Goal: Task Accomplishment & Management: Complete application form

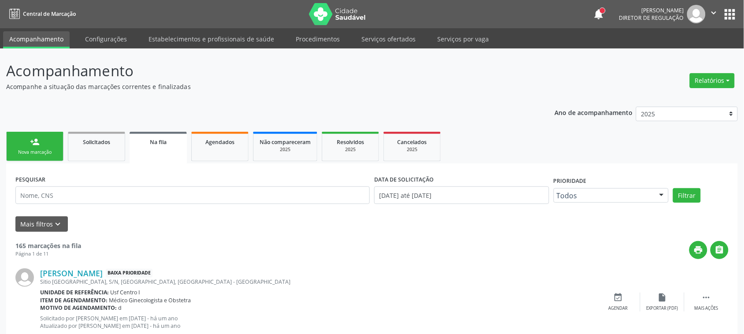
click at [25, 137] on link "person_add Nova marcação" at bounding box center [34, 147] width 57 height 30
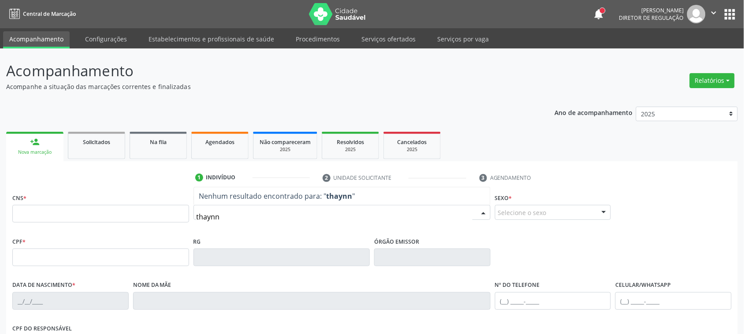
type input "thaynna"
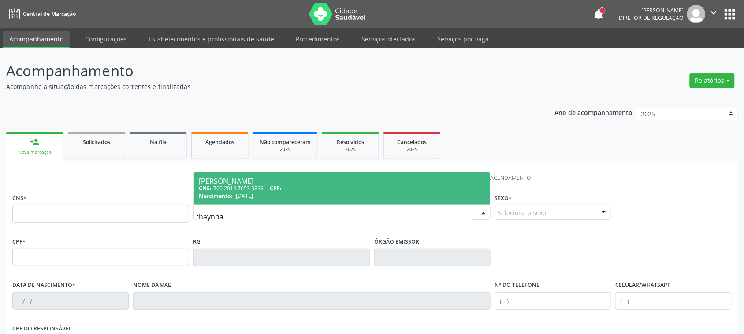
click at [234, 186] on div "CNS: 700 2014 7653 5828 CPF: --" at bounding box center [342, 188] width 286 height 7
type input "700 2014 7653 5828"
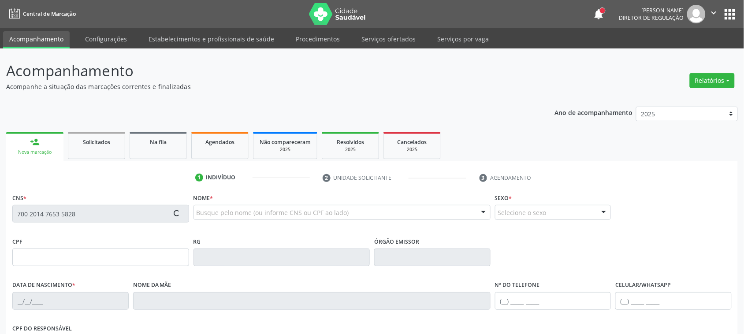
type input "[DATE]"
type input "[PERSON_NAME]"
type input "[PHONE_NUMBER]"
type input "040.207.004-60"
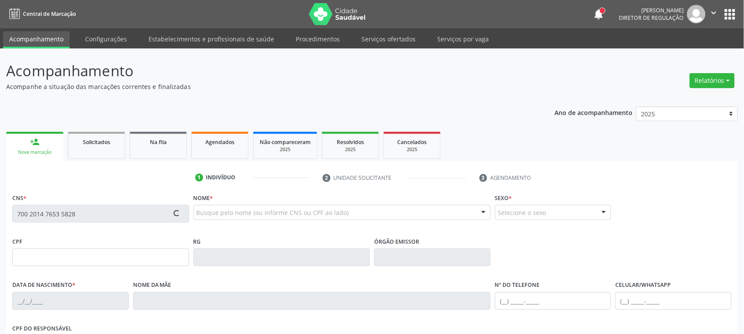
type input "367"
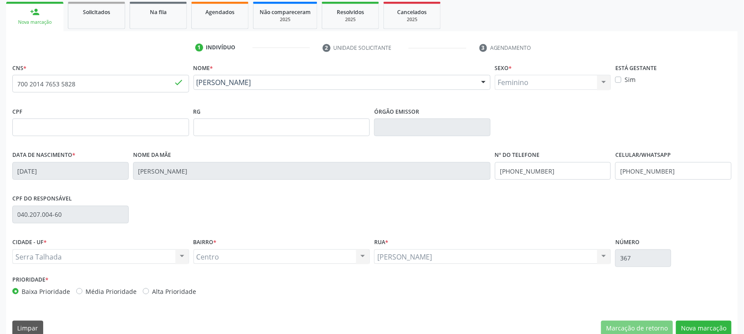
scroll to position [144, 0]
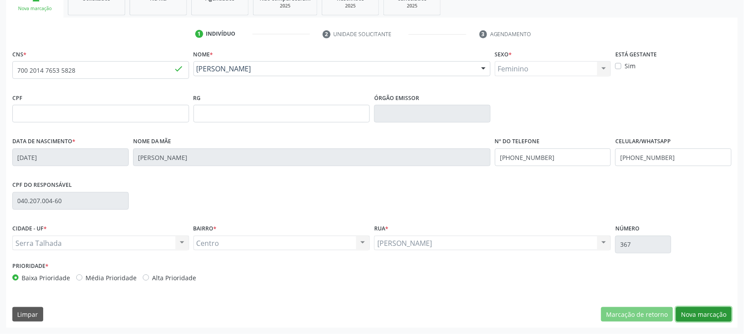
click at [694, 316] on button "Nova marcação" at bounding box center [704, 314] width 56 height 15
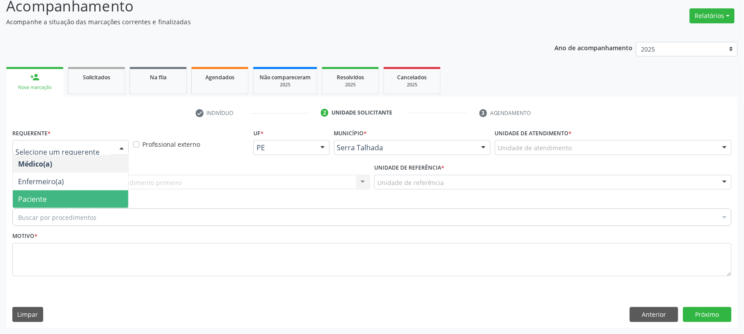
click at [59, 195] on span "Paciente" at bounding box center [70, 199] width 115 height 18
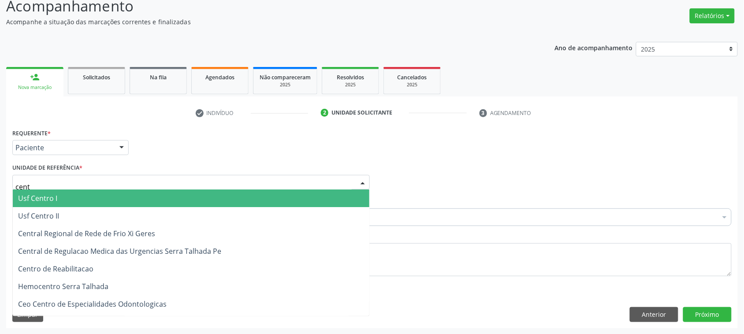
type input "centr"
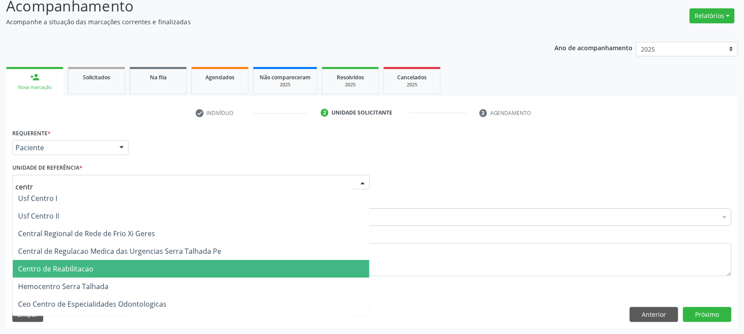
drag, startPoint x: 81, startPoint y: 272, endPoint x: 146, endPoint y: 221, distance: 83.2
click at [89, 270] on span "Centro de Reabilitacao" at bounding box center [55, 269] width 75 height 10
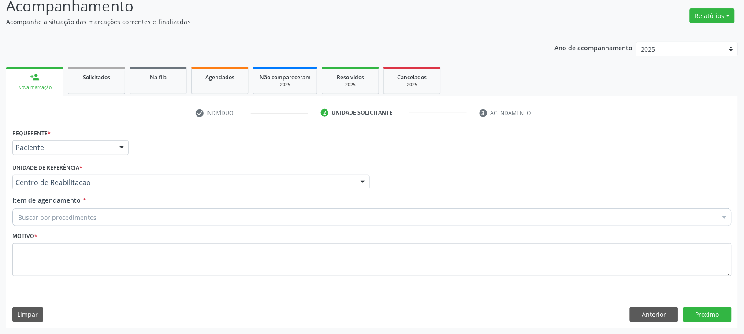
click at [148, 223] on div "Buscar por procedimentos" at bounding box center [371, 217] width 719 height 18
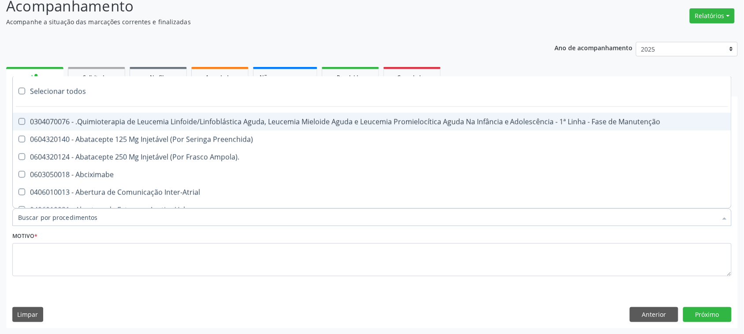
click at [144, 220] on input "Item de agendamento *" at bounding box center [367, 217] width 699 height 18
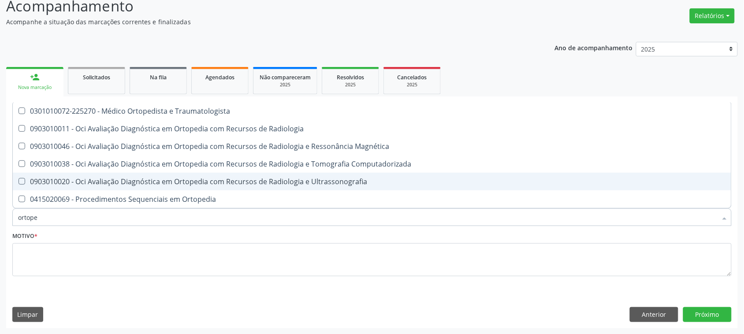
type input "ortoped"
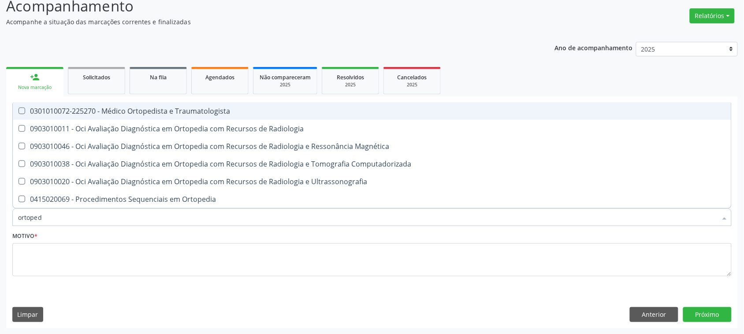
click at [153, 114] on div "0301010072-225270 - Médico Ortopedista e Traumatologista" at bounding box center [372, 111] width 708 height 7
checkbox Traumatologista "true"
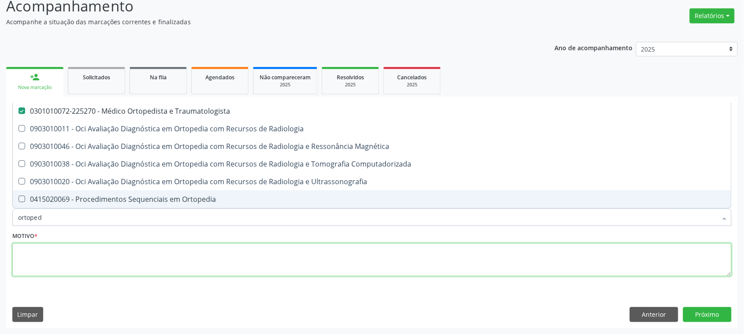
click at [157, 264] on textarea at bounding box center [371, 259] width 719 height 33
checkbox Radiologia "true"
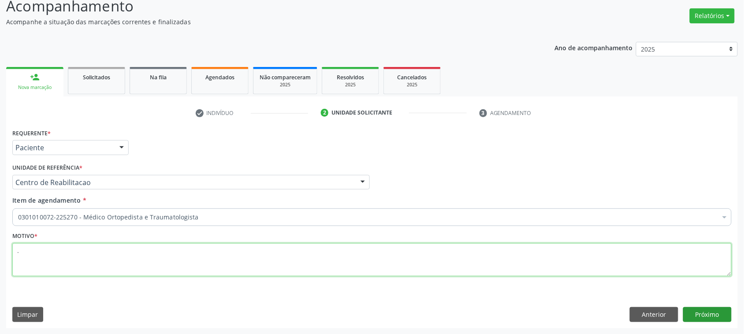
type textarea "."
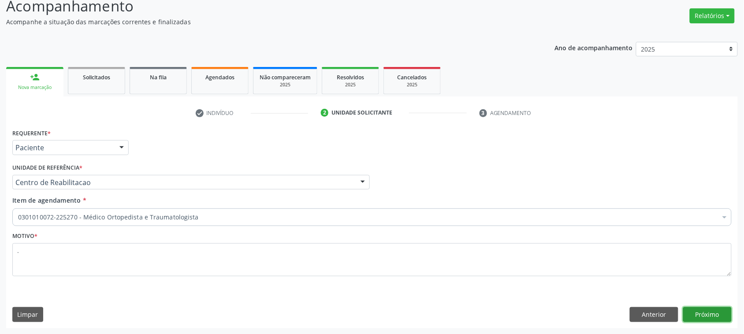
drag, startPoint x: 701, startPoint y: 318, endPoint x: 697, endPoint y: 315, distance: 4.7
click at [697, 315] on button "Próximo" at bounding box center [707, 314] width 48 height 15
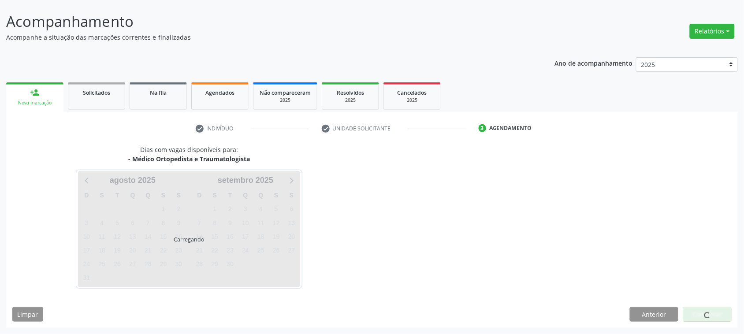
scroll to position [49, 0]
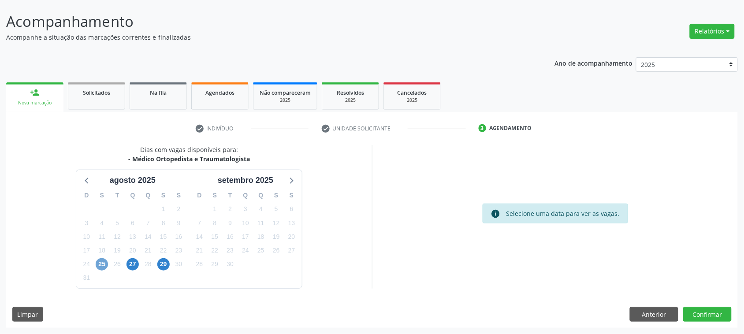
click at [100, 263] on span "25" at bounding box center [102, 264] width 12 height 12
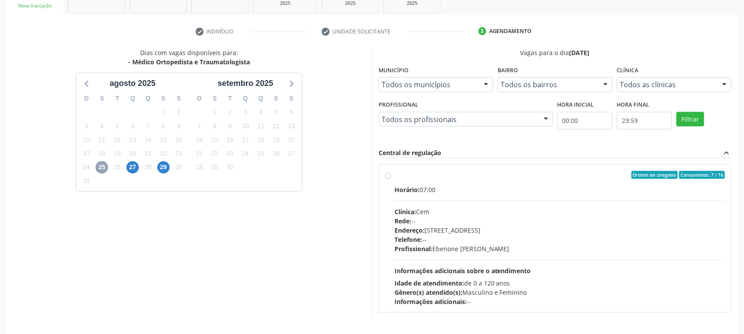
scroll to position [177, 0]
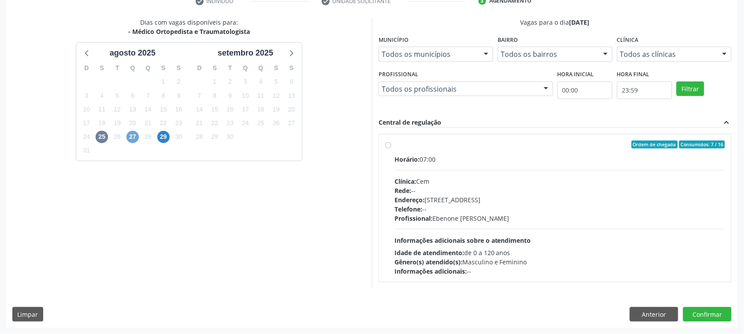
click at [127, 136] on span "27" at bounding box center [132, 137] width 12 height 12
click at [164, 142] on span "29" at bounding box center [163, 137] width 12 height 12
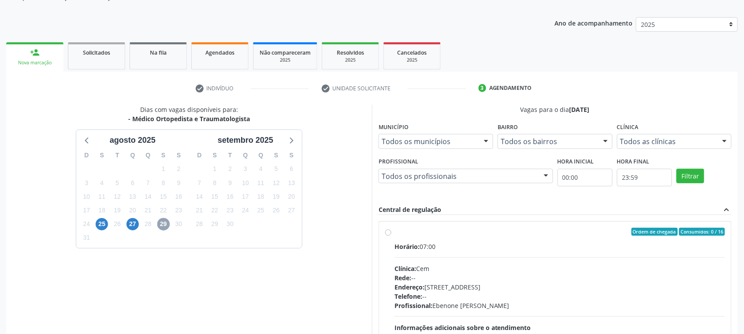
scroll to position [0, 0]
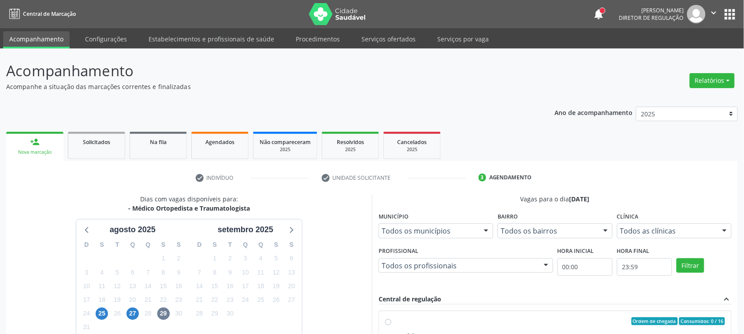
click at [49, 144] on link "person_add Nova marcação" at bounding box center [34, 147] width 57 height 30
click at [248, 36] on link "Estabelecimentos e profissionais de saúde" at bounding box center [211, 38] width 138 height 15
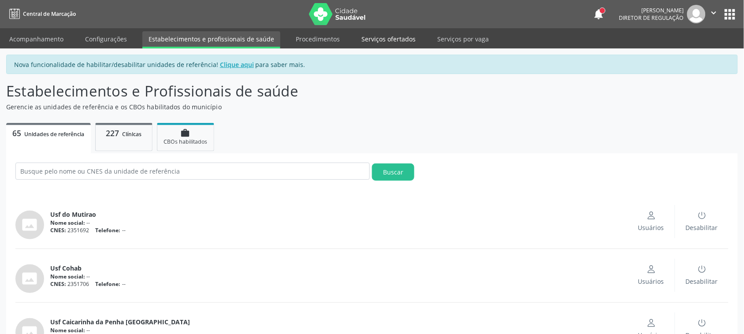
click at [382, 40] on link "Serviços ofertados" at bounding box center [388, 38] width 67 height 15
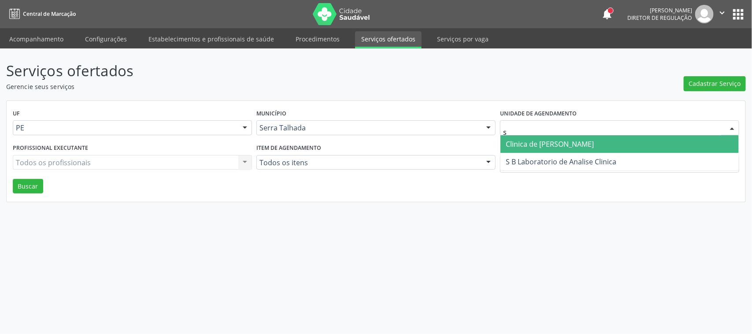
type input "s b"
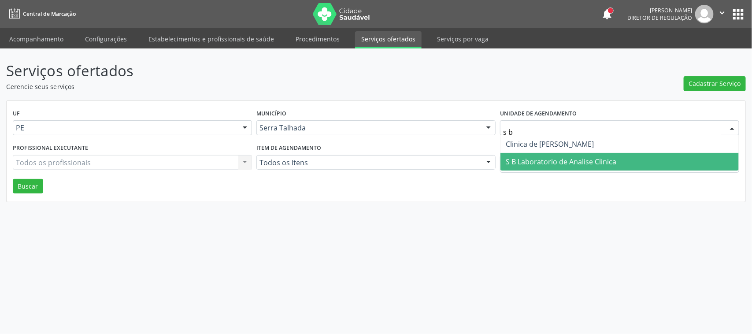
click at [538, 162] on span "S B Laboratorio de Analise Clinica" at bounding box center [561, 162] width 111 height 10
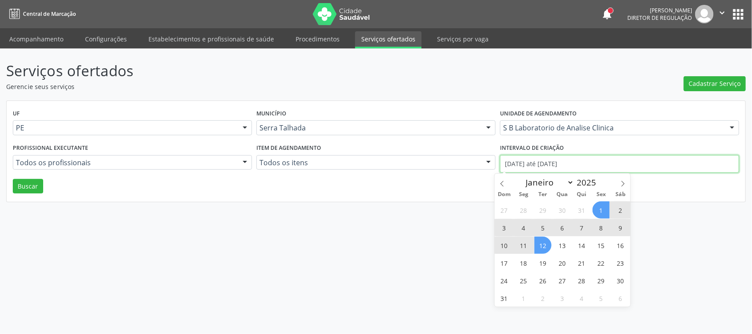
click at [538, 162] on input "[DATE] até [DATE]" at bounding box center [619, 164] width 239 height 18
click at [501, 182] on icon at bounding box center [502, 184] width 6 height 6
select select "6"
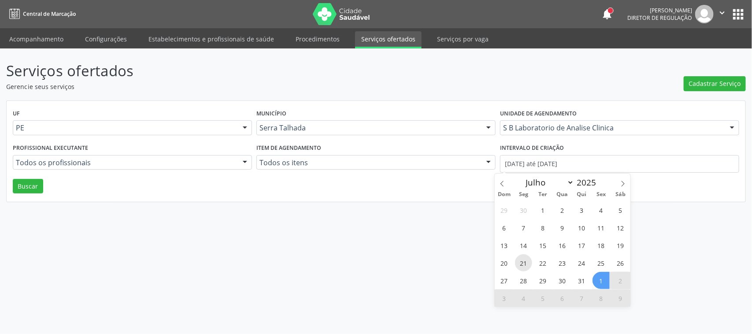
click at [525, 264] on span "21" at bounding box center [523, 262] width 17 height 17
type input "21/07/2025"
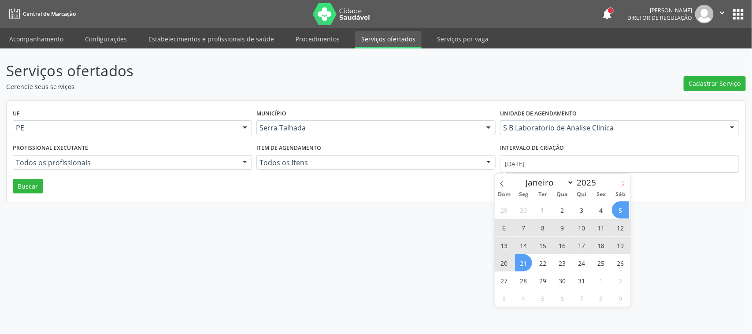
click at [622, 184] on icon at bounding box center [623, 184] width 6 height 6
select select "7"
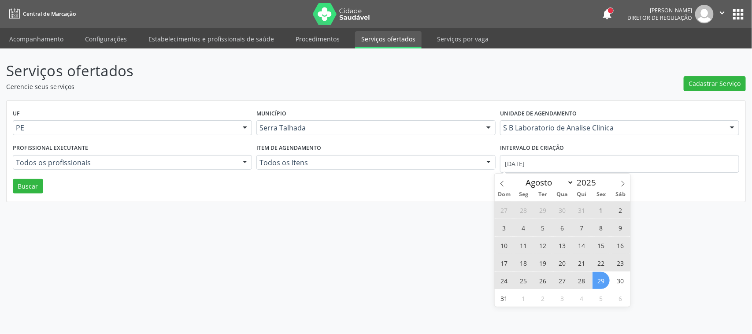
click at [605, 283] on span "29" at bounding box center [601, 280] width 17 height 17
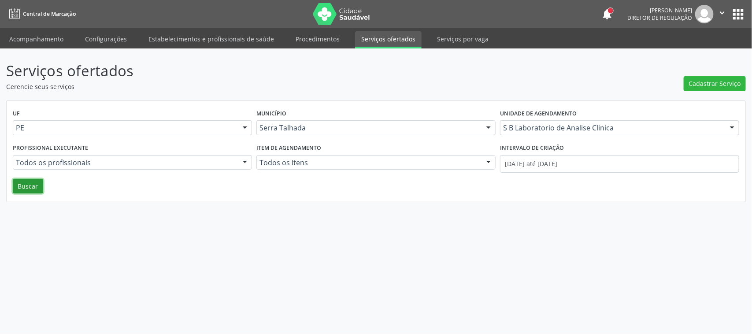
click at [34, 188] on button "Buscar" at bounding box center [28, 186] width 30 height 15
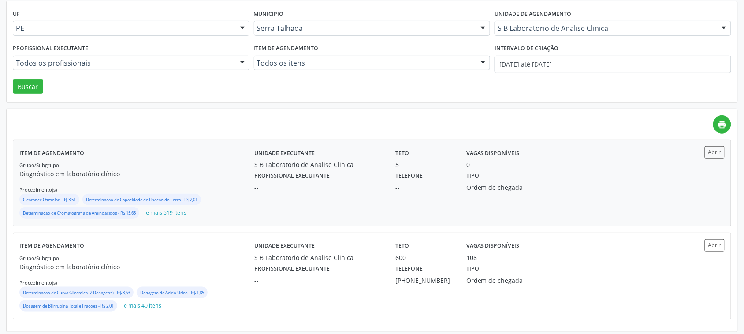
scroll to position [104, 0]
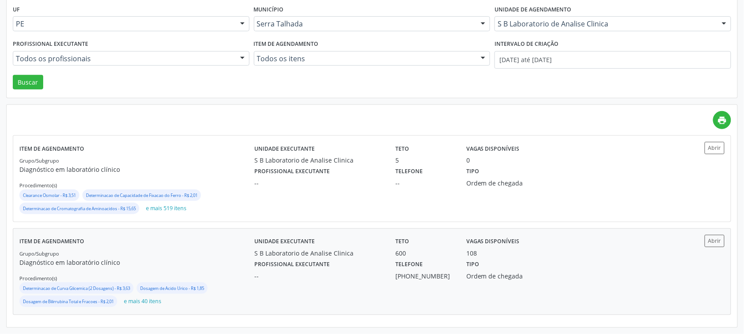
click at [311, 256] on div "S B Laboratorio de Analise Clinica" at bounding box center [318, 253] width 129 height 9
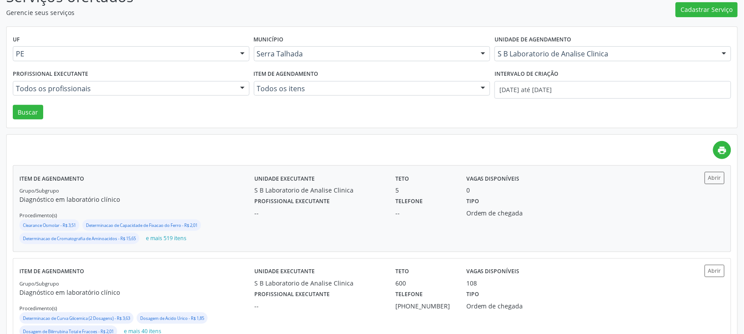
scroll to position [0, 0]
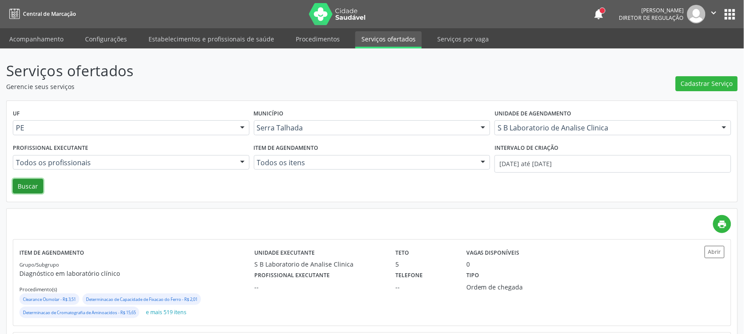
click at [18, 189] on button "Buscar" at bounding box center [28, 186] width 30 height 15
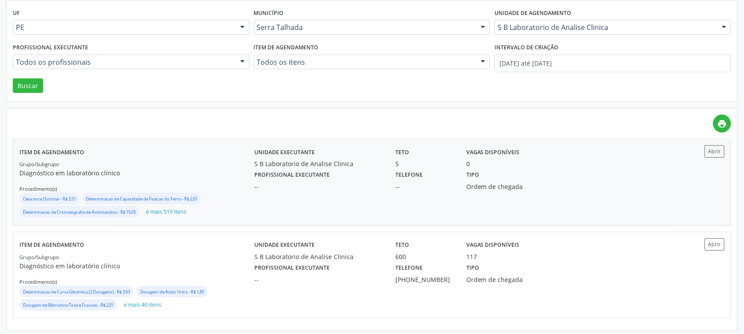
scroll to position [104, 0]
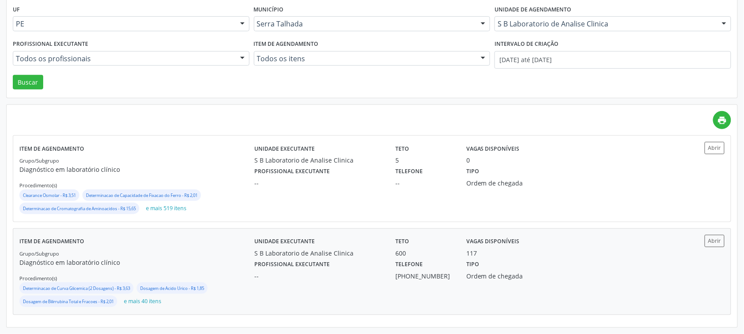
click at [247, 264] on p "Diagnóstico em laboratório clínico" at bounding box center [136, 262] width 235 height 9
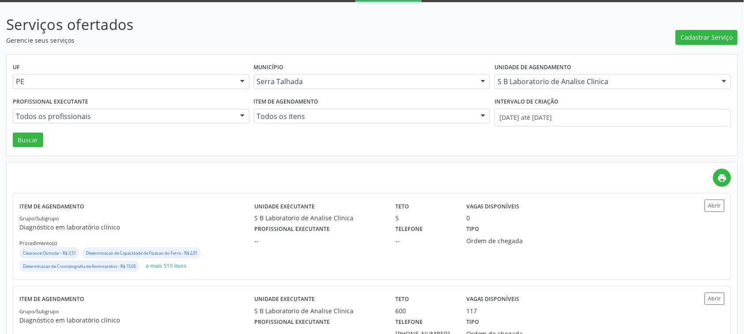
scroll to position [0, 0]
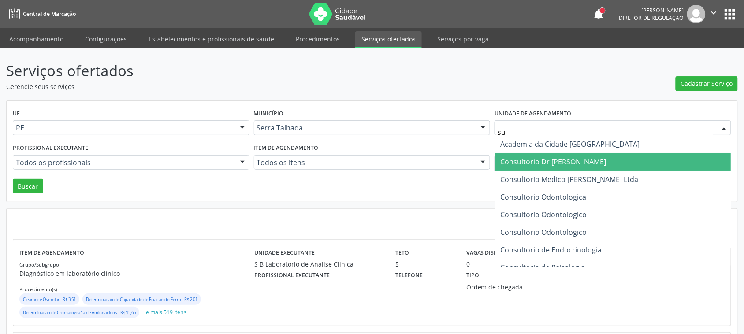
type input "sus"
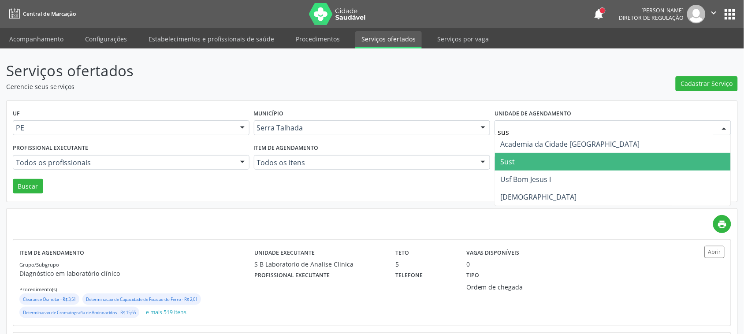
click at [551, 167] on span "Sust" at bounding box center [613, 162] width 236 height 18
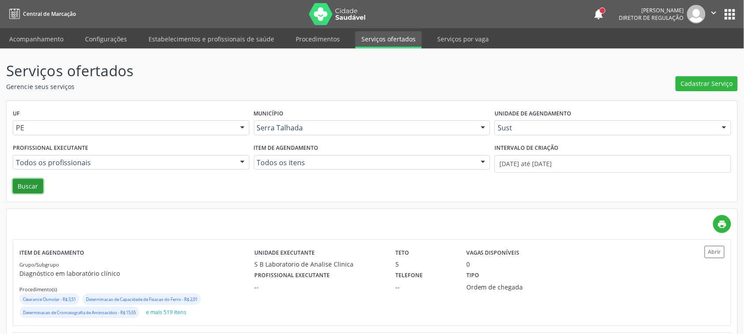
click at [31, 185] on button "Buscar" at bounding box center [28, 186] width 30 height 15
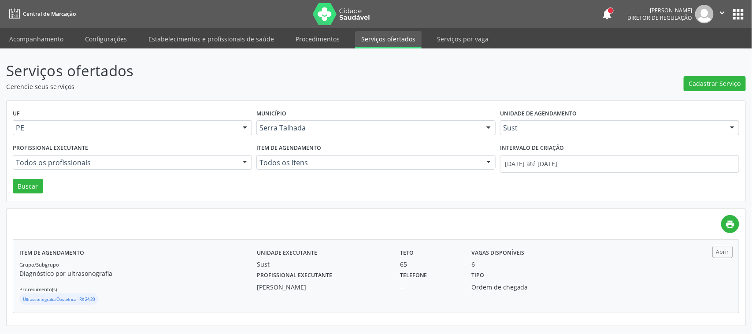
click at [362, 292] on div "Unidade executante Sust Teto 65 Vagas disponíveis 6 Profissional executante Sev…" at bounding box center [465, 276] width 416 height 60
click at [413, 252] on div "Teto 65" at bounding box center [429, 257] width 71 height 23
click at [40, 45] on link "Acompanhamento" at bounding box center [36, 38] width 67 height 15
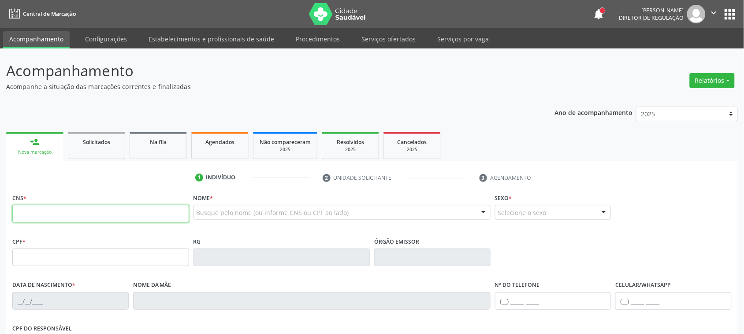
click at [64, 212] on input "text" at bounding box center [100, 214] width 177 height 18
type input "898 0041 6886 2617"
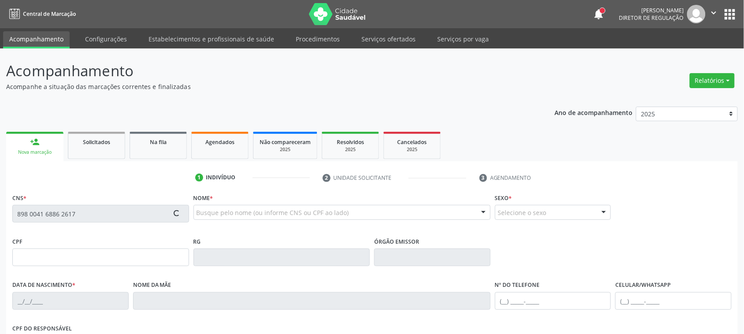
type input "07/05/1995"
type input "Glaucimar Inacio de Albuquerque"
type input "(87) 99999-3122"
type input "508.785.144-49"
type input "72"
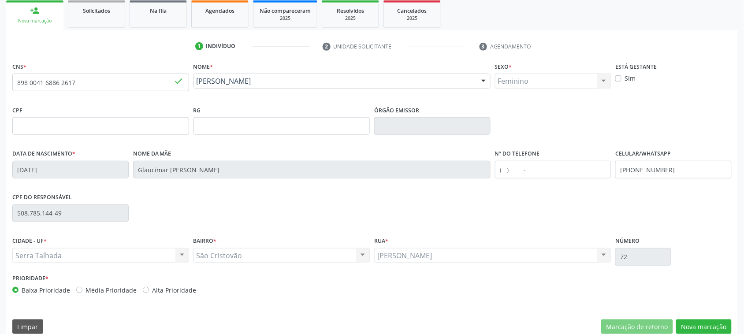
scroll to position [144, 0]
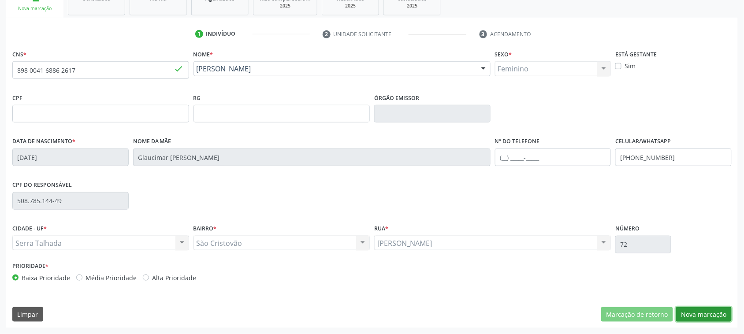
click at [719, 309] on button "Nova marcação" at bounding box center [704, 314] width 56 height 15
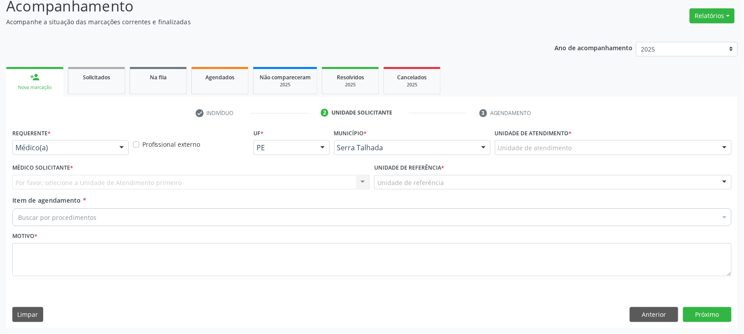
click at [56, 137] on div "Requerente * Médico(a) Médico(a) Enfermeiro(a) Paciente Nenhum resultado encont…" at bounding box center [70, 140] width 116 height 28
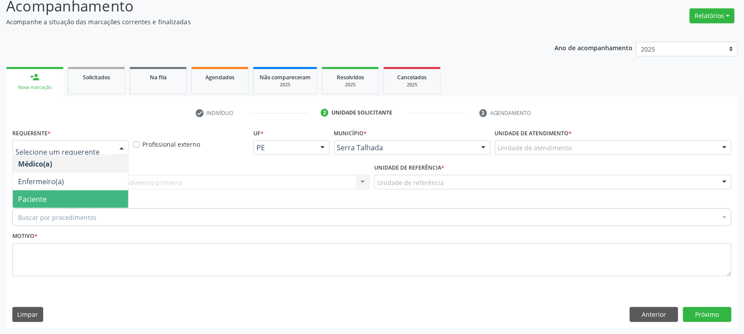
click at [56, 197] on span "Paciente" at bounding box center [70, 199] width 115 height 18
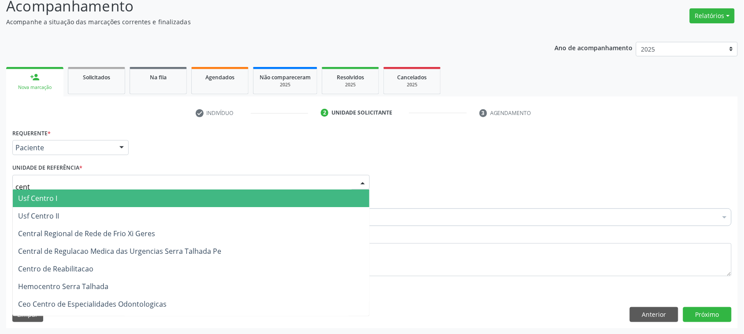
type input "centr"
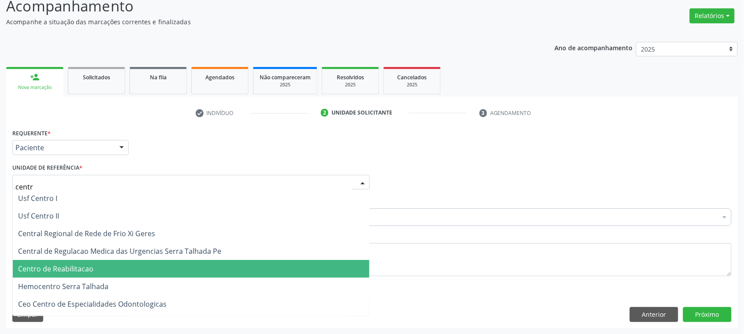
click at [89, 261] on span "Centro de Reabilitacao" at bounding box center [191, 269] width 356 height 18
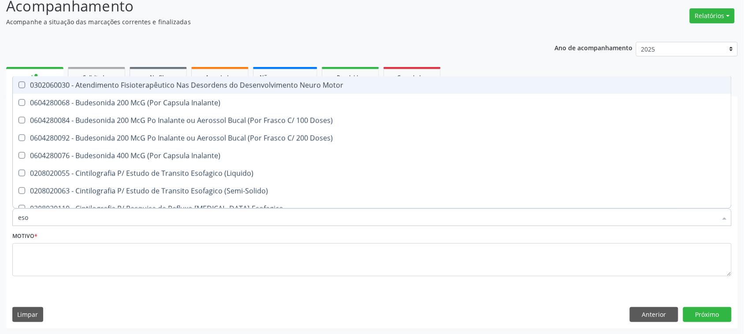
type input "esof"
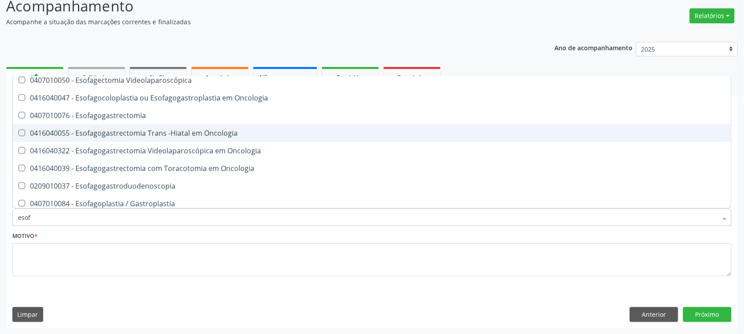
scroll to position [165, 0]
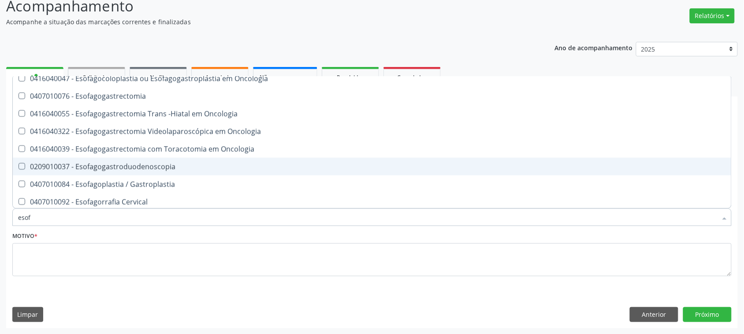
click at [134, 161] on span "0209010037 - Esofagogastroduodenoscopia" at bounding box center [372, 167] width 718 height 18
checkbox Esofagogastroduodenoscopia "true"
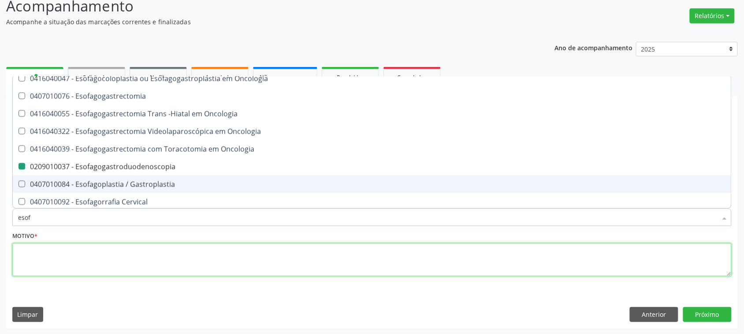
click at [133, 271] on textarea at bounding box center [371, 259] width 719 height 33
checkbox \(Semi-Solido\) "true"
checkbox Esofagogastroduodenoscopia "false"
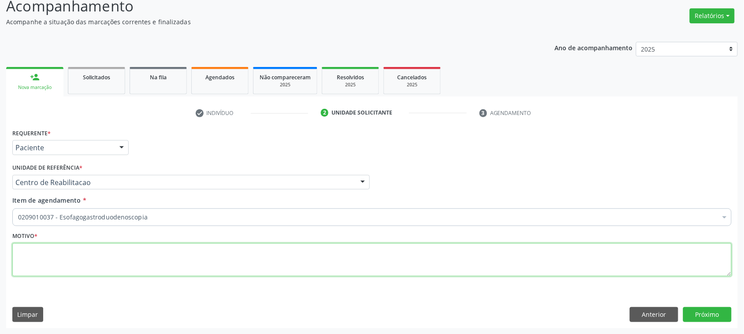
scroll to position [0, 0]
type textarea "."
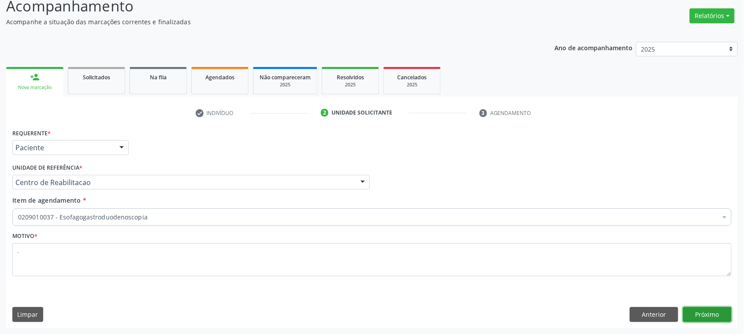
click at [717, 316] on button "Próximo" at bounding box center [707, 314] width 48 height 15
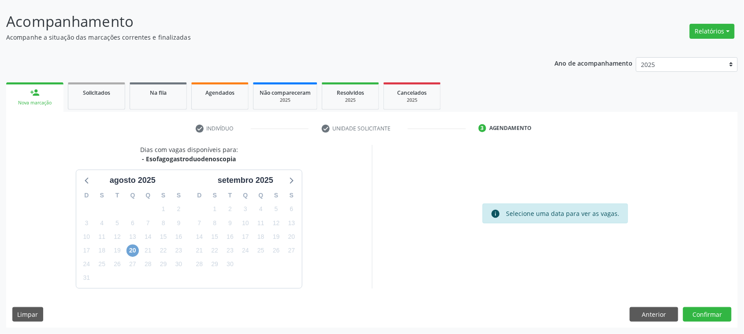
click at [136, 249] on span "20" at bounding box center [132, 251] width 12 height 12
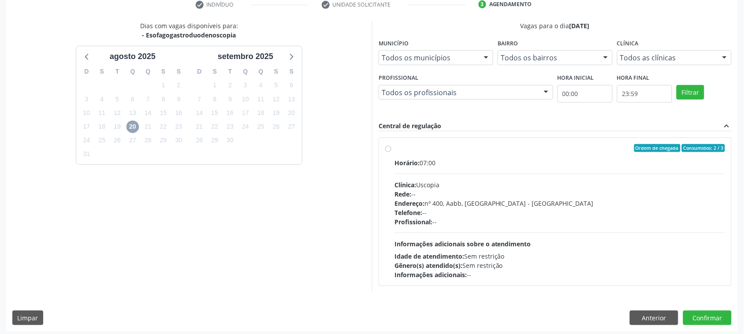
scroll to position [177, 0]
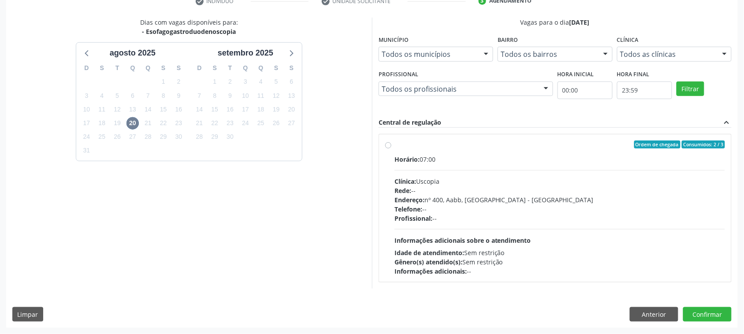
click at [496, 252] on div "Idade de atendimento: Sem restrição" at bounding box center [559, 252] width 330 height 9
click at [391, 149] on input "Ordem de chegada Consumidos: 2 / 3 Horário: 07:00 Clínica: Uscopia Rede: -- End…" at bounding box center [388, 145] width 6 height 8
radio input "true"
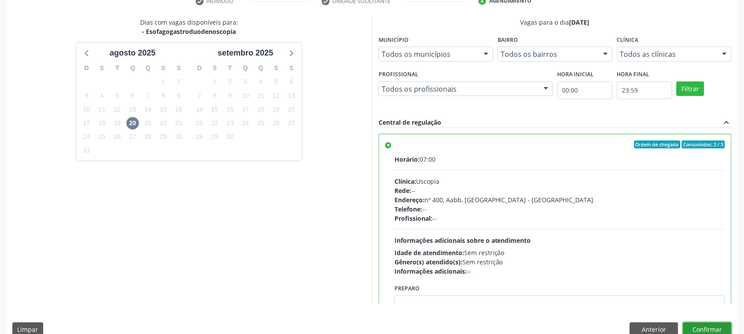
click at [713, 329] on button "Confirmar" at bounding box center [707, 330] width 48 height 15
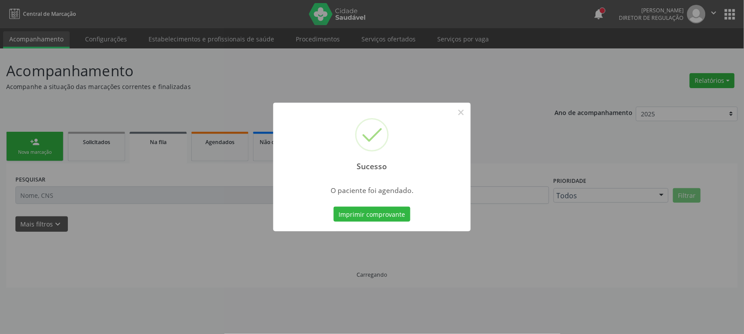
scroll to position [0, 0]
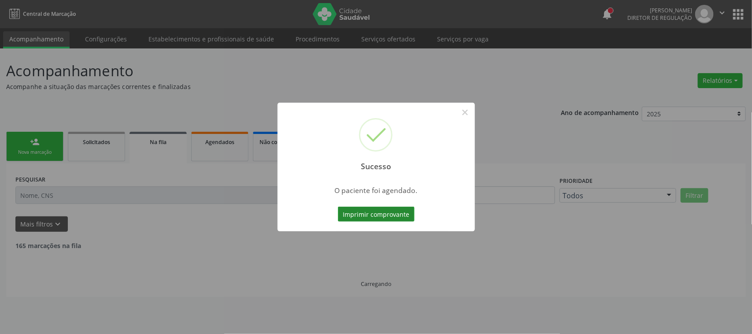
click at [390, 213] on button "Imprimir comprovante" at bounding box center [376, 214] width 77 height 15
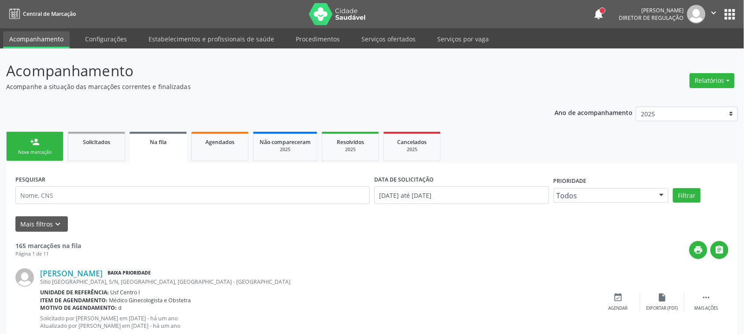
click at [48, 146] on link "person_add Nova marcação" at bounding box center [34, 147] width 57 height 30
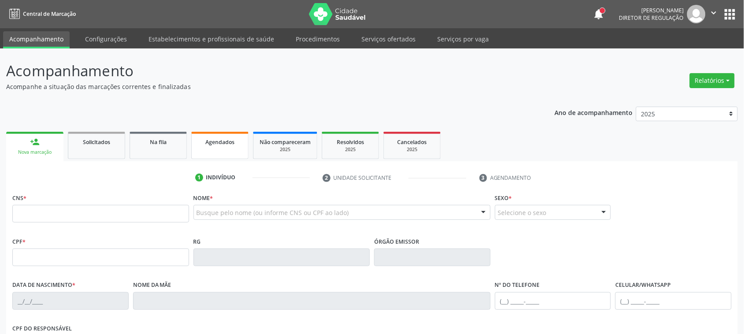
click at [205, 141] on span "Agendados" at bounding box center [219, 141] width 29 height 7
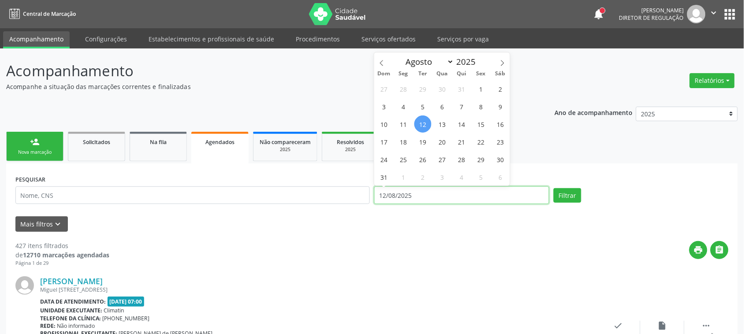
click at [407, 199] on input "12/08/2025" at bounding box center [461, 195] width 175 height 18
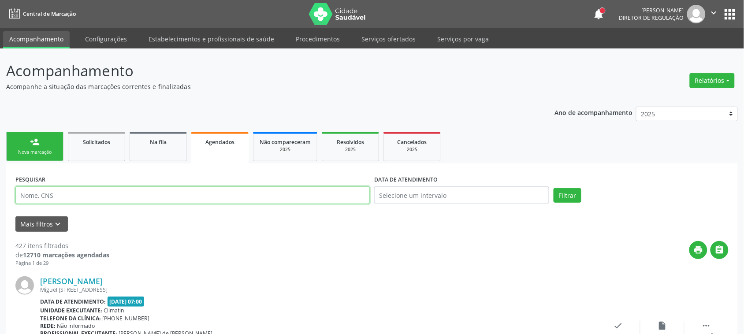
click at [296, 194] on input "text" at bounding box center [192, 195] width 354 height 18
type input "BENJAMIN DE LIMA L"
click at [553, 188] on button "Filtrar" at bounding box center [567, 195] width 28 height 15
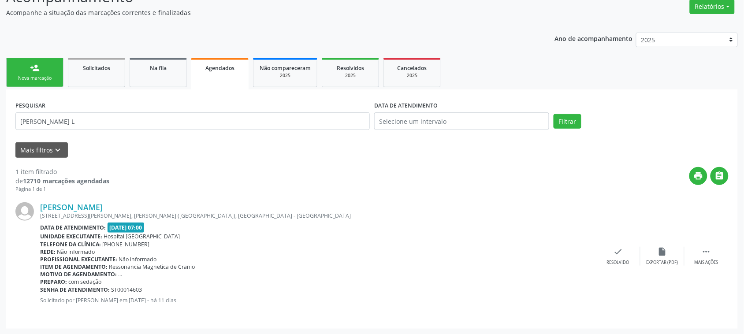
scroll to position [75, 0]
click at [702, 259] on div "Mais ações" at bounding box center [706, 262] width 24 height 6
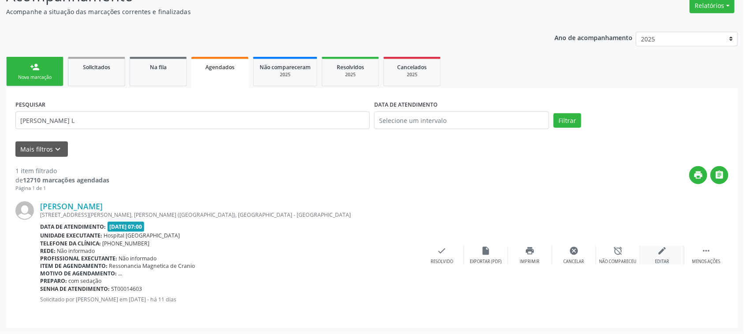
click at [666, 250] on icon "edit" at bounding box center [662, 251] width 10 height 10
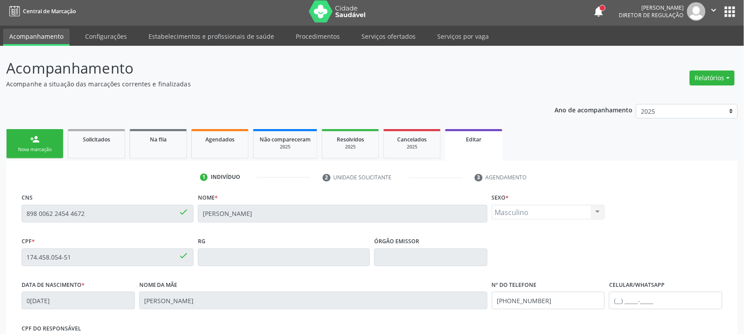
scroll to position [0, 0]
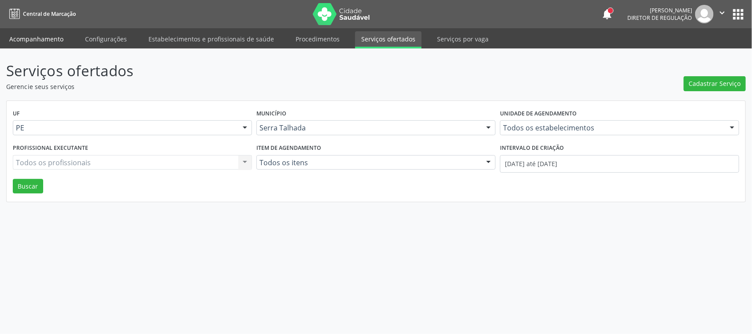
click at [57, 37] on link "Acompanhamento" at bounding box center [36, 38] width 67 height 15
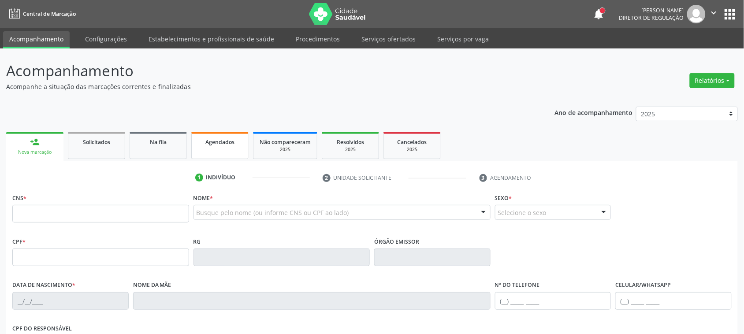
click at [225, 140] on span "Agendados" at bounding box center [219, 141] width 29 height 7
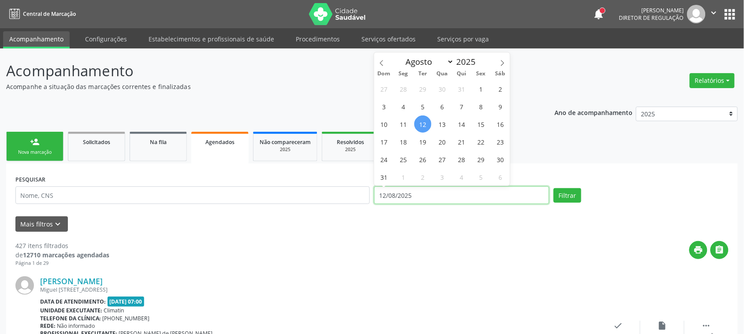
click at [415, 194] on input "12/08/2025" at bounding box center [461, 195] width 175 height 18
click at [249, 189] on input "text" at bounding box center [192, 195] width 354 height 18
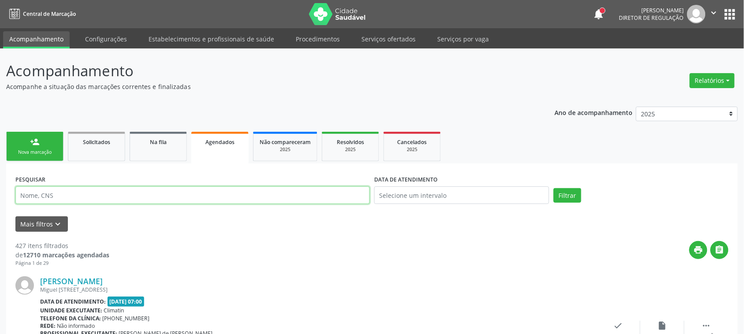
type input "V"
type input "BENJAMIN DE LIMA L"
click at [553, 188] on button "Filtrar" at bounding box center [567, 195] width 28 height 15
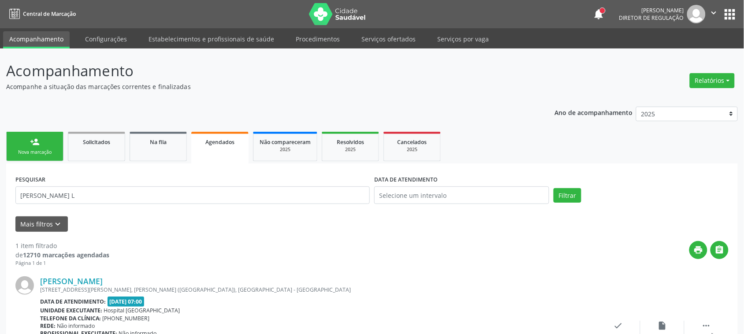
scroll to position [75, 0]
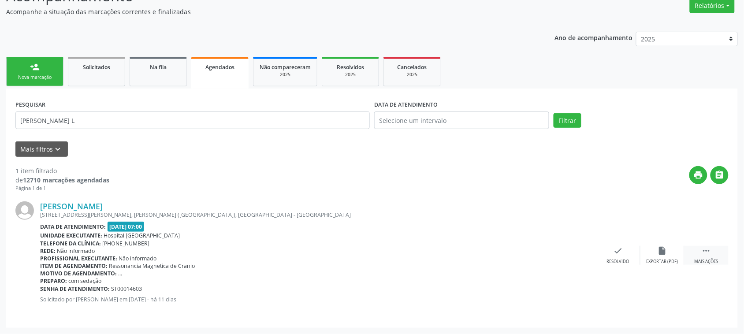
click at [713, 259] on div "Mais ações" at bounding box center [706, 262] width 24 height 6
click at [653, 254] on div "edit Editar" at bounding box center [662, 255] width 44 height 19
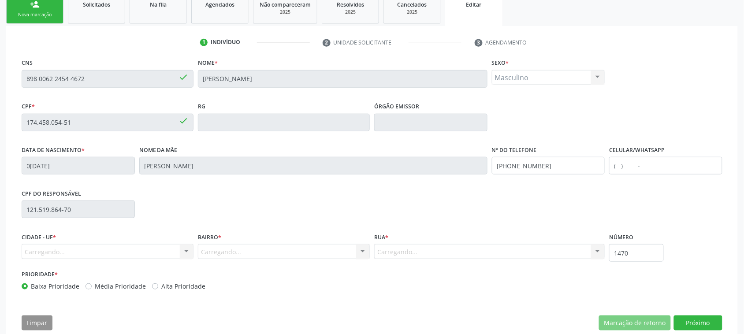
scroll to position [155, 0]
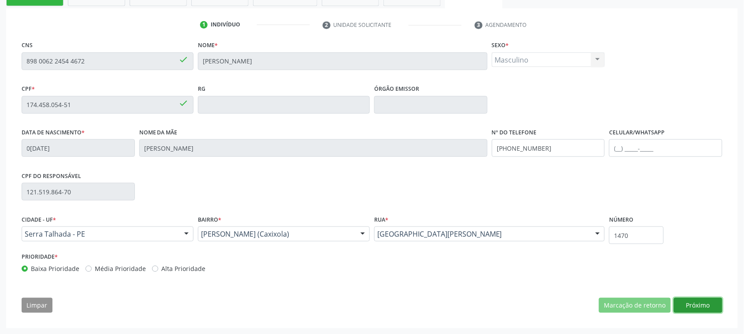
click at [690, 304] on button "Próximo" at bounding box center [698, 305] width 48 height 15
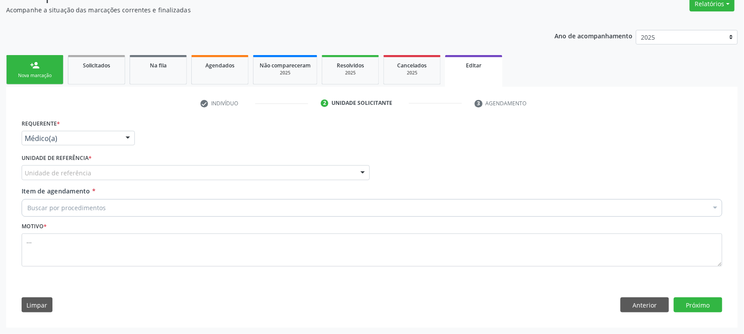
scroll to position [77, 0]
click at [132, 138] on div at bounding box center [127, 138] width 13 height 15
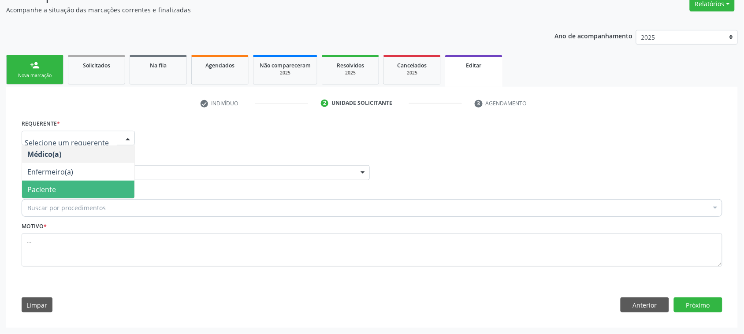
click at [90, 186] on span "Paciente" at bounding box center [78, 190] width 112 height 18
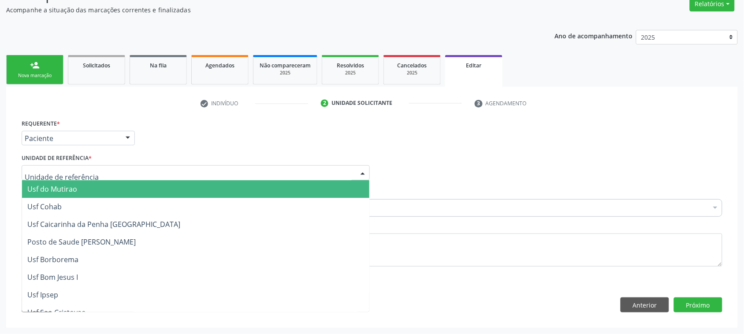
click at [102, 171] on div at bounding box center [196, 172] width 348 height 15
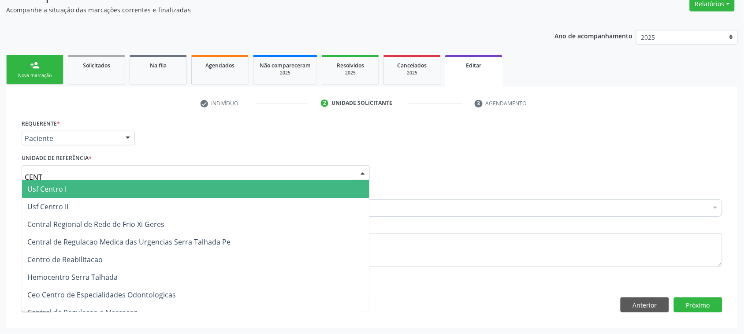
type input "CENTR"
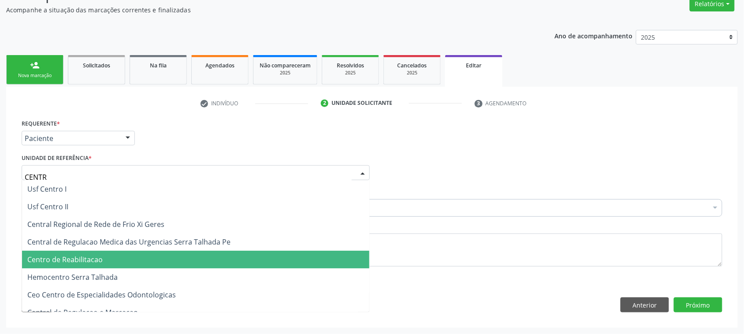
click at [93, 260] on span "Centro de Reabilitacao" at bounding box center [64, 260] width 75 height 10
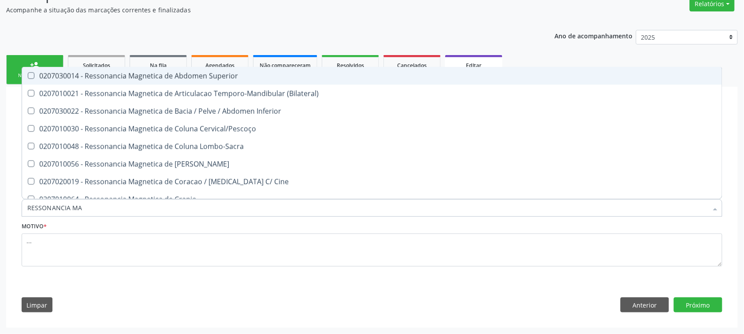
type input "RESSONANCIA MAG"
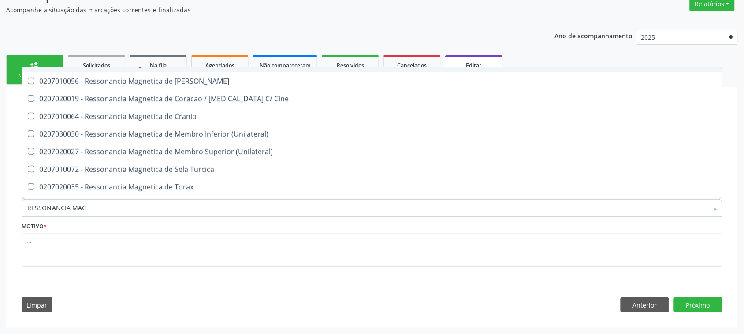
scroll to position [97, 0]
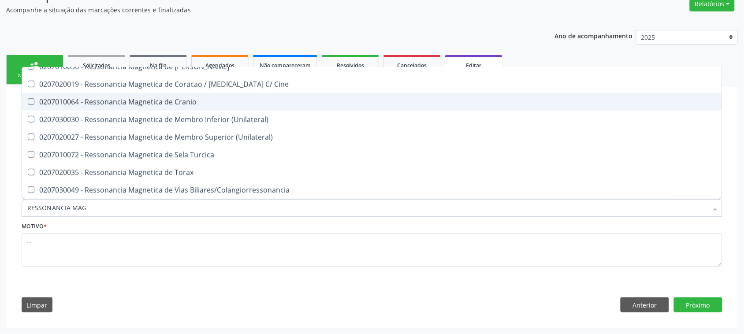
click at [269, 99] on div "0207010064 - Ressonancia Magnetica de Cranio" at bounding box center [371, 101] width 689 height 7
checkbox Cranio "true"
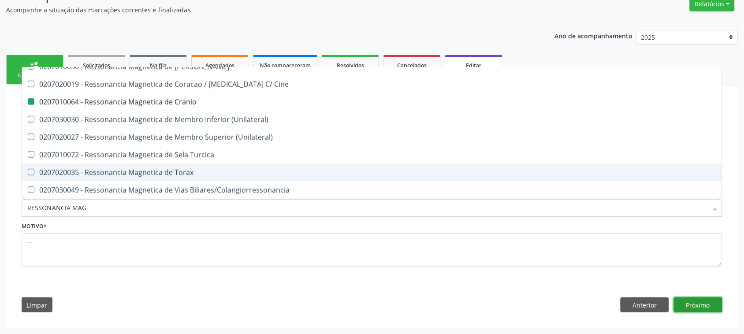
click at [703, 306] on button "Próximo" at bounding box center [698, 304] width 48 height 15
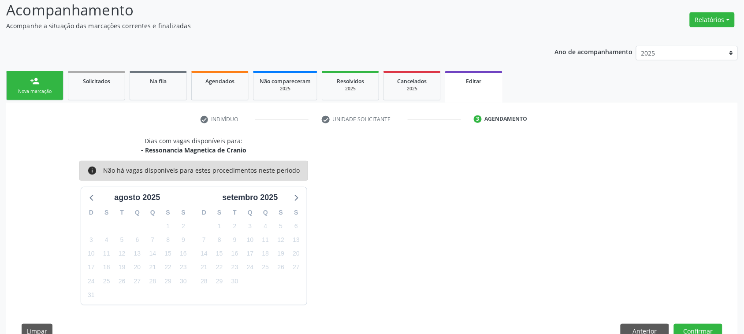
scroll to position [77, 0]
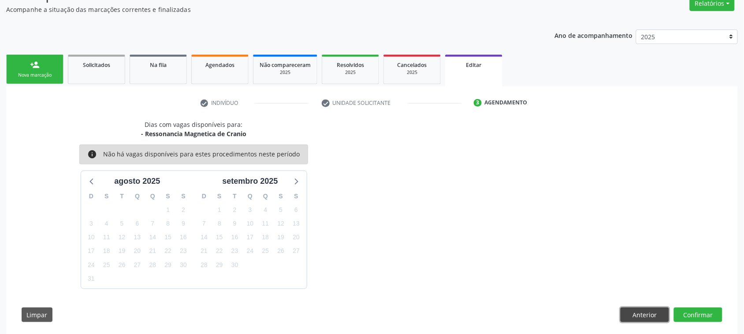
click at [646, 318] on button "Anterior" at bounding box center [644, 315] width 48 height 15
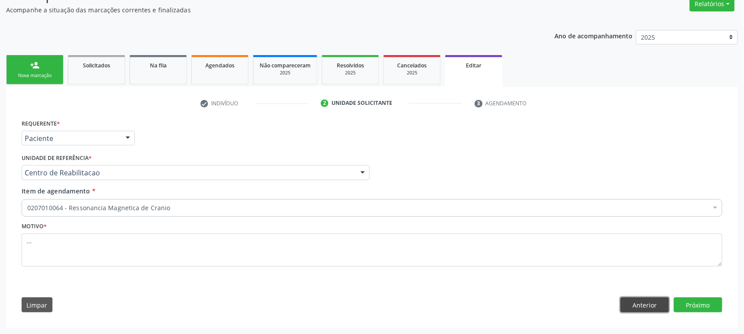
click at [641, 301] on button "Anterior" at bounding box center [644, 304] width 48 height 15
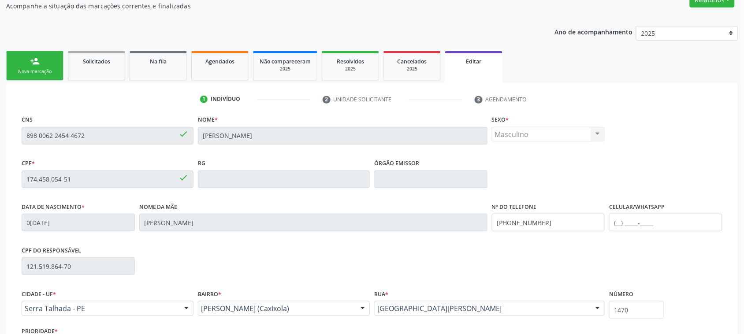
scroll to position [0, 0]
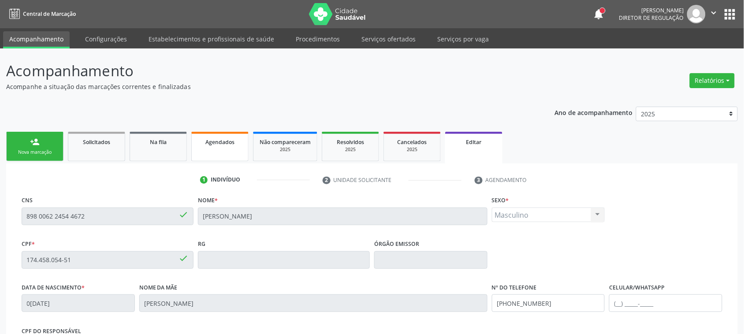
click at [229, 149] on link "Agendados" at bounding box center [219, 147] width 57 height 30
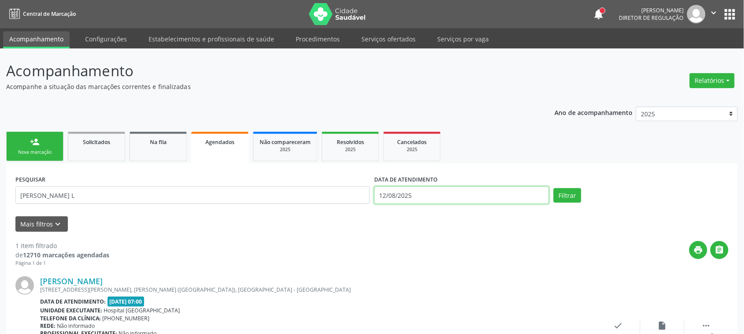
click at [419, 197] on input "12/08/2025" at bounding box center [461, 195] width 175 height 18
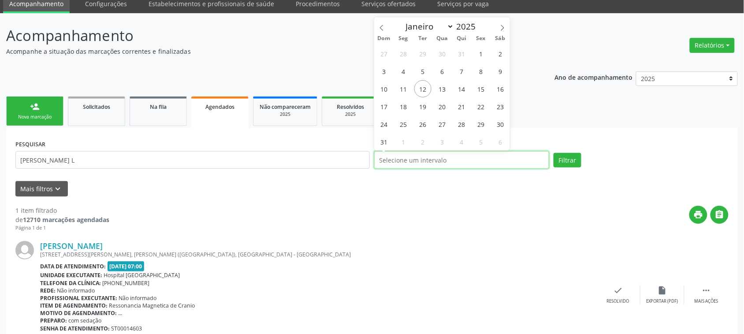
scroll to position [75, 0]
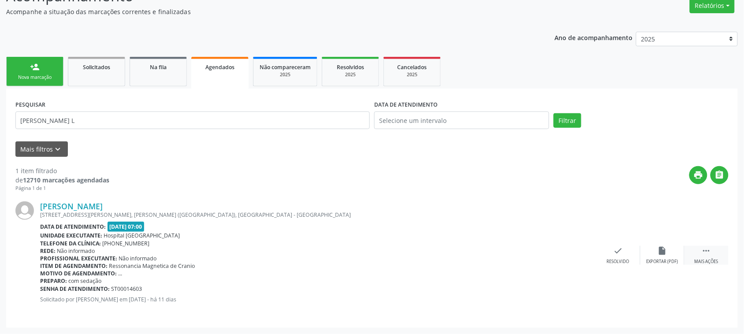
click at [706, 254] on icon "" at bounding box center [707, 251] width 10 height 10
click at [660, 252] on icon "edit" at bounding box center [662, 251] width 10 height 10
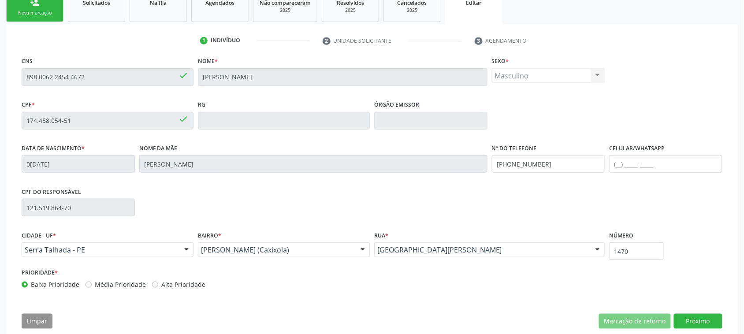
scroll to position [155, 0]
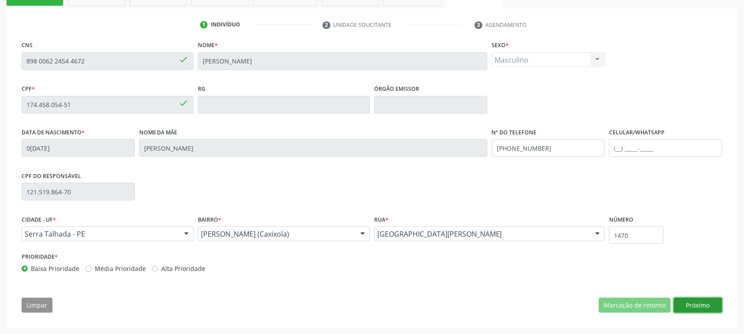
click at [705, 306] on button "Próximo" at bounding box center [698, 305] width 48 height 15
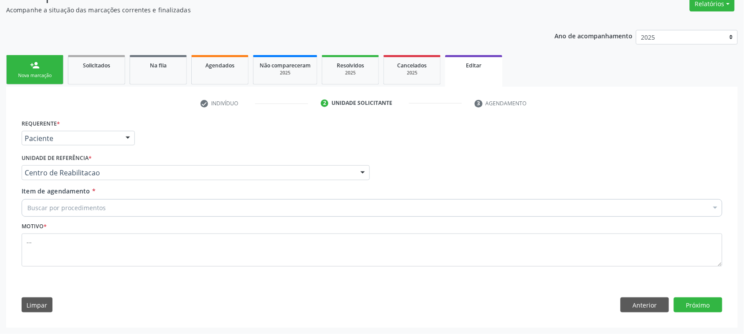
scroll to position [77, 0]
click at [705, 307] on button "Próximo" at bounding box center [698, 304] width 48 height 15
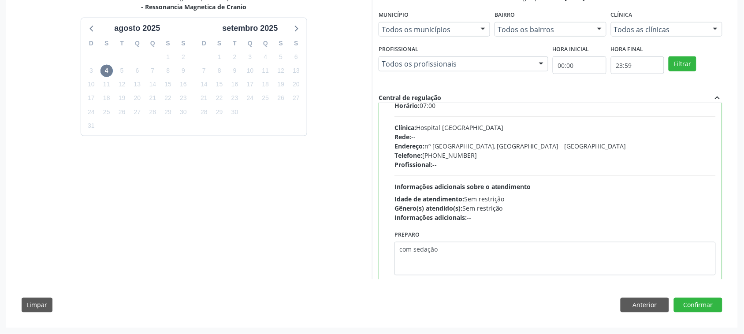
scroll to position [44, 0]
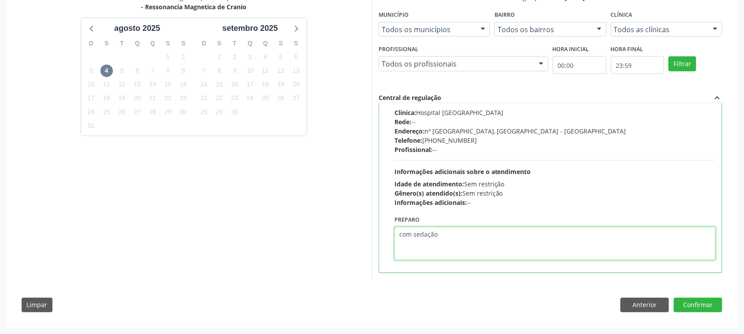
click at [399, 236] on textarea "com sedação" at bounding box center [554, 243] width 321 height 33
type textarea "COM CONTRASTE E SEDAÇÃO"
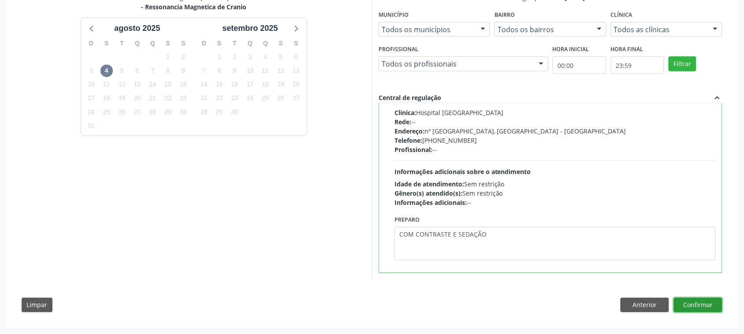
click at [685, 308] on button "Confirmar" at bounding box center [698, 305] width 48 height 15
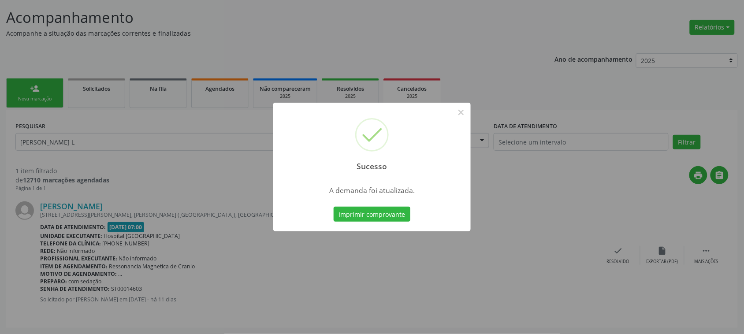
scroll to position [0, 0]
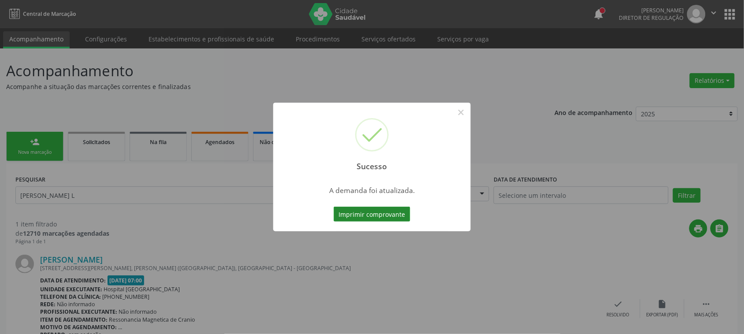
click at [376, 215] on button "Imprimir comprovante" at bounding box center [372, 214] width 77 height 15
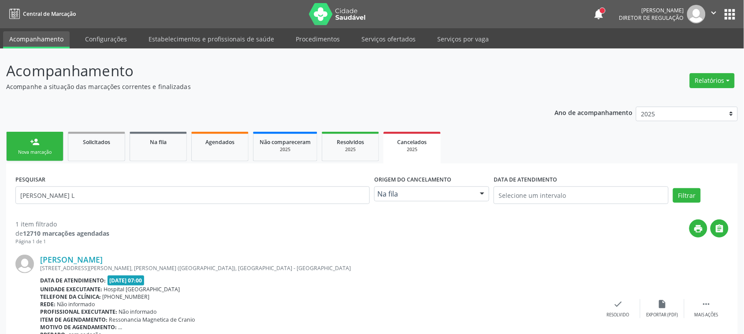
click at [41, 145] on link "person_add Nova marcação" at bounding box center [34, 147] width 57 height 30
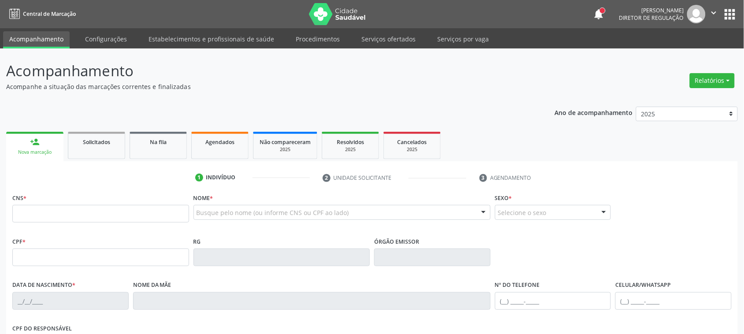
click at [253, 221] on div "Busque pelo nome (ou informe CNS ou CPF ao lado) Nenhum resultado encontrado pa…" at bounding box center [341, 215] width 297 height 21
click at [243, 204] on div "Nome * Busque pelo nome (ou informe CNS ou CPF ao lado) Nenhum resultado encont…" at bounding box center [341, 208] width 297 height 34
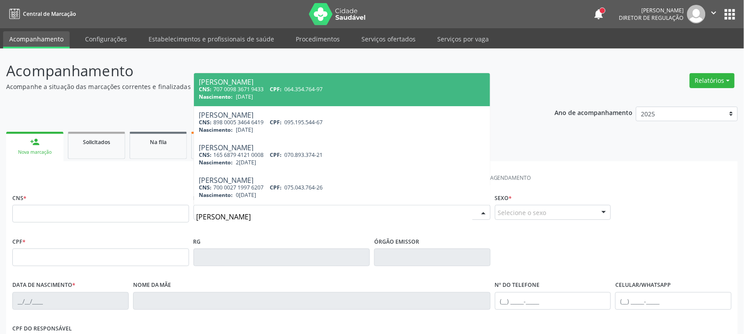
type input "PATRICIA PEREIRA DA SILVA S"
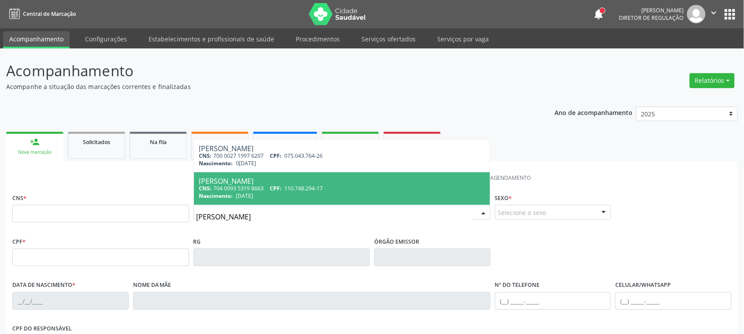
click at [258, 202] on span "Patricia Pereira da Silva Sousa CNS: 704 0093 5319 8663 CPF: 110.748.294-17 Nas…" at bounding box center [342, 188] width 296 height 33
type input "704 0093 5319 8663"
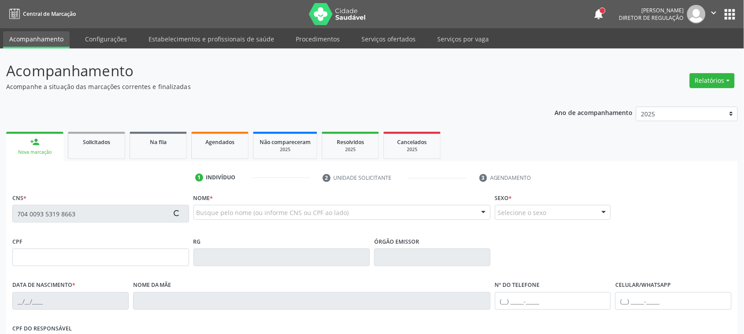
type input "110.748.294-17"
type input "31/01/1993"
type input "Maria Aparecida da Silva Sousa"
type input "(87) 99999-9999"
type input "047.372.354-90"
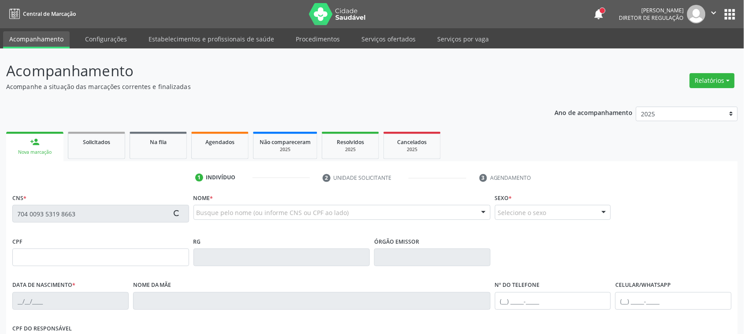
type input "1200"
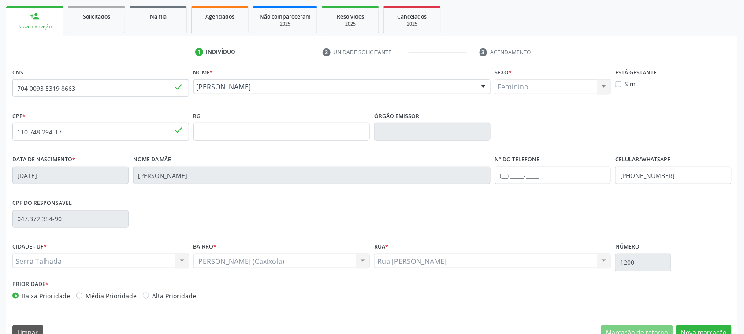
scroll to position [144, 0]
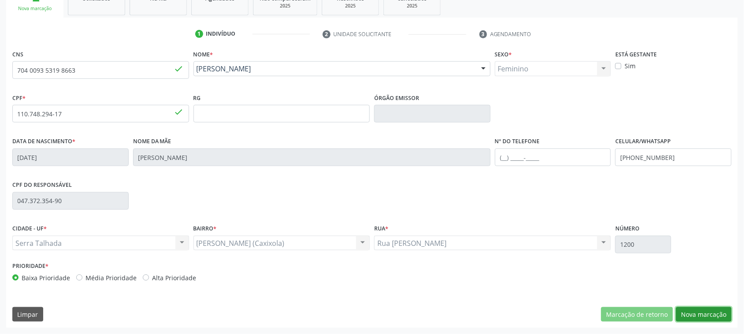
click at [711, 319] on button "Nova marcação" at bounding box center [704, 314] width 56 height 15
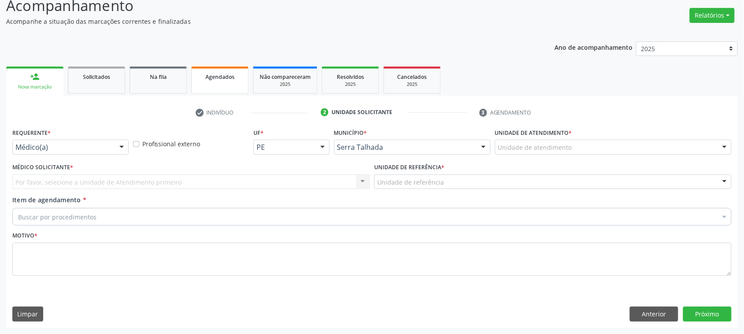
scroll to position [65, 0]
click at [96, 153] on div "Médico(a)" at bounding box center [70, 147] width 116 height 15
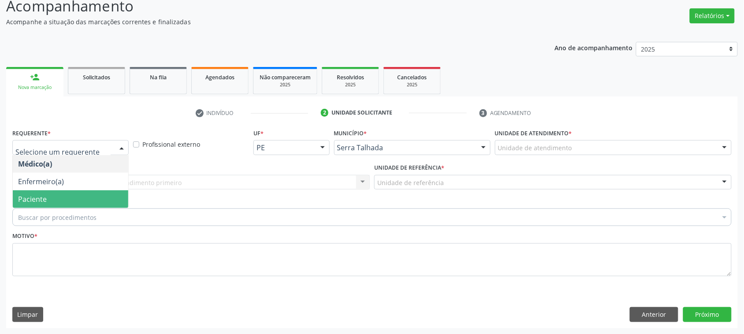
click at [80, 194] on span "Paciente" at bounding box center [70, 199] width 115 height 18
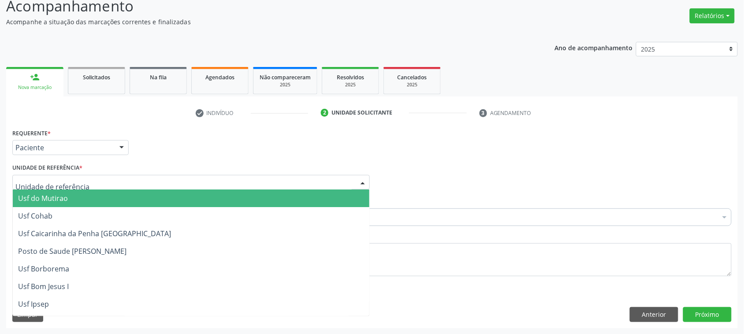
click at [84, 184] on div at bounding box center [190, 182] width 357 height 15
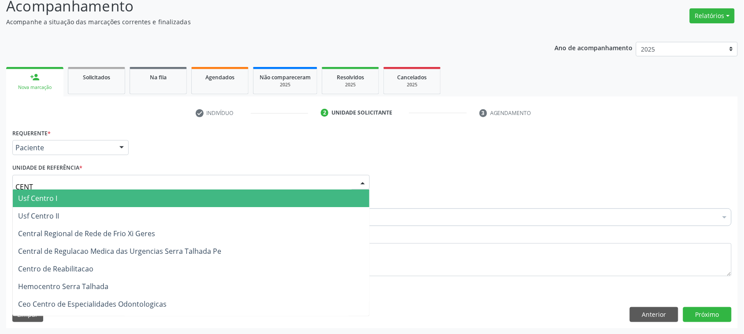
type input "CENTR"
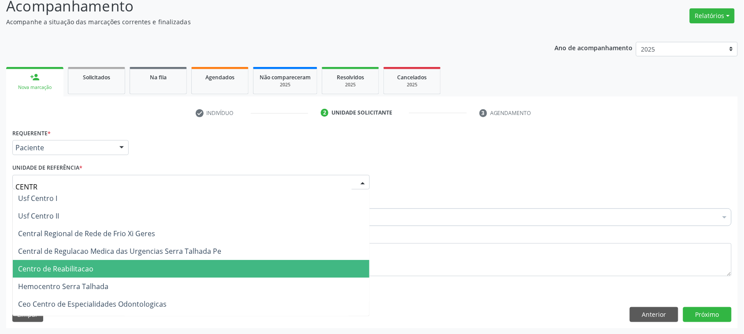
click at [98, 263] on span "Centro de Reabilitacao" at bounding box center [191, 269] width 356 height 18
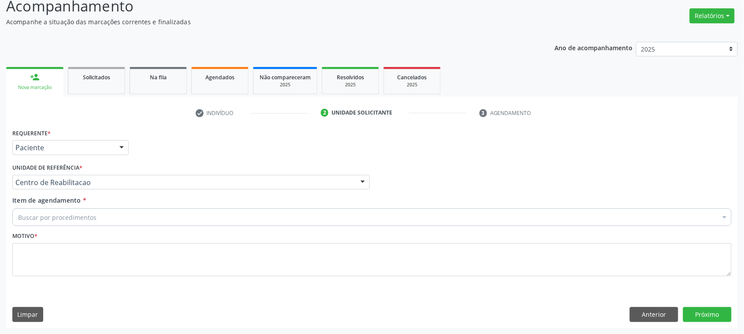
click at [97, 215] on div "Buscar por procedimentos" at bounding box center [371, 217] width 719 height 18
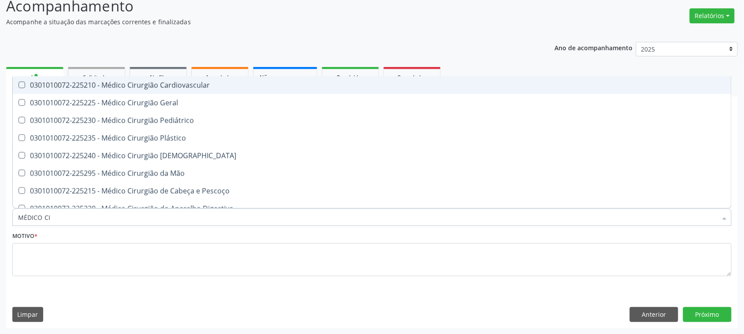
type input "MÉDICO CIR"
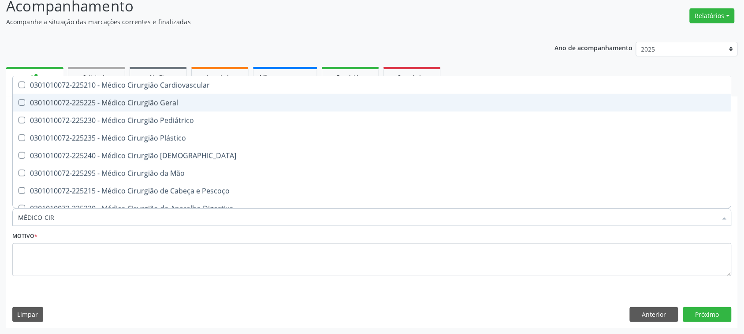
click at [159, 107] on span "0301010072-225225 - Médico Cirurgião Geral" at bounding box center [372, 103] width 718 height 18
checkbox Geral "true"
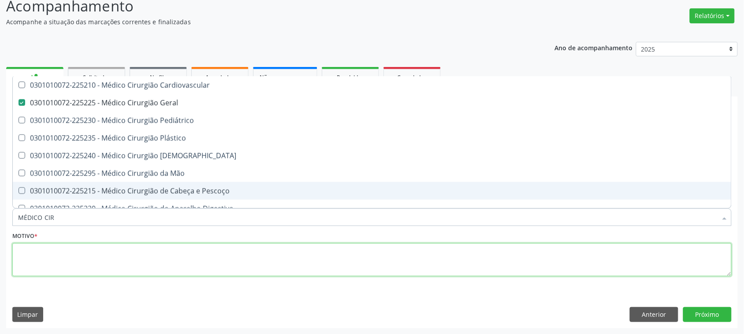
click at [40, 262] on textarea at bounding box center [371, 259] width 719 height 33
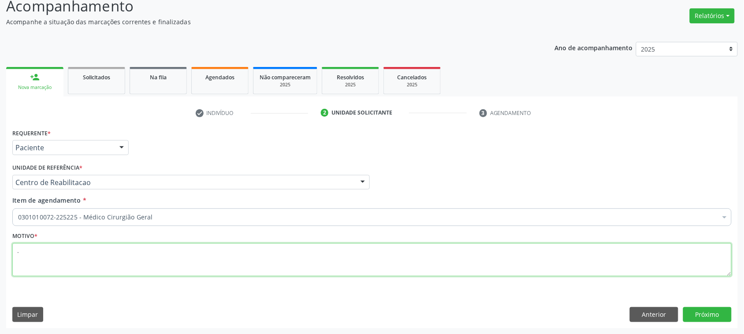
type textarea "."
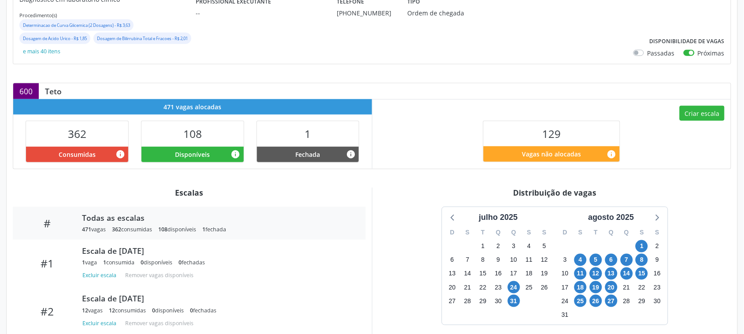
scroll to position [118, 0]
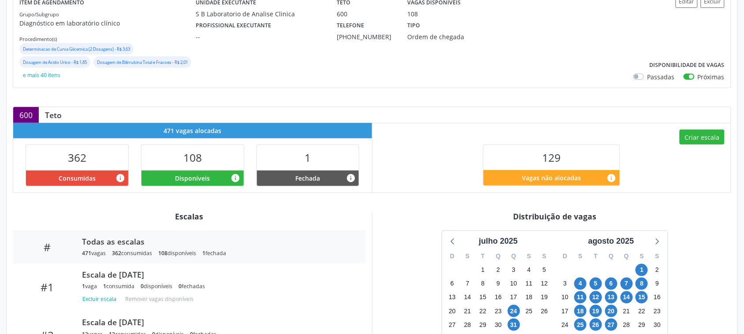
click at [393, 179] on div "Criar escala 129 Vagas não alocadas info" at bounding box center [551, 157] width 359 height 69
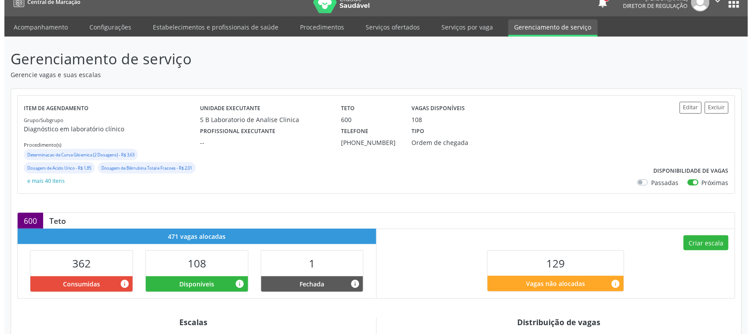
scroll to position [7, 0]
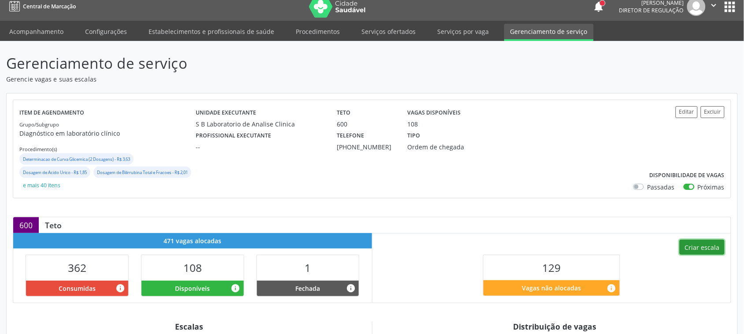
click at [694, 249] on button "Criar escala" at bounding box center [701, 247] width 45 height 15
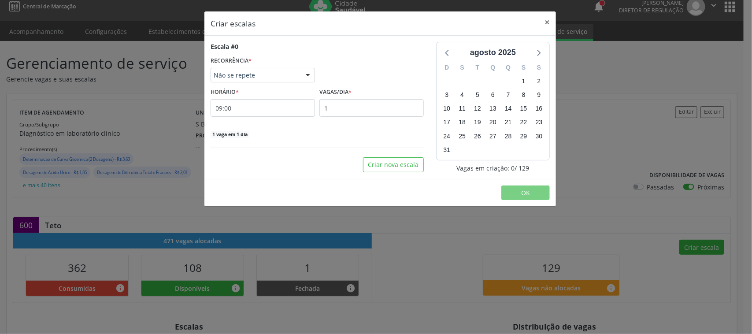
select select "7"
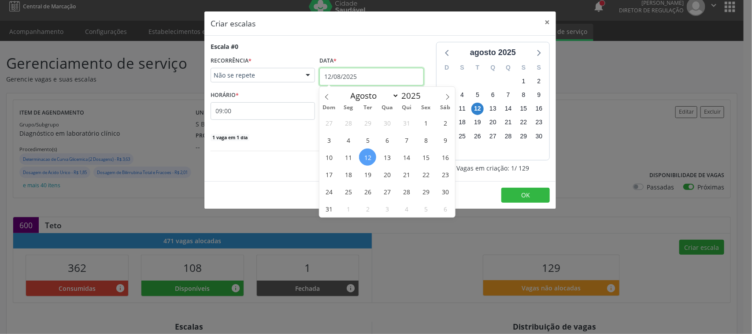
click at [396, 78] on input "12/08/2025" at bounding box center [371, 77] width 104 height 18
click at [351, 175] on span "18" at bounding box center [348, 174] width 17 height 17
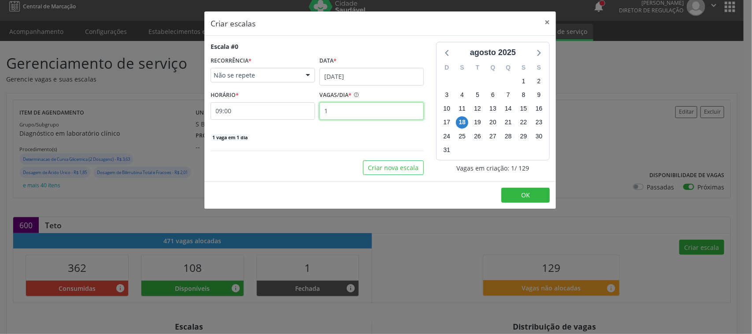
click at [338, 108] on input "1" at bounding box center [371, 111] width 104 height 18
type input "12"
click at [258, 118] on input "09:00" at bounding box center [263, 111] width 104 height 18
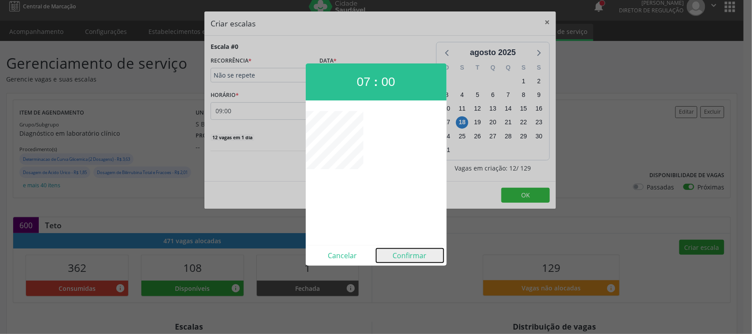
click at [422, 256] on button "Confirmar" at bounding box center [409, 256] width 67 height 14
type input "07:00"
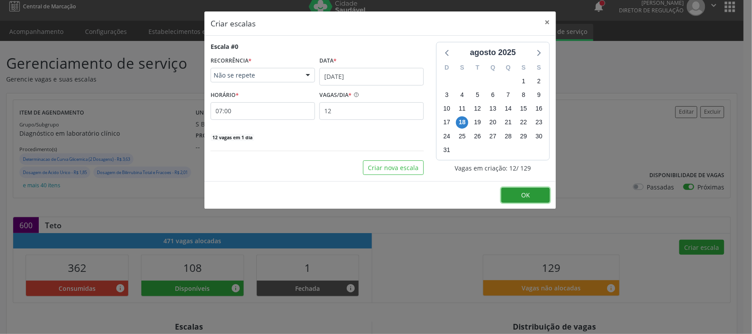
click at [524, 197] on span "OK" at bounding box center [525, 195] width 9 height 8
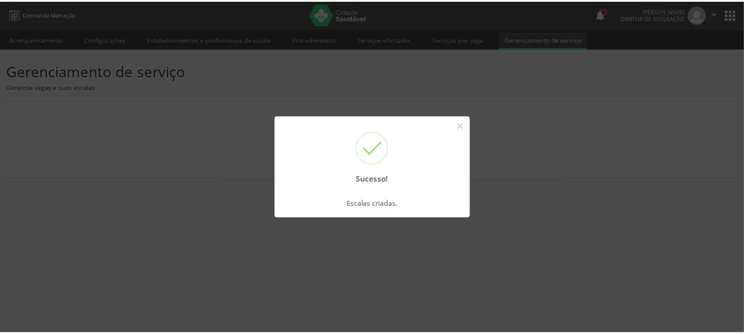
scroll to position [0, 0]
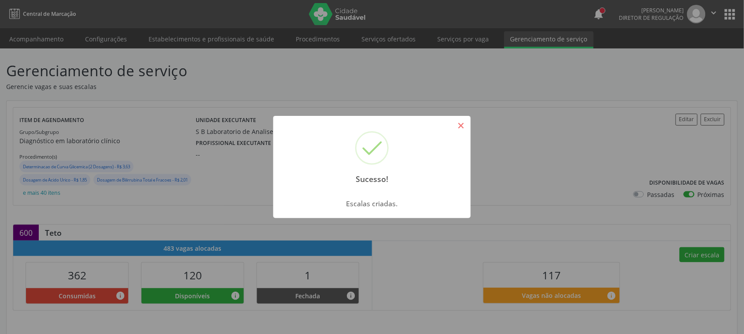
click at [460, 123] on button "×" at bounding box center [460, 125] width 15 height 15
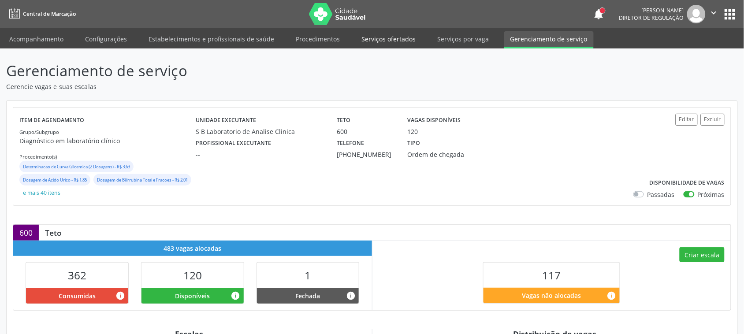
click at [402, 32] on link "Serviços ofertados" at bounding box center [388, 38] width 67 height 15
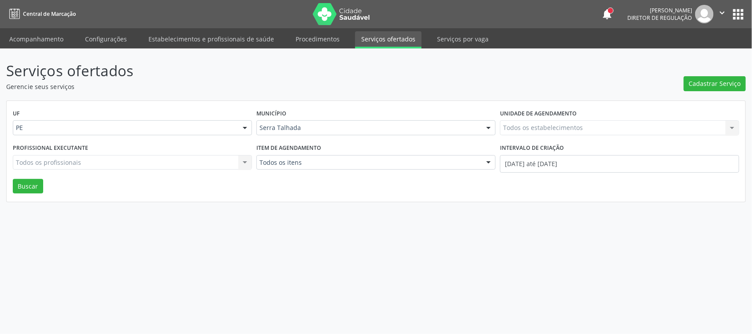
click at [530, 126] on div "Todos os estabelecimentos Todos os estabelecimentos Nenhum resultado encontrado…" at bounding box center [619, 127] width 239 height 15
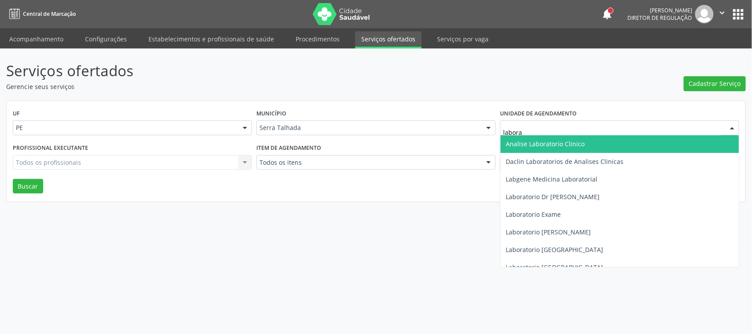
type input "laborat"
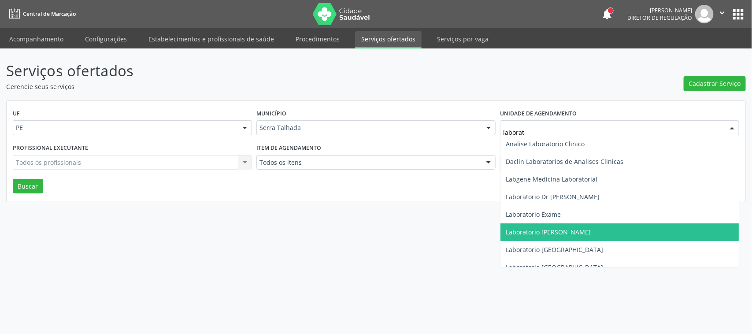
click at [587, 229] on span "Laboratorio [PERSON_NAME]" at bounding box center [548, 232] width 85 height 8
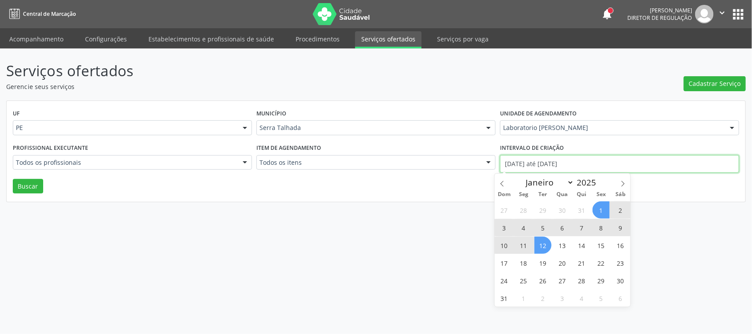
click at [574, 164] on input "[DATE] até [DATE]" at bounding box center [619, 164] width 239 height 18
click at [507, 183] on span at bounding box center [502, 181] width 15 height 15
select select "6"
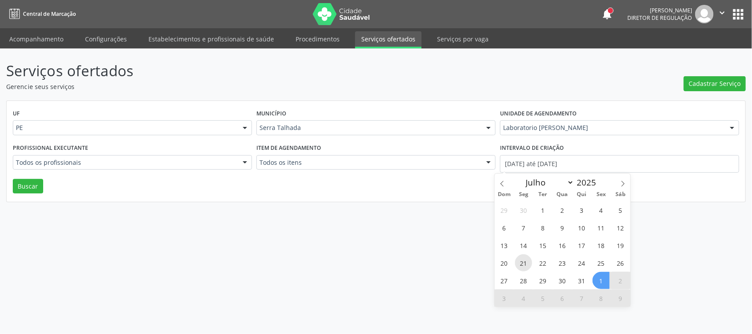
click at [526, 263] on span "21" at bounding box center [523, 262] width 17 height 17
type input "21/07/2025"
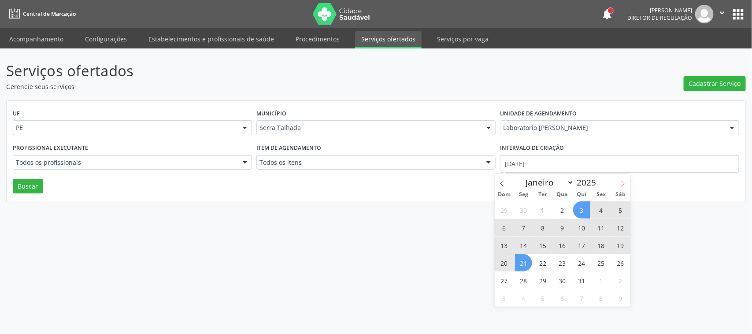
click at [624, 187] on span at bounding box center [623, 181] width 15 height 15
select select "7"
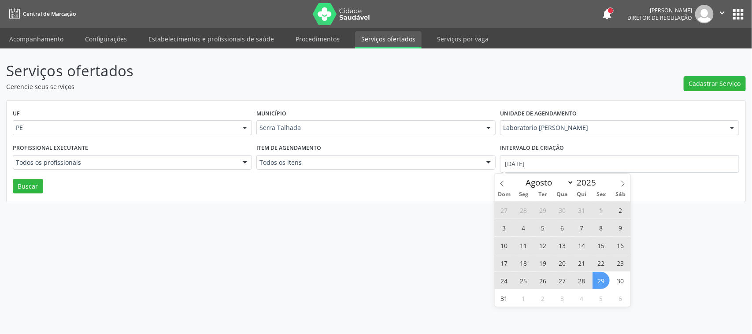
click at [601, 278] on span "29" at bounding box center [601, 280] width 17 height 17
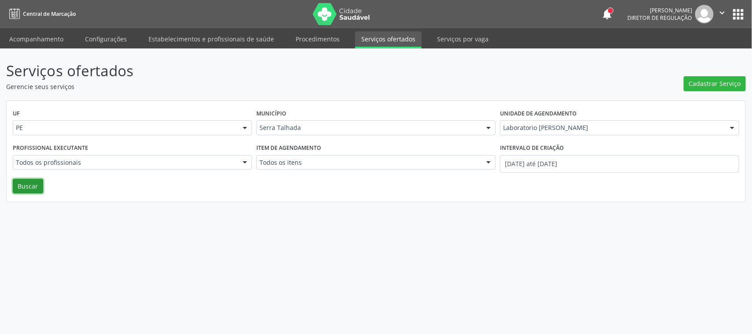
click at [34, 181] on button "Buscar" at bounding box center [28, 186] width 30 height 15
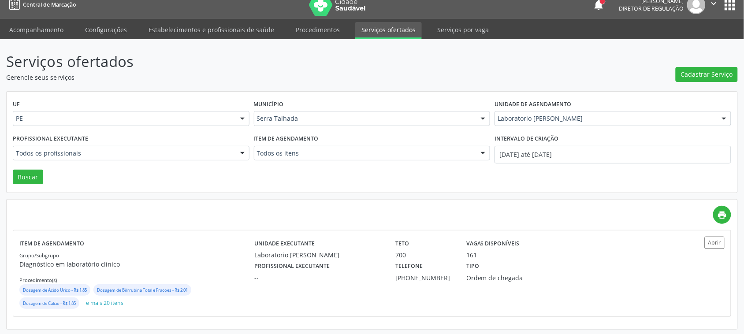
scroll to position [11, 0]
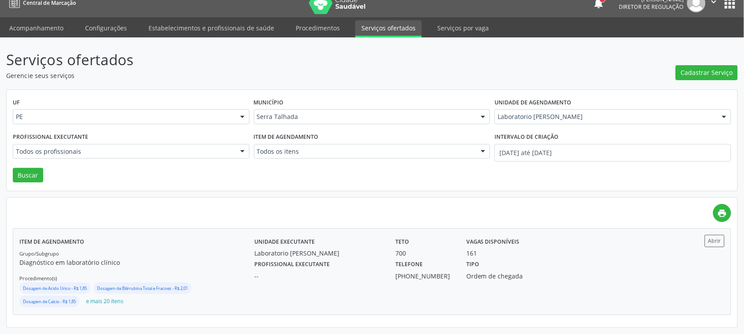
click at [219, 258] on p "Diagnóstico em laboratório clínico" at bounding box center [136, 262] width 235 height 9
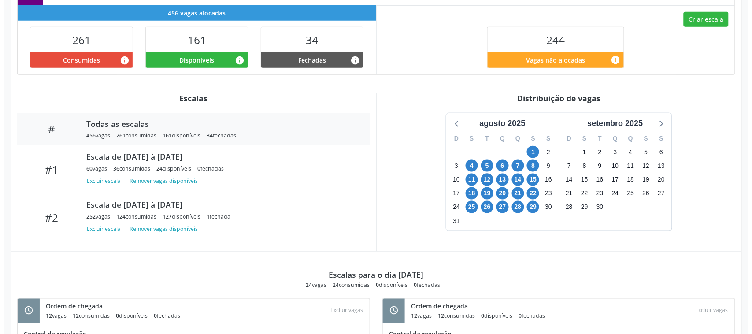
scroll to position [56, 0]
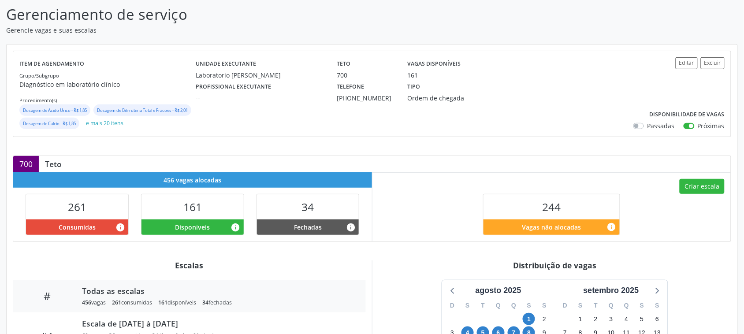
click at [532, 172] on div "700 Teto" at bounding box center [371, 164] width 717 height 16
click at [690, 194] on button "Criar escala" at bounding box center [701, 186] width 45 height 15
select select "7"
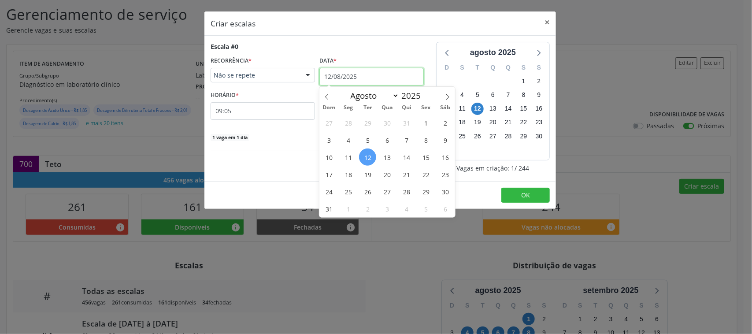
click at [347, 74] on input "12/08/2025" at bounding box center [371, 77] width 104 height 18
click at [392, 176] on span "20" at bounding box center [387, 174] width 17 height 17
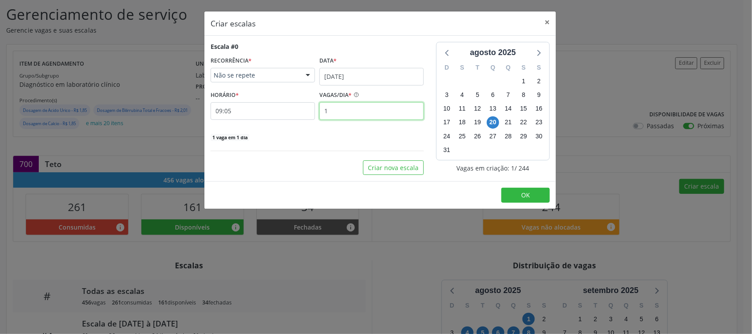
click at [350, 113] on input "1" at bounding box center [371, 111] width 104 height 18
type input "12"
click at [271, 109] on input "09:05" at bounding box center [263, 111] width 104 height 18
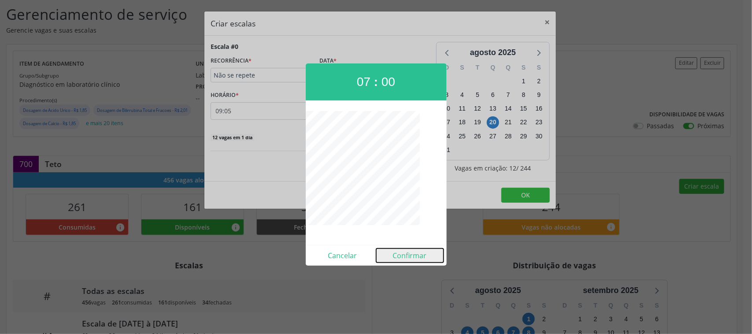
click at [417, 260] on button "Confirmar" at bounding box center [409, 256] width 67 height 14
type input "07:00"
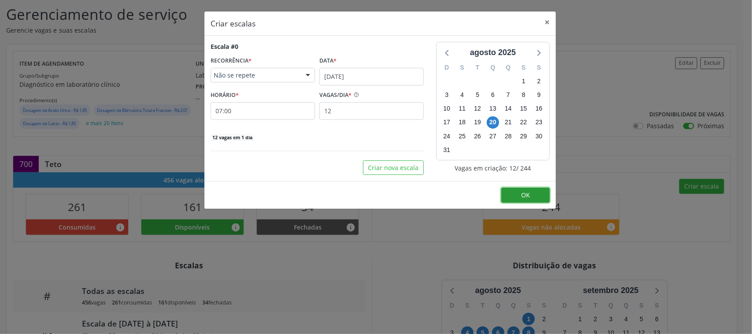
click at [509, 194] on button "OK" at bounding box center [525, 195] width 48 height 15
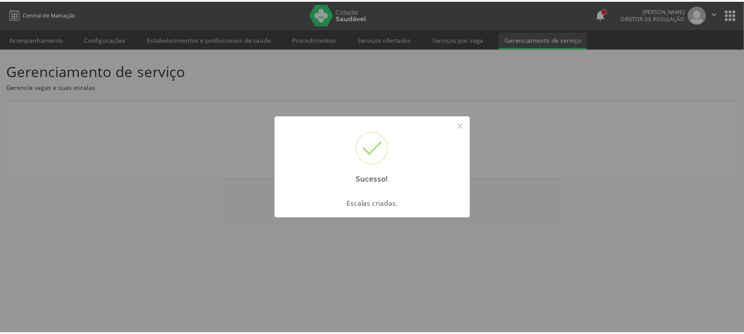
scroll to position [0, 0]
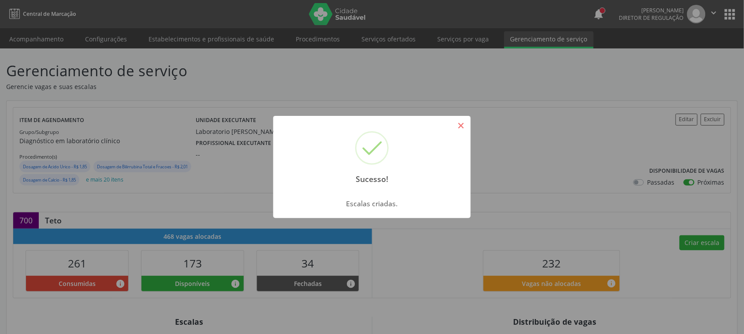
click at [460, 121] on button "×" at bounding box center [460, 125] width 15 height 15
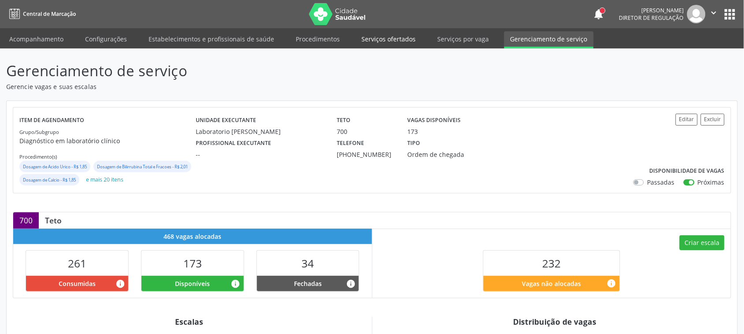
click at [359, 33] on link "Serviços ofertados" at bounding box center [388, 38] width 67 height 15
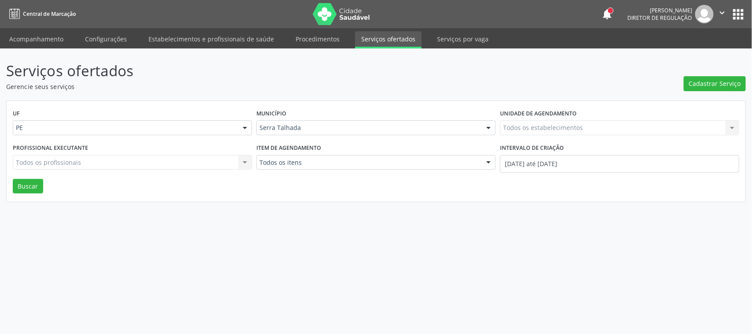
click at [543, 129] on div "Todos os estabelecimentos Todos os estabelecimentos Nenhum resultado encontrado…" at bounding box center [619, 127] width 239 height 15
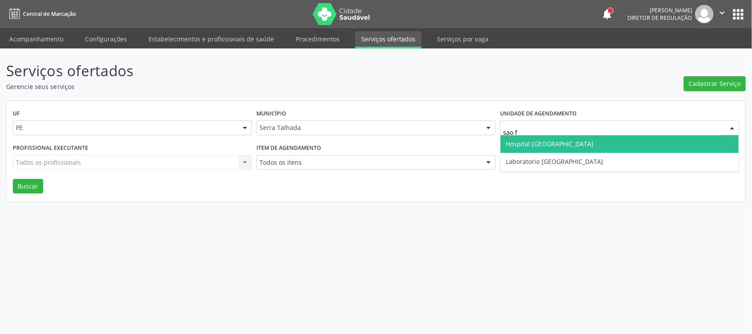
type input "sao fr"
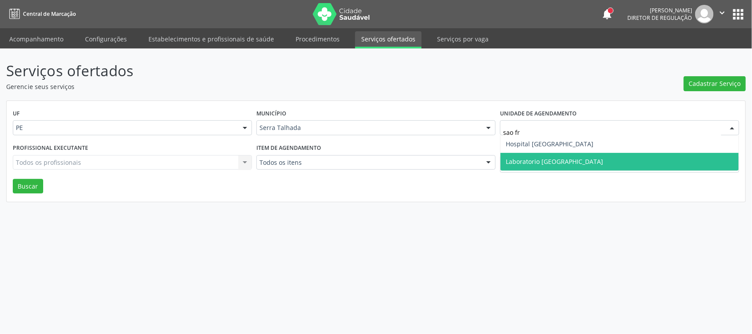
click at [534, 156] on span "Laboratorio Sao Francisco" at bounding box center [620, 162] width 238 height 18
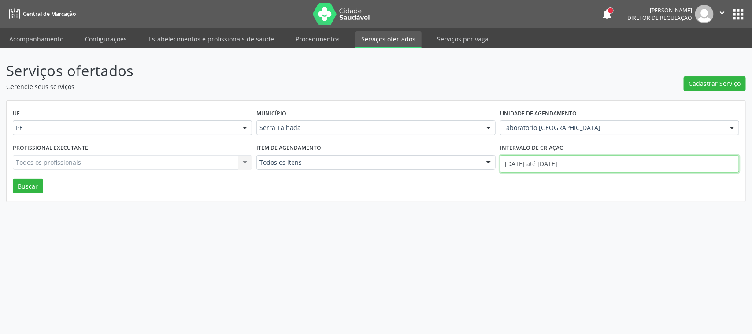
click at [534, 156] on input "01/08/2025 até 12/08/2025" at bounding box center [619, 164] width 239 height 18
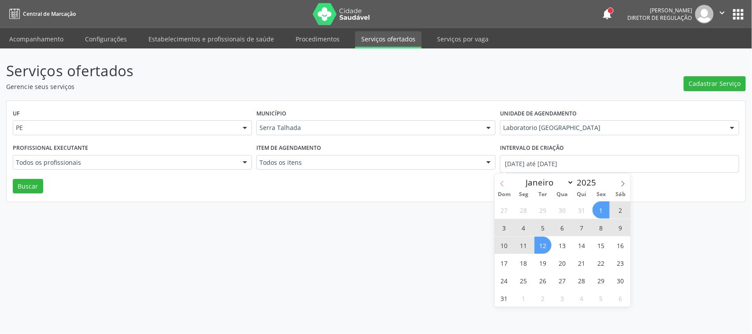
click at [501, 183] on icon at bounding box center [502, 184] width 6 height 6
select select "6"
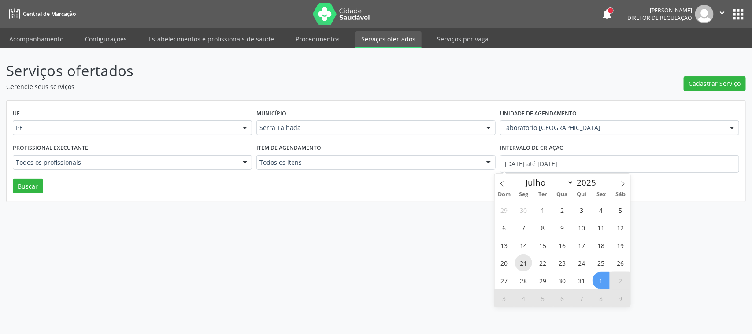
click at [524, 257] on span "21" at bounding box center [523, 262] width 17 height 17
type input "21/07/2025"
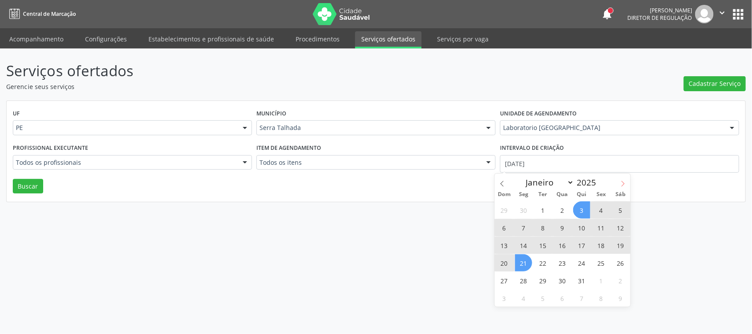
click at [619, 183] on span at bounding box center [623, 181] width 15 height 15
select select "7"
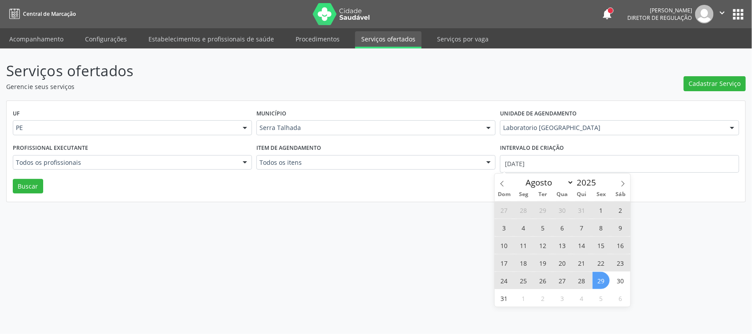
click at [598, 287] on span "29" at bounding box center [601, 280] width 17 height 17
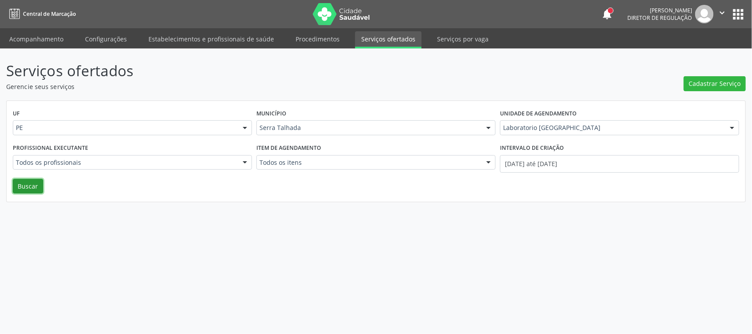
click at [31, 188] on button "Buscar" at bounding box center [28, 186] width 30 height 15
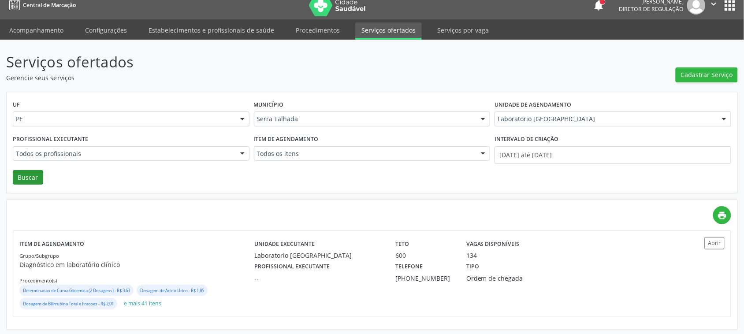
scroll to position [11, 0]
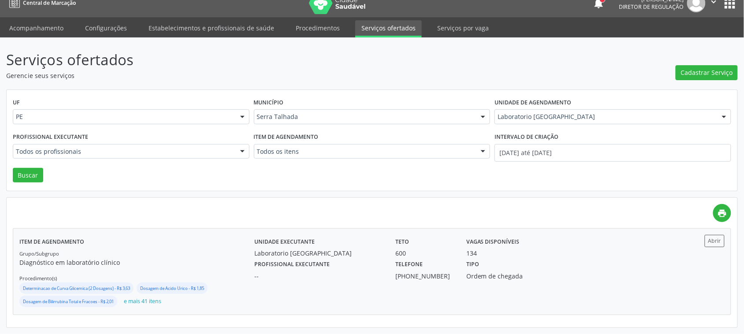
click at [196, 260] on p "Diagnóstico em laboratório clínico" at bounding box center [136, 262] width 235 height 9
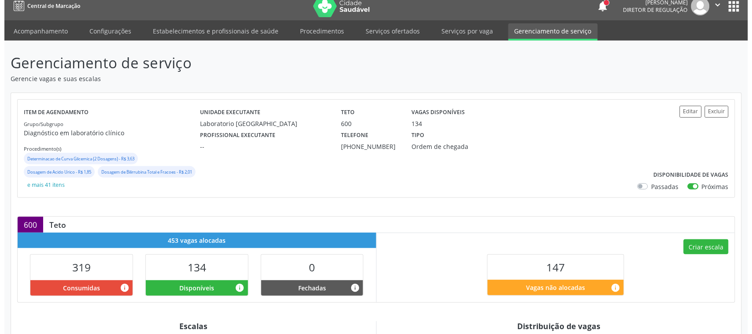
scroll to position [5, 0]
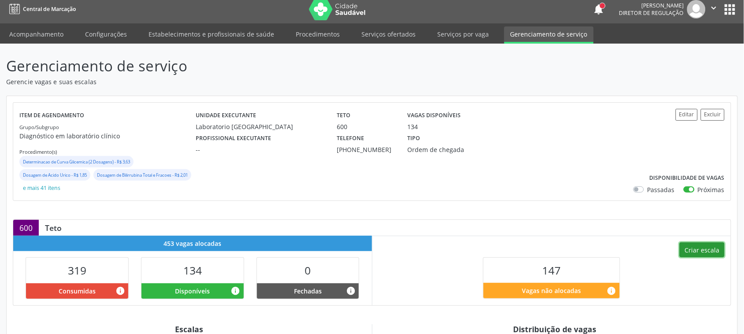
click at [690, 248] on button "Criar escala" at bounding box center [701, 249] width 45 height 15
select select "7"
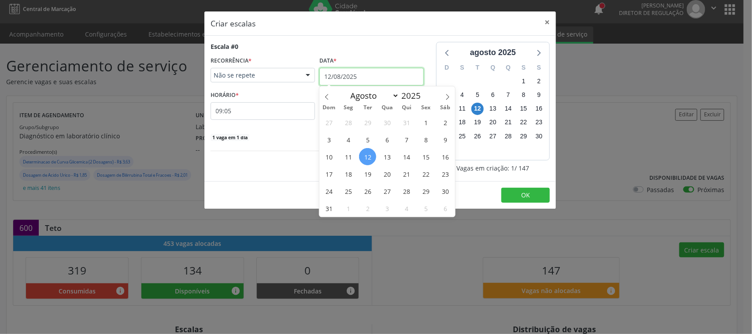
click at [402, 68] on input "12/08/2025" at bounding box center [371, 77] width 104 height 18
click at [384, 181] on span "20" at bounding box center [387, 173] width 17 height 17
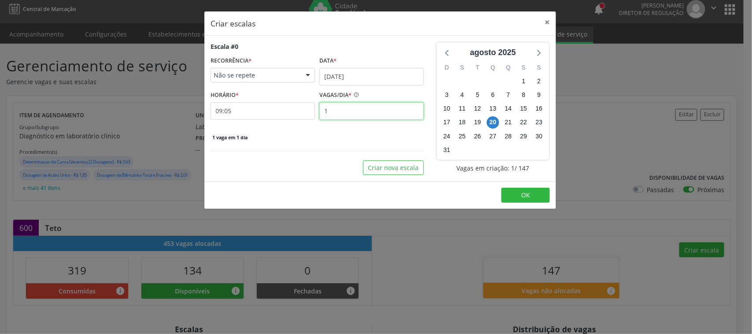
click at [339, 115] on input "1" at bounding box center [371, 111] width 104 height 18
type input "12"
click at [281, 108] on input "09:05" at bounding box center [263, 111] width 104 height 18
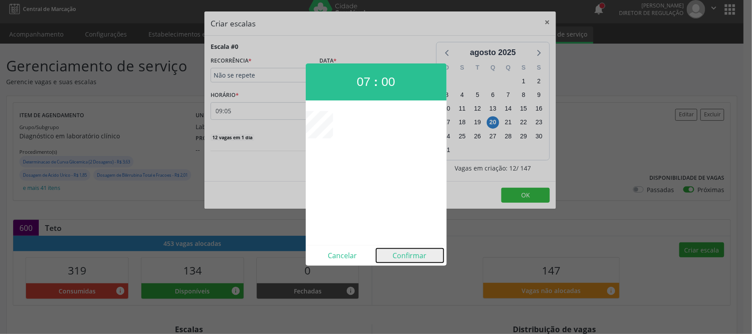
click at [408, 256] on button "Confirmar" at bounding box center [409, 256] width 67 height 14
type input "07:00"
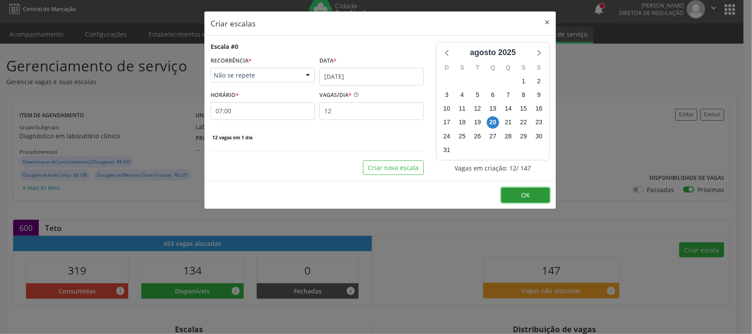
click at [514, 193] on button "OK" at bounding box center [525, 195] width 48 height 15
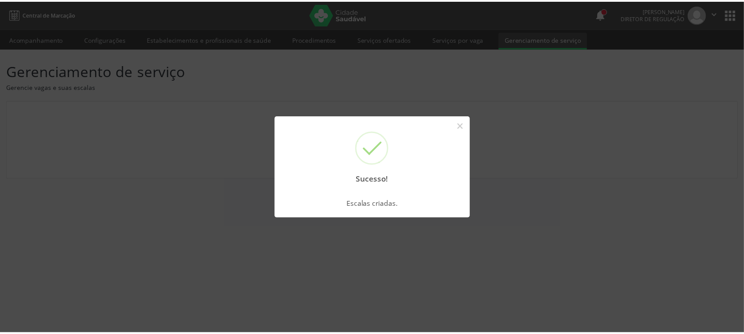
scroll to position [0, 0]
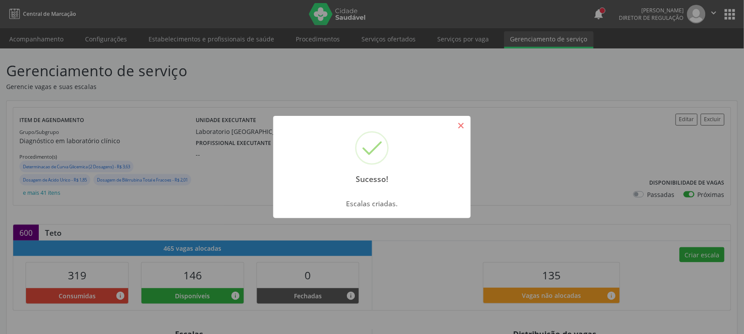
click at [457, 126] on button "×" at bounding box center [460, 125] width 15 height 15
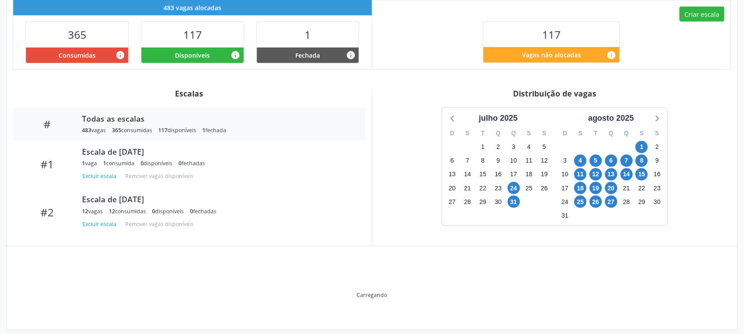
scroll to position [251, 0]
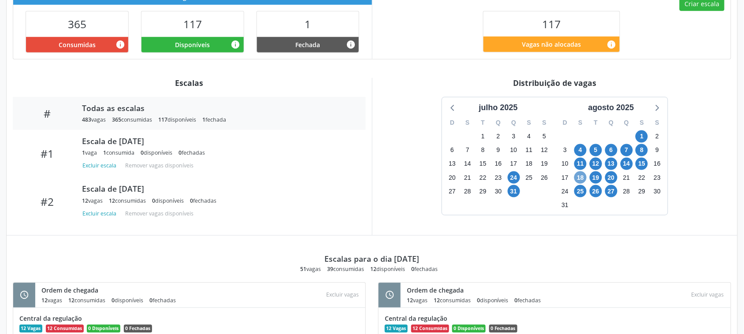
click at [585, 182] on span "18" at bounding box center [580, 177] width 12 height 12
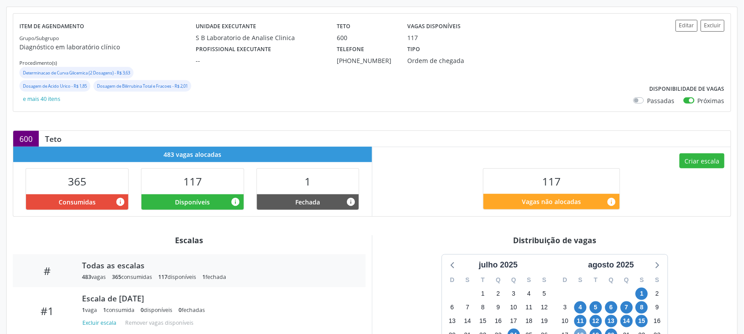
scroll to position [0, 0]
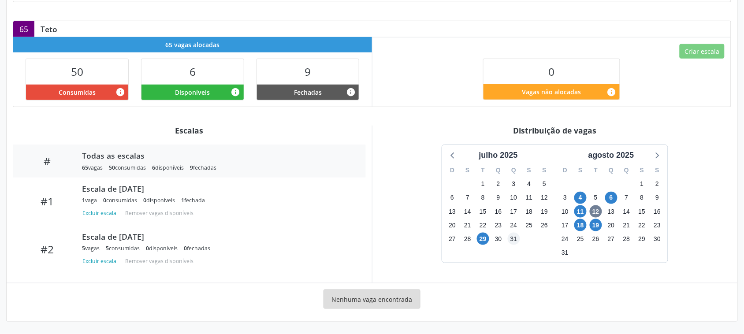
scroll to position [179, 0]
click at [692, 170] on div "[DATE] D S T Q Q S S 29 30 1 2 3 4 5 6 7 8 9 10 11 12 13 14 15 16 17 18 19 20 2…" at bounding box center [555, 204] width 353 height 119
click at [580, 230] on span "18" at bounding box center [580, 225] width 12 height 12
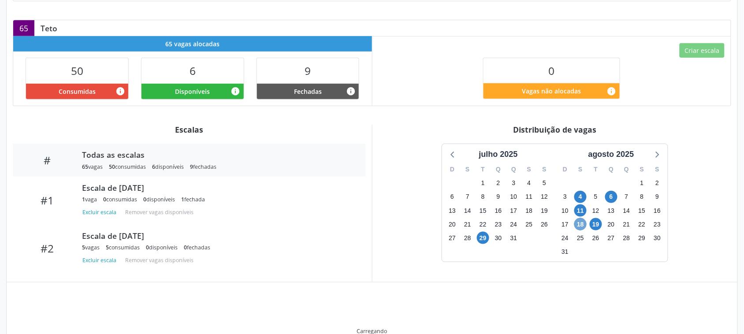
click at [580, 230] on span "18" at bounding box center [580, 224] width 12 height 12
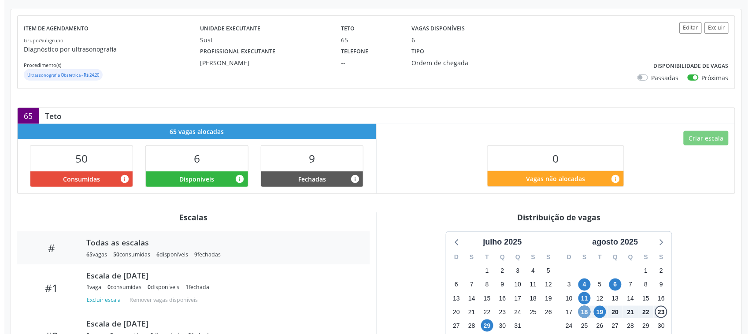
scroll to position [0, 0]
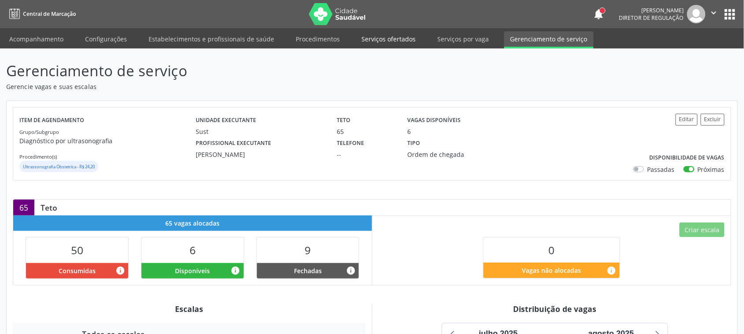
click at [368, 36] on link "Serviços ofertados" at bounding box center [388, 38] width 67 height 15
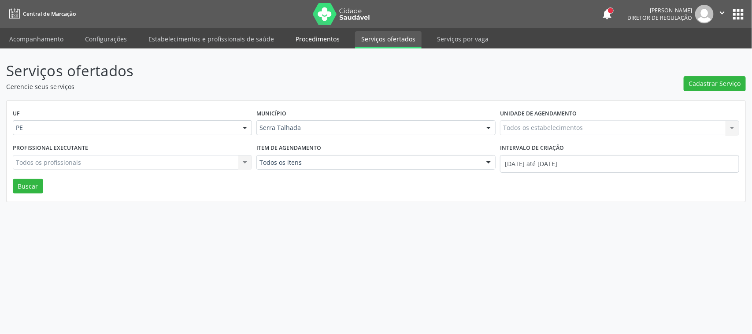
click at [323, 38] on link "Procedimentos" at bounding box center [318, 38] width 56 height 15
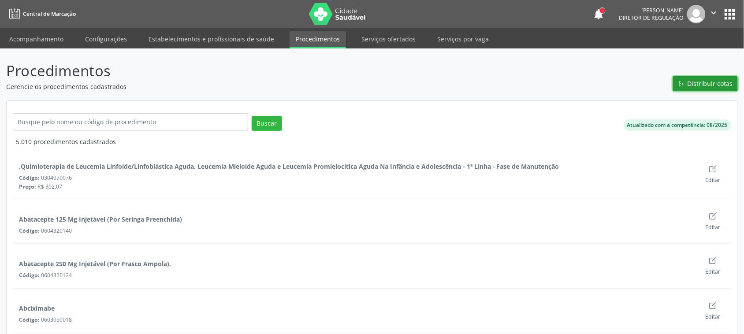
click at [705, 82] on span "Distribuir cotas" at bounding box center [709, 83] width 45 height 9
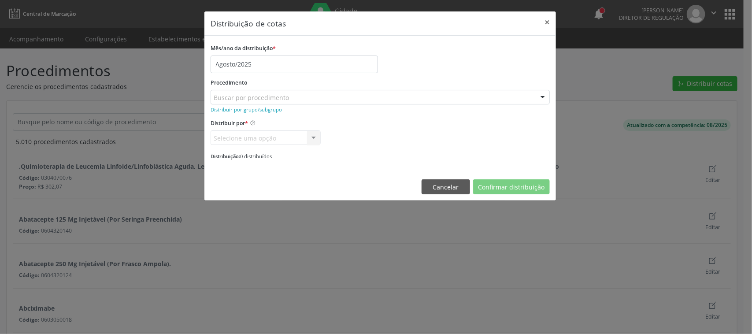
click at [528, 99] on div "Buscar por procedimento" at bounding box center [380, 97] width 339 height 15
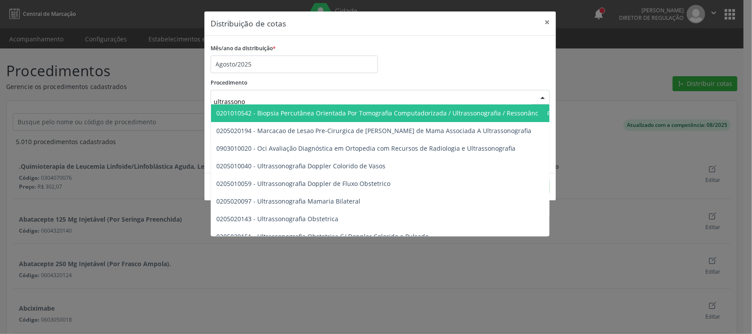
type input "ultrasson"
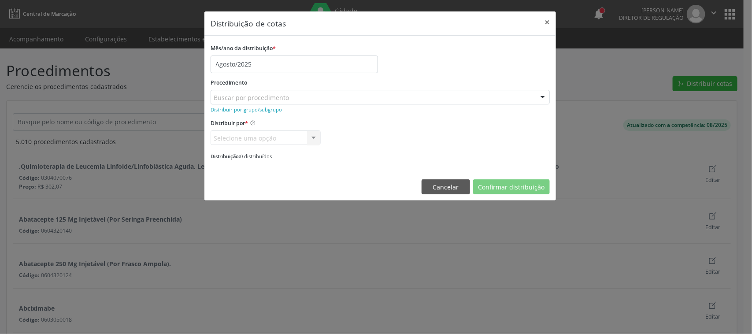
click at [505, 67] on div "Mês/ano da distribuição * Agosto/2025" at bounding box center [380, 57] width 344 height 31
click at [278, 108] on small "Distribuir por grupo/subgrupo" at bounding box center [246, 109] width 71 height 7
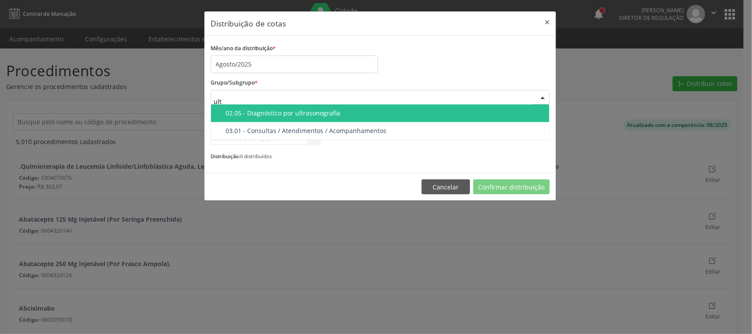
type input "ultr"
click at [388, 117] on span "02.05 - Diagnóstico por ultrasonografia" at bounding box center [380, 113] width 338 height 18
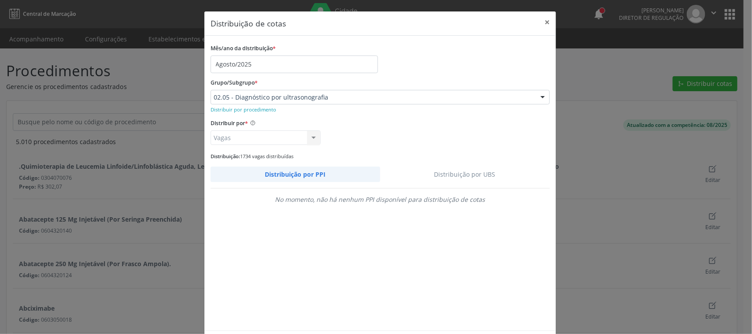
click at [482, 170] on link "Distribuição por UBS" at bounding box center [465, 174] width 170 height 15
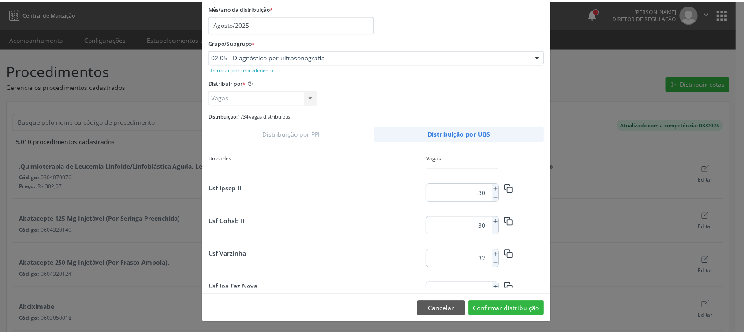
scroll to position [496, 0]
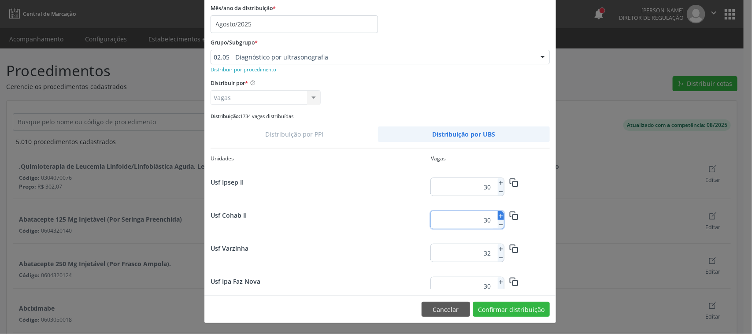
click at [498, 218] on icon at bounding box center [501, 216] width 6 height 6
type input "34"
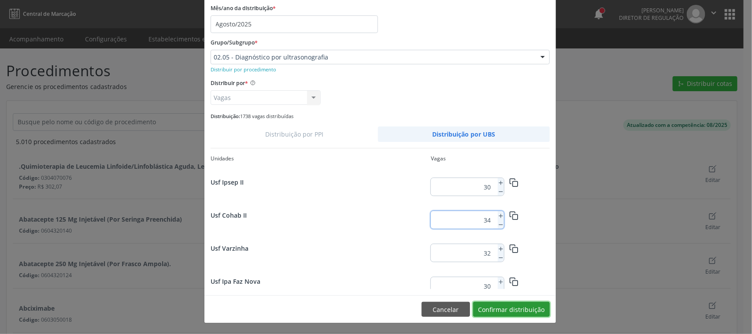
click at [523, 307] on button "Confirmar distribuição" at bounding box center [511, 309] width 77 height 15
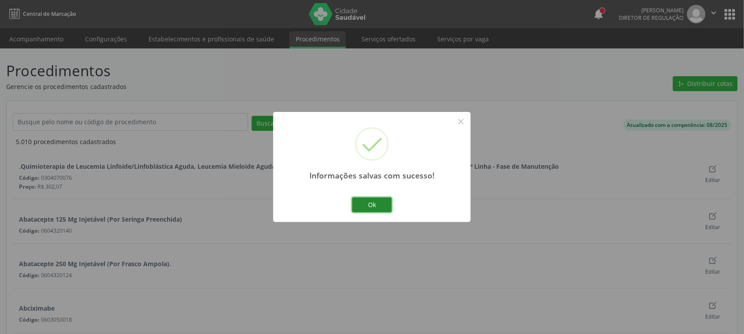
click at [380, 201] on button "Ok" at bounding box center [372, 204] width 40 height 15
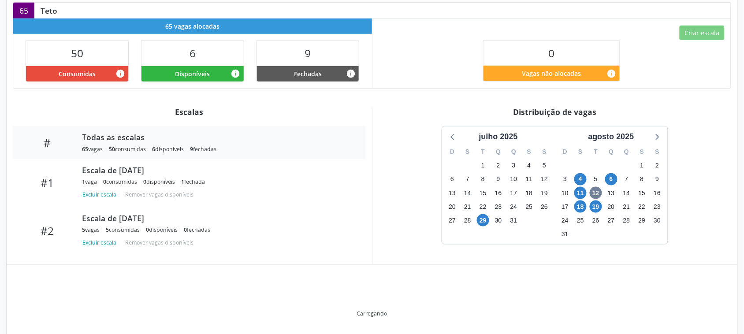
scroll to position [179, 0]
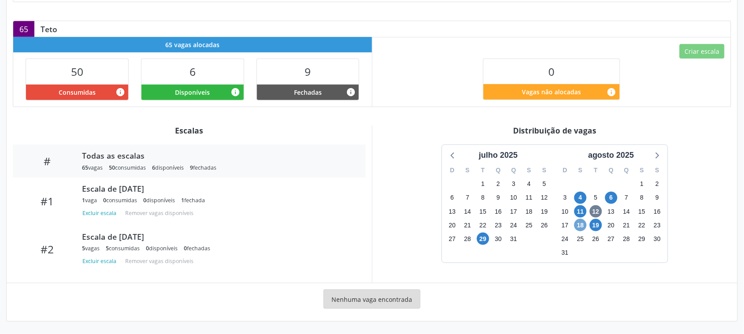
click at [579, 223] on span "18" at bounding box center [580, 225] width 12 height 12
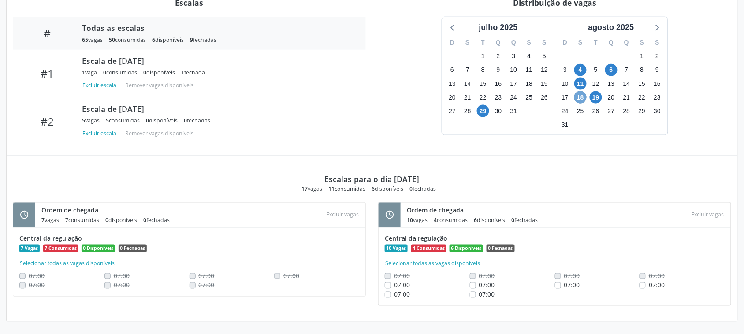
scroll to position [307, 0]
click at [595, 95] on span "19" at bounding box center [596, 97] width 12 height 12
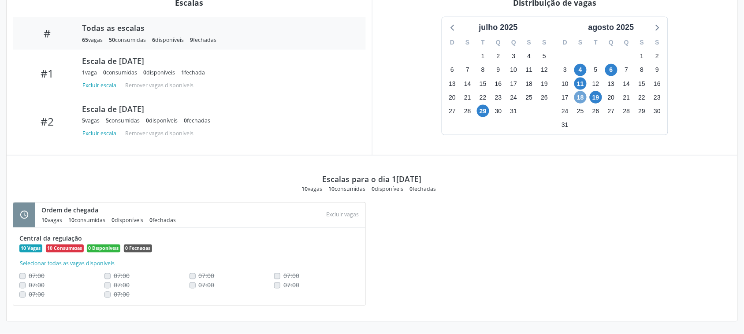
click at [575, 99] on span "18" at bounding box center [580, 97] width 12 height 12
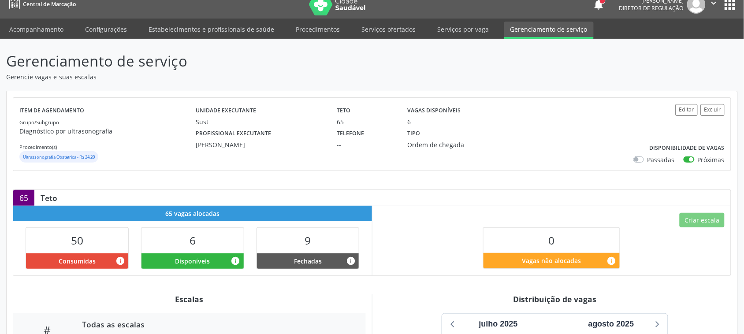
scroll to position [0, 0]
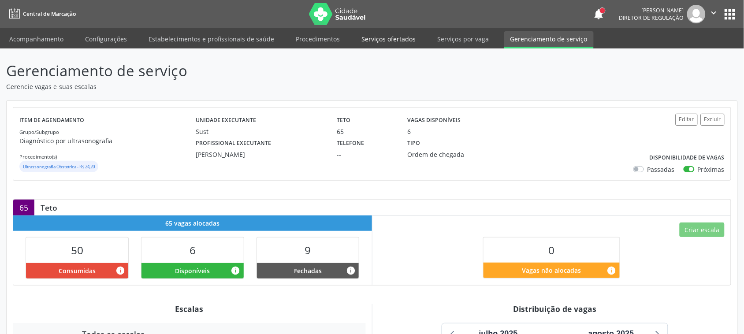
click at [391, 41] on link "Serviços ofertados" at bounding box center [388, 38] width 67 height 15
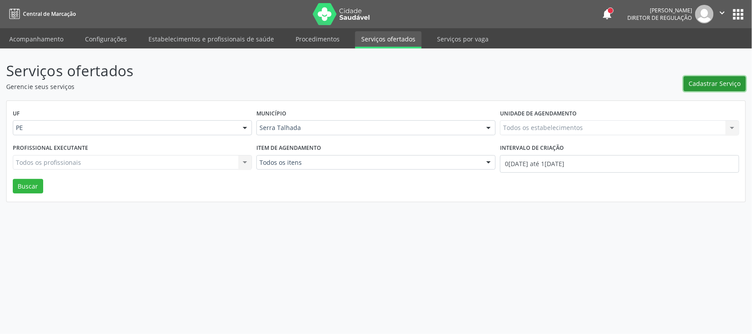
click at [698, 76] on button "Cadastrar Serviço" at bounding box center [715, 83] width 62 height 15
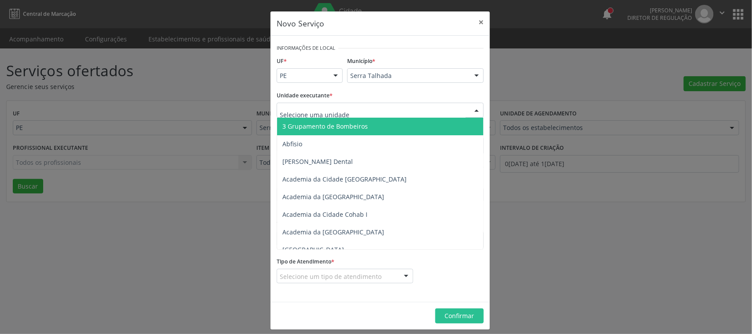
click at [345, 107] on div at bounding box center [380, 110] width 207 height 15
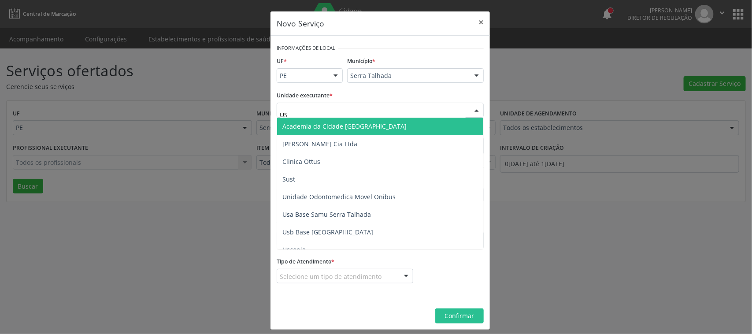
type input "U"
type input "SANTA M"
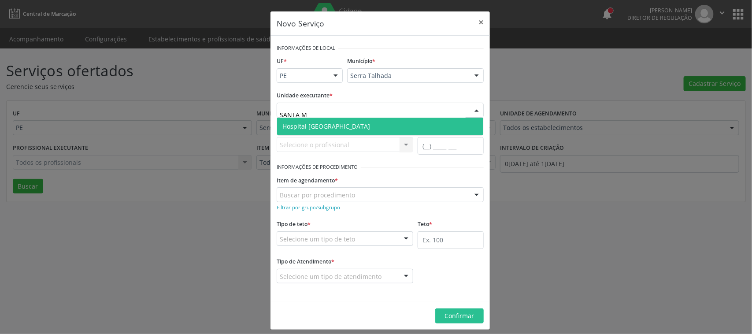
click at [346, 121] on span "Hospital Santa Marta" at bounding box center [380, 127] width 206 height 18
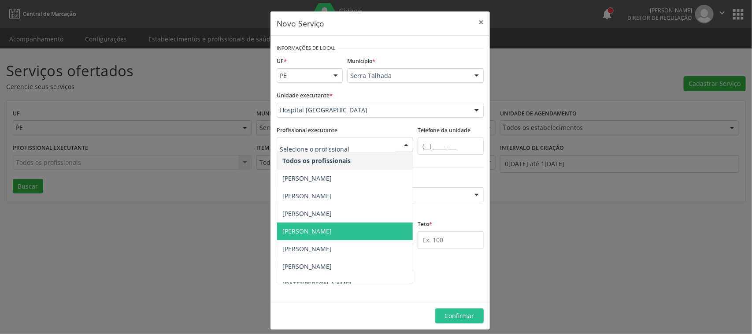
click at [357, 227] on span "Diogo Mariz Vasconcelos" at bounding box center [345, 232] width 136 height 18
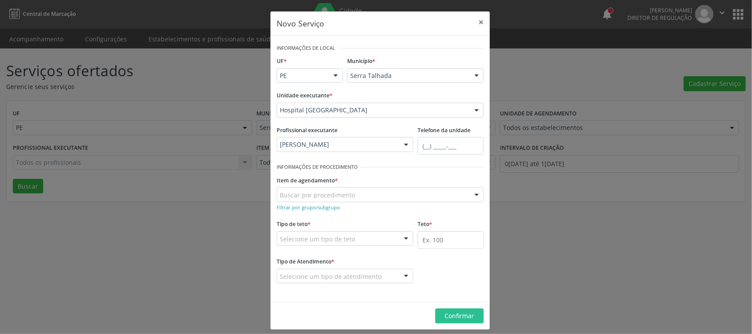
click at [391, 193] on div "Buscar por procedimento" at bounding box center [380, 194] width 207 height 15
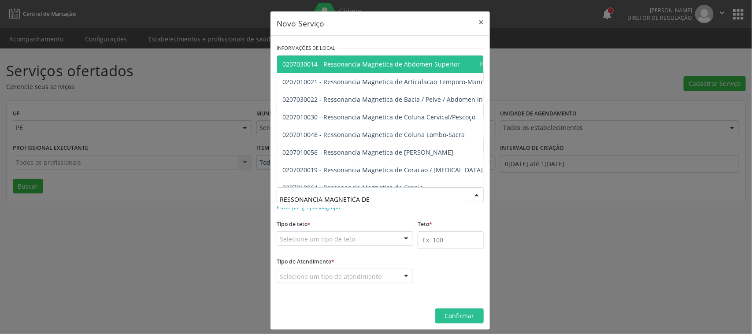
type input "RESSONANCIA MAGNETICA DE C"
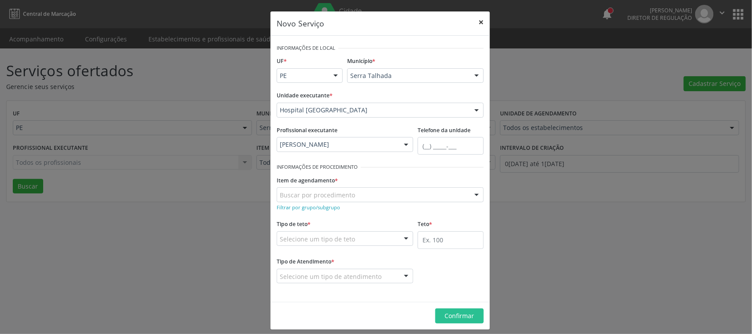
click at [474, 20] on button "×" at bounding box center [481, 22] width 18 height 22
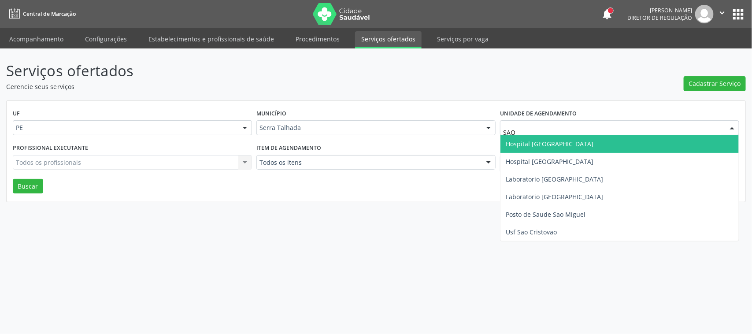
type input "SAO F"
click at [536, 148] on span "Hospital Sao Francisco" at bounding box center [620, 144] width 238 height 18
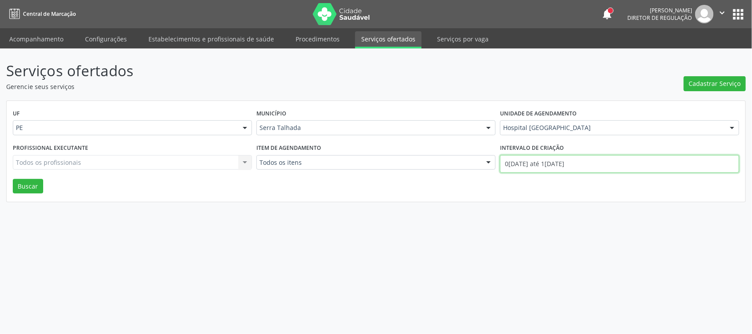
click at [551, 166] on input "[DATE] até [DATE]" at bounding box center [619, 164] width 239 height 18
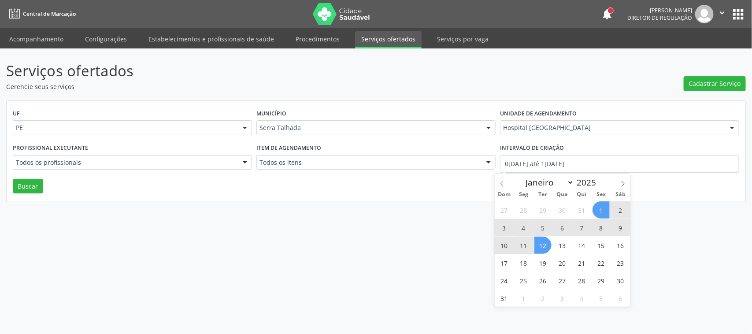
click at [505, 182] on icon at bounding box center [502, 184] width 6 height 6
select select "6"
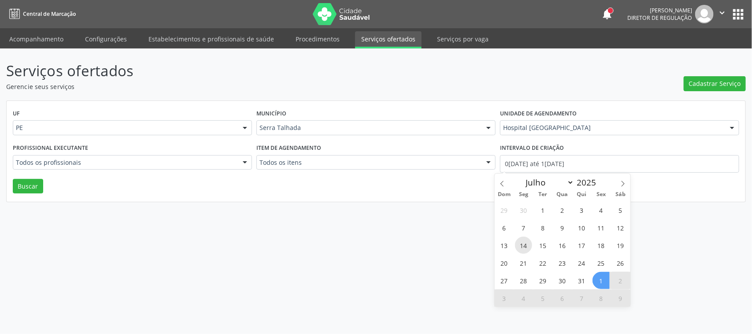
click at [521, 246] on span "14" at bounding box center [523, 245] width 17 height 17
type input "14/07/2025"
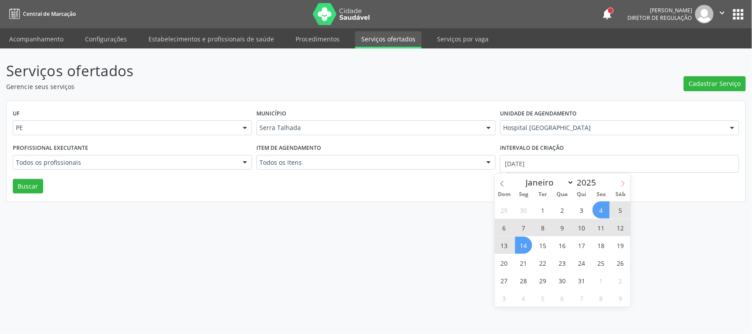
click at [622, 180] on span at bounding box center [623, 181] width 15 height 15
select select "7"
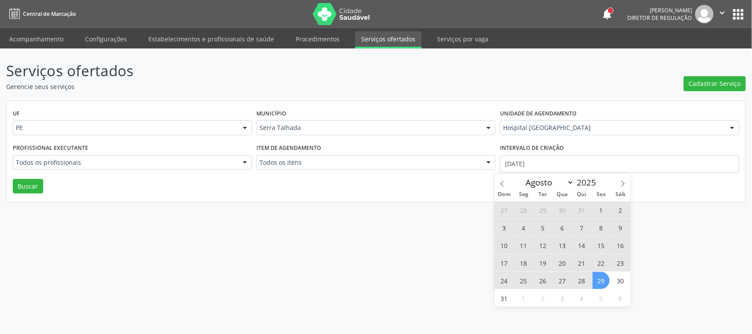
click at [604, 281] on span "29" at bounding box center [601, 280] width 17 height 17
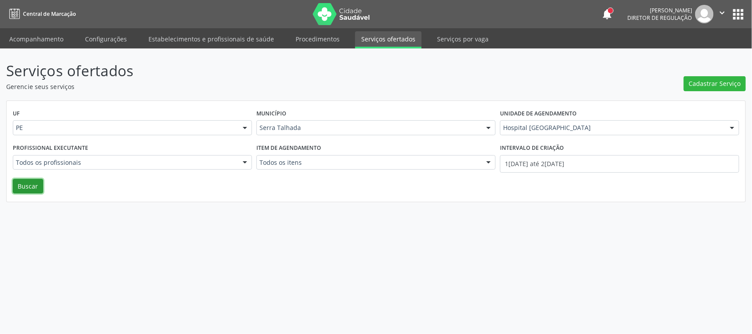
click at [29, 186] on button "Buscar" at bounding box center [28, 186] width 30 height 15
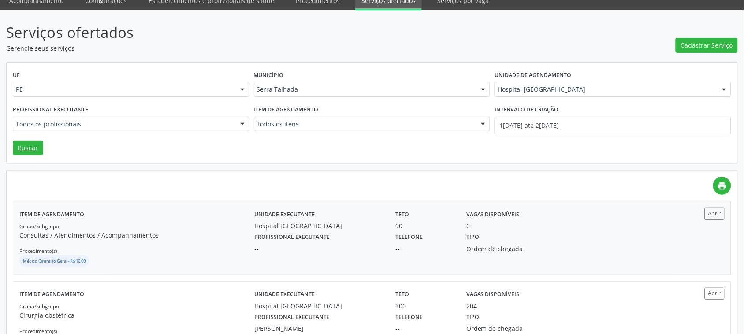
scroll to position [31, 0]
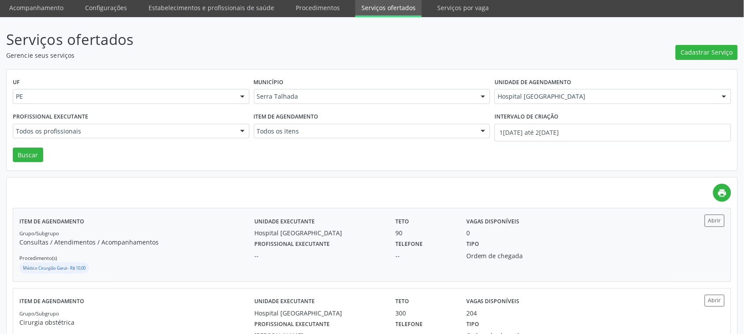
click at [353, 238] on div "Profissional executante --" at bounding box center [318, 249] width 141 height 23
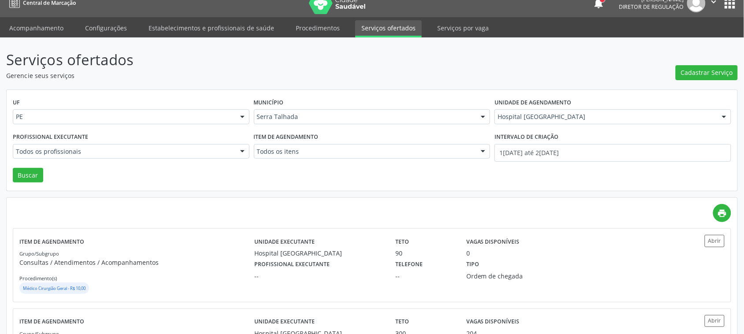
scroll to position [0, 0]
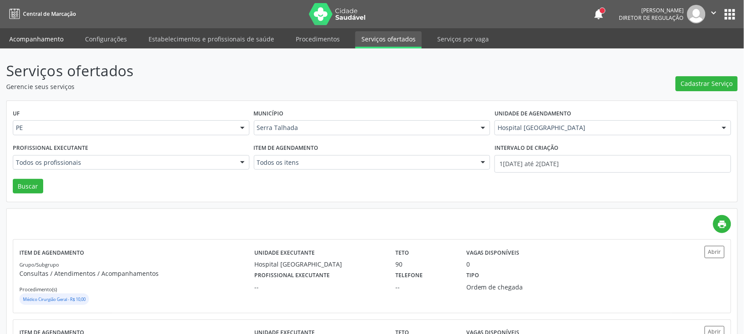
click at [42, 37] on link "Acompanhamento" at bounding box center [36, 38] width 67 height 15
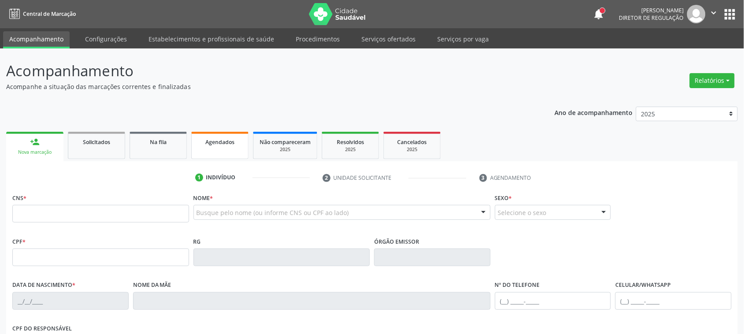
click at [213, 145] on div "Agendados" at bounding box center [220, 141] width 44 height 9
select select "7"
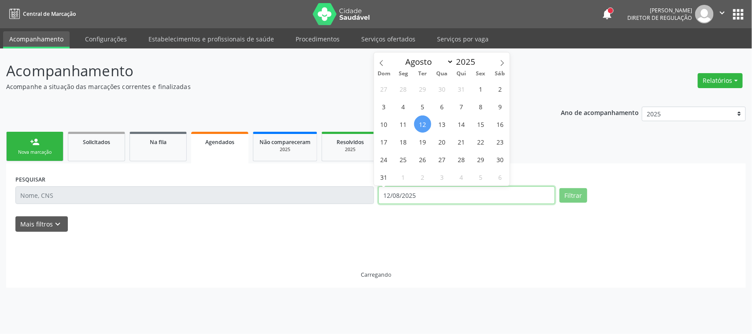
click at [443, 191] on input "12/08/2025" at bounding box center [467, 195] width 177 height 18
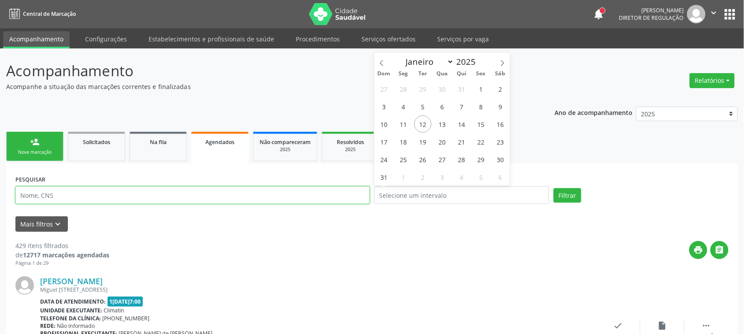
click at [293, 201] on input "text" at bounding box center [192, 195] width 354 height 18
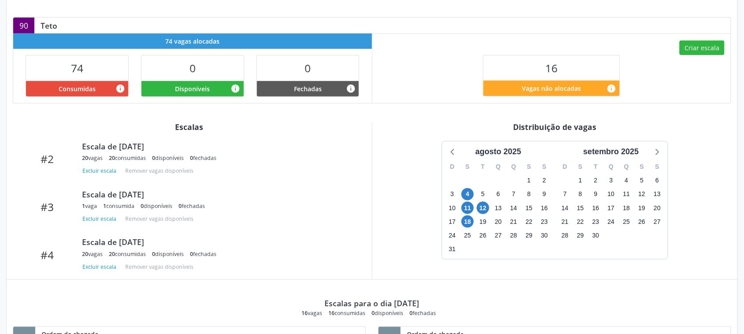
scroll to position [220, 0]
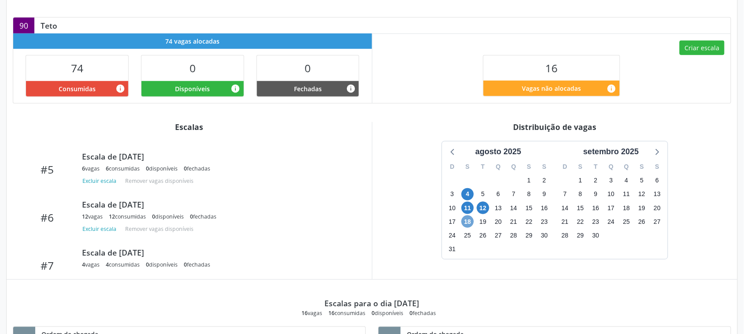
click at [468, 223] on span "18" at bounding box center [467, 221] width 12 height 12
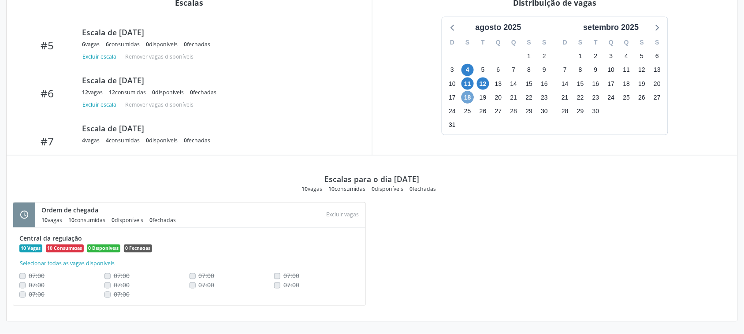
scroll to position [31, 0]
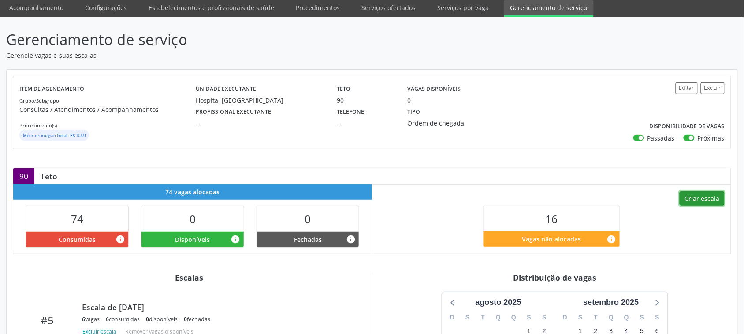
click at [693, 196] on button "Criar escala" at bounding box center [701, 198] width 45 height 15
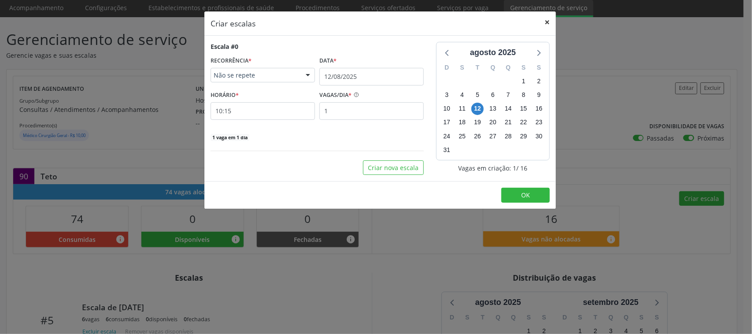
click at [541, 22] on button "×" at bounding box center [547, 22] width 18 height 22
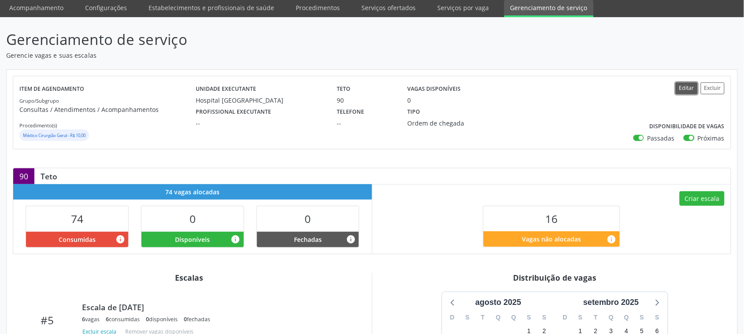
click at [683, 92] on button "Editar" at bounding box center [687, 88] width 22 height 12
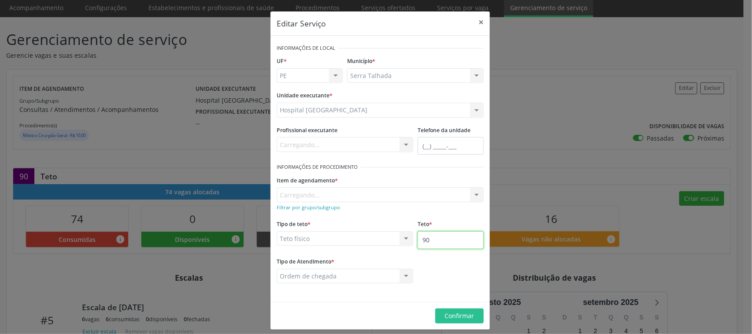
click at [448, 236] on input "90" at bounding box center [451, 240] width 66 height 18
type input "95"
click at [468, 318] on span "Confirmar" at bounding box center [460, 316] width 30 height 8
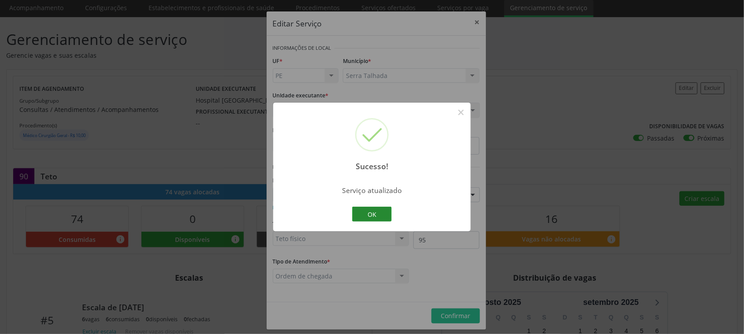
click at [380, 213] on button "OK" at bounding box center [372, 214] width 40 height 15
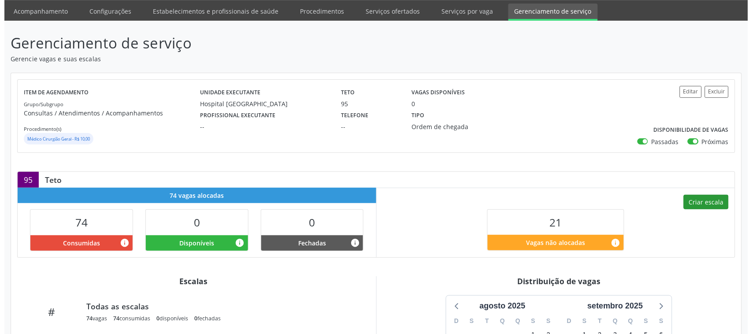
scroll to position [55, 0]
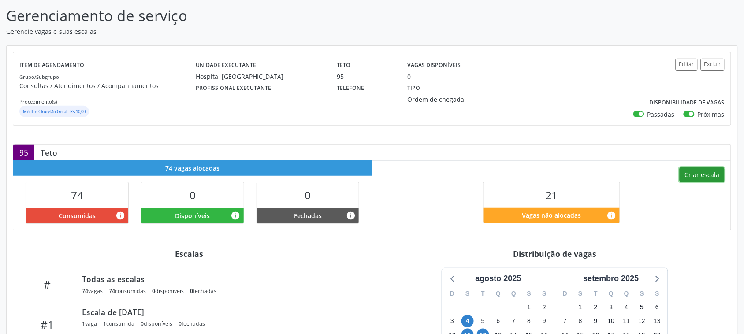
click at [691, 171] on button "Criar escala" at bounding box center [701, 174] width 45 height 15
select select "7"
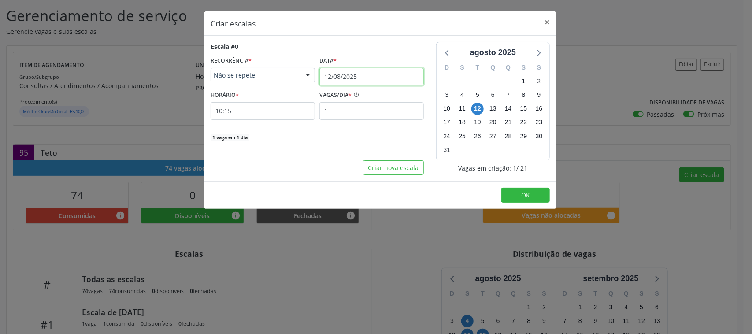
click at [337, 76] on input "12/08/2025" at bounding box center [371, 77] width 104 height 18
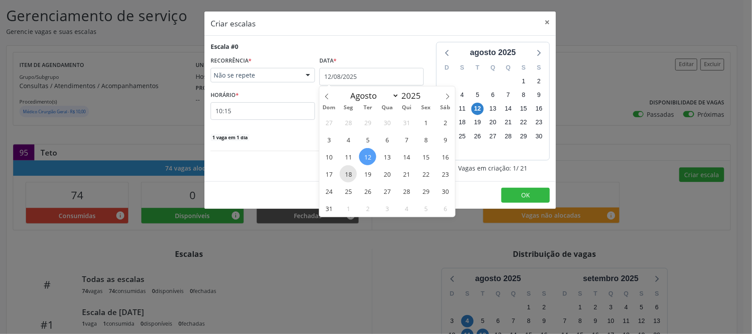
click at [349, 172] on span "18" at bounding box center [348, 173] width 17 height 17
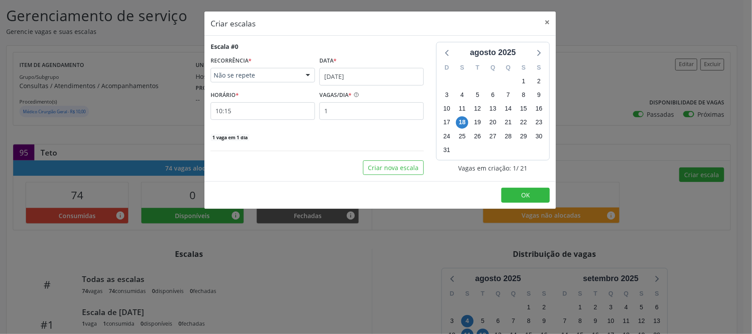
click at [349, 120] on div "Escala #0 RECORRÊNCIA * Não se repete Não se repete Diário/Semanal Mensal Nenhu…" at bounding box center [317, 92] width 213 height 100
click at [349, 107] on input "1" at bounding box center [371, 111] width 104 height 18
type input "5"
click at [280, 115] on input "10:15" at bounding box center [263, 111] width 104 height 18
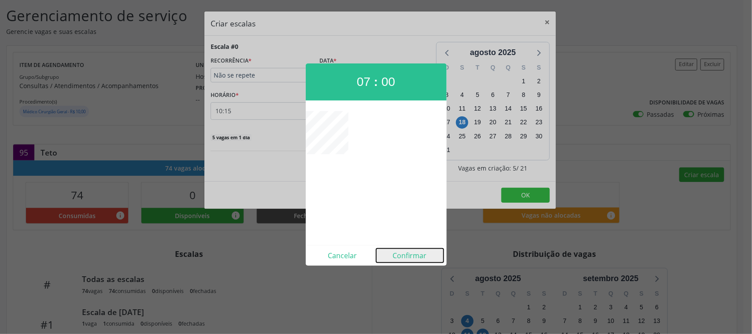
click at [406, 252] on button "Confirmar" at bounding box center [409, 256] width 67 height 14
type input "07:00"
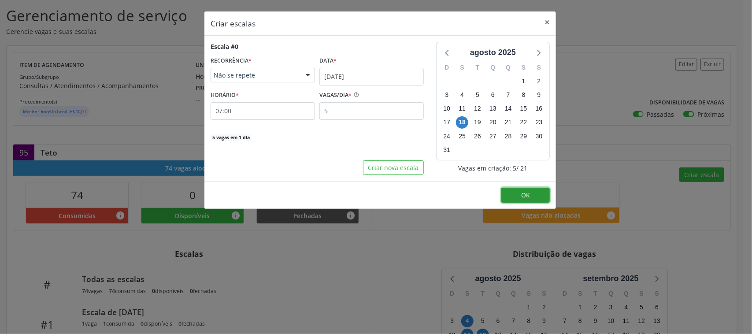
click at [524, 192] on span "OK" at bounding box center [525, 195] width 9 height 8
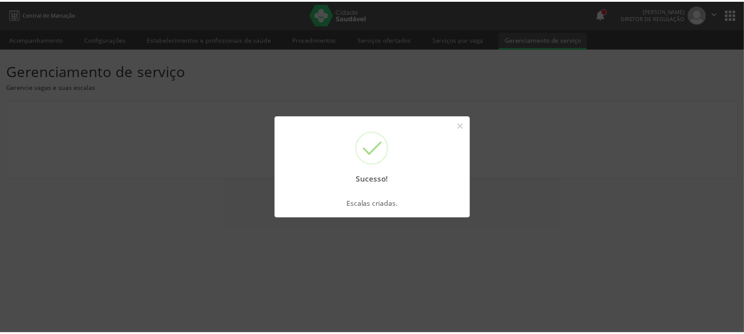
scroll to position [0, 0]
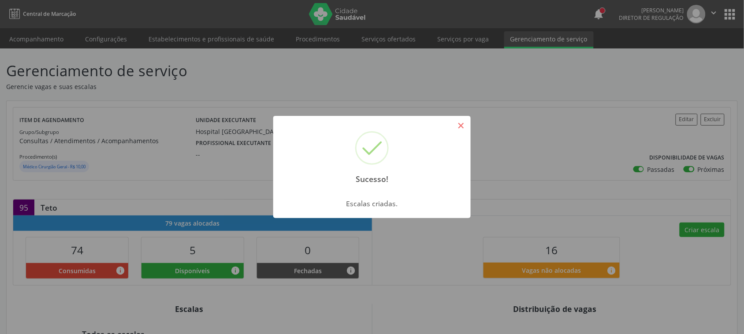
click at [455, 129] on button "×" at bounding box center [460, 125] width 15 height 15
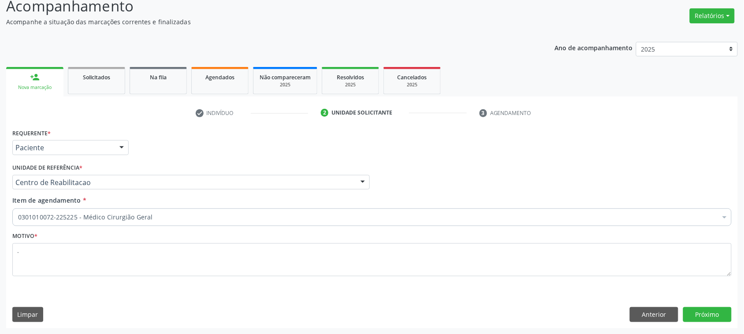
scroll to position [65, 0]
click at [702, 310] on button "Próximo" at bounding box center [707, 314] width 48 height 15
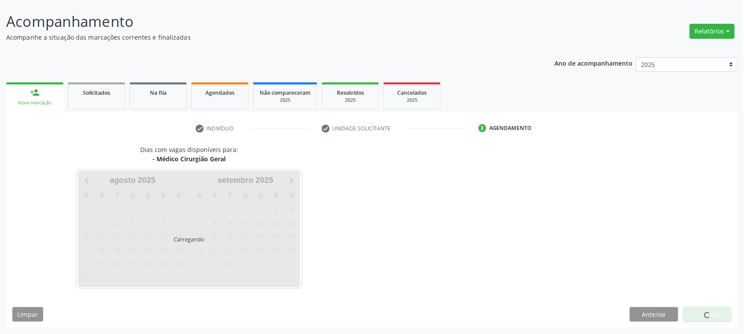
scroll to position [49, 0]
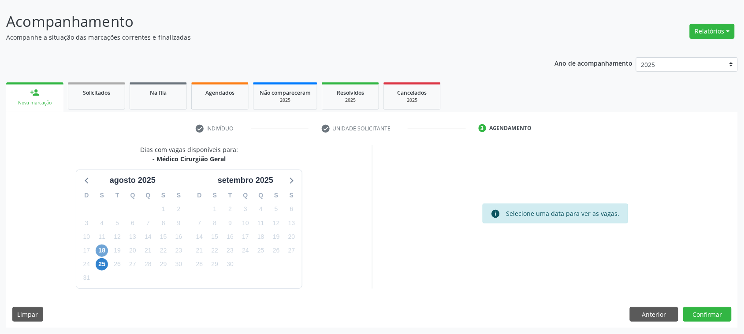
click at [104, 246] on span "18" at bounding box center [102, 251] width 12 height 12
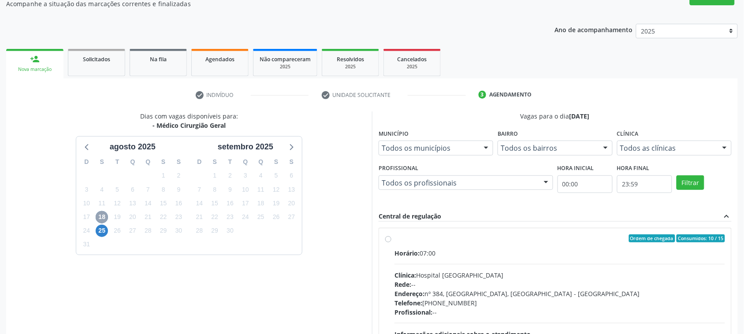
scroll to position [177, 0]
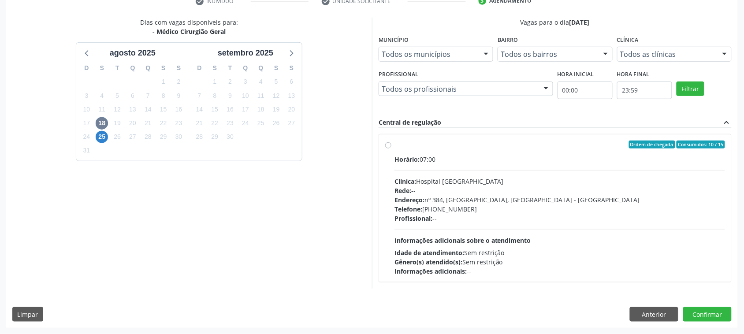
click at [516, 249] on div "Idade de atendimento: Sem restrição" at bounding box center [559, 252] width 330 height 9
click at [391, 149] on input "Ordem de chegada Consumidos: 10 / 15 Horário: 07:00 Clínica: Hospital Sao Franc…" at bounding box center [388, 145] width 6 height 8
radio input "true"
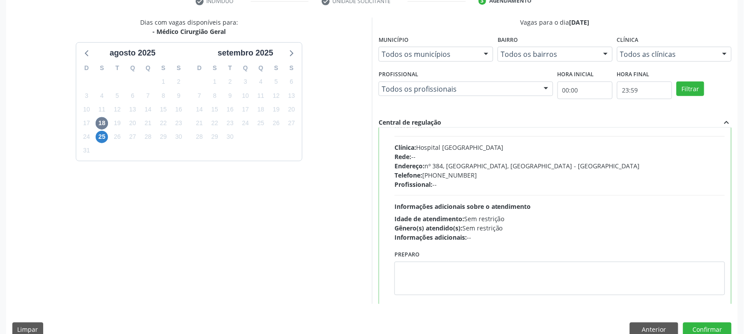
scroll to position [44, 0]
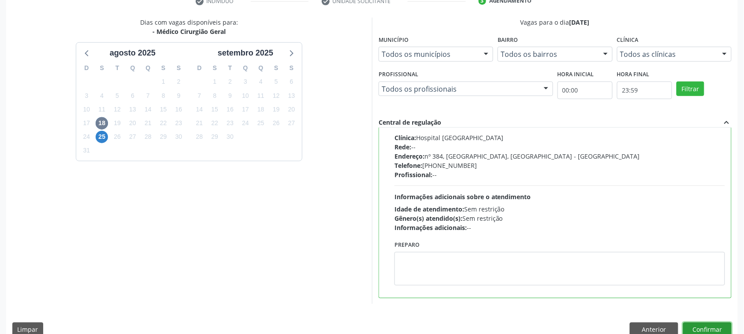
click at [717, 327] on button "Confirmar" at bounding box center [707, 330] width 48 height 15
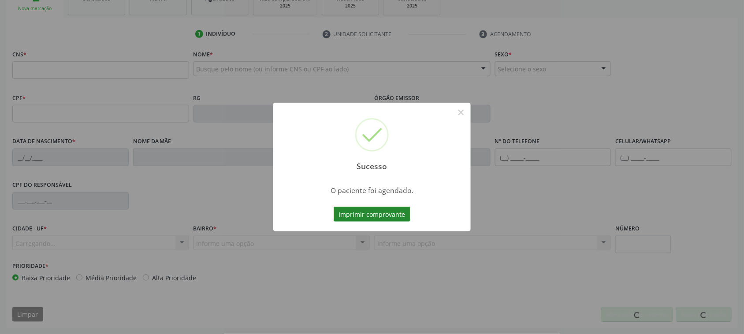
click at [362, 212] on button "Imprimir comprovante" at bounding box center [372, 214] width 77 height 15
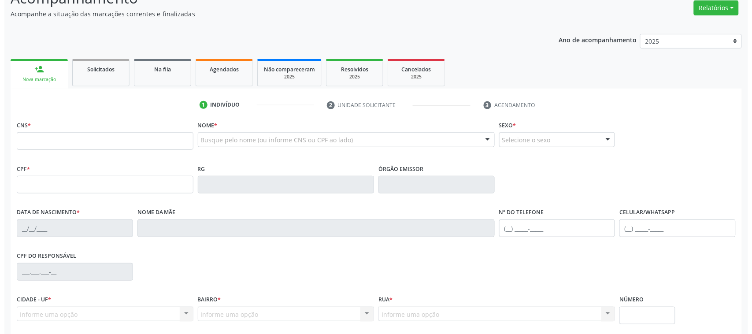
scroll to position [0, 0]
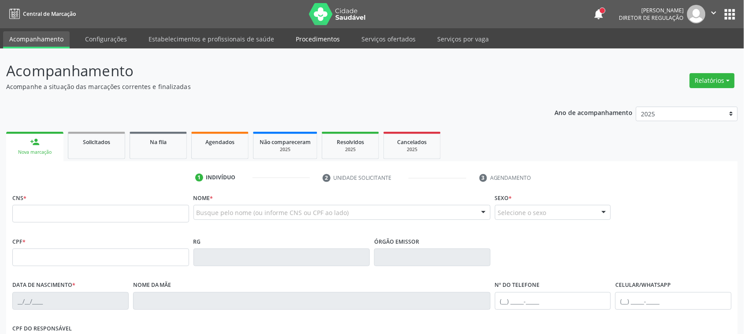
click at [307, 41] on link "Procedimentos" at bounding box center [318, 38] width 56 height 15
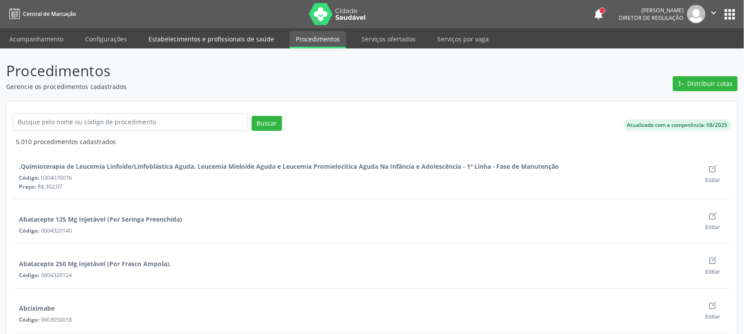
click at [221, 43] on link "Estabelecimentos e profissionais de saúde" at bounding box center [211, 38] width 138 height 15
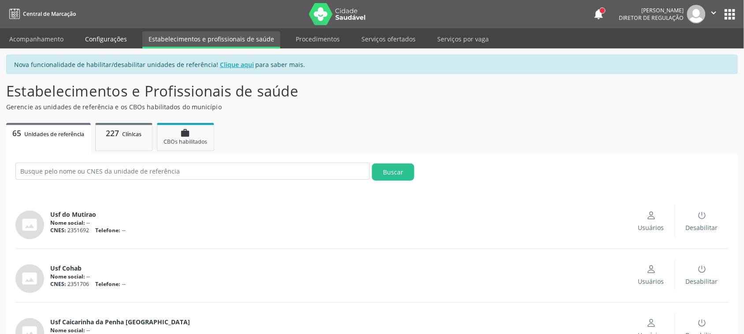
click at [115, 44] on link "Configurações" at bounding box center [106, 38] width 54 height 15
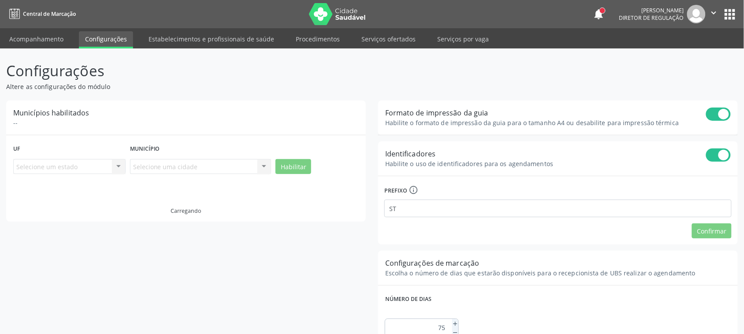
click at [327, 42] on link "Procedimentos" at bounding box center [318, 38] width 56 height 15
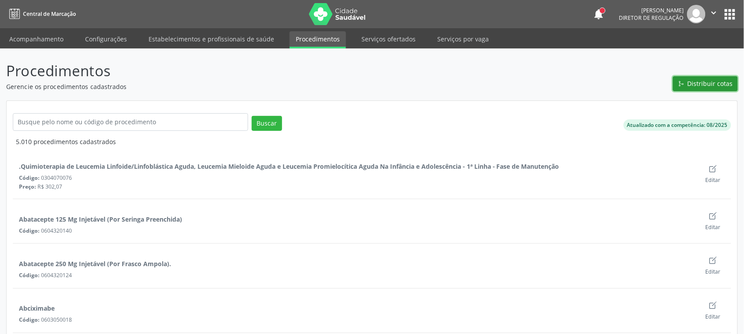
click at [717, 86] on span "Distribuir cotas" at bounding box center [709, 83] width 45 height 9
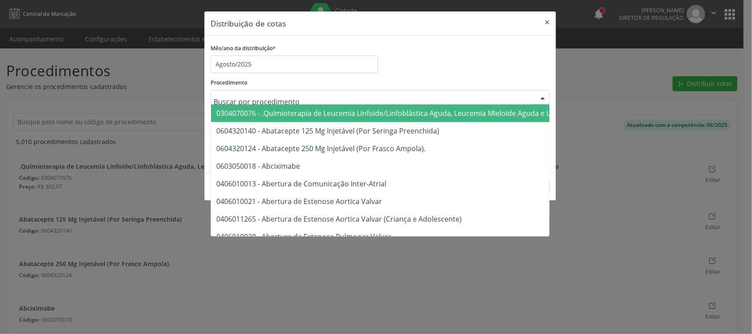
click at [294, 101] on div at bounding box center [380, 97] width 339 height 15
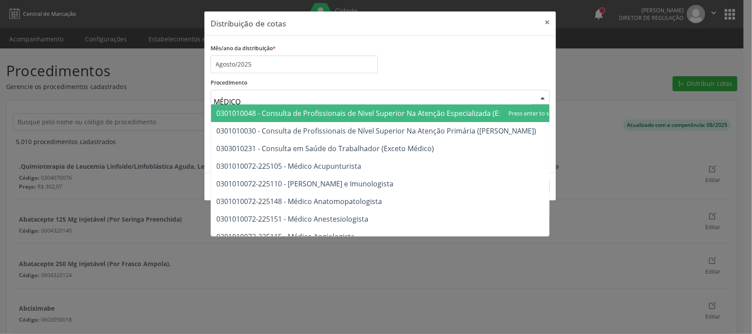
type input "MÉDICO C"
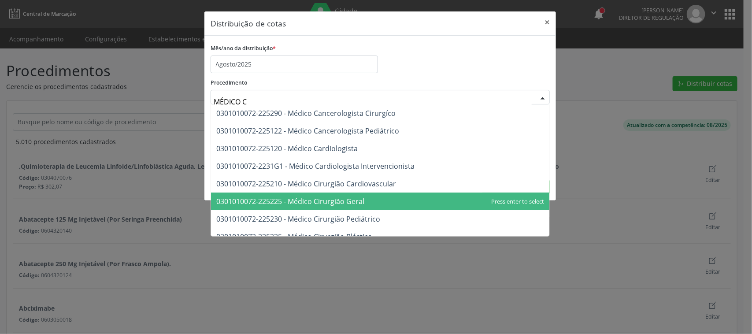
click at [369, 201] on span "0301010072-225225 - Médico Cirurgião Geral" at bounding box center [380, 202] width 338 height 18
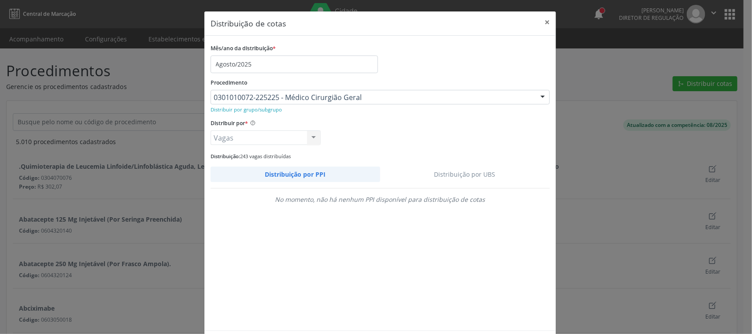
click at [443, 173] on link "Distribuição por UBS" at bounding box center [465, 174] width 170 height 15
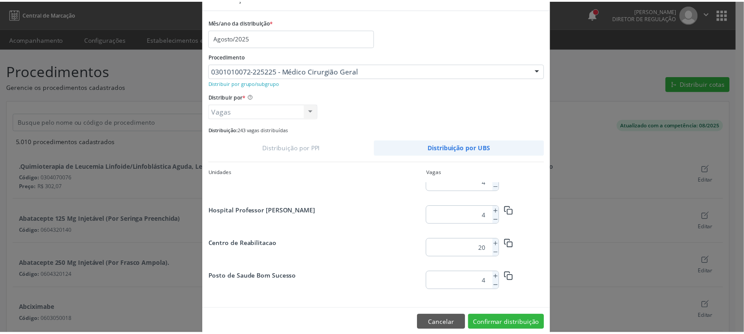
scroll to position [41, 0]
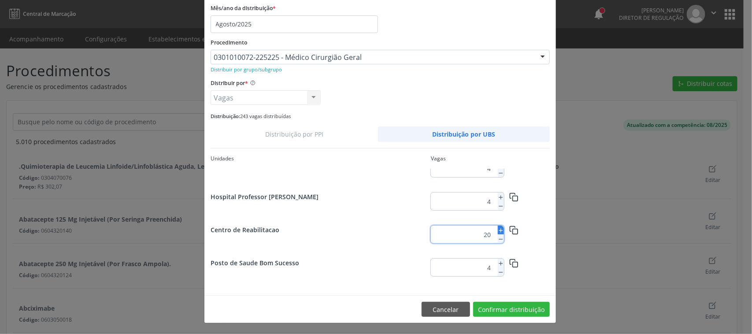
click at [498, 232] on icon at bounding box center [501, 230] width 6 height 6
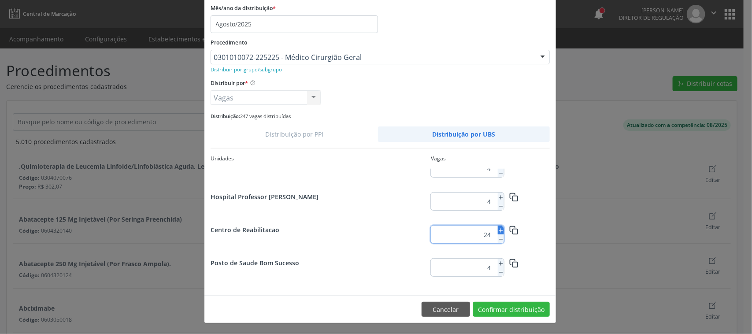
type input "25"
click at [506, 309] on button "Confirmar distribuição" at bounding box center [511, 309] width 77 height 15
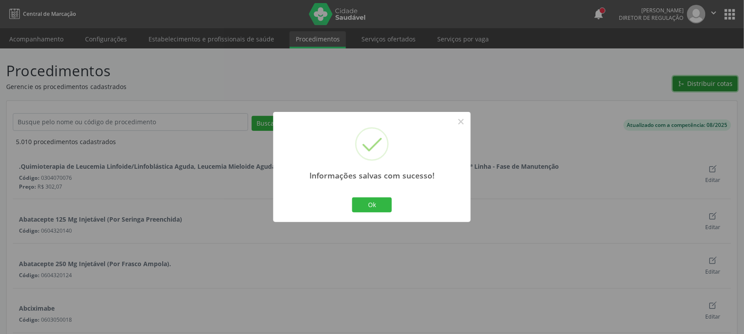
scroll to position [0, 0]
click at [360, 204] on button "Ok" at bounding box center [372, 204] width 40 height 15
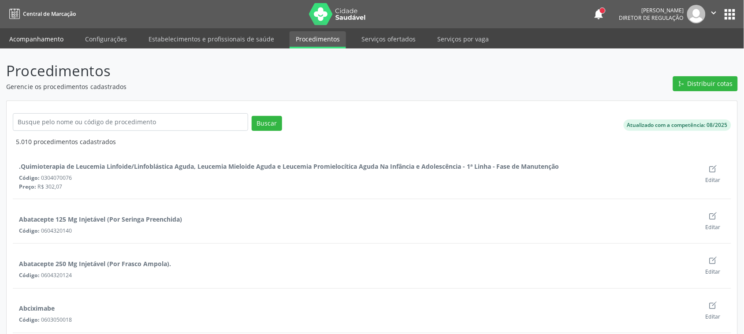
click at [57, 31] on link "Acompanhamento" at bounding box center [36, 38] width 67 height 15
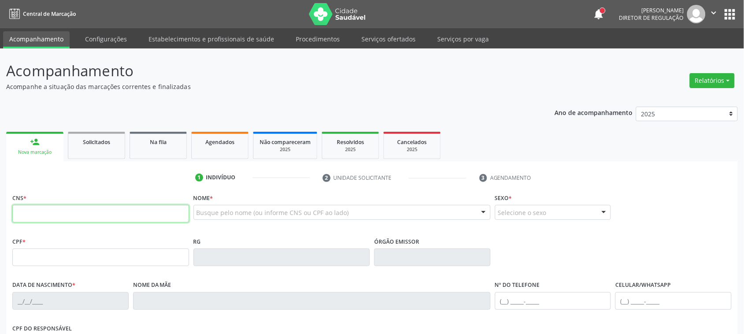
click at [99, 212] on input "text" at bounding box center [100, 214] width 177 height 18
type input "166 0187 3722 0003"
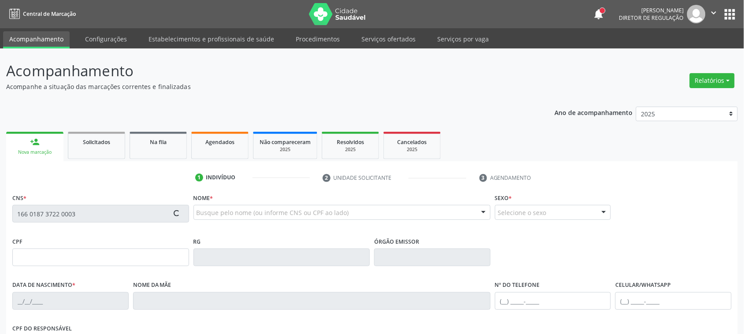
type input "062.454.084-74"
type input "11/03/1956"
type input "Enedina Maria da Silva"
type input "[PHONE_NUMBER]"
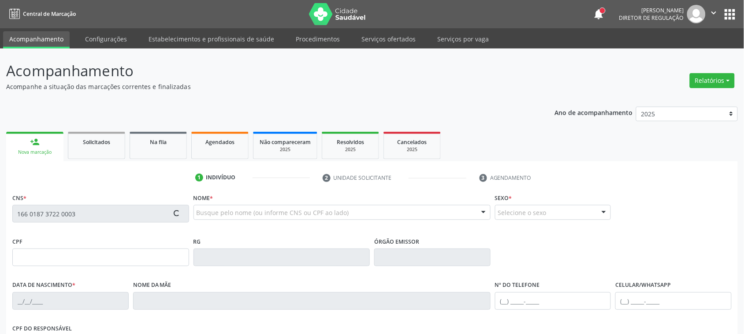
type input "656.652.364-20"
type input "187"
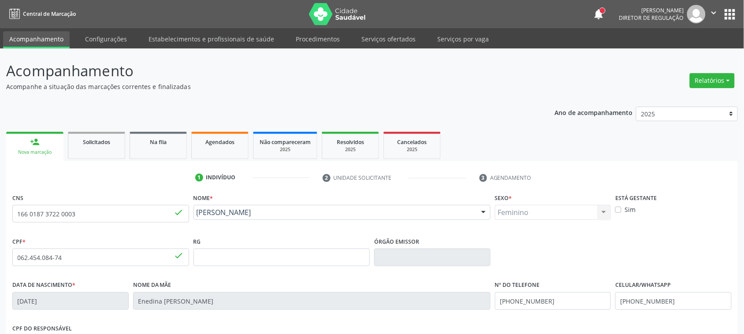
click at [728, 12] on button "apps" at bounding box center [729, 14] width 15 height 15
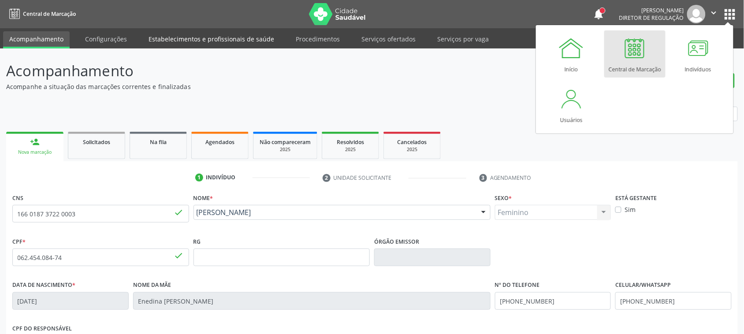
click at [190, 36] on link "Estabelecimentos e profissionais de saúde" at bounding box center [211, 38] width 138 height 15
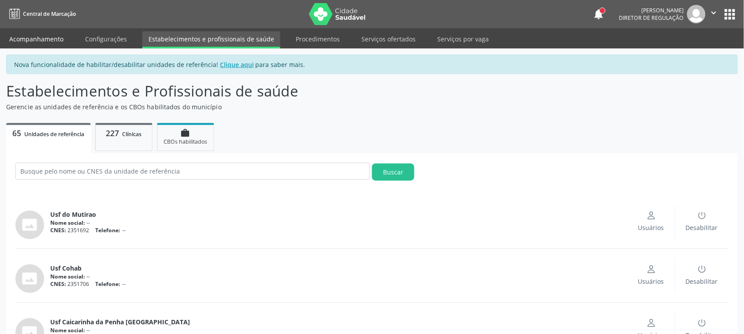
click at [37, 36] on link "Acompanhamento" at bounding box center [36, 38] width 67 height 15
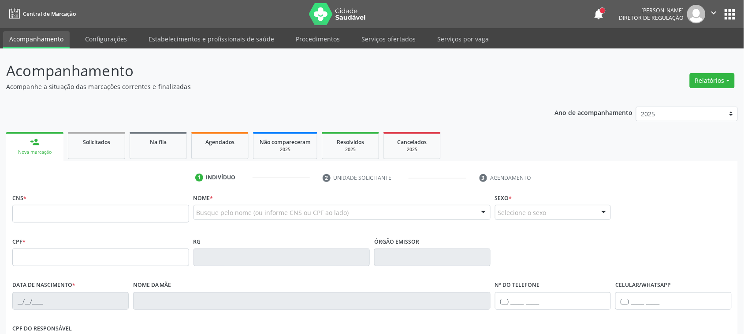
click at [48, 151] on div "Nova marcação" at bounding box center [34, 152] width 45 height 7
type input "maria paula da silva n"
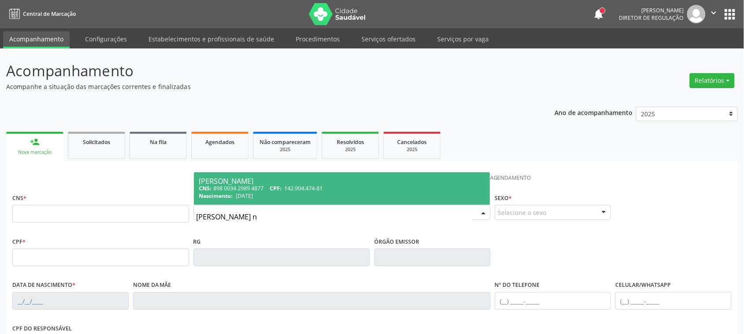
click at [319, 185] on span "142.904.474-81" at bounding box center [304, 188] width 38 height 7
type input "898 0034 2989 4877"
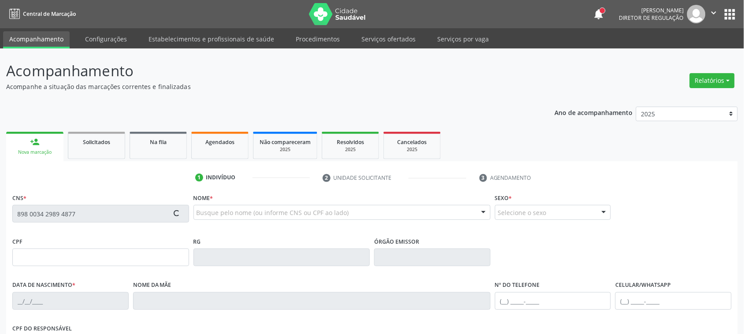
type input "142.904.474-81"
type input "17/09/2004"
type input "Maria da Paz da Silva"
type input "(87) 99939-4254"
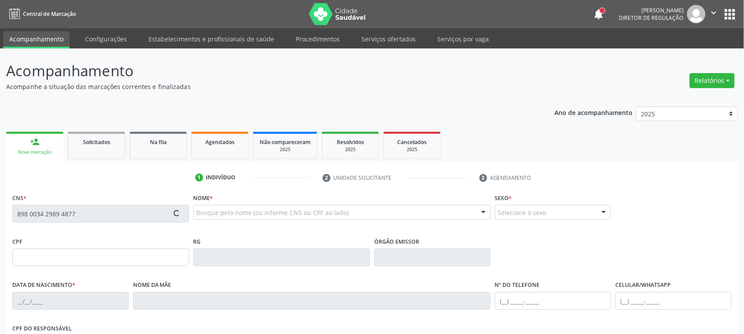
type input "317.082.498-85"
type input "991"
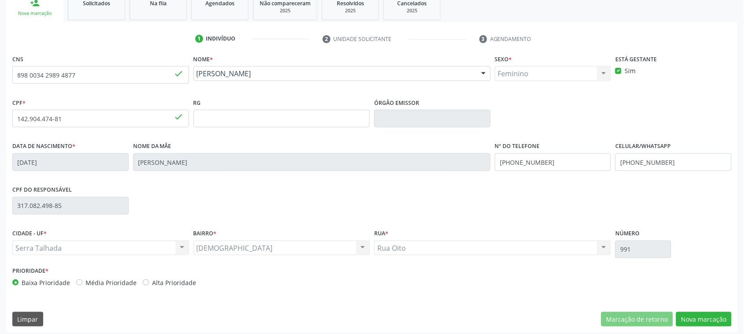
scroll to position [144, 0]
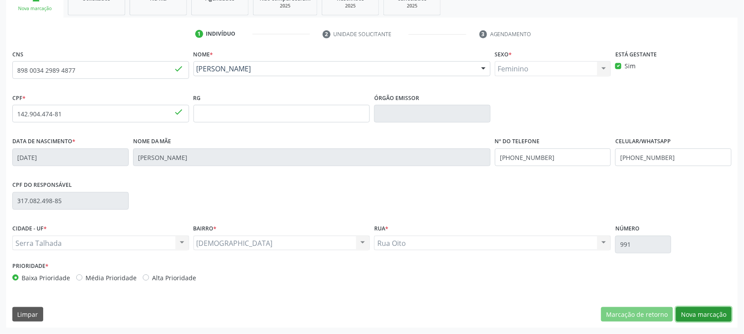
click at [695, 316] on button "Nova marcação" at bounding box center [704, 314] width 56 height 15
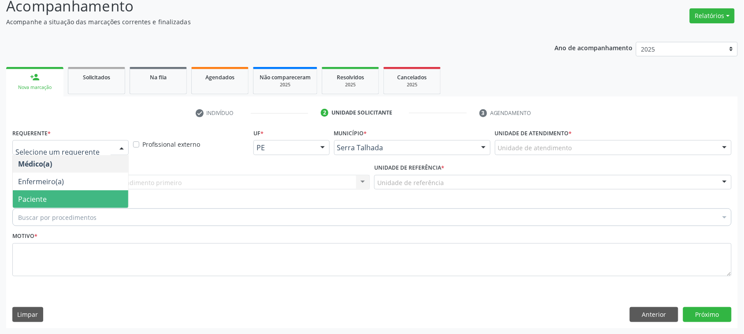
click at [42, 197] on span "Paciente" at bounding box center [32, 199] width 29 height 10
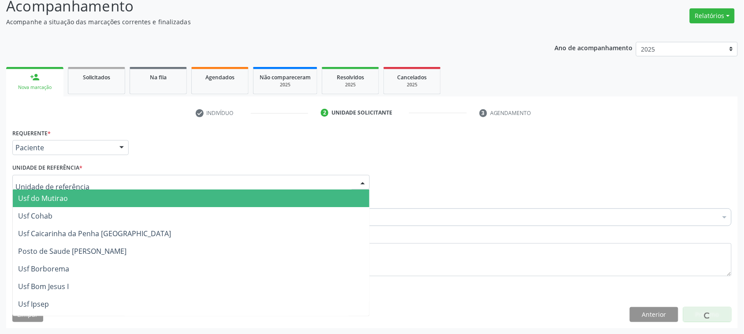
click at [65, 176] on div at bounding box center [190, 182] width 357 height 15
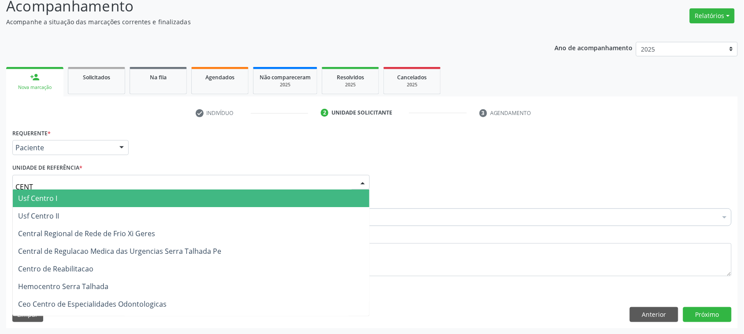
type input "CENTR"
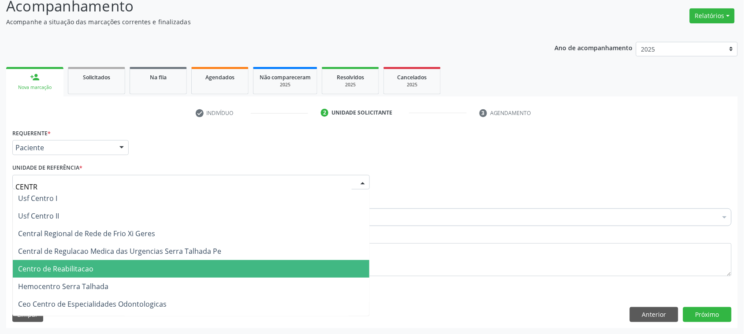
click at [82, 265] on span "Centro de Reabilitacao" at bounding box center [55, 269] width 75 height 10
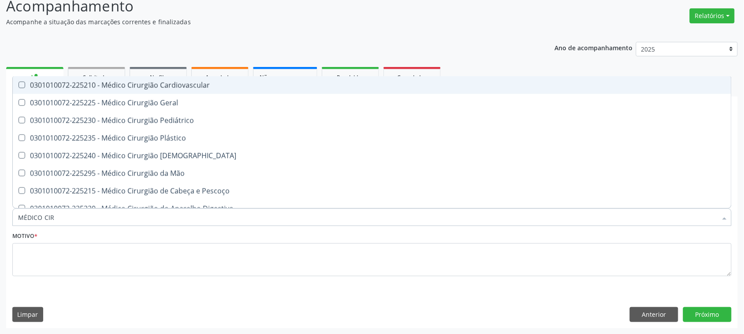
type input "MÉDICO CIRU"
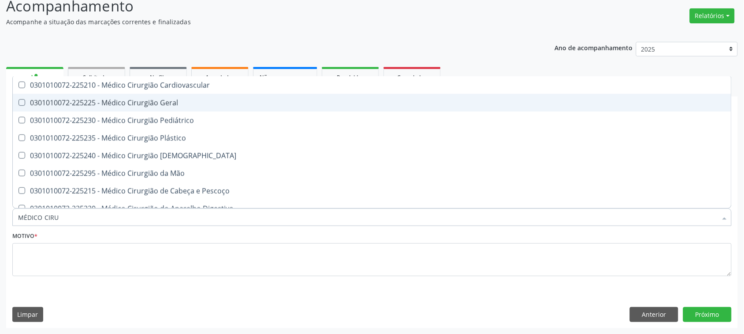
click at [163, 107] on span "0301010072-225225 - Médico Cirurgião Geral" at bounding box center [372, 103] width 718 height 18
checkbox Geral "true"
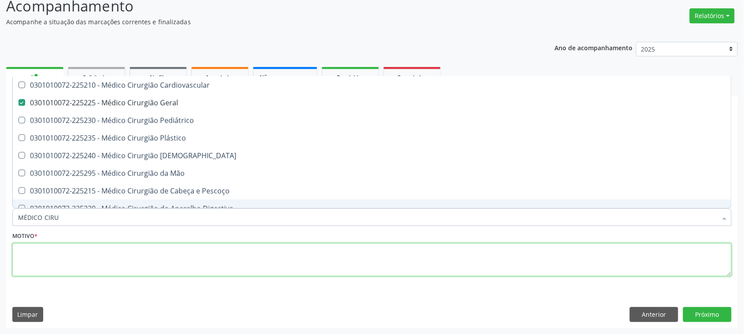
click at [126, 270] on textarea at bounding box center [371, 259] width 719 height 33
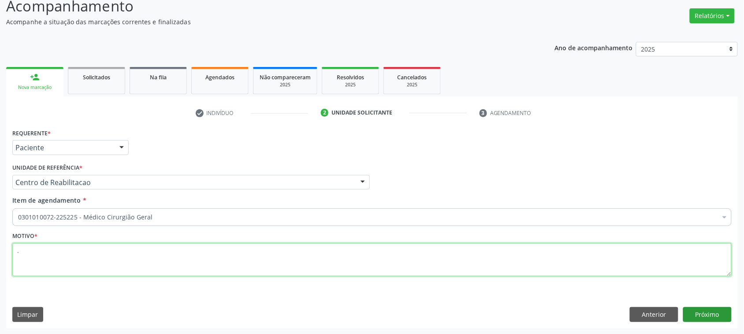
type textarea "."
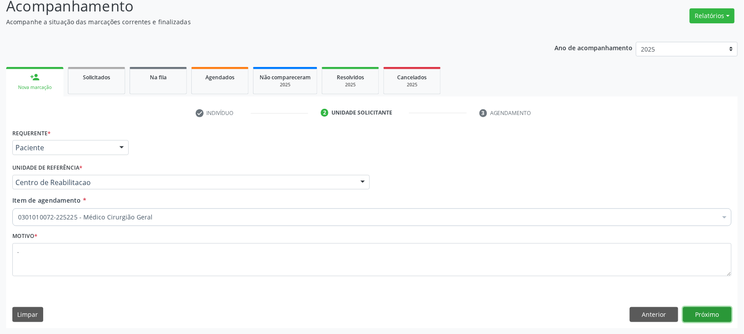
click at [708, 309] on button "Próximo" at bounding box center [707, 314] width 48 height 15
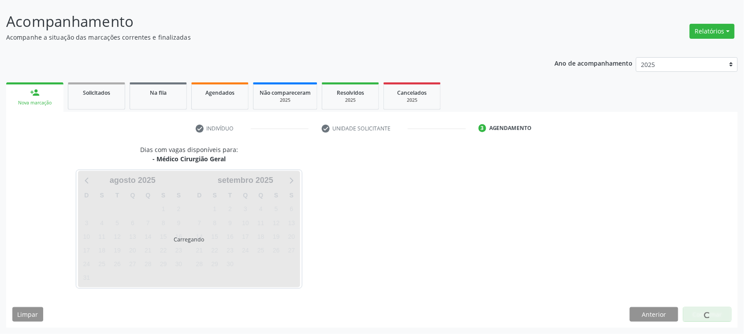
scroll to position [49, 0]
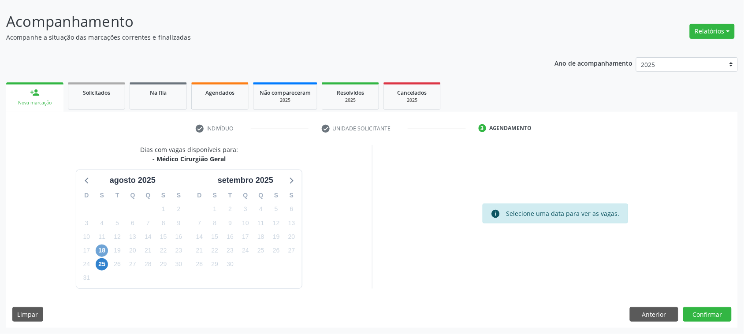
click at [97, 248] on span "18" at bounding box center [102, 251] width 12 height 12
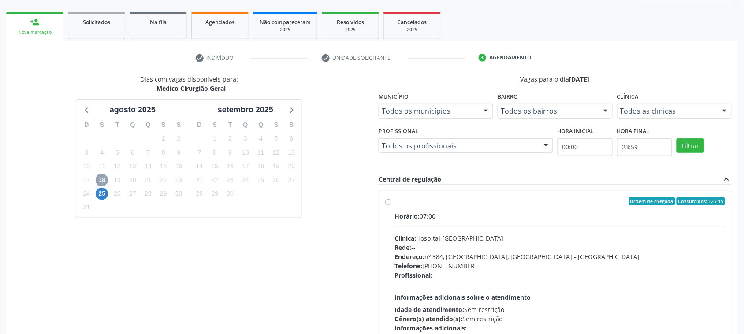
scroll to position [177, 0]
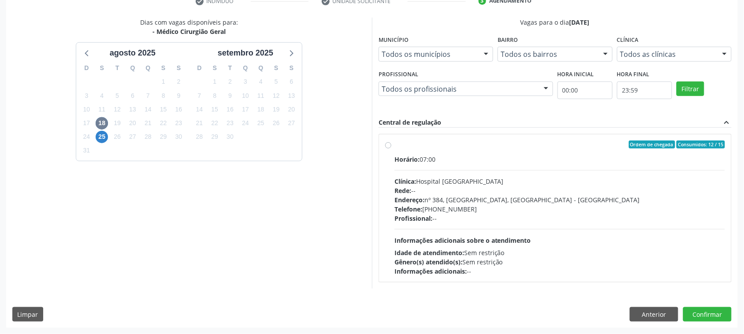
click at [526, 197] on div "Endereço: nº 384, Varzea, Serra Talhada - PE" at bounding box center [559, 199] width 330 height 9
click at [391, 149] on input "Ordem de chegada Consumidos: 12 / 15 Horário: 07:00 Clínica: Hospital Sao Franc…" at bounding box center [388, 145] width 6 height 8
radio input "true"
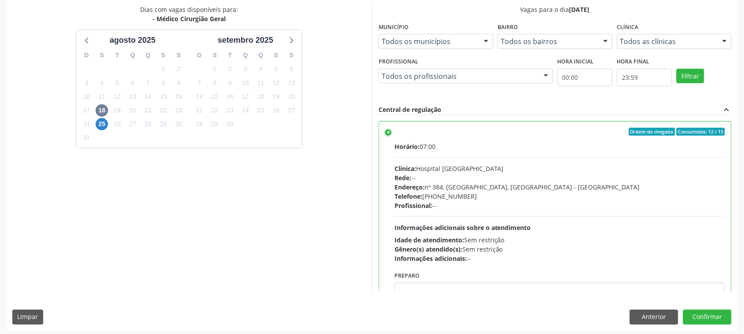
scroll to position [192, 0]
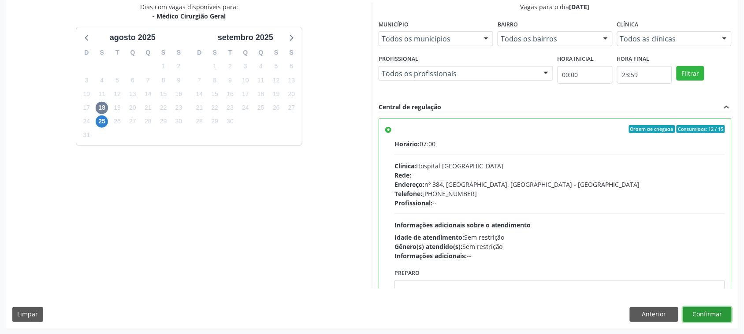
click at [704, 309] on button "Confirmar" at bounding box center [707, 314] width 48 height 15
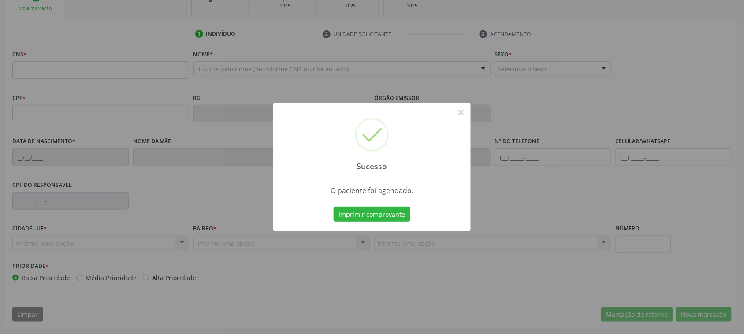
scroll to position [144, 0]
click at [367, 215] on button "Imprimir comprovante" at bounding box center [372, 214] width 77 height 15
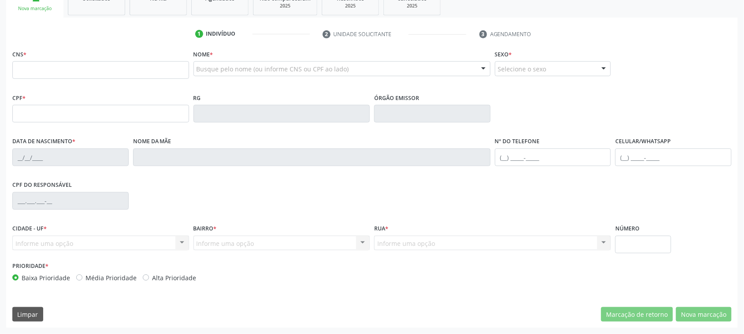
click at [463, 211] on div "CPF do responsável" at bounding box center [372, 200] width 724 height 44
click at [615, 86] on div "CNS * Nome * Busque pelo nome (ou informe CNS ou CPF ao lado) Nenhum resultado …" at bounding box center [372, 70] width 724 height 44
click at [671, 67] on div "CNS * Nome * Busque pelo nome (ou informe CNS ou CPF ao lado) Nenhum resultado …" at bounding box center [372, 70] width 724 height 44
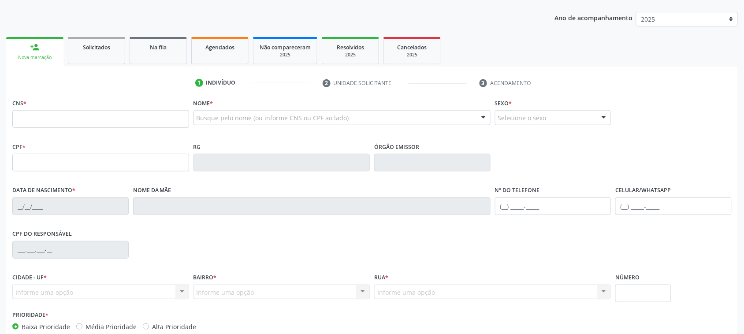
scroll to position [0, 0]
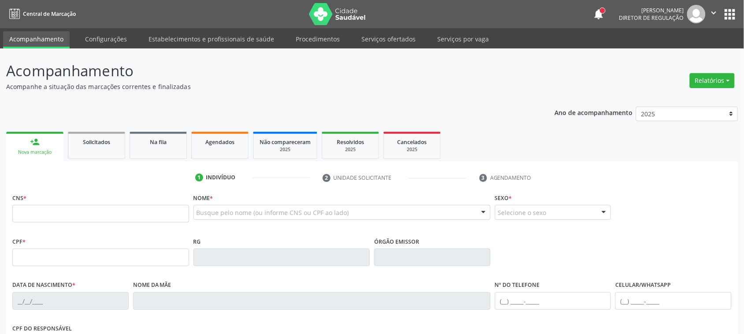
click at [476, 82] on p "Acompanhe a situação das marcações correntes e finalizadas" at bounding box center [262, 86] width 512 height 9
click at [367, 40] on link "Serviços ofertados" at bounding box center [388, 38] width 67 height 15
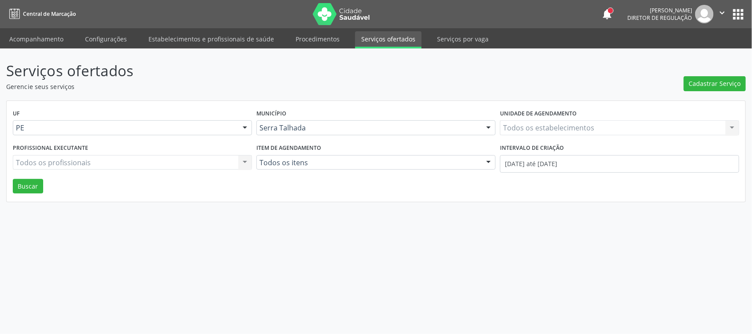
click at [568, 126] on div "Todos os estabelecimentos Todos os estabelecimentos Nenhum resultado encontrado…" at bounding box center [619, 127] width 239 height 15
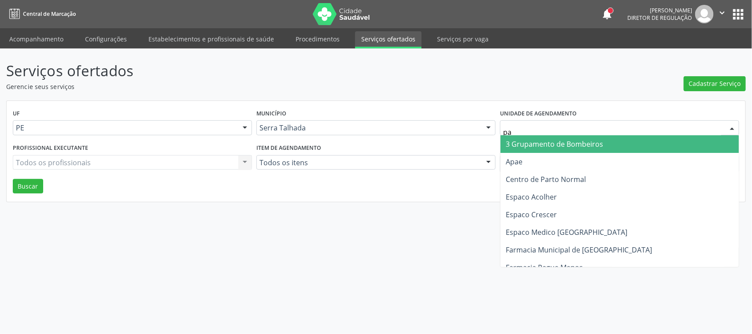
type input "pau"
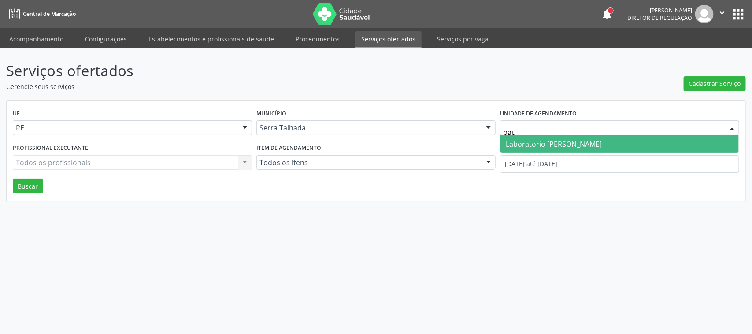
click at [572, 145] on span "Laboratorio [PERSON_NAME]" at bounding box center [554, 144] width 96 height 10
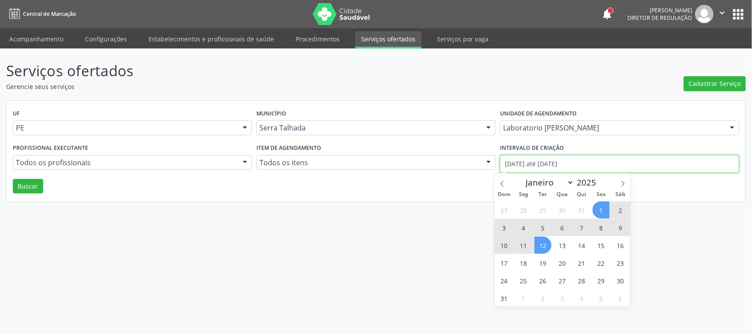
click at [574, 167] on input "[DATE] até [DATE]" at bounding box center [619, 164] width 239 height 18
click at [503, 188] on span at bounding box center [502, 181] width 15 height 15
select select "6"
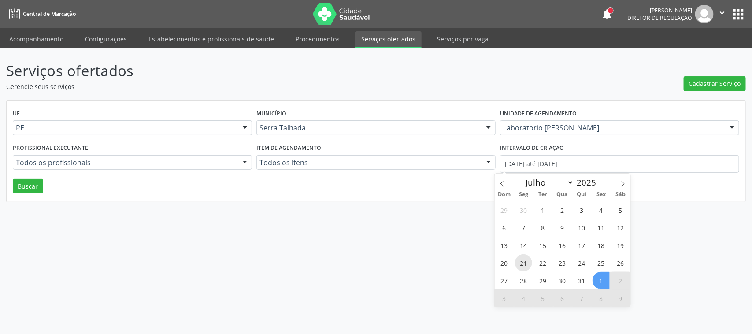
click at [524, 263] on span "21" at bounding box center [523, 262] width 17 height 17
type input "21/07/2025"
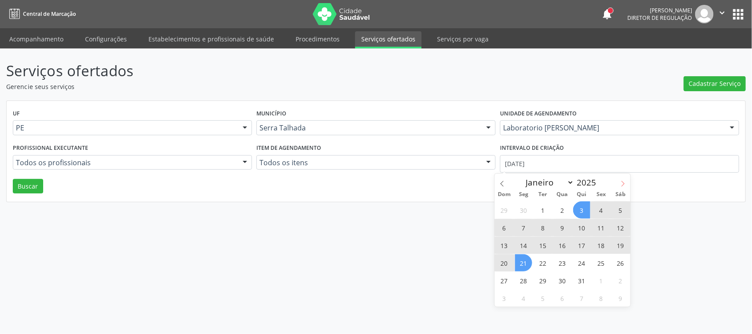
click at [629, 183] on span at bounding box center [623, 181] width 15 height 15
select select "7"
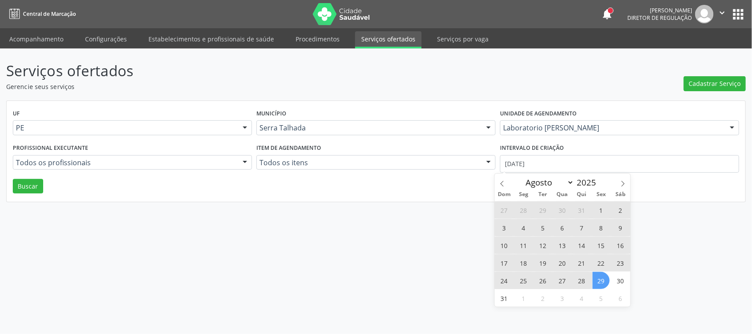
click at [605, 286] on span "29" at bounding box center [601, 280] width 17 height 17
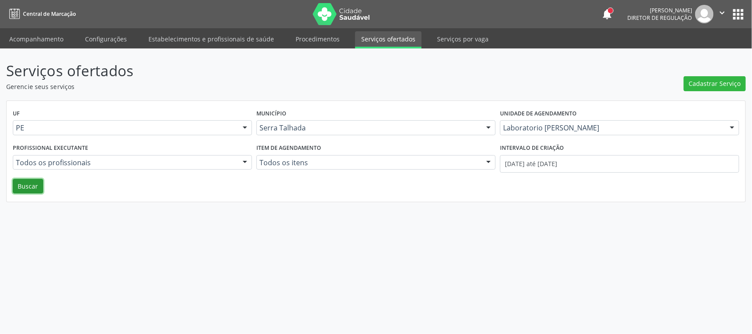
click at [32, 184] on button "Buscar" at bounding box center [28, 186] width 30 height 15
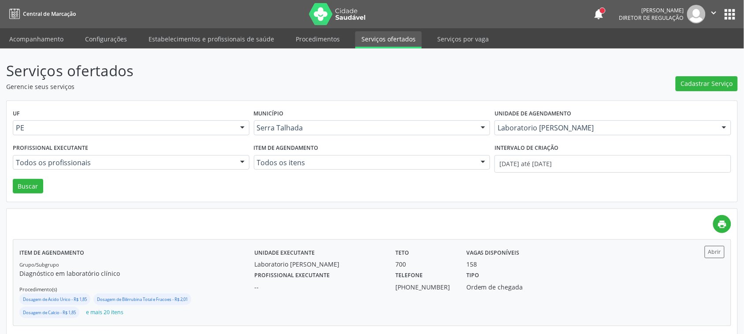
scroll to position [11, 0]
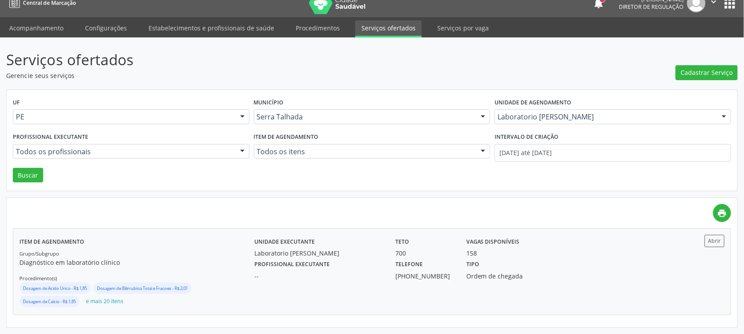
click at [351, 265] on div "Profissional executante --" at bounding box center [318, 269] width 141 height 23
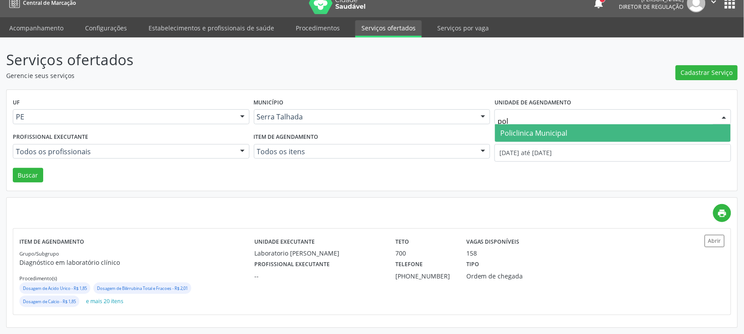
type input "poli"
click at [567, 126] on span "Policlinica Municipal" at bounding box center [613, 133] width 236 height 18
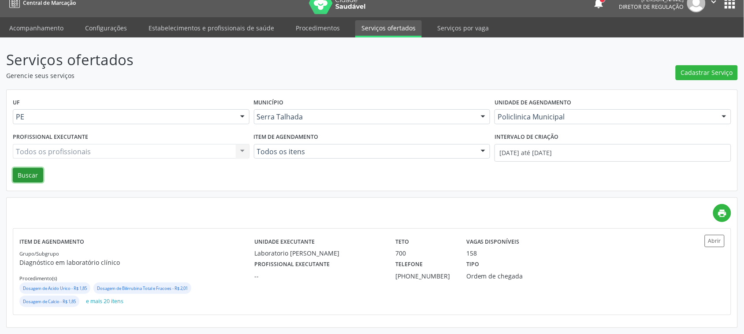
click at [40, 173] on button "Buscar" at bounding box center [28, 175] width 30 height 15
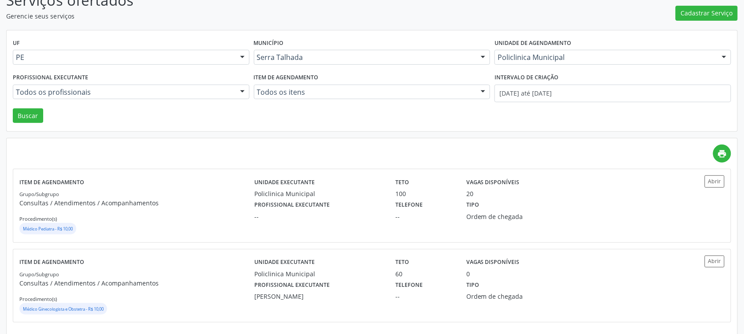
scroll to position [78, 0]
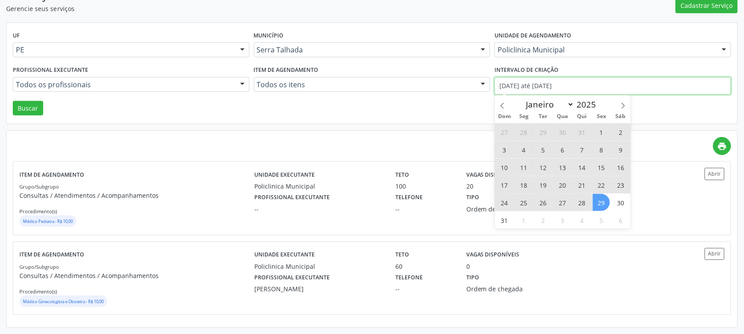
click at [521, 85] on input "21/07/2025 até 29/08/2025" at bounding box center [612, 86] width 237 height 18
click at [503, 107] on icon at bounding box center [502, 106] width 6 height 6
select select "6"
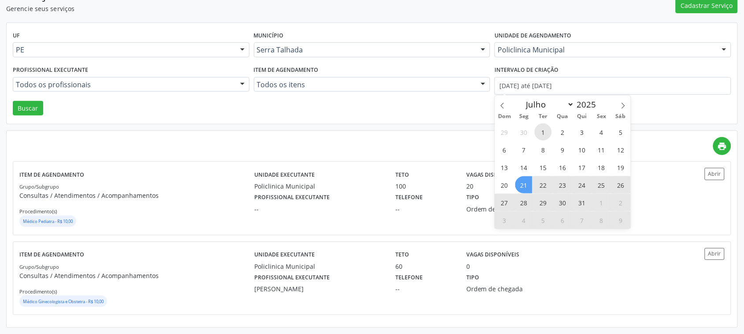
click at [540, 133] on span "1" at bounding box center [543, 131] width 17 height 17
type input "01/07/2025"
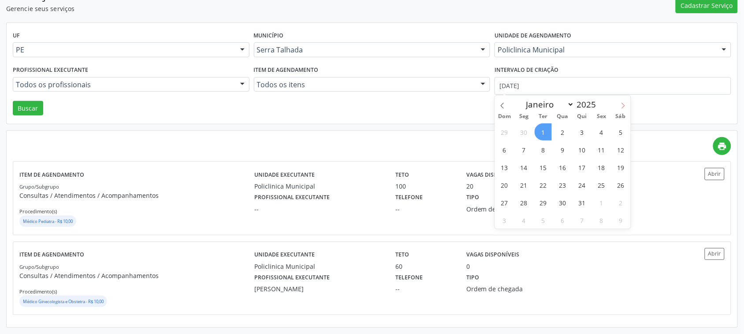
click at [620, 105] on icon at bounding box center [623, 106] width 6 height 6
click at [507, 106] on span at bounding box center [502, 103] width 15 height 15
select select "7"
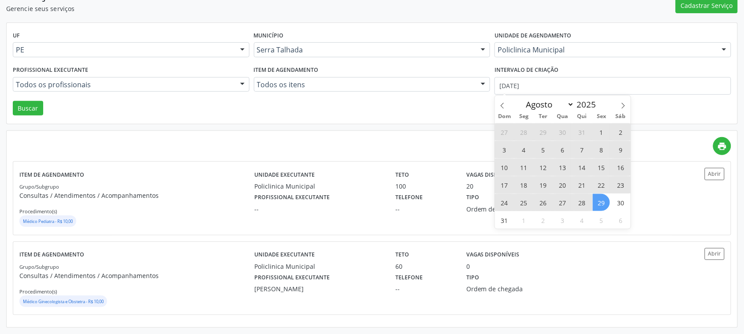
click at [608, 204] on span "29" at bounding box center [601, 202] width 17 height 17
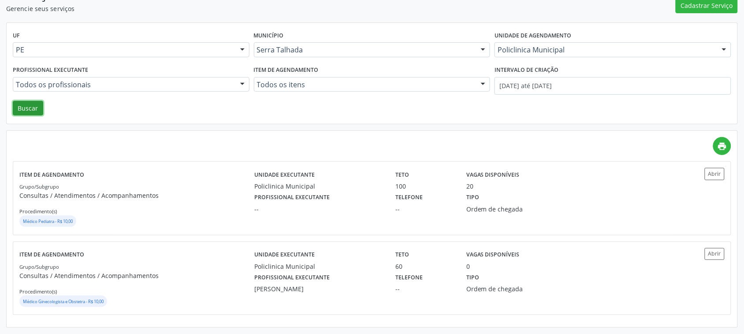
click at [21, 109] on button "Buscar" at bounding box center [28, 108] width 30 height 15
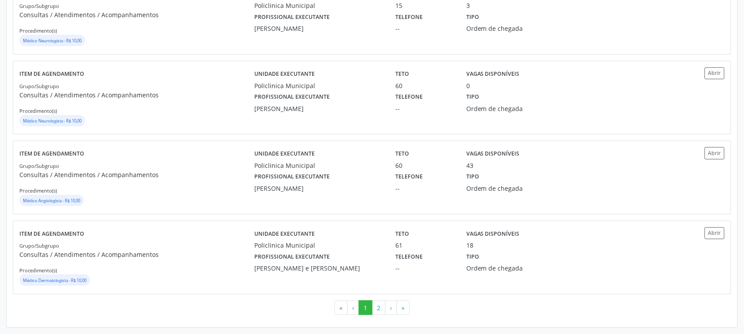
scroll to position [1166, 0]
click at [371, 265] on div "[PERSON_NAME] e [PERSON_NAME]" at bounding box center [318, 268] width 129 height 9
click at [378, 305] on button "2" at bounding box center [379, 308] width 14 height 15
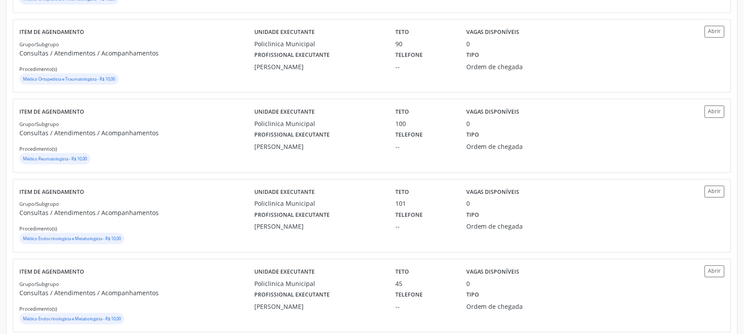
scroll to position [740, 0]
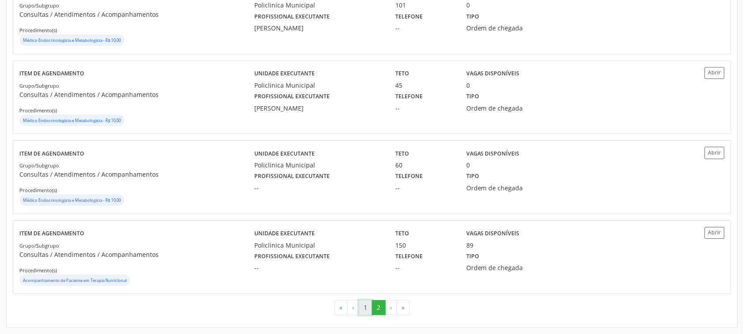
click at [366, 307] on button "1" at bounding box center [366, 307] width 14 height 15
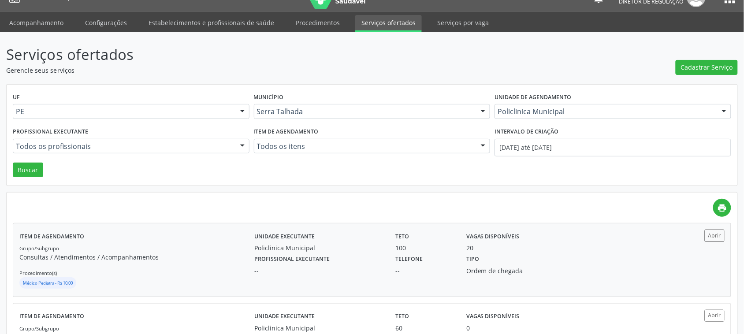
scroll to position [0, 0]
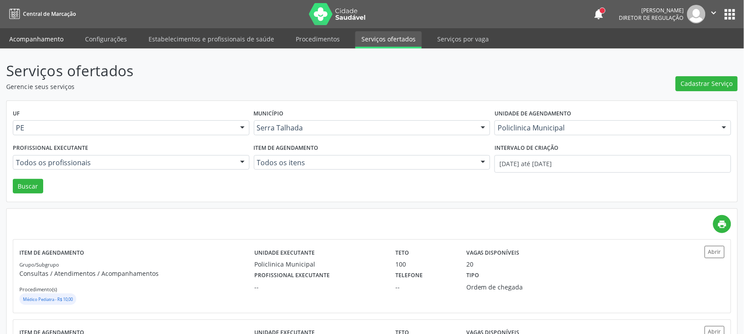
click at [42, 38] on link "Acompanhamento" at bounding box center [36, 38] width 67 height 15
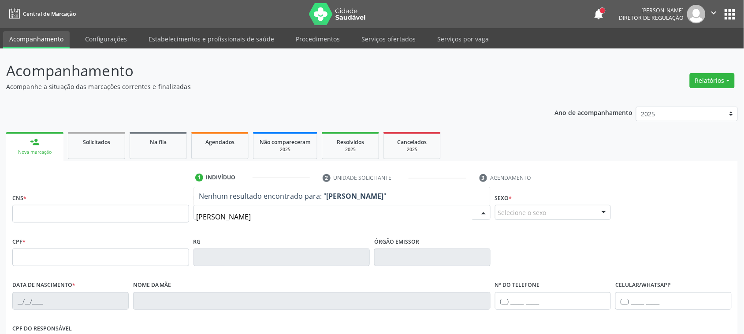
type input "thaynna vas"
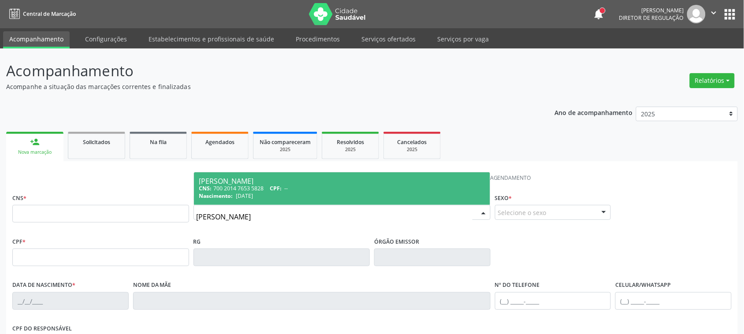
click at [269, 193] on div "Nascimento: 28/02/2003" at bounding box center [342, 195] width 286 height 7
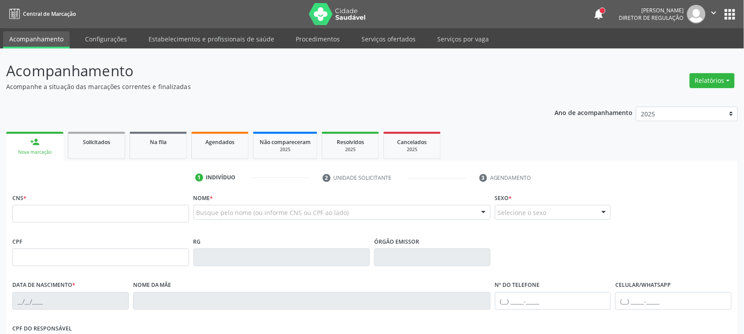
type input "700 2014 7653 5828"
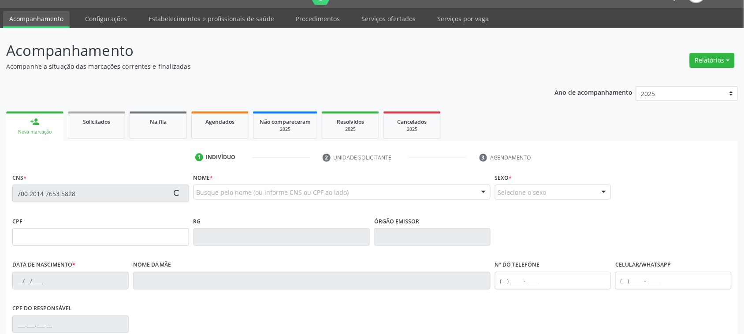
type input "28/02/2003"
type input "Maria Betania Vasconcelos"
type input "(99) 99999-9999"
type input "(87) 99628-2142"
type input "040.207.004-60"
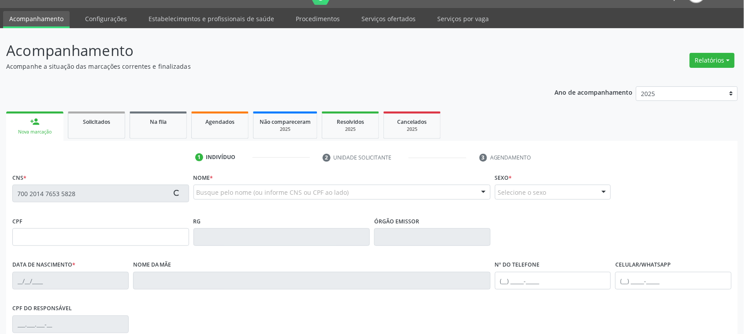
type input "367"
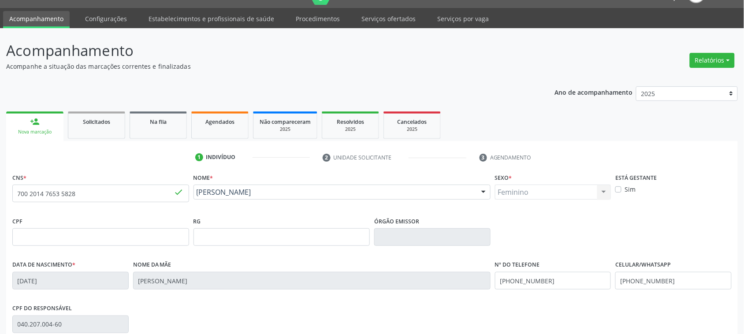
scroll to position [144, 0]
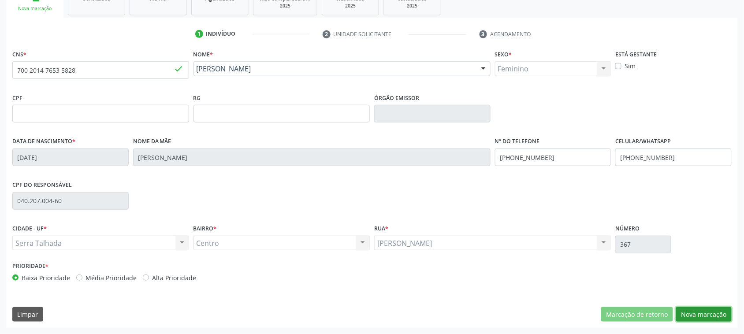
click at [697, 314] on button "Nova marcação" at bounding box center [704, 314] width 56 height 15
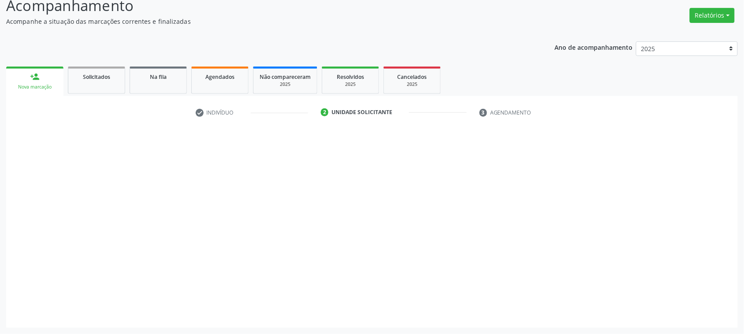
scroll to position [65, 0]
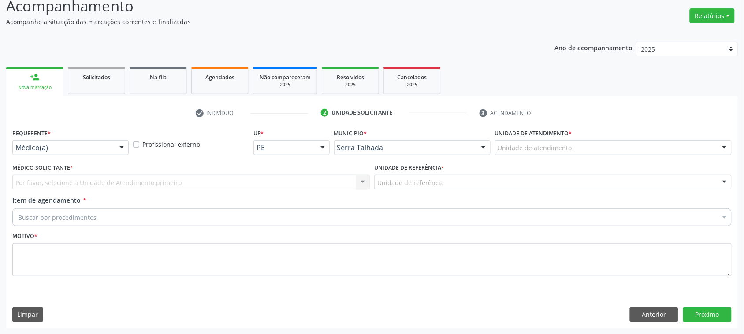
drag, startPoint x: 48, startPoint y: 155, endPoint x: 58, endPoint y: 143, distance: 14.7
click at [54, 148] on div "Médico(a)" at bounding box center [70, 147] width 116 height 15
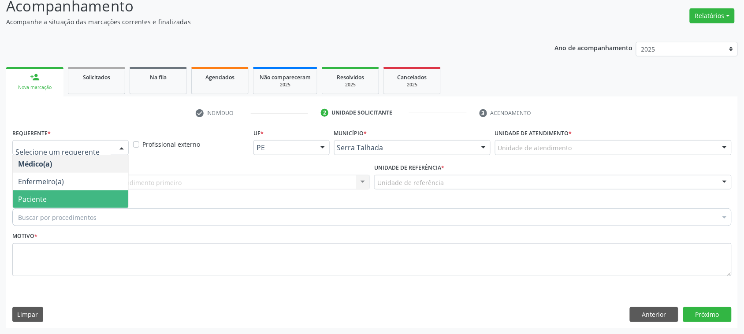
drag, startPoint x: 40, startPoint y: 198, endPoint x: 53, endPoint y: 185, distance: 18.7
click at [40, 197] on span "Paciente" at bounding box center [32, 199] width 29 height 10
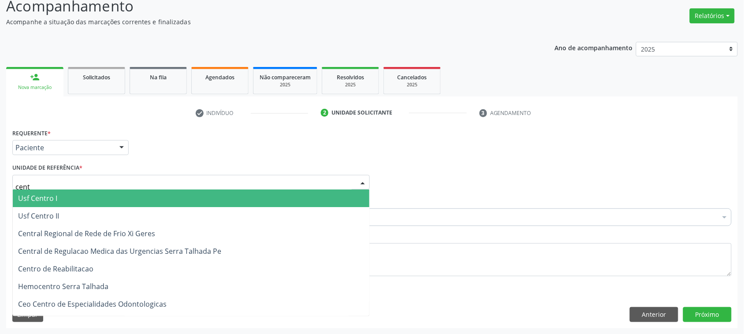
type input "centr"
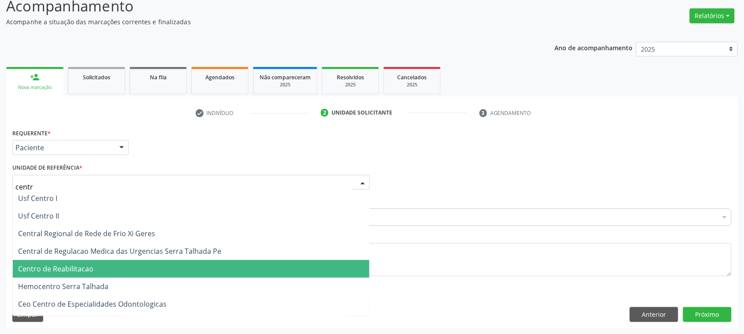
click at [77, 260] on span "Centro de Reabilitacao" at bounding box center [191, 269] width 356 height 18
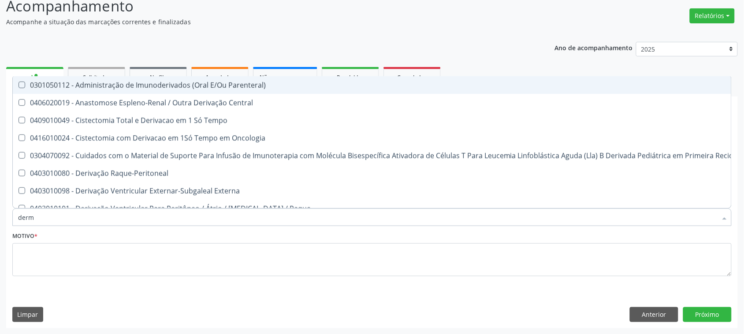
type input "derma"
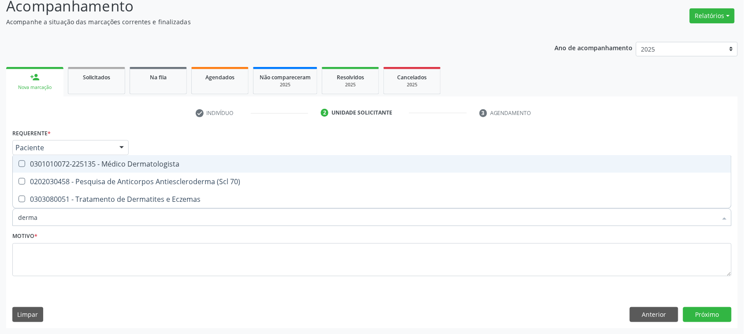
click at [117, 162] on div "0301010072-225135 - Médico Dermatologista" at bounding box center [372, 163] width 708 height 7
checkbox Dermatologista "true"
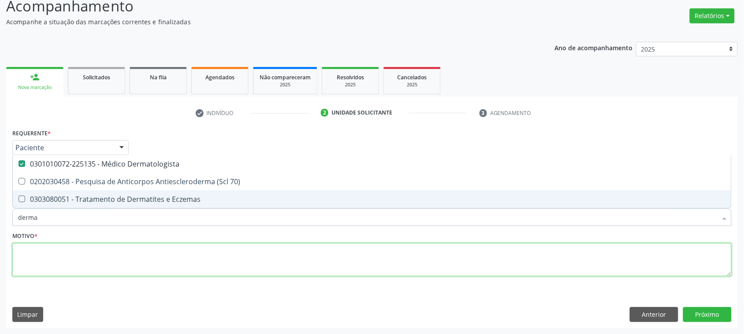
click at [91, 262] on textarea at bounding box center [371, 259] width 719 height 33
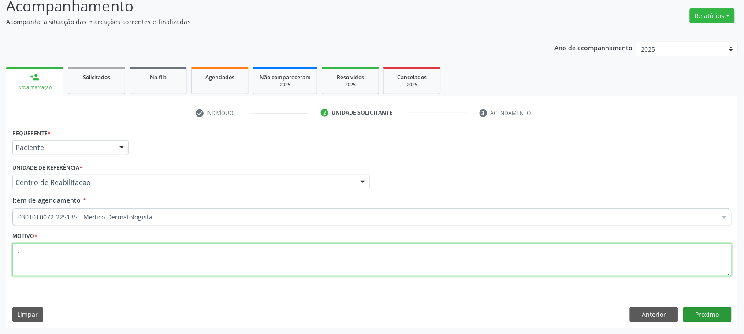
type textarea "."
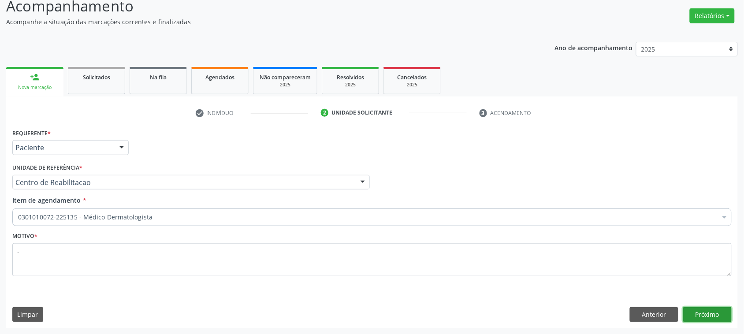
click at [722, 316] on button "Próximo" at bounding box center [707, 314] width 48 height 15
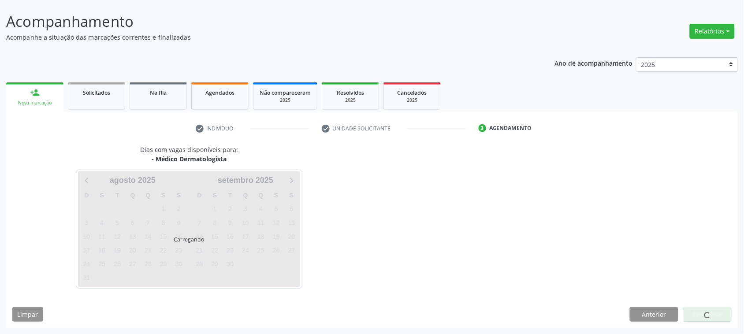
scroll to position [49, 0]
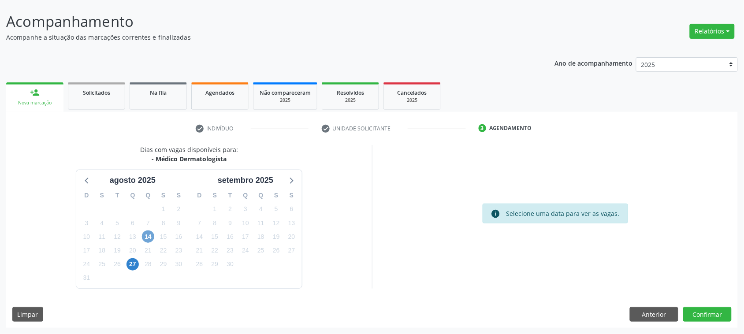
click at [149, 238] on span "14" at bounding box center [148, 236] width 12 height 12
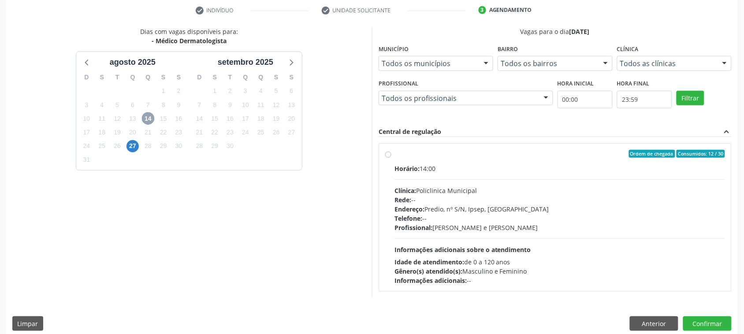
scroll to position [177, 0]
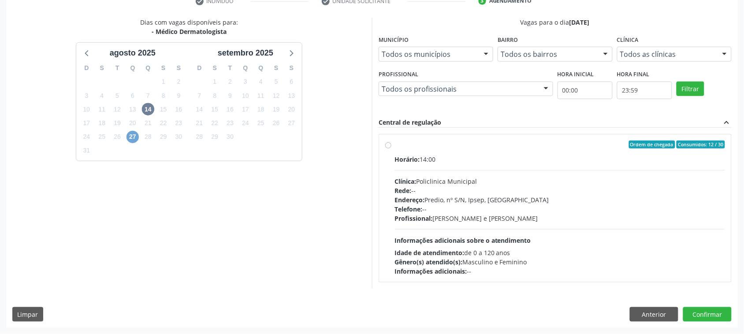
click at [130, 137] on span "27" at bounding box center [132, 137] width 12 height 12
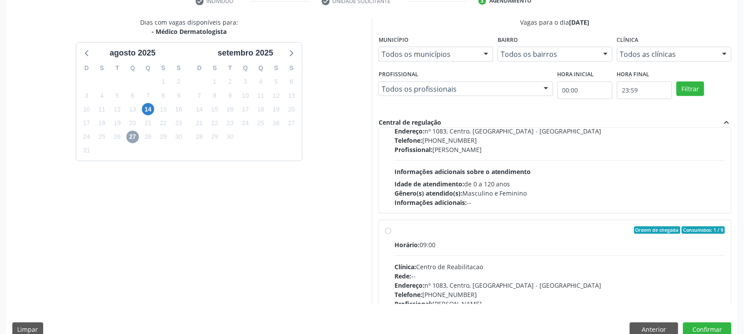
scroll to position [0, 0]
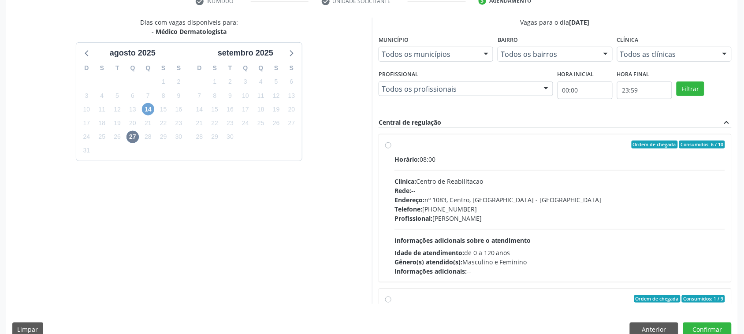
click at [148, 115] on span "14" at bounding box center [148, 109] width 12 height 12
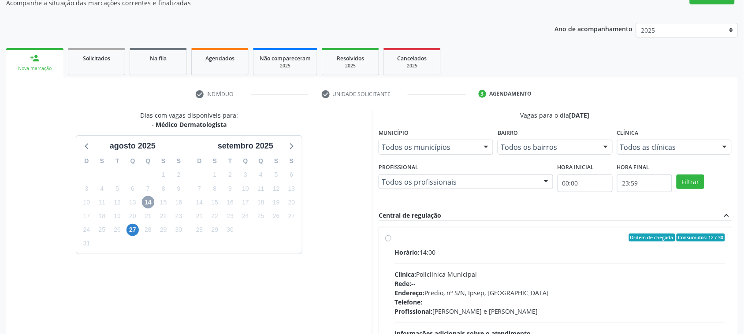
scroll to position [177, 0]
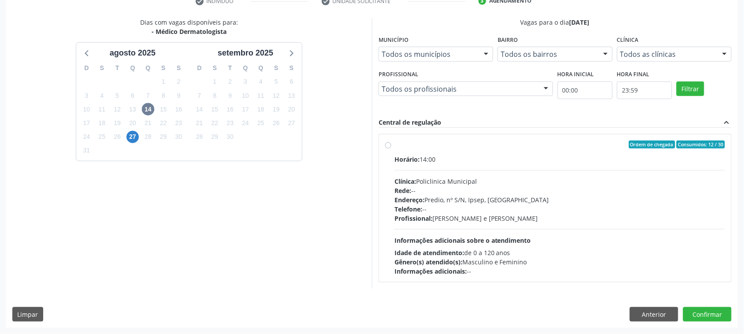
click at [356, 139] on div "Dias com vagas disponíveis para: - Médico Dermatologista agosto 2025 D S T Q Q …" at bounding box center [189, 153] width 366 height 271
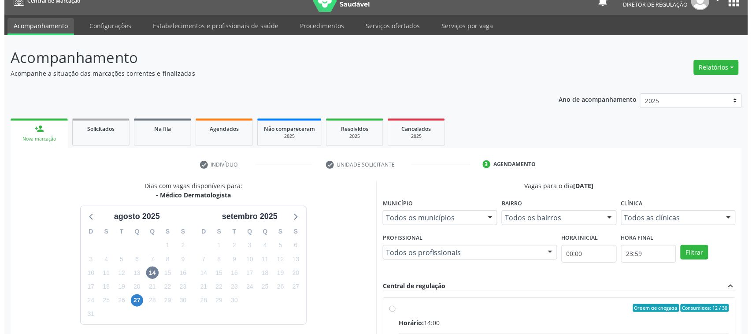
scroll to position [0, 0]
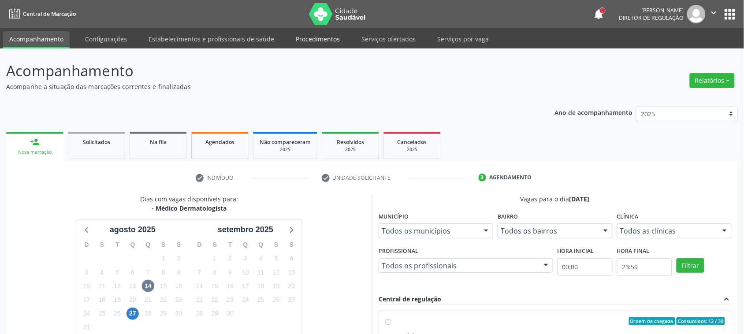
click at [330, 41] on link "Procedimentos" at bounding box center [318, 38] width 56 height 15
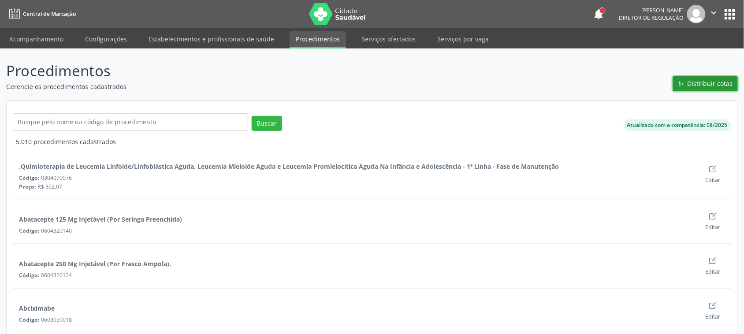
click at [704, 89] on button "Distribuir cotas" at bounding box center [705, 83] width 65 height 15
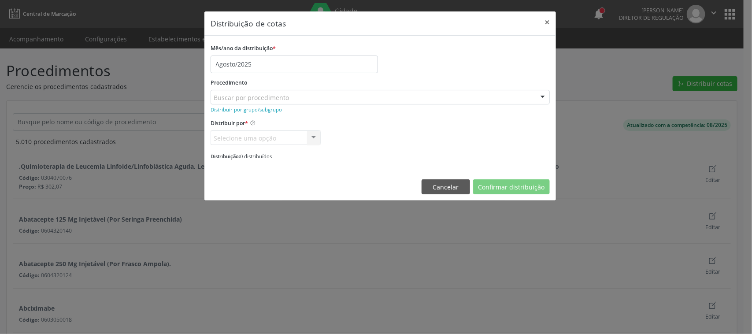
click at [524, 97] on div "Buscar por procedimento" at bounding box center [380, 97] width 339 height 15
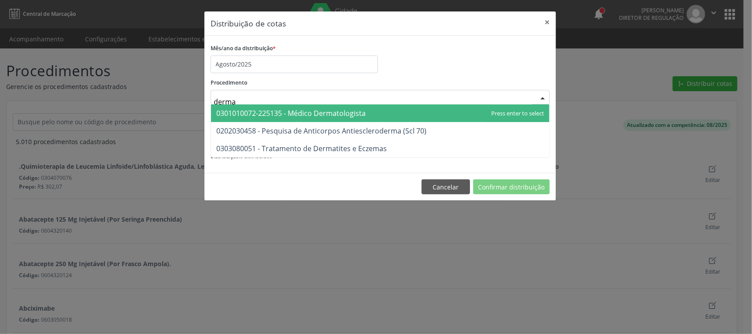
type input "dermat"
click at [344, 114] on span "0301010072-225135 - Médico Dermatologista" at bounding box center [290, 113] width 149 height 10
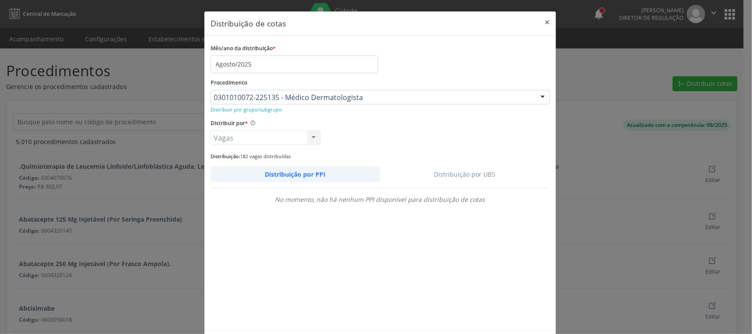
click at [453, 174] on link "Distribuição por UBS" at bounding box center [465, 174] width 170 height 15
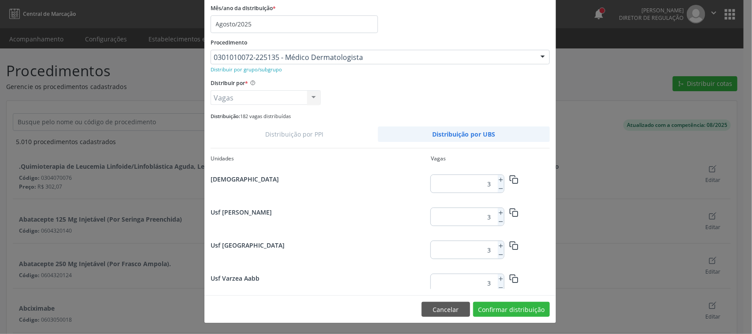
scroll to position [386, 0]
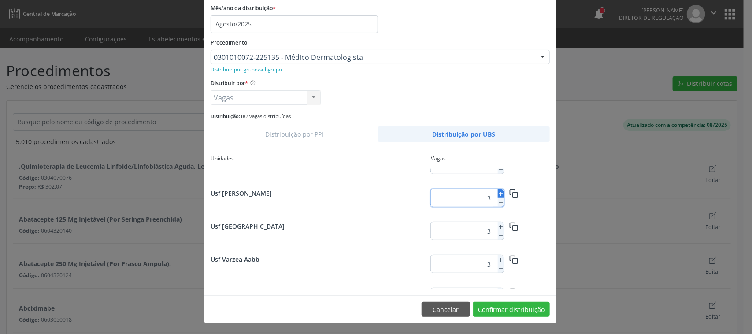
click at [498, 194] on icon at bounding box center [501, 194] width 6 height 6
type input "4"
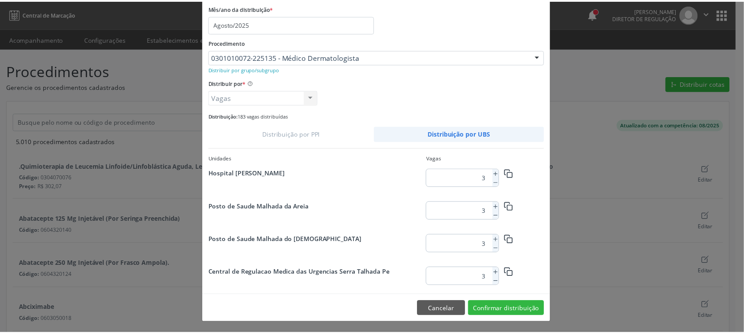
scroll to position [936, 0]
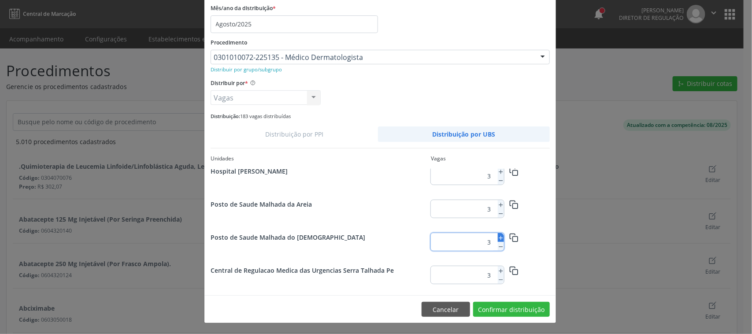
click at [498, 239] on icon at bounding box center [501, 238] width 6 height 6
type input "4"
click at [493, 311] on button "Confirmar distribuição" at bounding box center [511, 309] width 77 height 15
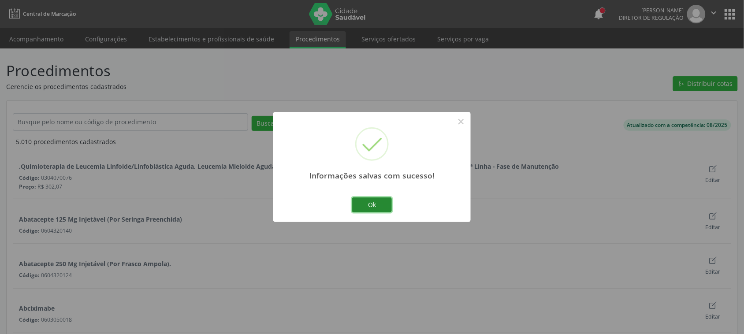
click at [375, 199] on button "Ok" at bounding box center [372, 204] width 40 height 15
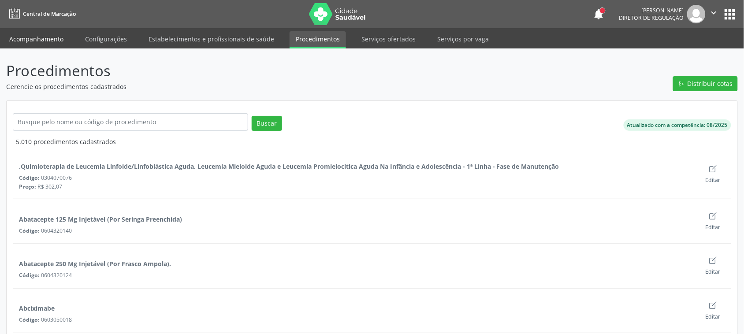
click at [37, 41] on link "Acompanhamento" at bounding box center [36, 38] width 67 height 15
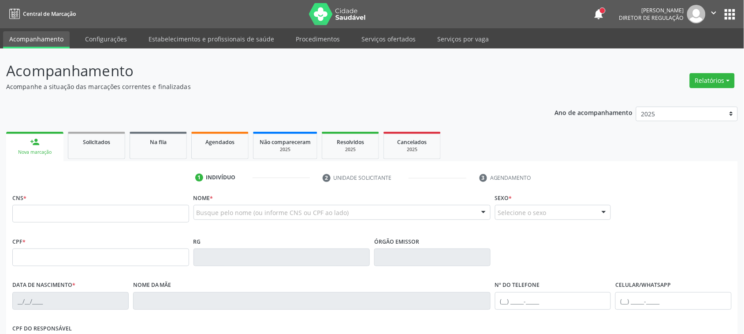
click at [497, 145] on ul "person_add Nova marcação Solicitados Na fila Agendados Não compareceram 2025 Re…" at bounding box center [371, 146] width 731 height 32
type input "thaynna vas"
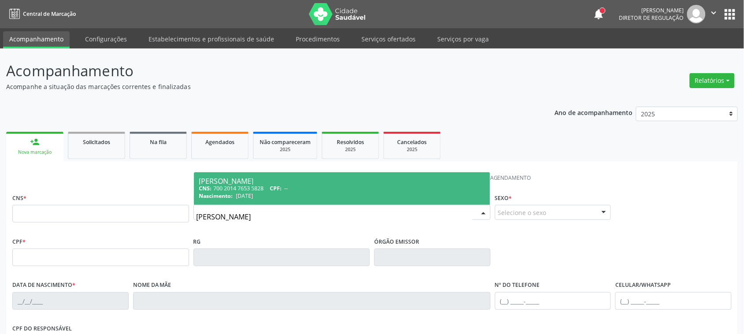
click at [265, 182] on div "Thaynna Vasconcelos Alves Ferreira" at bounding box center [342, 181] width 286 height 7
type input "700 2014 7653 5828"
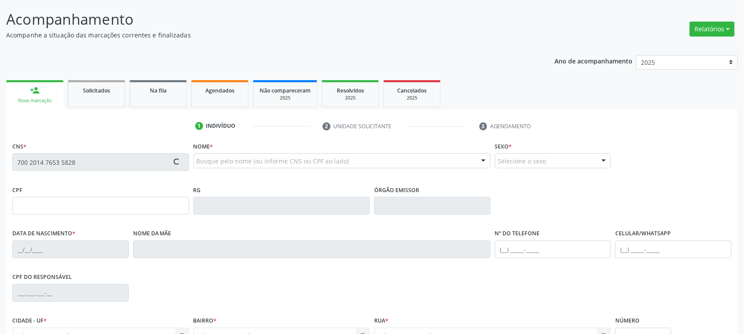
scroll to position [144, 0]
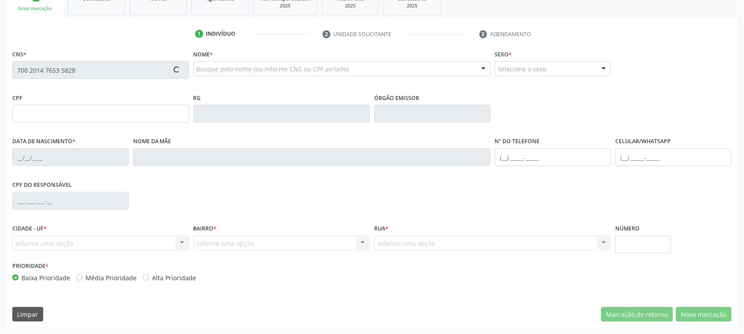
type input "28/02/2003"
type input "Maria Betania Vasconcelos"
type input "(99) 99999-9999"
type input "(87) 99628-2142"
type input "040.207.004-60"
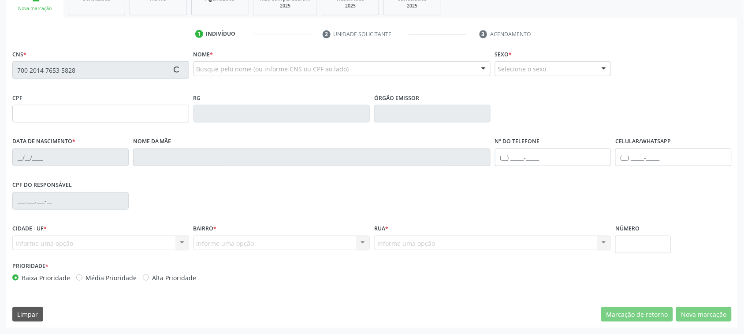
type input "367"
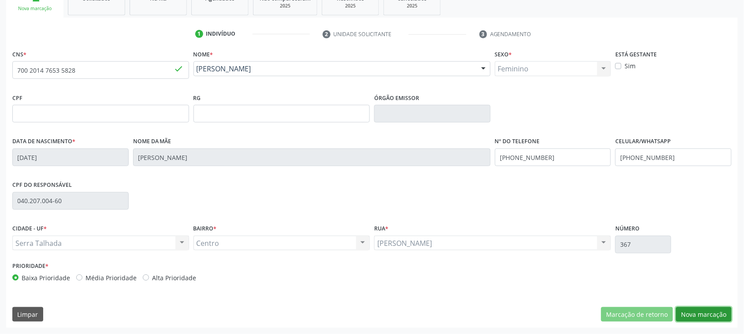
click at [704, 316] on button "Nova marcação" at bounding box center [704, 314] width 56 height 15
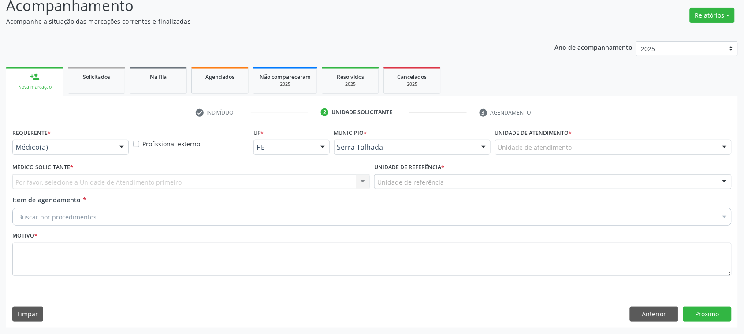
scroll to position [65, 0]
click at [48, 154] on div "Médico(a)" at bounding box center [70, 147] width 116 height 15
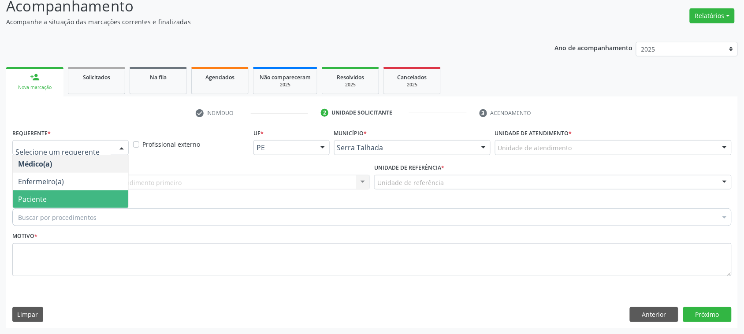
click at [51, 193] on span "Paciente" at bounding box center [70, 199] width 115 height 18
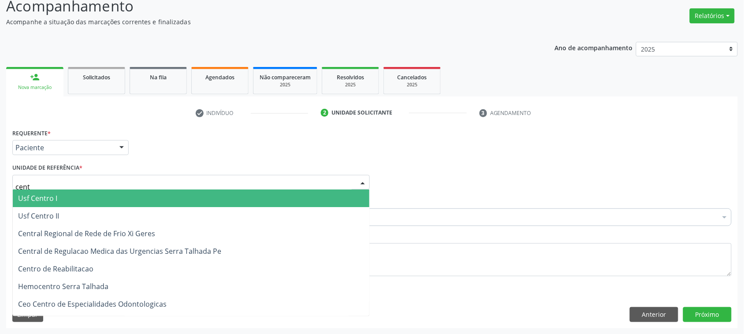
type input "centr"
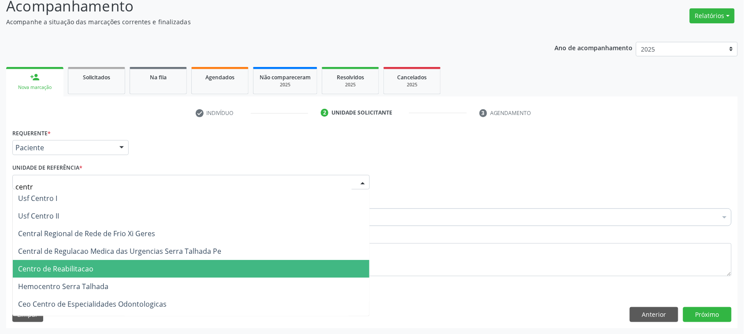
drag, startPoint x: 22, startPoint y: 263, endPoint x: 38, endPoint y: 236, distance: 31.0
click at [23, 263] on span "Centro de Reabilitacao" at bounding box center [191, 269] width 356 height 18
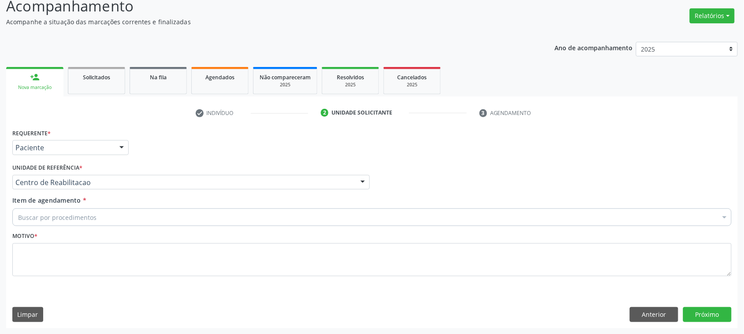
click at [104, 219] on div "Buscar por procedimentos" at bounding box center [371, 217] width 719 height 18
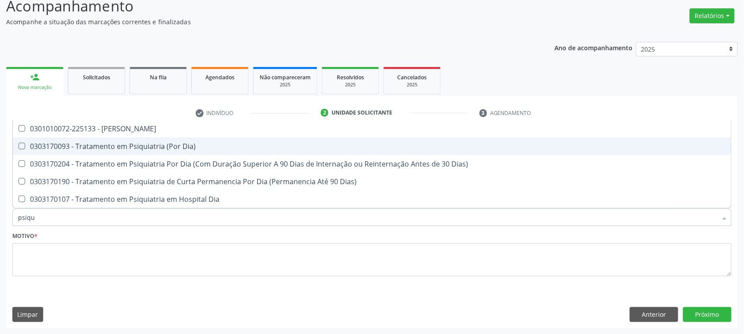
type input "psiqui"
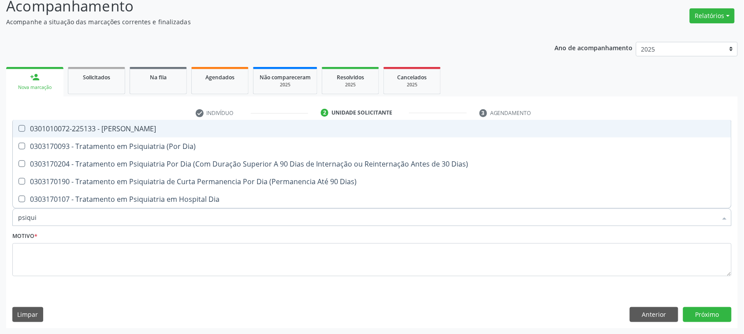
click at [84, 125] on div "0301010072-225133 - [PERSON_NAME]" at bounding box center [372, 128] width 708 height 7
checkbox Psiquiatra "true"
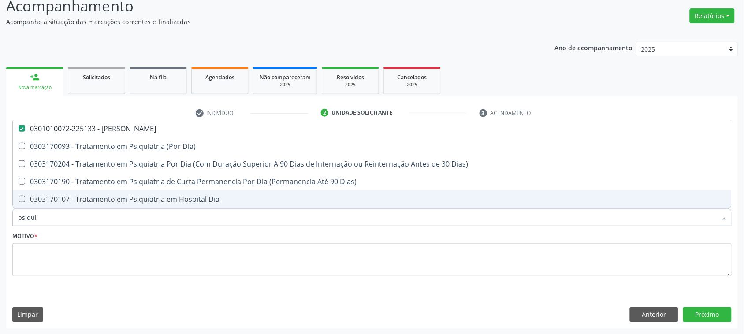
type input "psiqui"
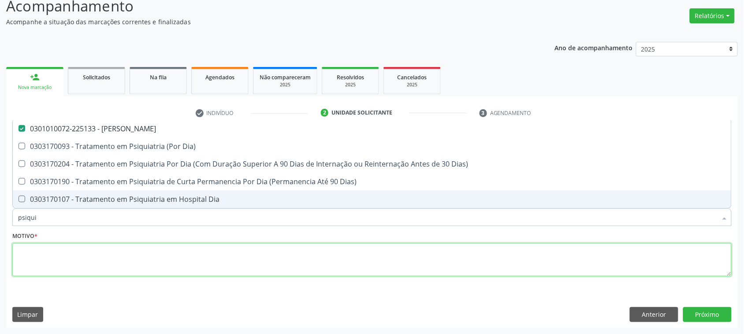
click at [56, 266] on textarea at bounding box center [371, 259] width 719 height 33
checkbox Dia\) "true"
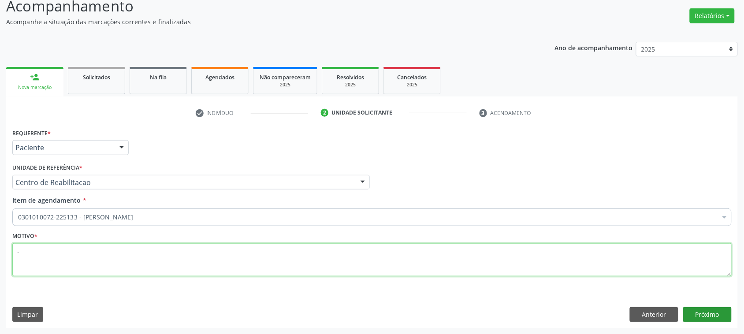
type textarea "."
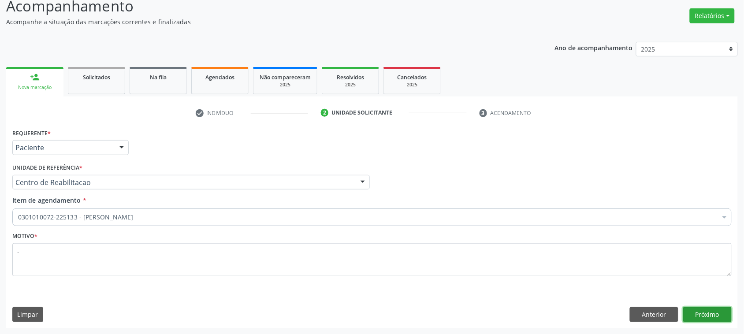
click at [719, 315] on button "Próximo" at bounding box center [707, 314] width 48 height 15
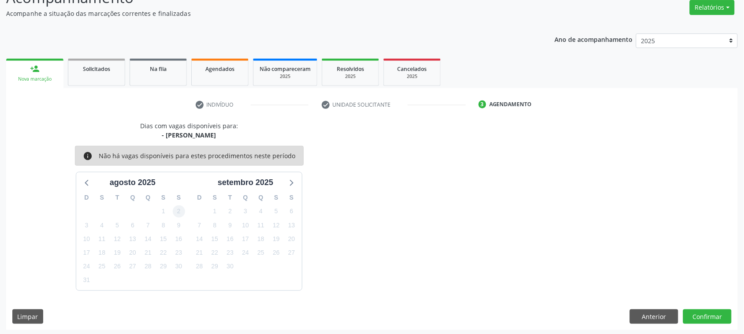
scroll to position [75, 0]
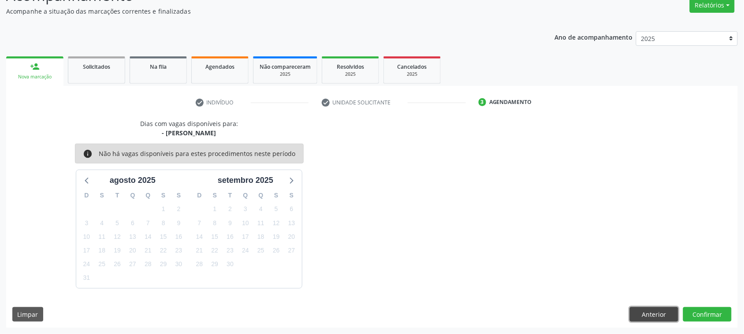
click at [654, 313] on button "Anterior" at bounding box center [654, 314] width 48 height 15
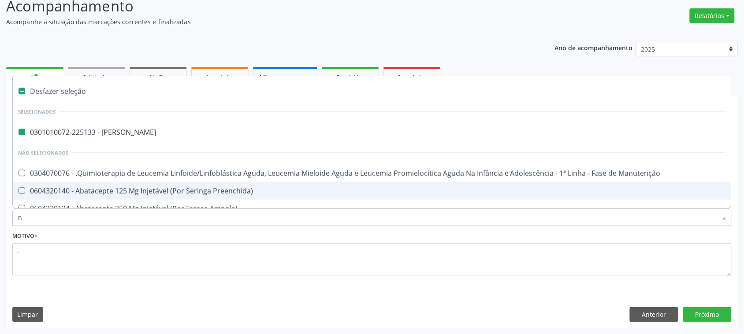
type input "ne"
checkbox Psiquiatra "false"
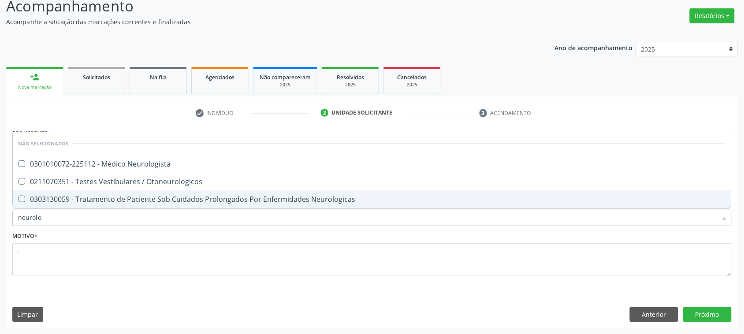
type input "neurolog"
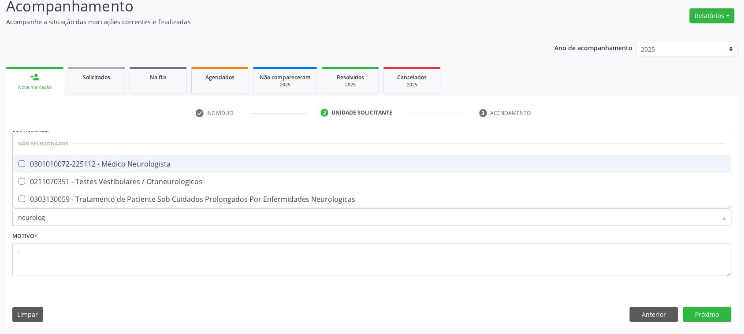
click at [58, 160] on div "0301010072-225112 - Médico Neurologista" at bounding box center [372, 163] width 708 height 7
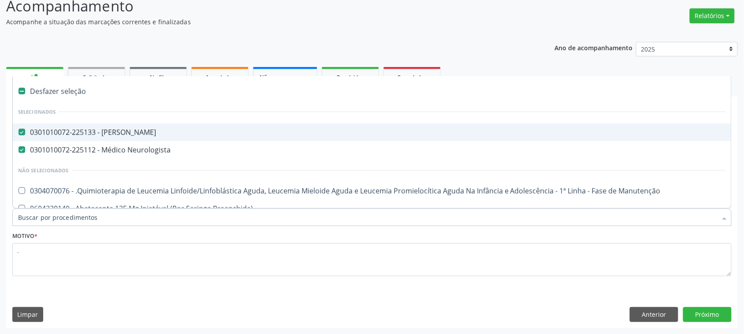
click at [21, 134] on Psiquiatra at bounding box center [22, 132] width 7 height 7
click at [19, 134] on Psiquiatra "checkbox" at bounding box center [16, 132] width 6 height 6
checkbox Psiquiatra "false"
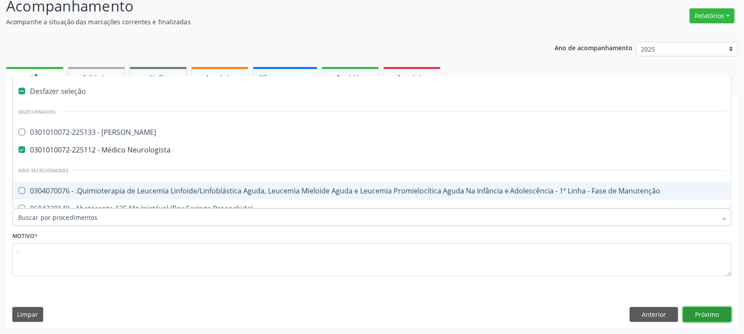
click at [703, 316] on button "Próximo" at bounding box center [707, 314] width 48 height 15
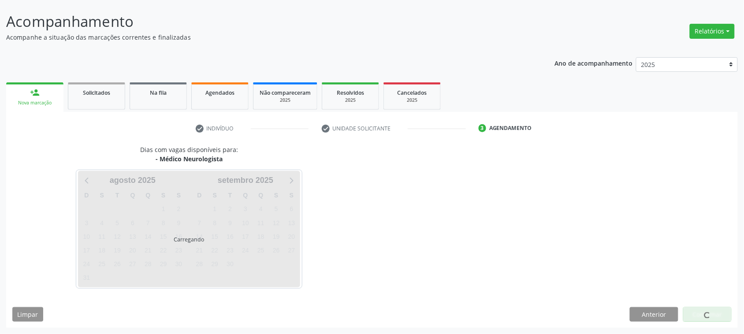
scroll to position [49, 0]
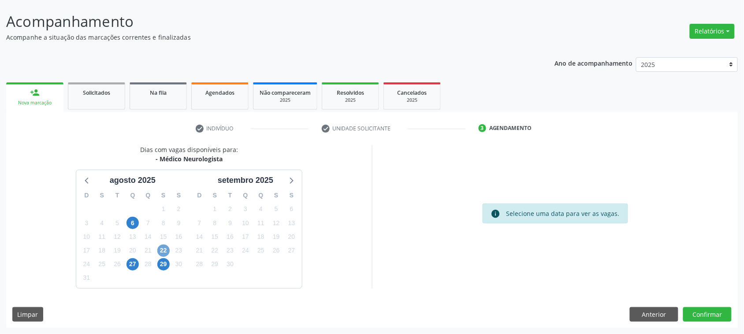
click at [162, 250] on span "22" at bounding box center [163, 251] width 12 height 12
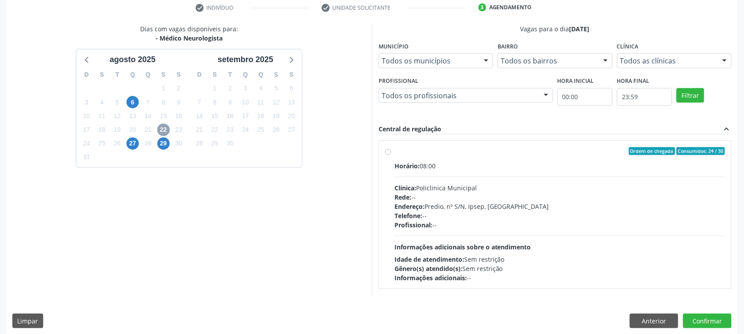
scroll to position [177, 0]
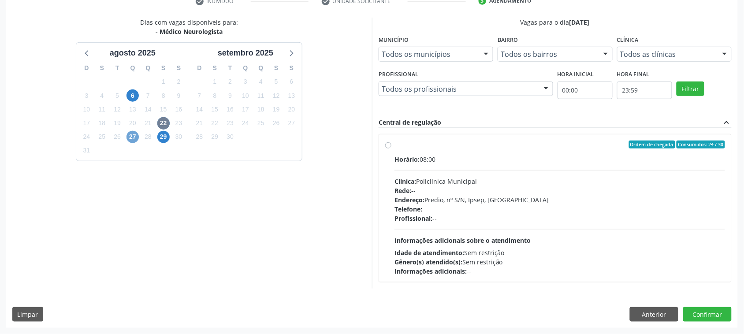
click at [135, 133] on span "27" at bounding box center [132, 137] width 12 height 12
click at [159, 138] on span "29" at bounding box center [163, 137] width 12 height 12
click at [129, 95] on span "6" at bounding box center [132, 95] width 12 height 12
click at [135, 137] on span "27" at bounding box center [132, 137] width 12 height 12
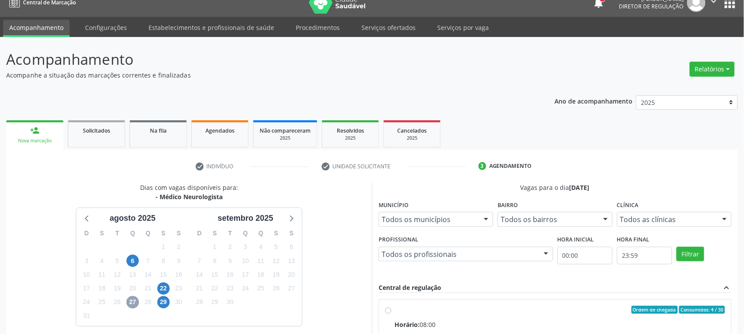
scroll to position [0, 0]
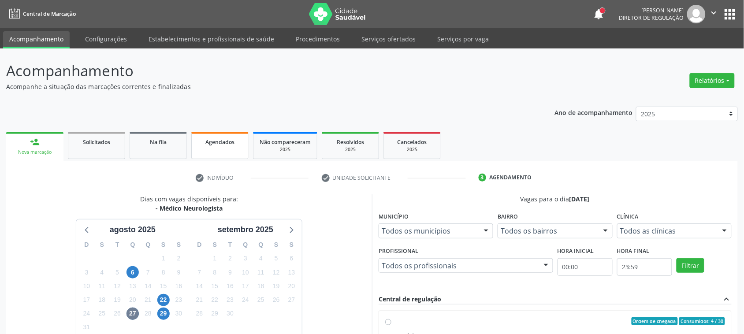
click at [224, 146] on div "Agendados" at bounding box center [220, 141] width 44 height 9
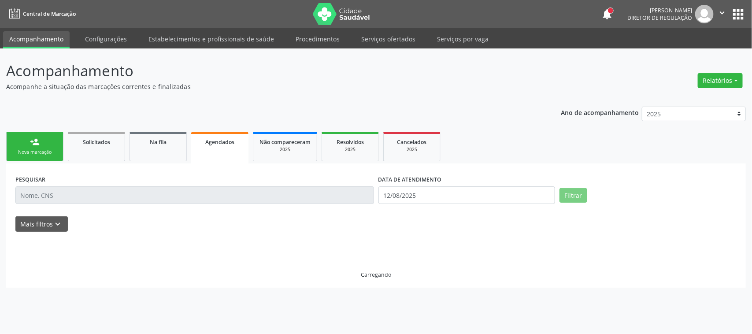
click at [43, 146] on link "person_add Nova marcação" at bounding box center [34, 147] width 57 height 30
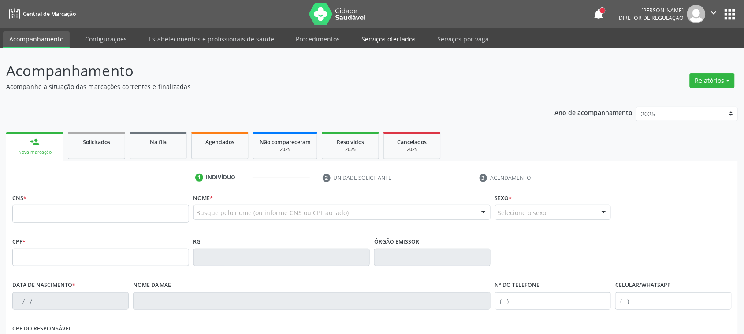
click at [393, 40] on link "Serviços ofertados" at bounding box center [388, 38] width 67 height 15
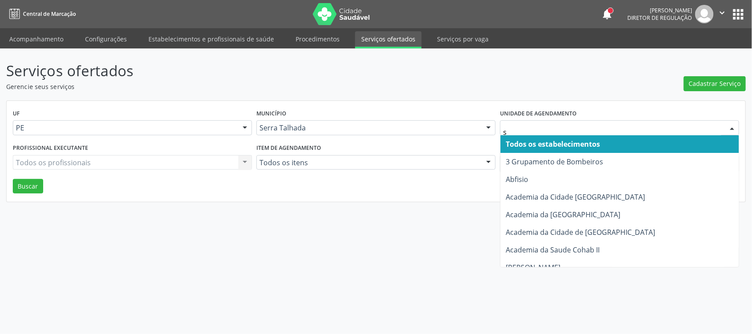
type input "s b"
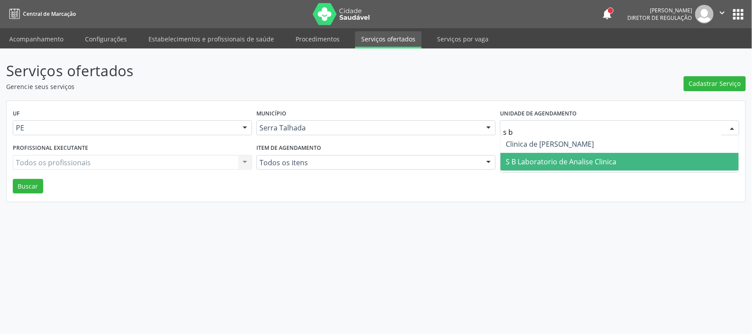
click at [531, 154] on span "S B Laboratorio de Analise Clinica" at bounding box center [620, 162] width 238 height 18
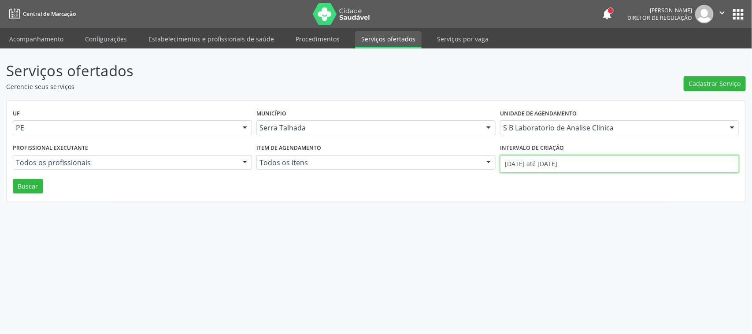
click at [535, 160] on input "[DATE] até [DATE]" at bounding box center [619, 164] width 239 height 18
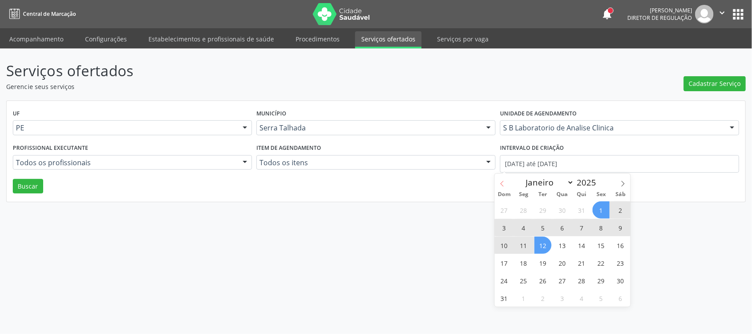
click at [501, 181] on icon at bounding box center [502, 184] width 6 height 6
select select "6"
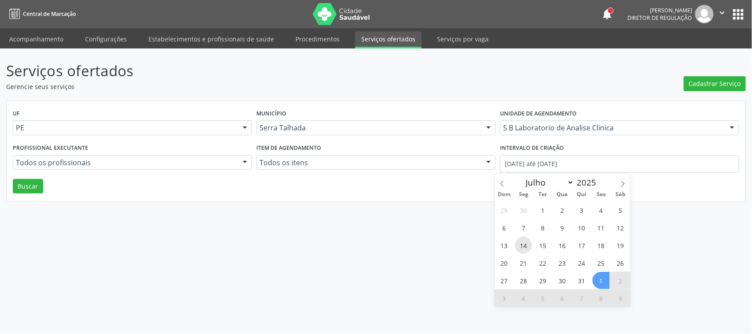
click at [522, 244] on span "14" at bounding box center [523, 245] width 17 height 17
type input "[DATE]"
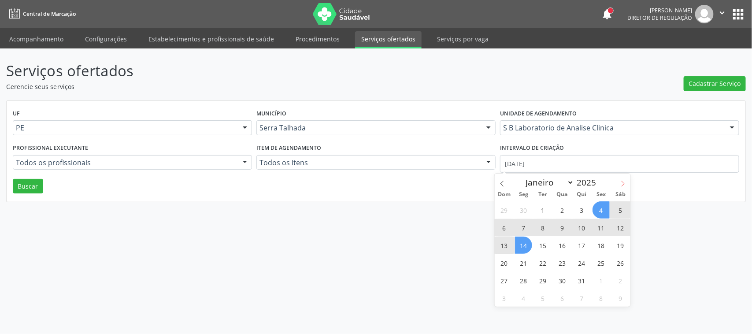
click at [620, 183] on icon at bounding box center [623, 184] width 6 height 6
select select "7"
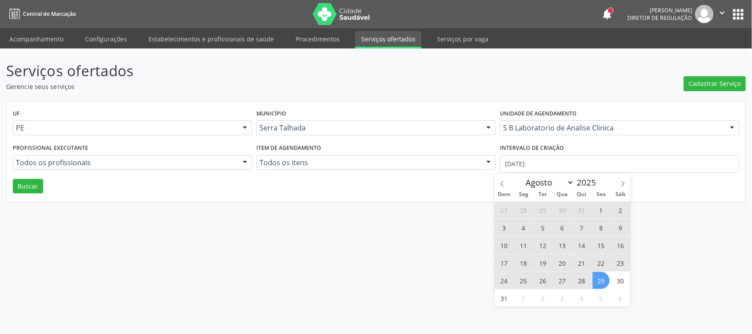
click at [604, 281] on span "29" at bounding box center [601, 280] width 17 height 17
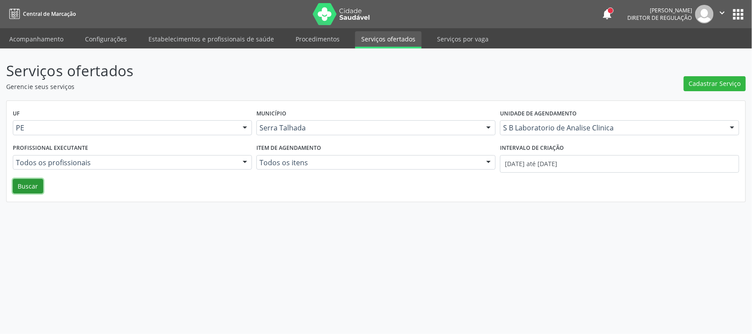
click at [37, 186] on button "Buscar" at bounding box center [28, 186] width 30 height 15
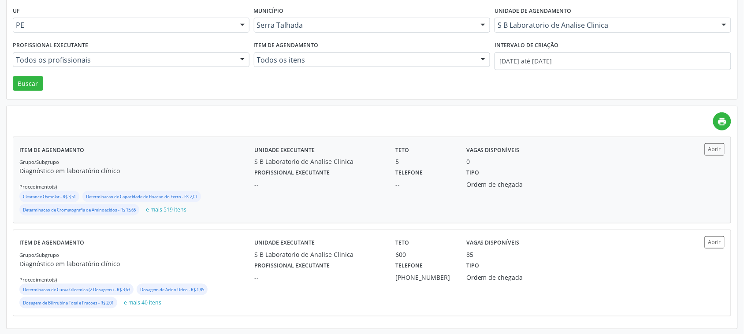
scroll to position [104, 0]
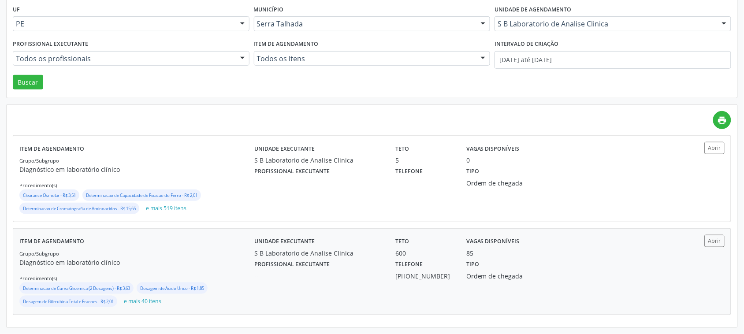
click at [221, 250] on div "Grupo/Subgrupo Diagnóstico em laboratório clínico Procedimento(s) Determinacao …" at bounding box center [136, 279] width 235 height 60
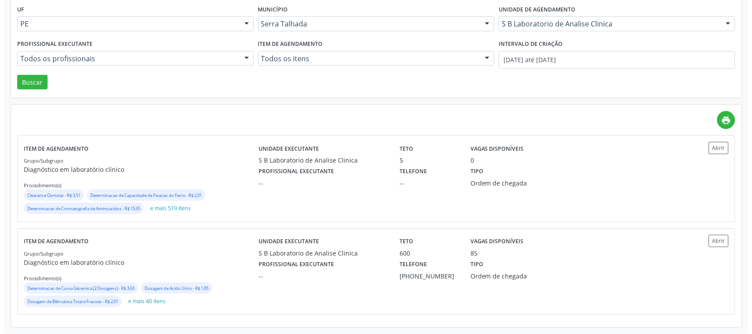
scroll to position [0, 0]
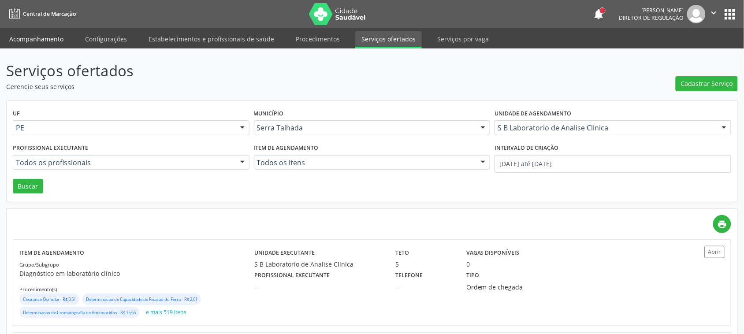
click at [47, 38] on link "Acompanhamento" at bounding box center [36, 38] width 67 height 15
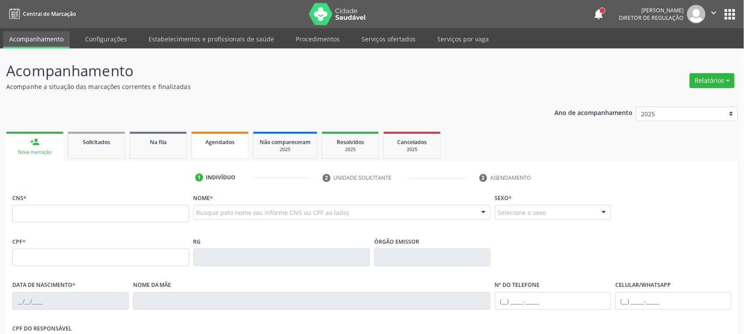
click at [216, 108] on div "Ano de acompanhamento 2025 2024 person_add Nova marcação Solicitados Na fila Ag…" at bounding box center [371, 285] width 731 height 371
click at [217, 144] on span "Agendados" at bounding box center [219, 141] width 29 height 7
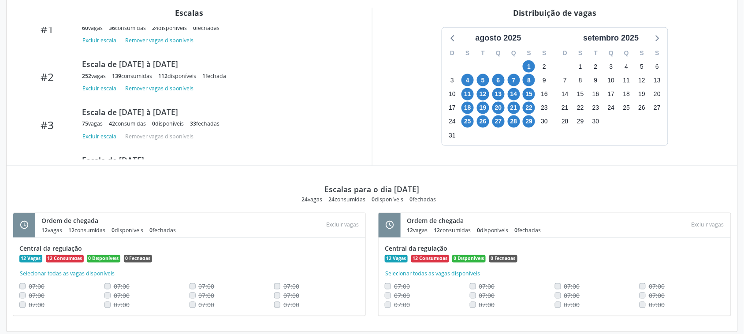
scroll to position [332, 0]
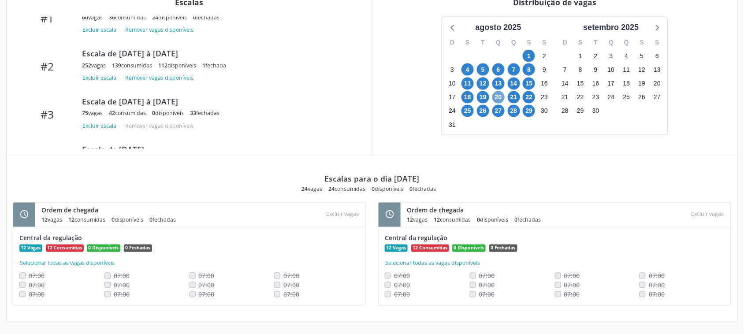
click at [497, 100] on span "20" at bounding box center [498, 97] width 12 height 12
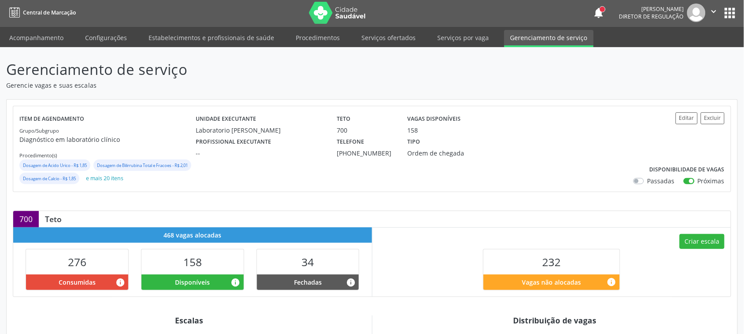
scroll to position [0, 0]
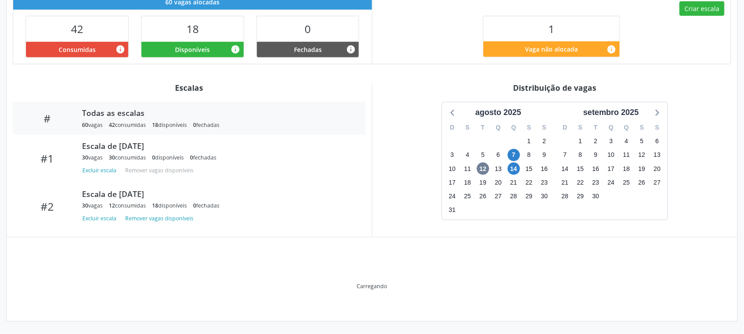
scroll to position [176, 0]
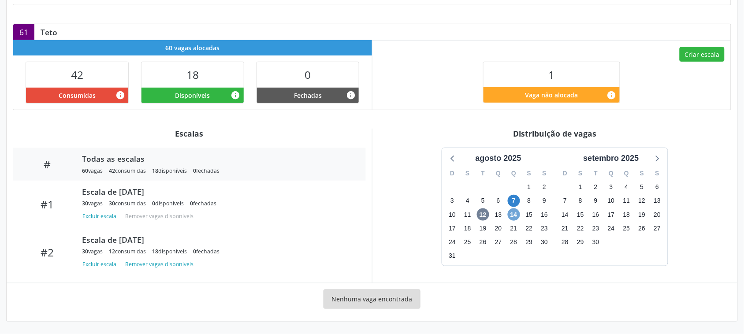
click at [512, 215] on span "14" at bounding box center [514, 214] width 12 height 12
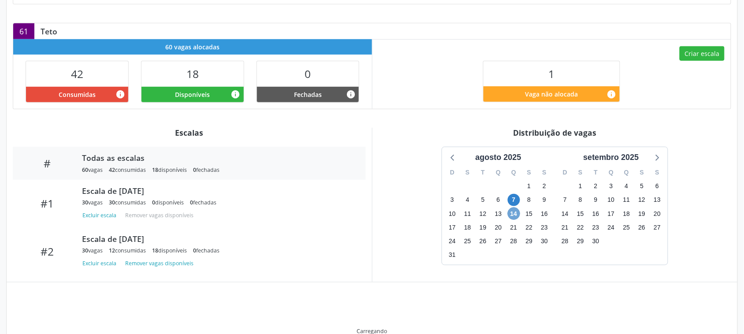
click at [512, 215] on span "14" at bounding box center [514, 214] width 12 height 12
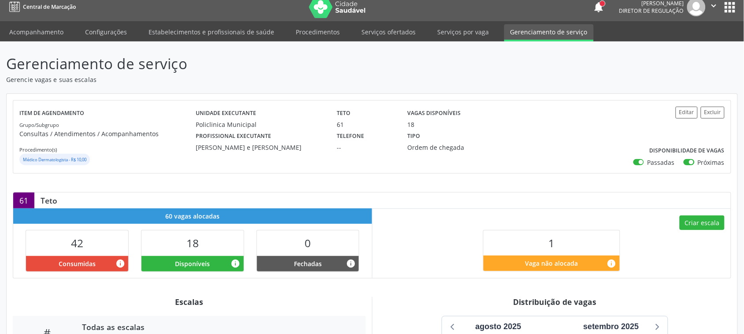
scroll to position [0, 0]
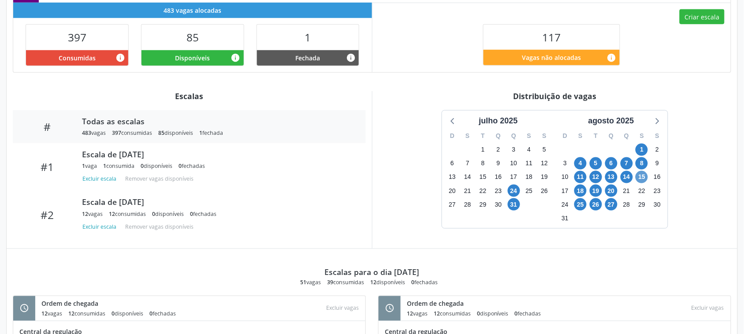
scroll to position [228, 0]
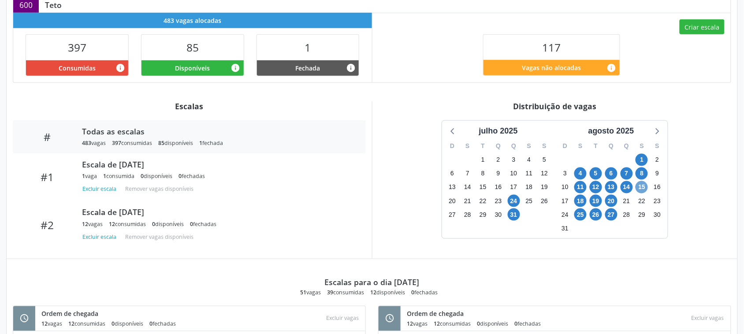
click at [638, 191] on span "15" at bounding box center [641, 187] width 12 height 12
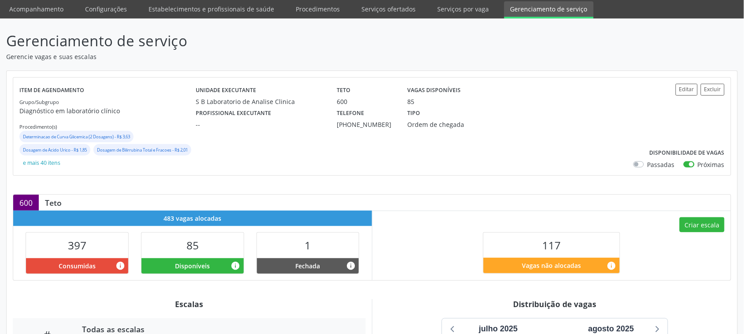
scroll to position [0, 0]
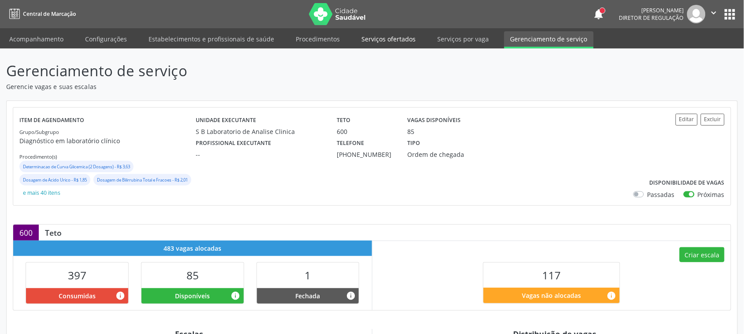
click at [389, 31] on link "Serviços ofertados" at bounding box center [388, 38] width 67 height 15
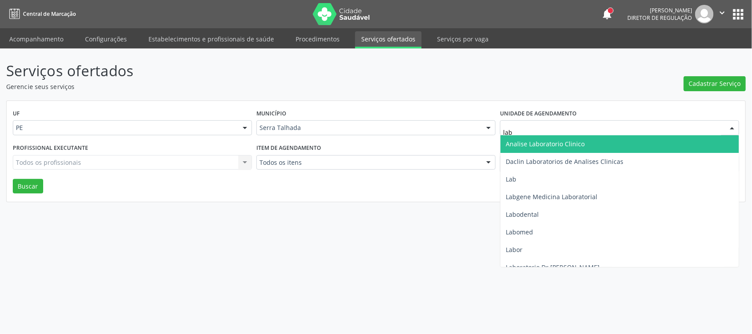
type input "labg"
click at [605, 144] on span "Labgene Medicina Laboratorial" at bounding box center [620, 144] width 238 height 18
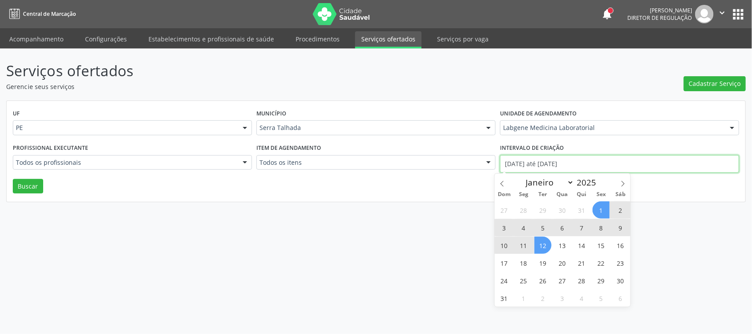
click at [605, 159] on input "[DATE] até [DATE]" at bounding box center [619, 164] width 239 height 18
click at [501, 187] on span at bounding box center [502, 181] width 15 height 15
select select "6"
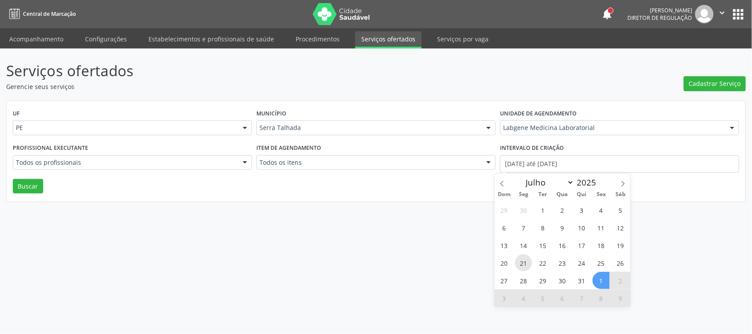
click at [525, 263] on span "21" at bounding box center [523, 262] width 17 height 17
type input "[DATE]"
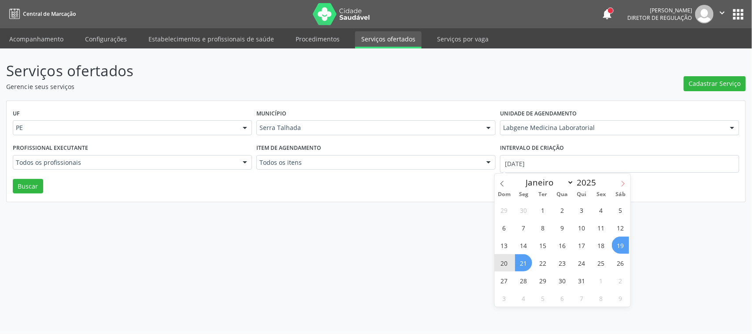
click at [624, 178] on span at bounding box center [623, 181] width 15 height 15
select select "7"
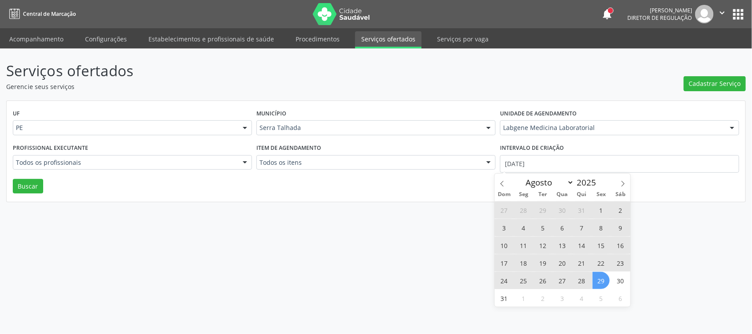
click at [598, 276] on span "29" at bounding box center [601, 280] width 17 height 17
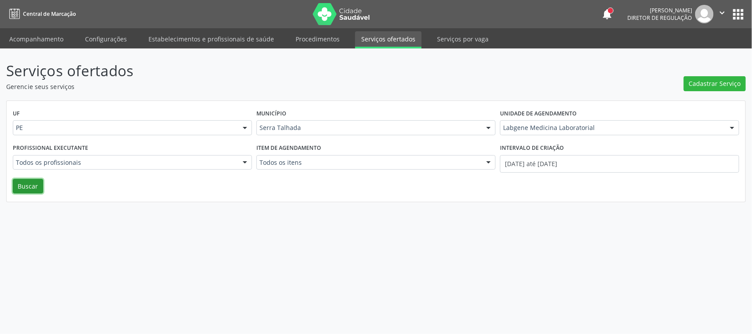
click at [20, 190] on button "Buscar" at bounding box center [28, 186] width 30 height 15
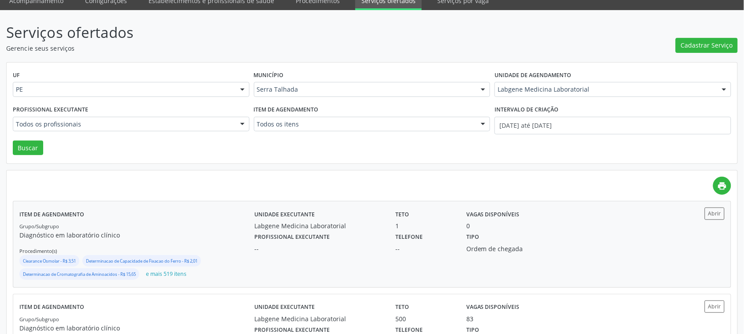
scroll to position [104, 0]
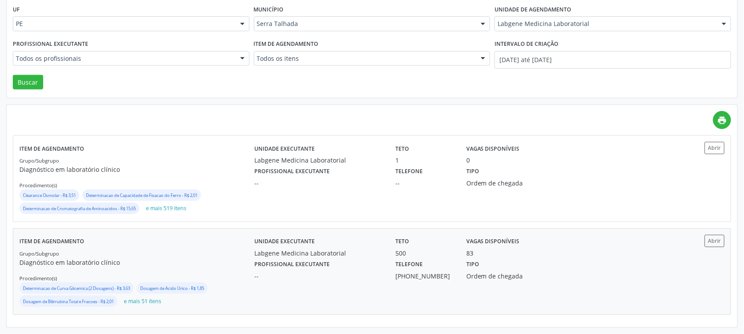
click at [391, 251] on div "Teto 500" at bounding box center [425, 246] width 71 height 23
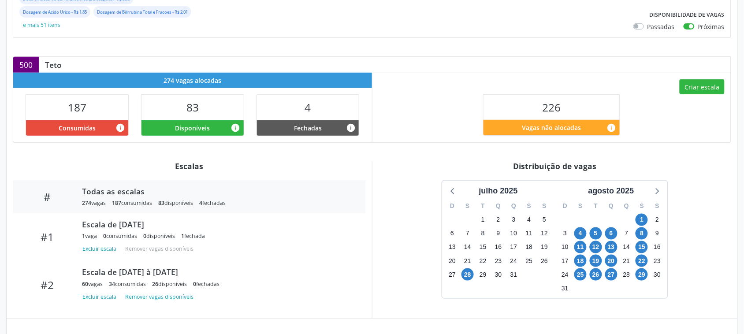
scroll to position [330, 0]
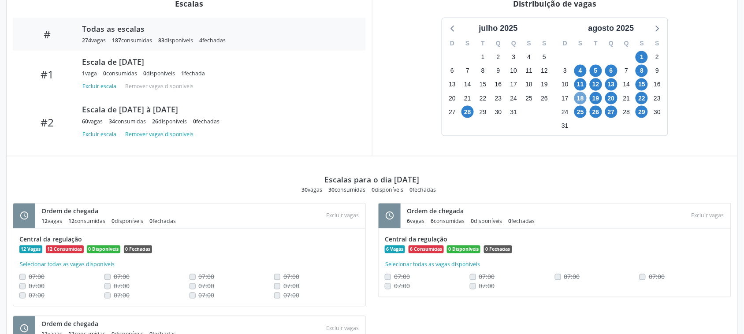
click at [583, 94] on span "18" at bounding box center [580, 98] width 12 height 12
click at [578, 100] on span "18" at bounding box center [580, 98] width 12 height 12
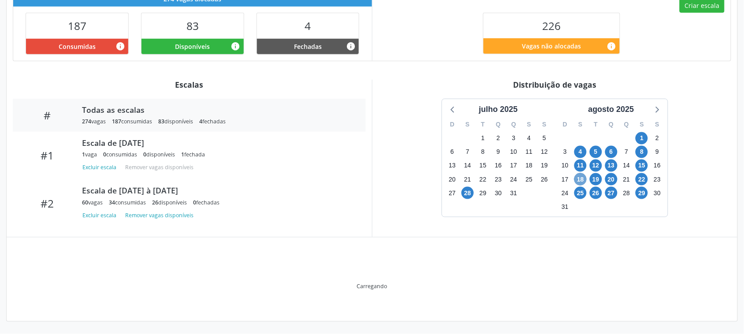
scroll to position [251, 0]
click at [578, 100] on div "agosto 2025" at bounding box center [611, 107] width 113 height 16
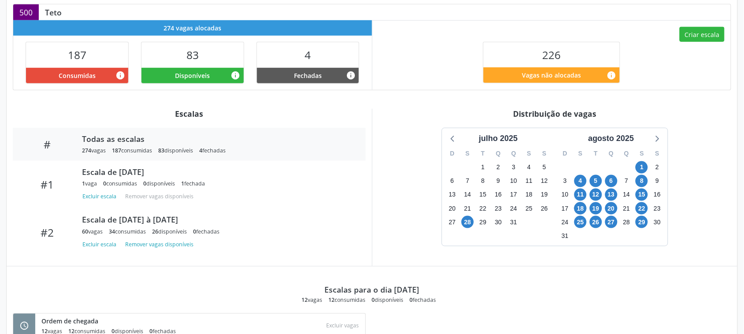
scroll to position [0, 0]
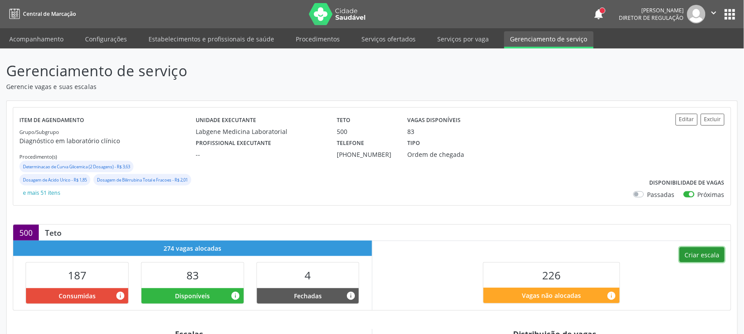
click at [684, 256] on button "Criar escala" at bounding box center [701, 254] width 45 height 15
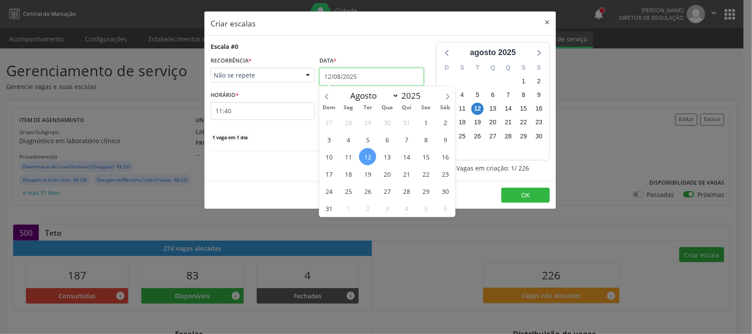
click at [345, 75] on input "12/08/2025" at bounding box center [371, 77] width 104 height 18
click at [349, 168] on span "18" at bounding box center [348, 173] width 17 height 17
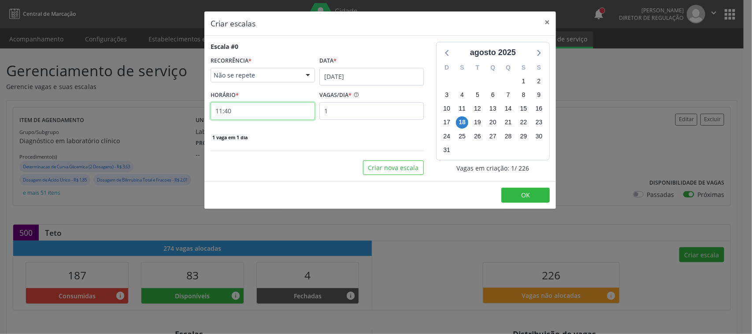
click at [263, 107] on input "11:40" at bounding box center [263, 111] width 104 height 18
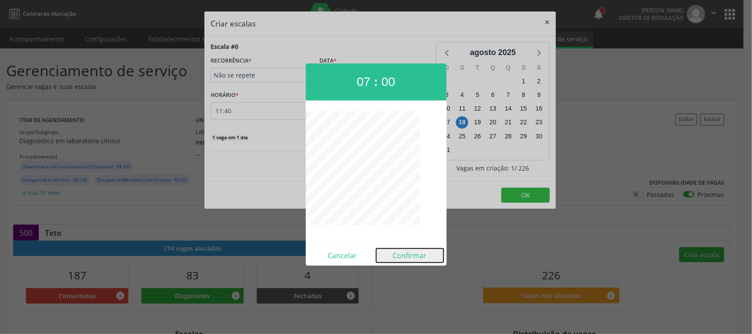
click at [408, 252] on button "Confirmar" at bounding box center [409, 256] width 67 height 14
type input "07:00"
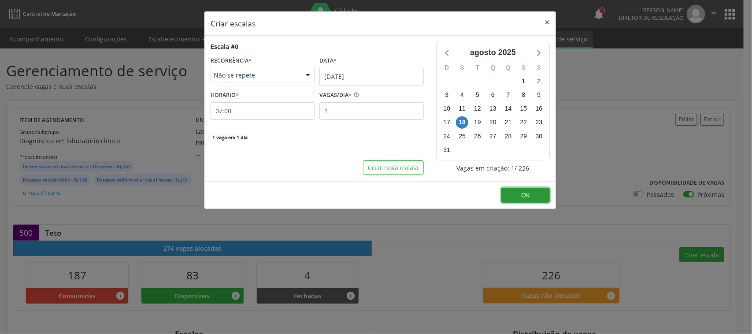
click at [521, 196] on span "OK" at bounding box center [525, 195] width 9 height 8
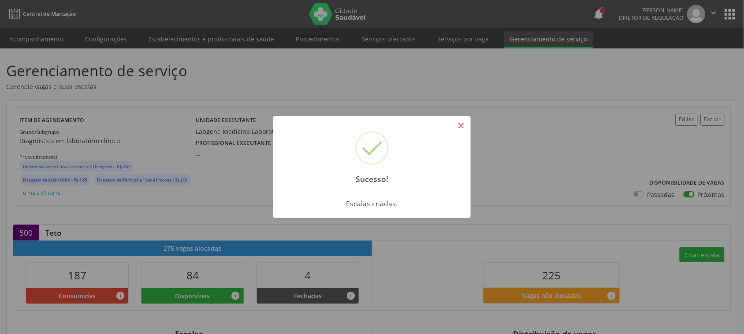
click at [465, 124] on button "×" at bounding box center [460, 125] width 15 height 15
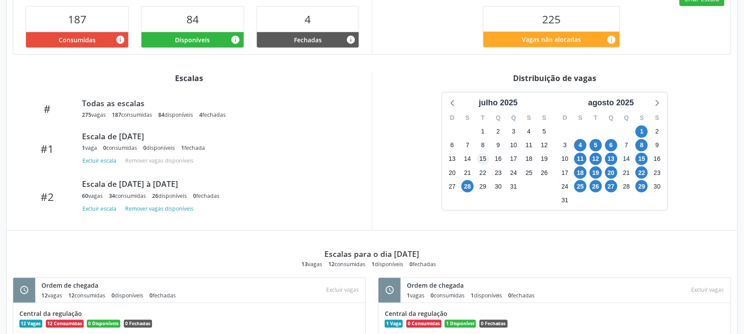
scroll to position [275, 0]
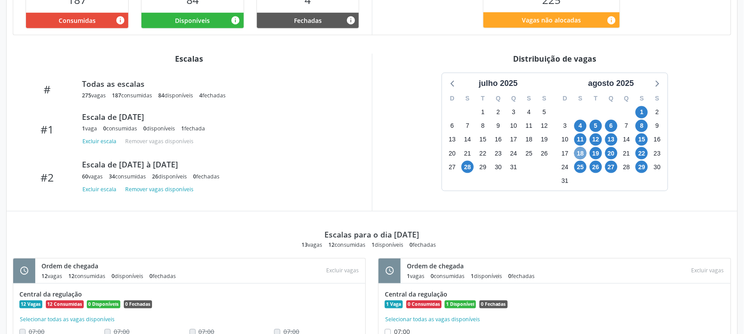
click at [583, 155] on span "18" at bounding box center [580, 153] width 12 height 12
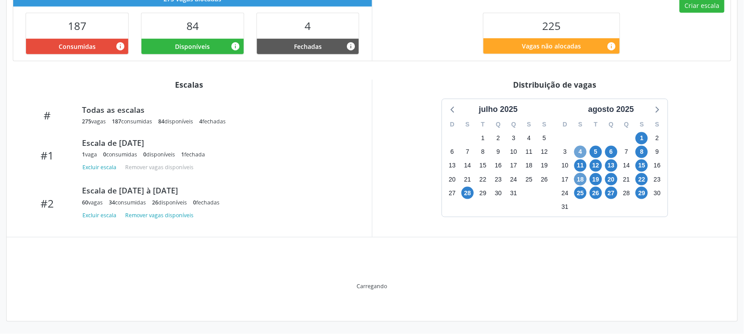
click at [583, 155] on span "4" at bounding box center [580, 152] width 12 height 12
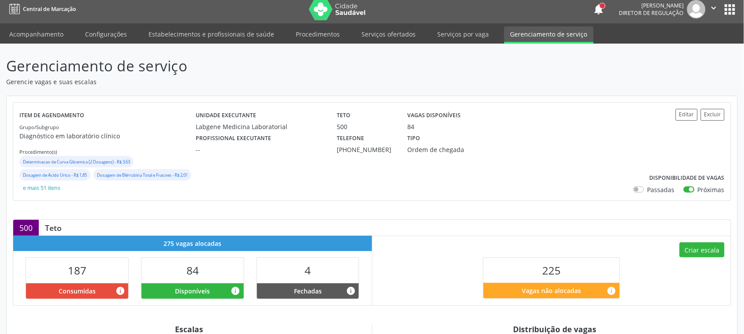
scroll to position [2, 0]
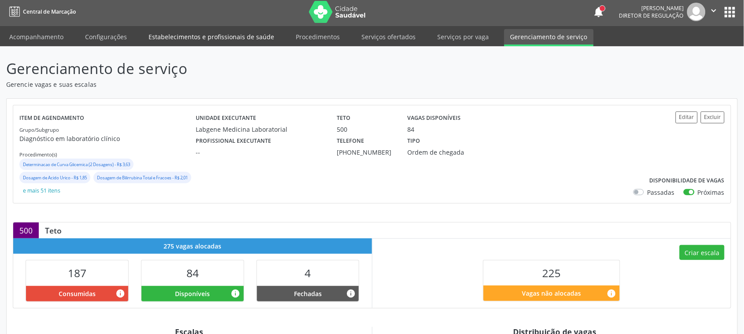
click at [168, 31] on link "Estabelecimentos e profissionais de saúde" at bounding box center [211, 36] width 138 height 15
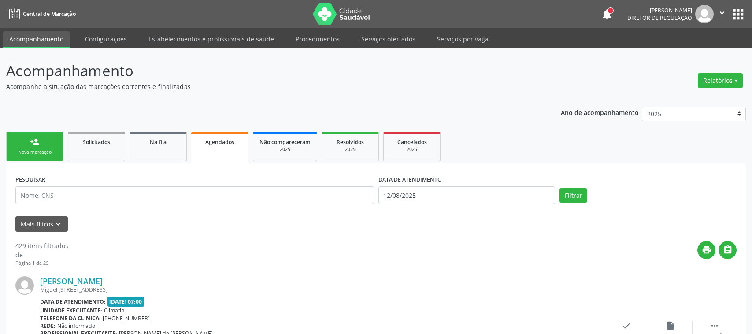
select select "7"
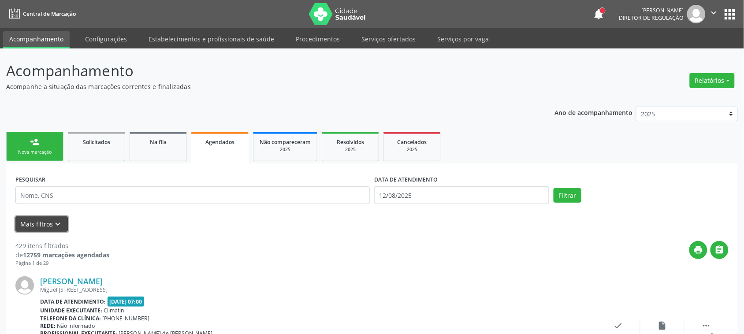
click at [47, 223] on button "Mais filtros keyboard_arrow_down" at bounding box center [41, 223] width 52 height 15
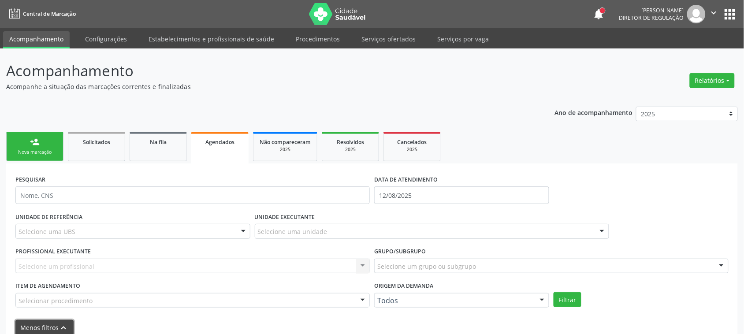
scroll to position [110, 0]
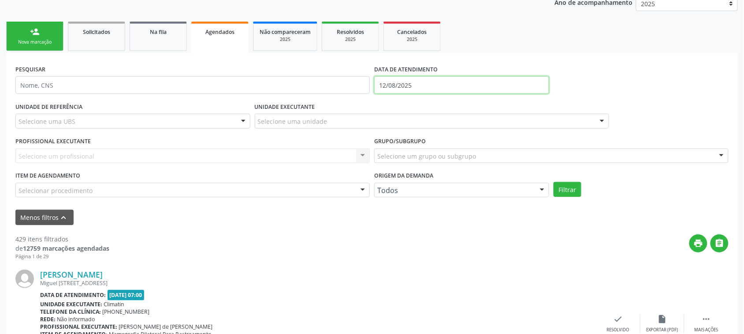
click at [395, 87] on input "12/08/2025" at bounding box center [461, 85] width 175 height 18
click at [318, 298] on div "Data de atendimento: 1[DATE]7:00" at bounding box center [318, 295] width 556 height 10
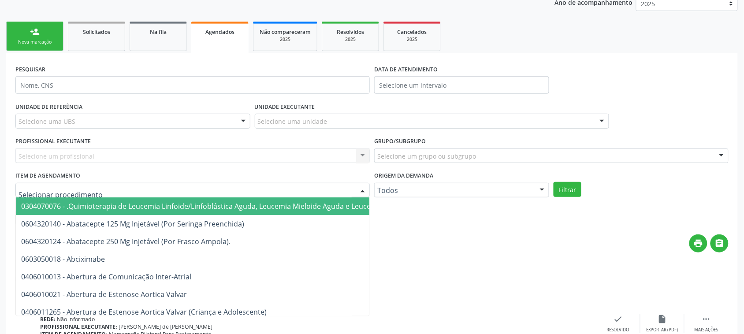
click at [350, 191] on div at bounding box center [192, 190] width 354 height 15
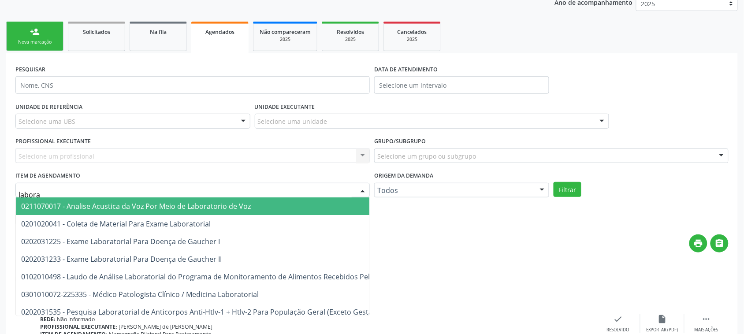
type input "laborat"
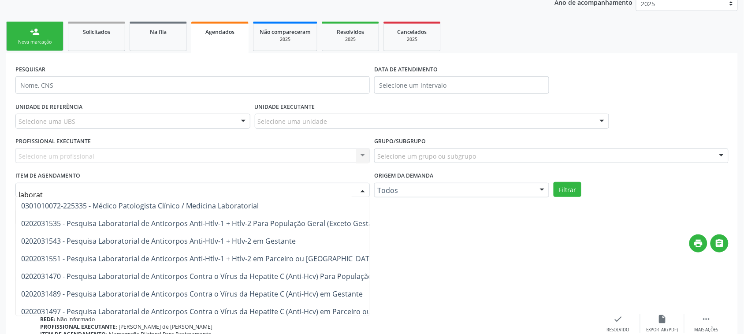
scroll to position [0, 0]
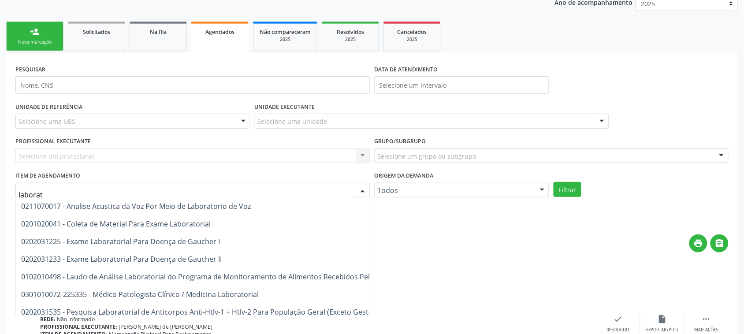
drag, startPoint x: 67, startPoint y: 192, endPoint x: 0, endPoint y: 193, distance: 67.4
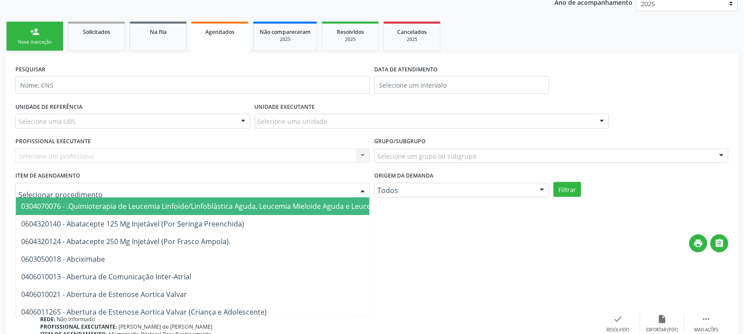
click at [562, 291] on div "Data de atendimento: 1[DATE]7:00" at bounding box center [318, 295] width 556 height 10
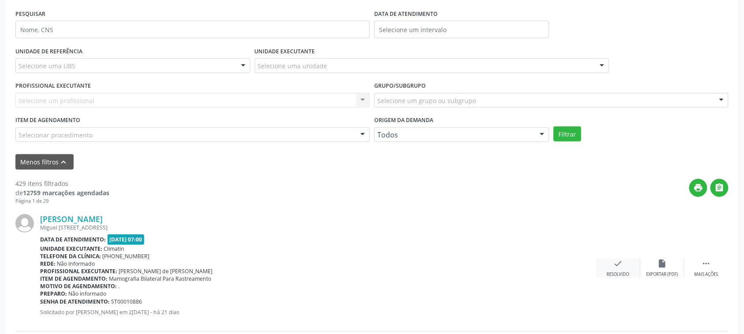
scroll to position [165, 0]
click at [240, 66] on div at bounding box center [243, 66] width 13 height 15
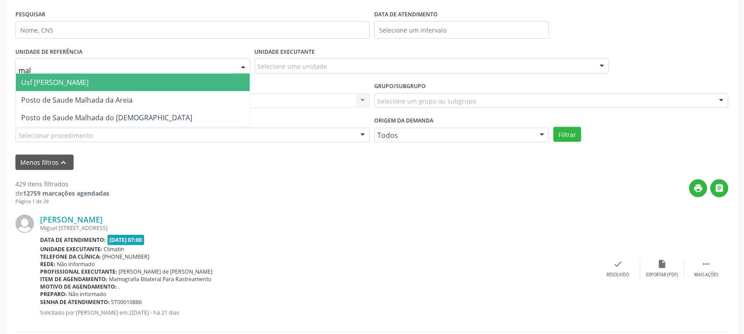
type input "malh"
click at [119, 81] on span "Usf [PERSON_NAME]" at bounding box center [133, 83] width 234 height 18
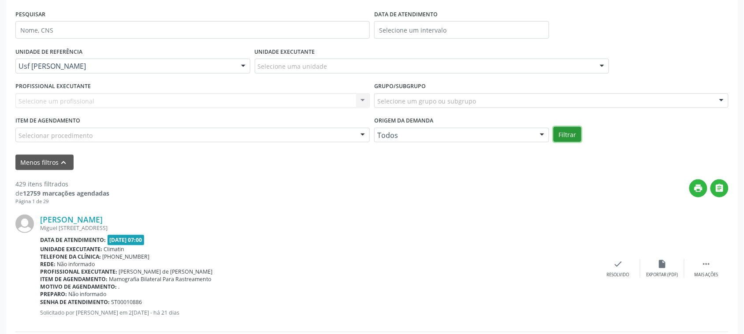
click at [564, 138] on button "Filtrar" at bounding box center [567, 134] width 28 height 15
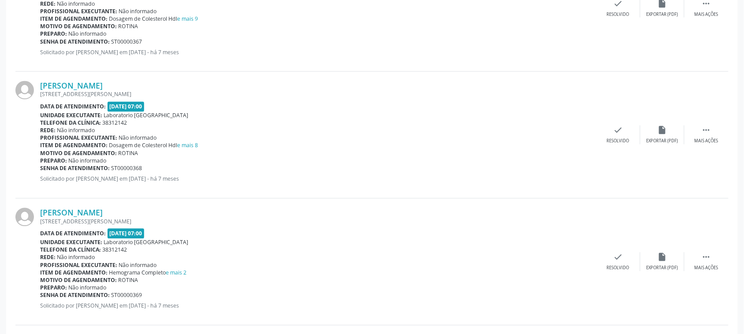
scroll to position [247, 0]
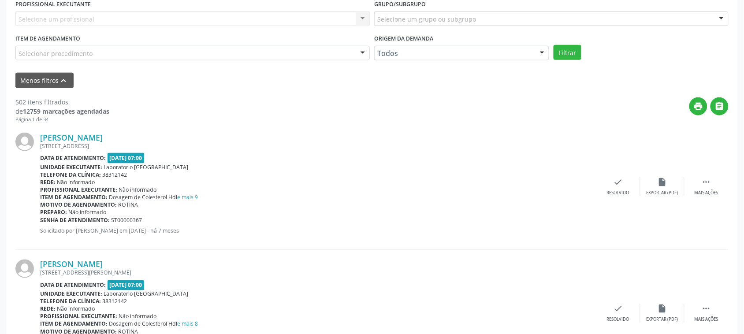
click at [508, 217] on div "Senha de atendimento: ST00000367" at bounding box center [318, 219] width 556 height 7
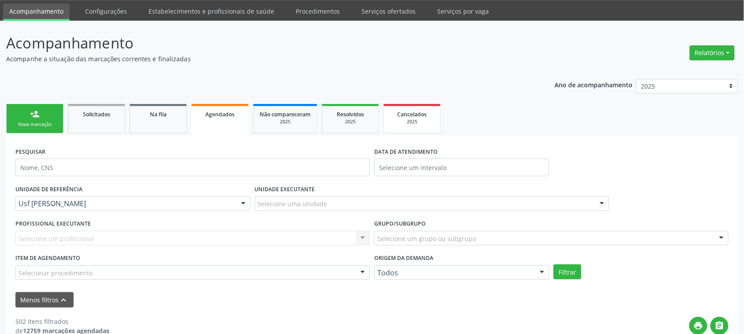
scroll to position [27, 0]
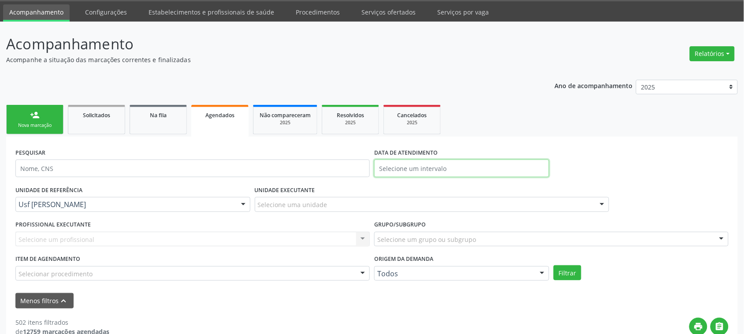
click at [398, 163] on input "text" at bounding box center [461, 169] width 175 height 18
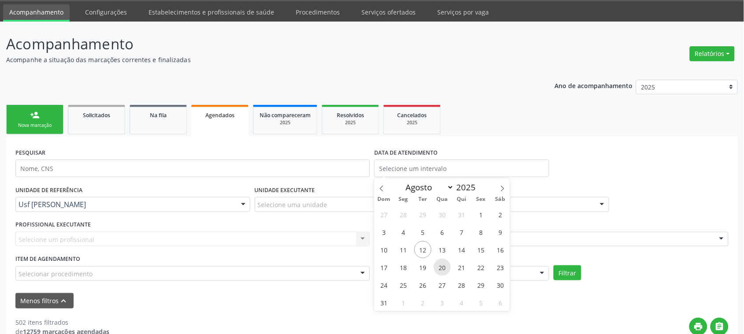
click at [441, 271] on span "20" at bounding box center [442, 267] width 17 height 17
type input "2[DATE]"
select select "7"
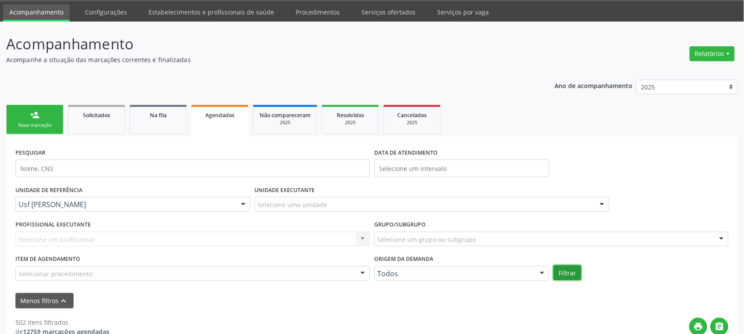
click at [569, 272] on button "Filtrar" at bounding box center [567, 272] width 28 height 15
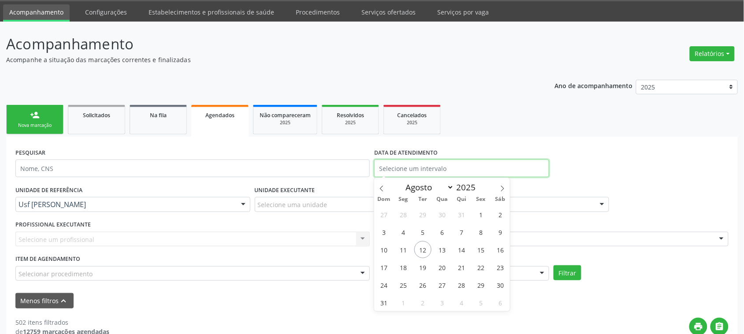
click at [441, 171] on input "text" at bounding box center [461, 169] width 175 height 18
click at [442, 267] on span "20" at bounding box center [442, 267] width 17 height 17
type input "2[DATE]"
click at [442, 267] on span "20" at bounding box center [442, 267] width 17 height 17
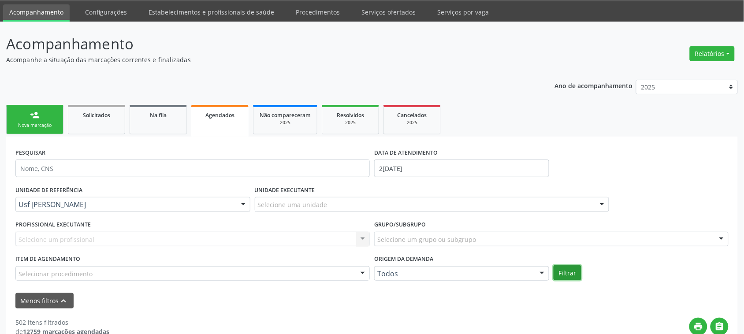
click at [576, 271] on button "Filtrar" at bounding box center [567, 272] width 28 height 15
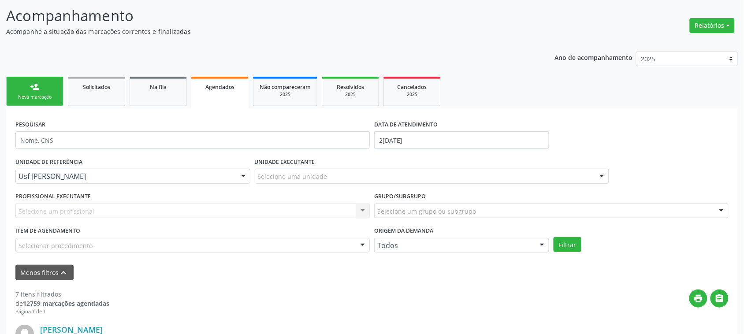
scroll to position [110, 0]
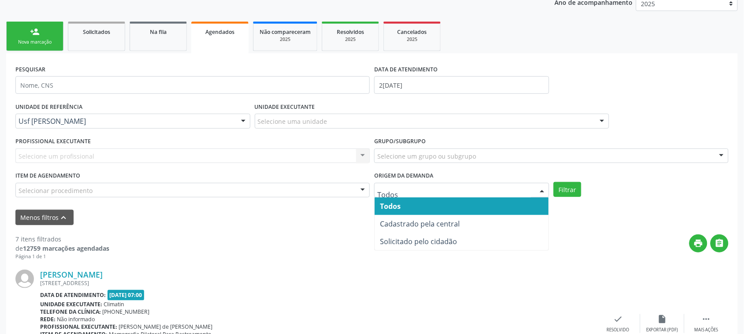
click at [544, 193] on div at bounding box center [541, 190] width 13 height 15
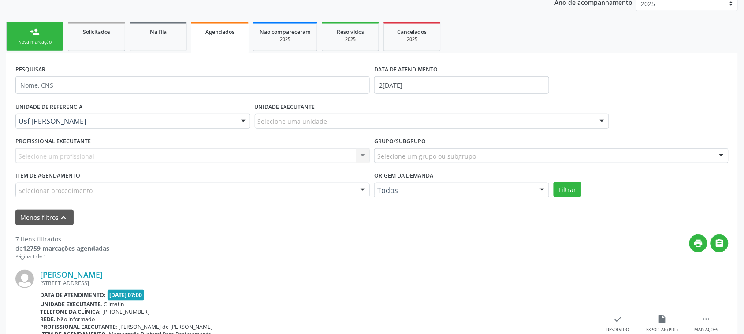
click at [197, 151] on div "Selecione um profissional Nenhum resultado encontrado para: " " Não há nenhuma …" at bounding box center [192, 156] width 354 height 15
click at [340, 117] on div "Selecione uma unidade" at bounding box center [432, 121] width 354 height 15
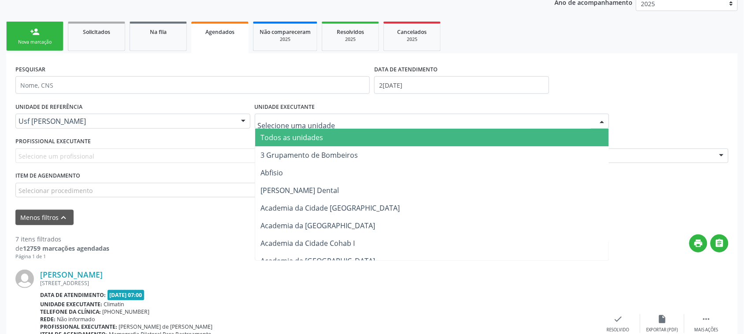
click at [690, 115] on div "UNIDADE DE REFERÊNCIA Usf Malhada Cortada Todas as UBS Usf do Mutirao Usf Cohab…" at bounding box center [371, 152] width 717 height 104
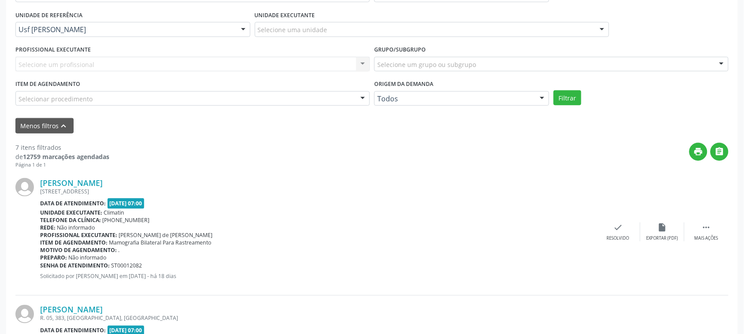
scroll to position [275, 0]
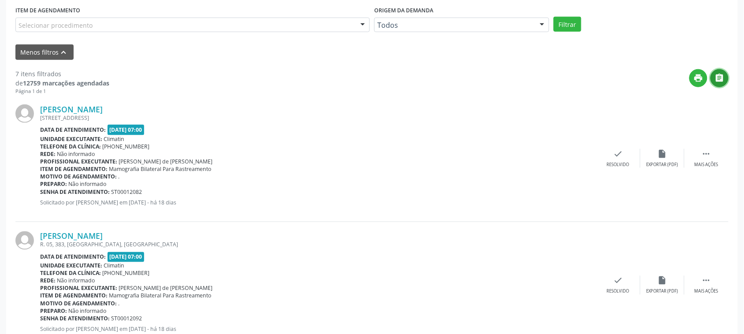
click at [717, 82] on icon "" at bounding box center [720, 78] width 10 height 10
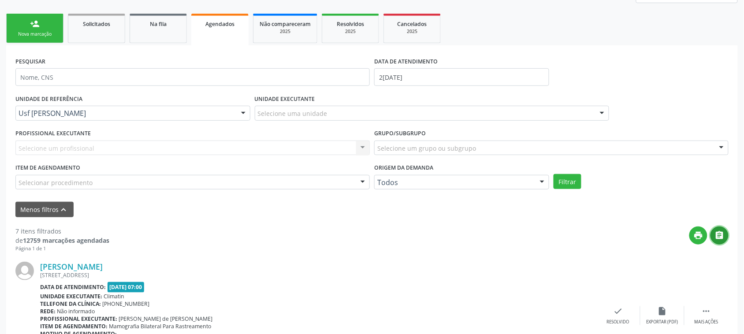
scroll to position [55, 0]
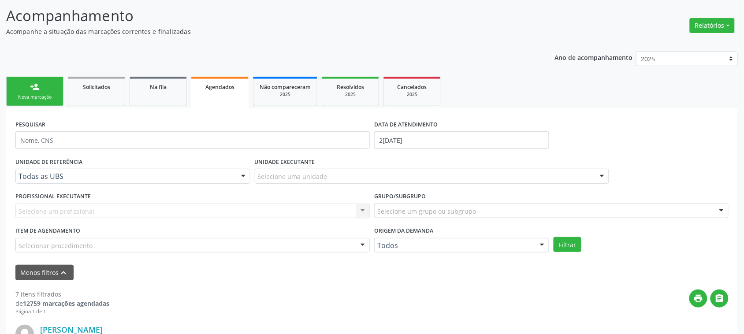
click at [651, 141] on div "PESQUISAR DATA DE ATENDIMENTO 20/08/2025" at bounding box center [371, 136] width 717 height 37
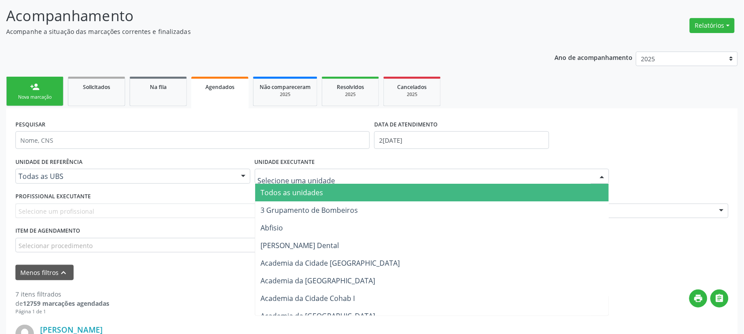
click at [336, 178] on div at bounding box center [432, 176] width 354 height 15
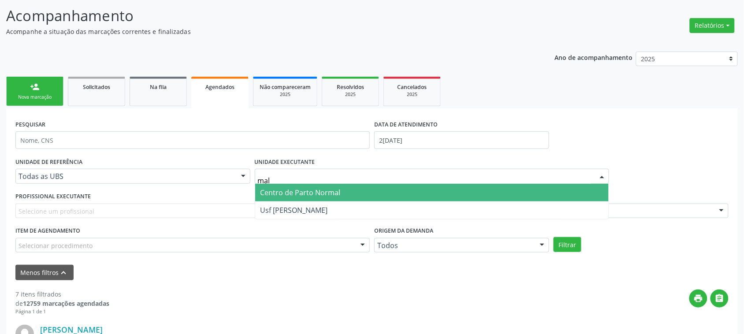
type input "malh"
click at [334, 190] on span "Usf [PERSON_NAME]" at bounding box center [431, 193] width 353 height 18
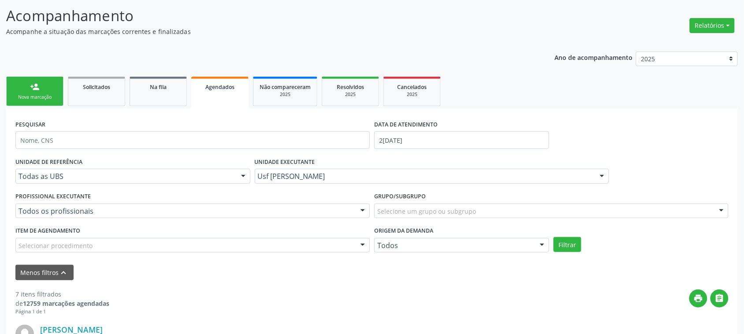
click at [568, 252] on div "UNIDADE DE REFERÊNCIA Todas as UBS Todas as UBS Usf do Mutirao Usf Cohab Usf Ca…" at bounding box center [371, 207] width 717 height 104
drag, startPoint x: 568, startPoint y: 252, endPoint x: 568, endPoint y: 247, distance: 4.8
click at [568, 248] on div "UNIDADE DE REFERÊNCIA Todas as UBS Todas as UBS Usf do Mutirao Usf Cohab Usf Ca…" at bounding box center [371, 207] width 717 height 104
click at [568, 247] on button "Filtrar" at bounding box center [567, 244] width 28 height 15
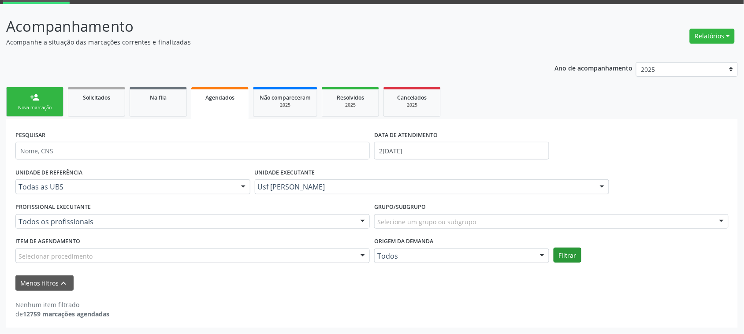
scroll to position [44, 0]
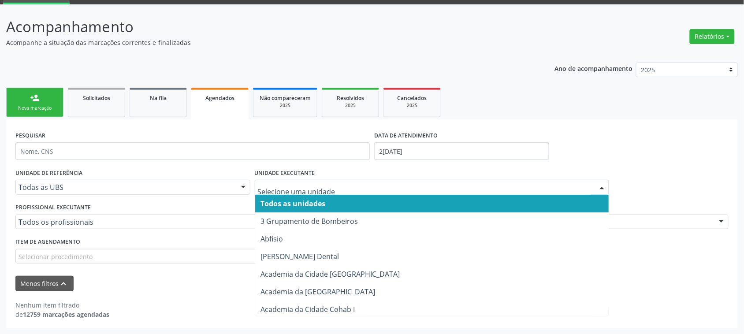
click at [668, 175] on div "UNIDADE DE REFERÊNCIA Todas as UBS Todas as UBS Usf do Mutirao Usf Cohab Usf Ca…" at bounding box center [371, 218] width 717 height 104
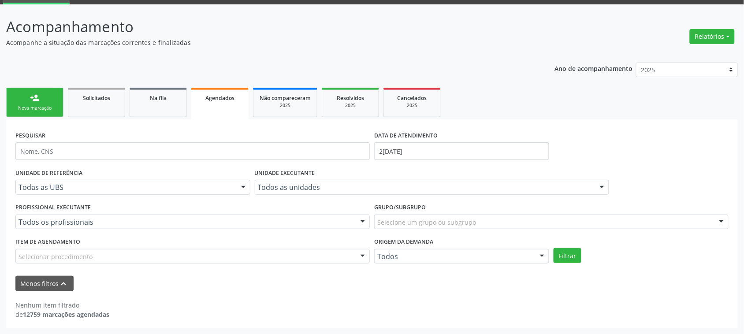
click at [247, 189] on div at bounding box center [243, 187] width 13 height 15
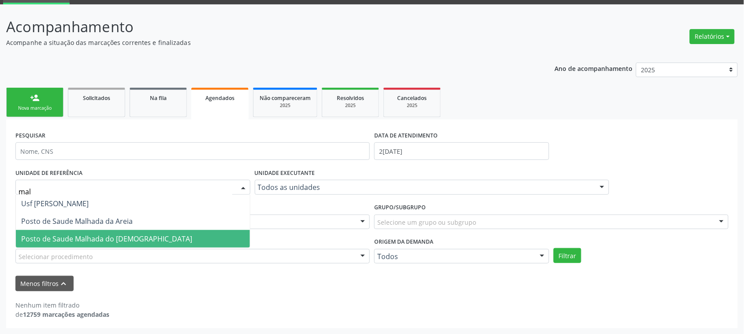
click at [202, 239] on span "Posto de Saude Malhada do [DEMOGRAPHIC_DATA]" at bounding box center [133, 239] width 234 height 18
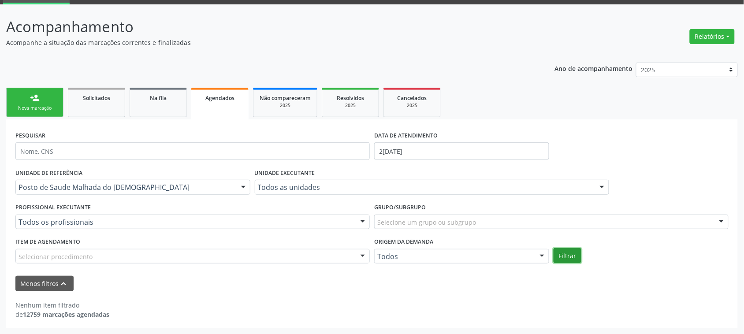
click at [566, 256] on button "Filtrar" at bounding box center [567, 255] width 28 height 15
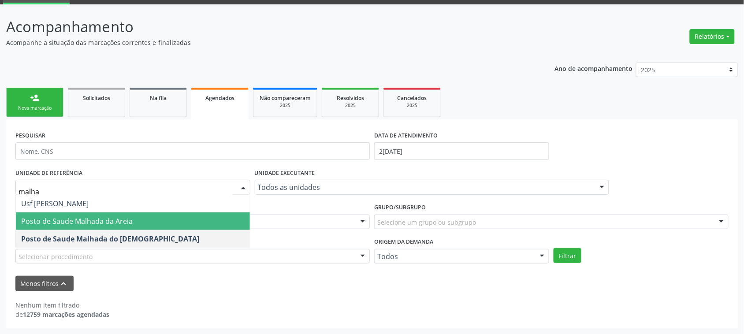
click at [157, 219] on span "Posto de Saude Malhada da Areia" at bounding box center [133, 221] width 234 height 18
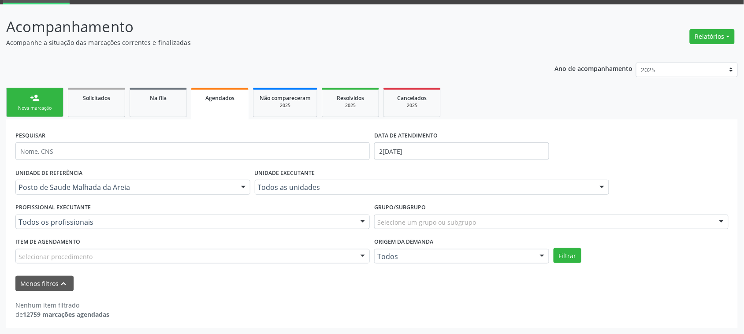
click at [564, 247] on div "UNIDADE DE REFERÊNCIA Posto de Saude Malhada da Areia Todas as UBS Usf do Mutir…" at bounding box center [371, 218] width 717 height 104
click at [568, 258] on button "Filtrar" at bounding box center [567, 255] width 28 height 15
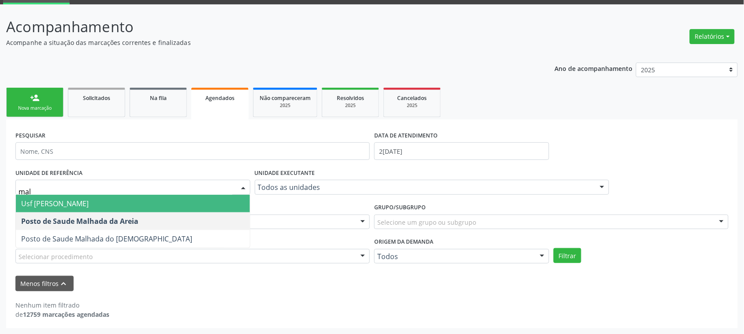
type input "malh"
click at [140, 201] on span "Usf [PERSON_NAME]" at bounding box center [133, 204] width 234 height 18
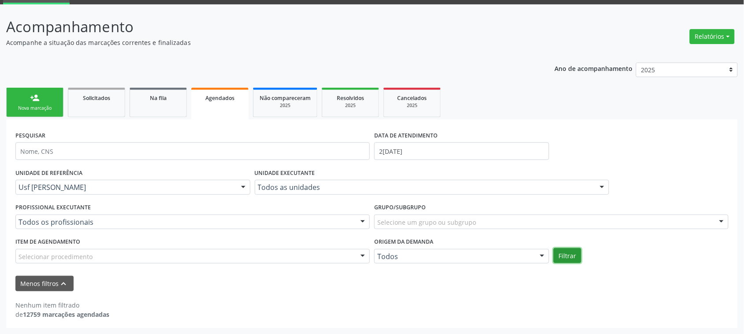
click at [569, 261] on button "Filtrar" at bounding box center [567, 255] width 28 height 15
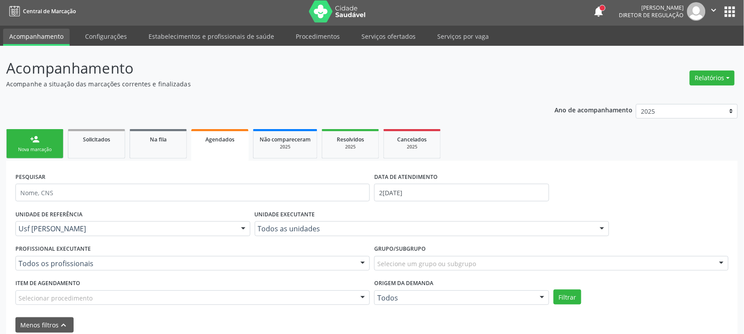
scroll to position [0, 0]
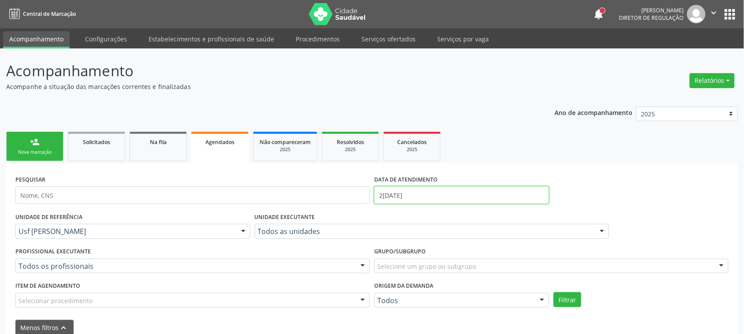
click at [510, 199] on input "20/08/2025" at bounding box center [461, 195] width 175 height 18
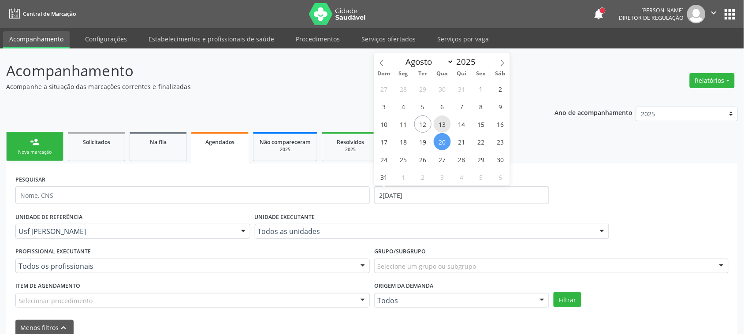
click at [448, 122] on span "13" at bounding box center [442, 123] width 17 height 17
type input "[DATE]"
click at [441, 124] on span "13" at bounding box center [442, 123] width 17 height 17
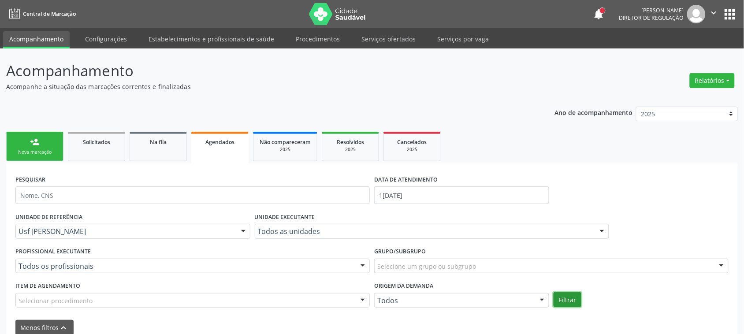
click at [555, 300] on button "Filtrar" at bounding box center [567, 299] width 28 height 15
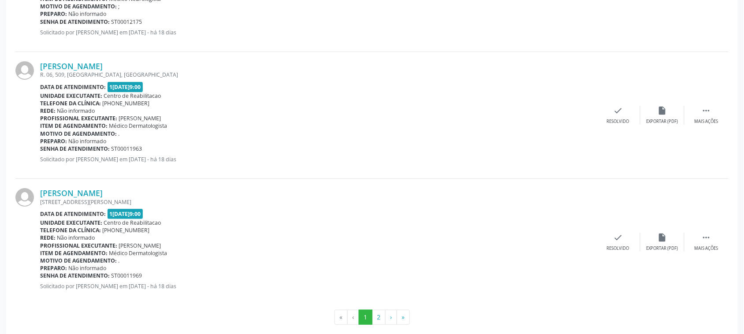
scroll to position [1982, 0]
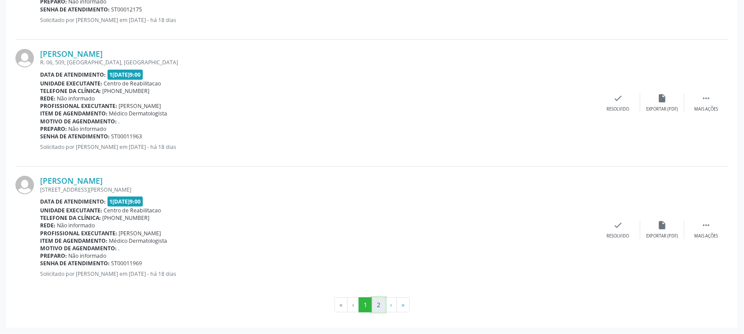
click at [375, 309] on button "2" at bounding box center [379, 304] width 14 height 15
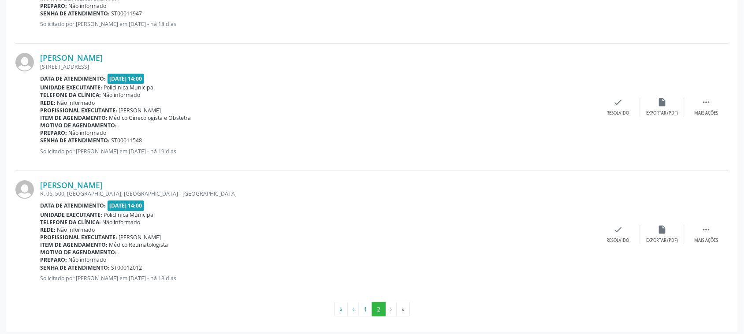
scroll to position [712, 0]
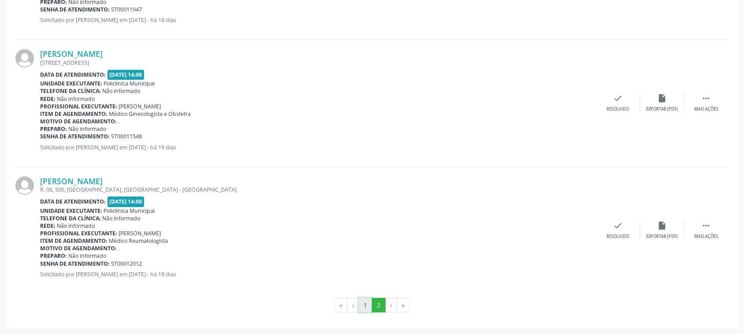
click at [367, 309] on button "1" at bounding box center [366, 305] width 14 height 15
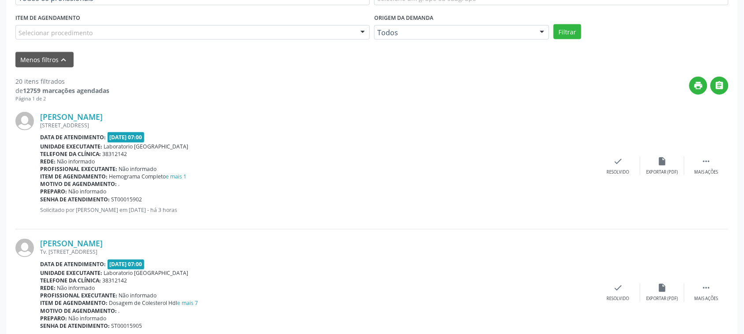
scroll to position [220, 0]
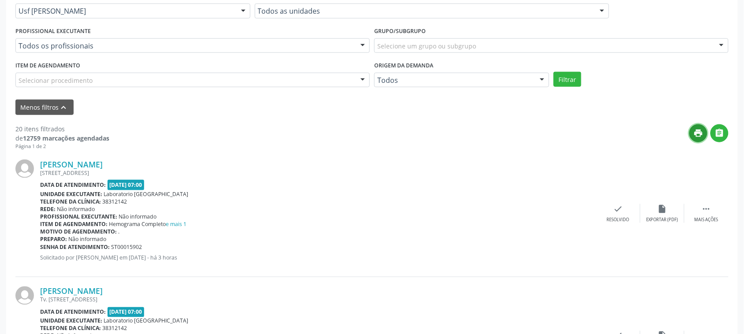
click at [696, 140] on button "print" at bounding box center [698, 133] width 18 height 18
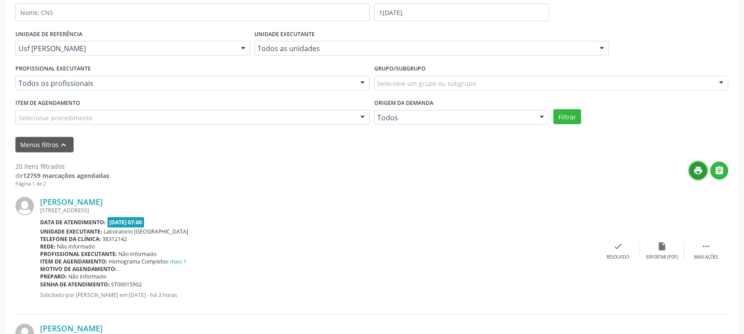
scroll to position [165, 0]
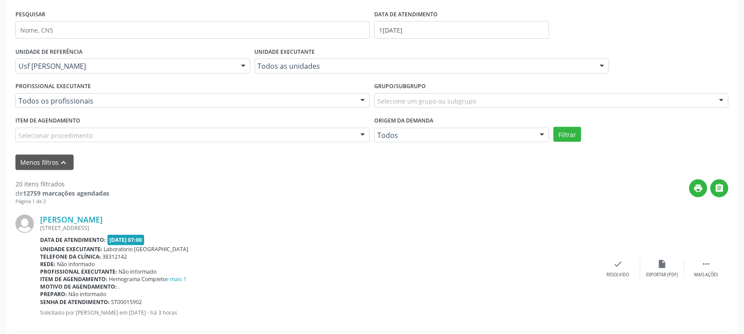
click at [281, 95] on div "Todos os profissionais" at bounding box center [192, 100] width 354 height 15
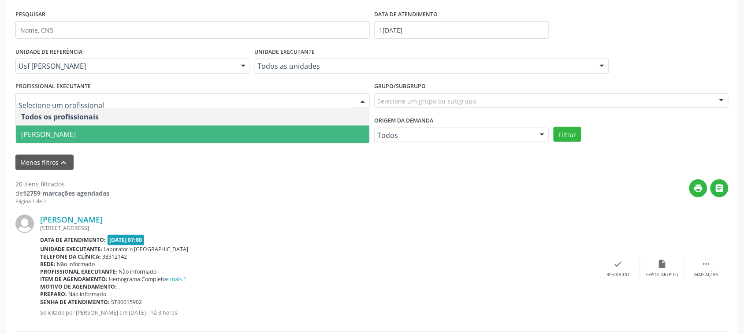
click at [331, 193] on div "print " at bounding box center [418, 192] width 619 height 26
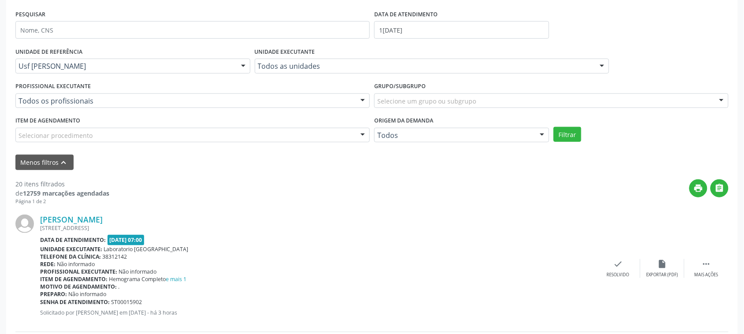
click at [287, 131] on div "Selecionar procedimento" at bounding box center [192, 135] width 354 height 15
click at [454, 179] on div "print " at bounding box center [418, 192] width 619 height 26
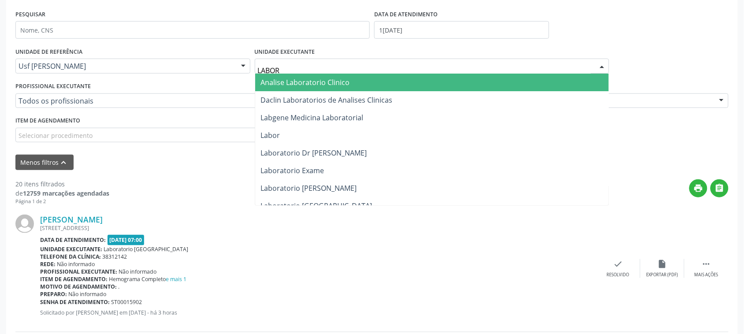
type input "LABORA"
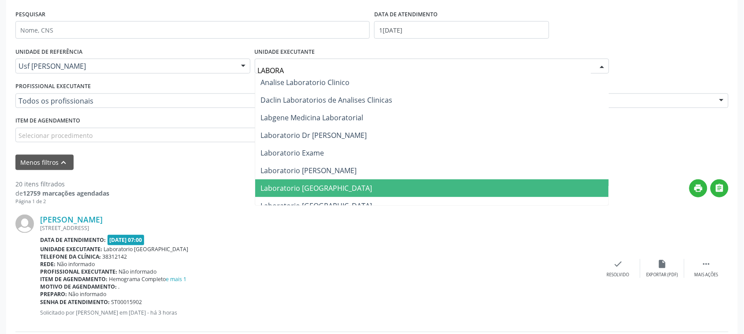
click at [309, 187] on span "Laboratorio [GEOGRAPHIC_DATA]" at bounding box center [315, 188] width 111 height 10
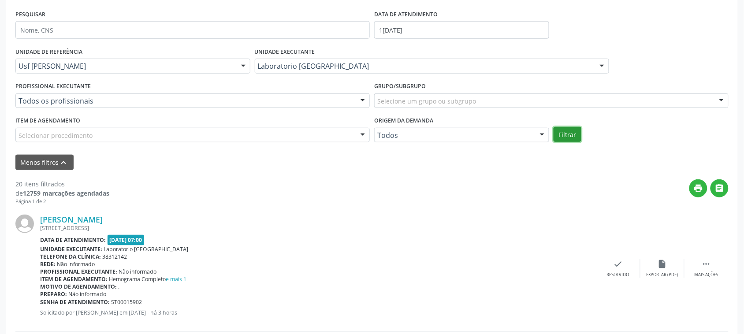
click at [567, 135] on button "Filtrar" at bounding box center [567, 134] width 28 height 15
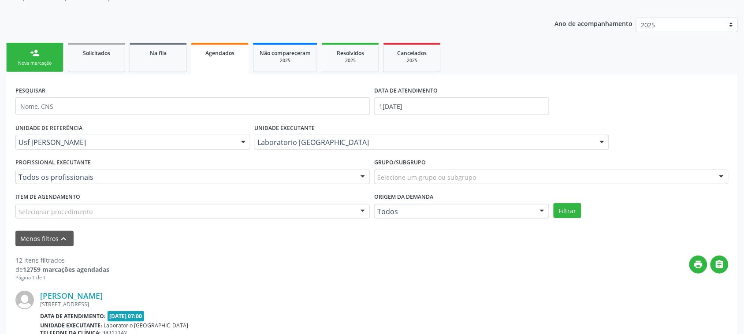
scroll to position [89, 0]
click at [703, 260] on icon "print" at bounding box center [699, 265] width 10 height 10
click at [40, 45] on link "person_add Nova marcação" at bounding box center [34, 58] width 57 height 30
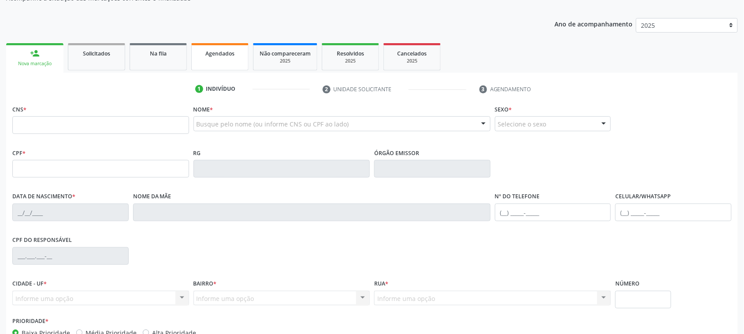
click at [223, 56] on span "Agendados" at bounding box center [219, 53] width 29 height 7
click at [223, 56] on div "Acompanhamento Acompanhe a situação das marcações correntes e finalizadas Relat…" at bounding box center [372, 174] width 744 height 429
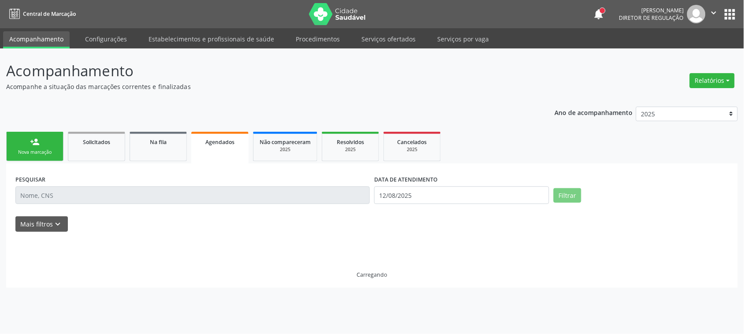
scroll to position [0, 0]
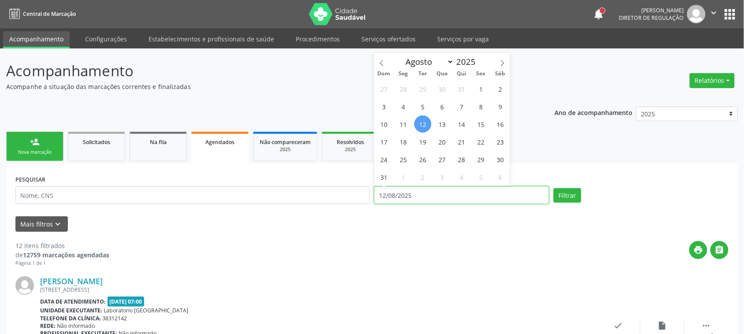
click at [419, 193] on input "12/08/2025" at bounding box center [461, 195] width 175 height 18
click at [441, 128] on span "13" at bounding box center [442, 123] width 17 height 17
type input "[DATE]"
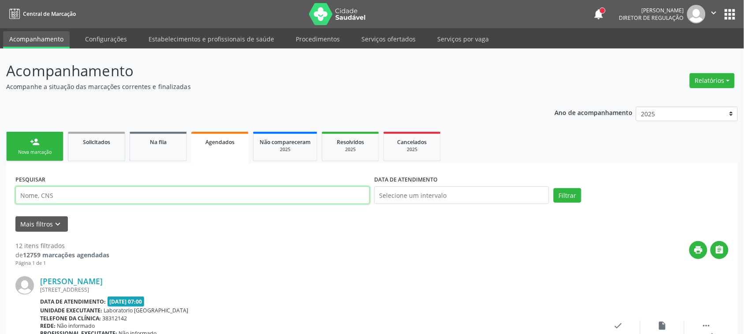
click at [210, 200] on input "text" at bounding box center [192, 195] width 354 height 18
type input "[PERSON_NAME]"
click at [553, 188] on button "Filtrar" at bounding box center [567, 195] width 28 height 15
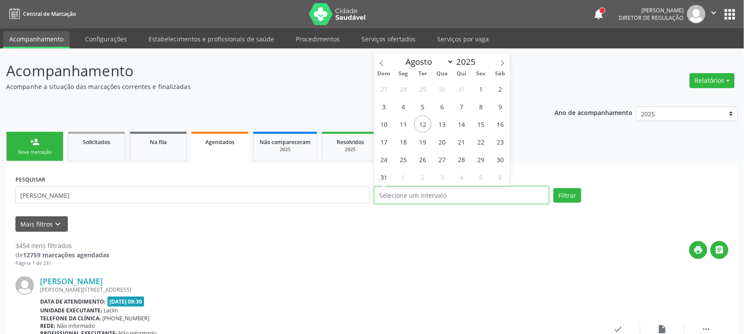
click at [415, 190] on input "text" at bounding box center [461, 195] width 175 height 18
click at [438, 127] on span "13" at bounding box center [442, 123] width 17 height 17
type input "[DATE]"
click at [442, 127] on span "13" at bounding box center [442, 123] width 17 height 17
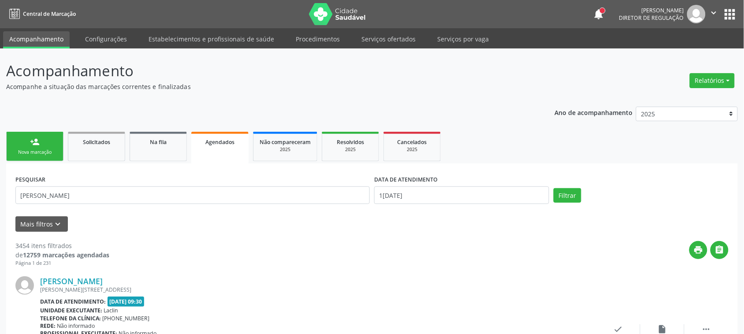
click at [564, 197] on button "Filtrar" at bounding box center [567, 195] width 28 height 15
click at [54, 224] on icon "keyboard_arrow_down" at bounding box center [58, 224] width 10 height 10
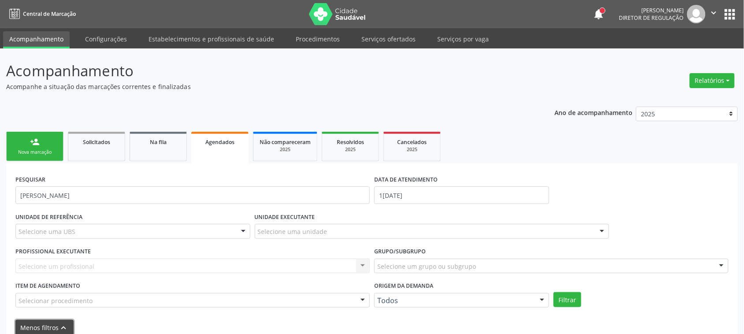
scroll to position [55, 0]
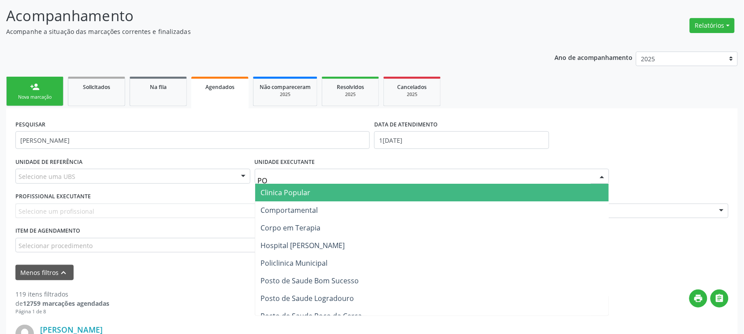
type input "POL"
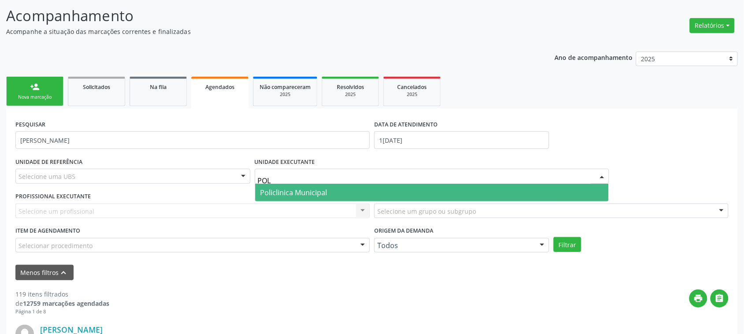
click at [304, 190] on span "Policlinica Municipal" at bounding box center [293, 193] width 67 height 10
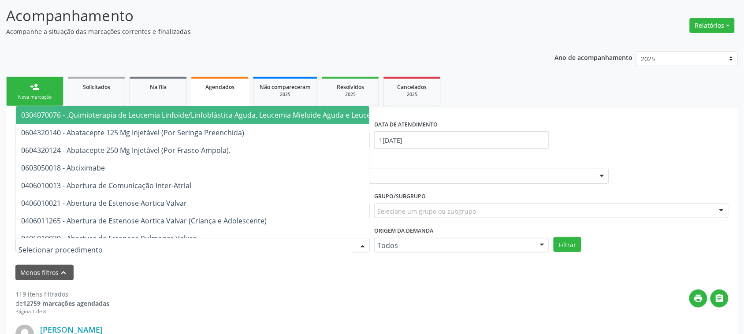
click at [230, 246] on div at bounding box center [192, 245] width 354 height 15
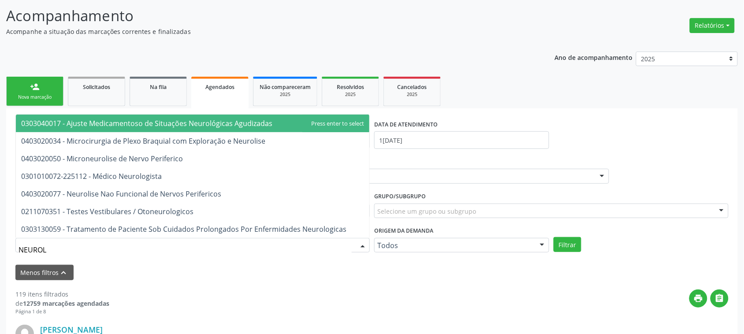
type input "NEUROLO"
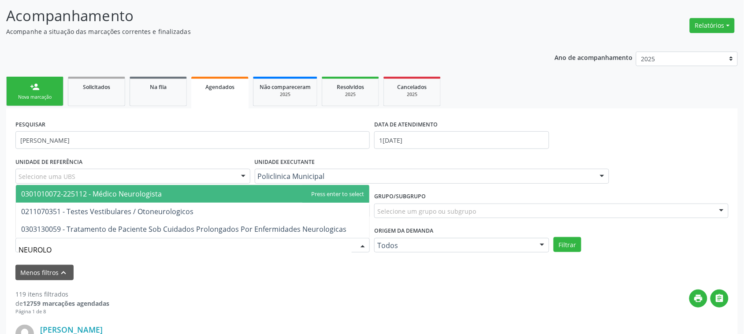
click at [245, 201] on span "0301010072-225112 - Médico Neurologista" at bounding box center [192, 194] width 353 height 18
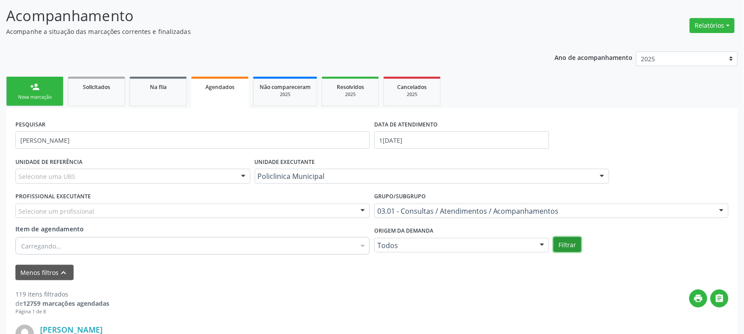
click at [564, 252] on button "Filtrar" at bounding box center [567, 244] width 28 height 15
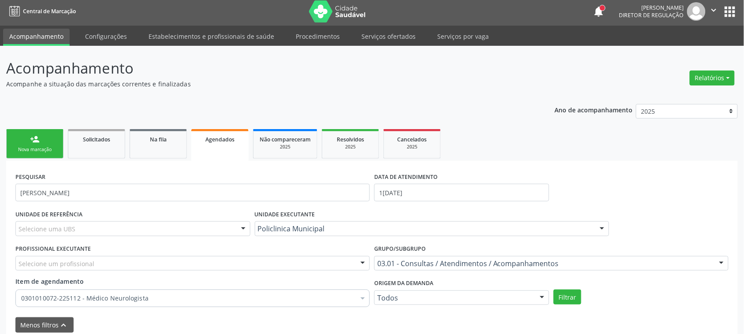
scroll to position [0, 0]
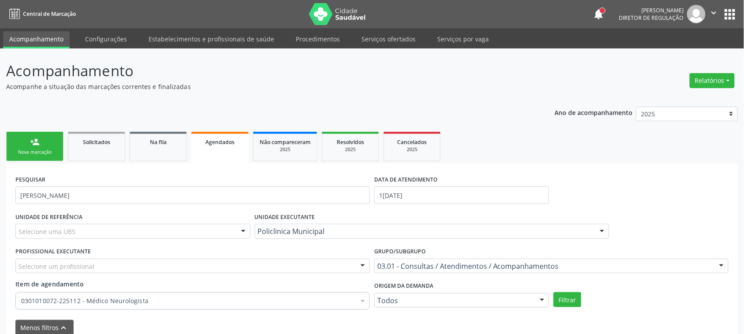
click at [36, 145] on div "person_add" at bounding box center [35, 142] width 10 height 10
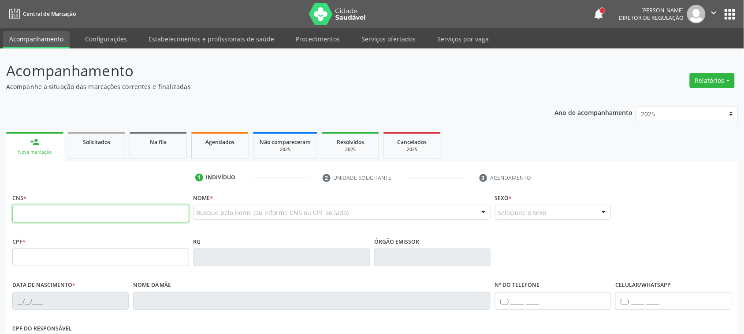
click at [74, 208] on input "text" at bounding box center [100, 214] width 177 height 18
type input "702 8015 6899 6970"
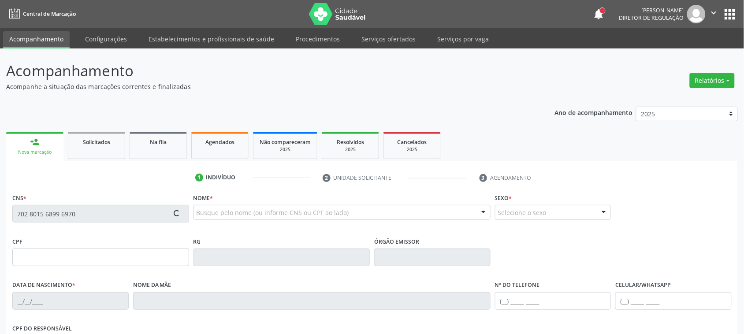
type input "21/02/1957"
type input "Maria Ferreira Rabelo"
type input "(87) 99988-0039"
type input "42"
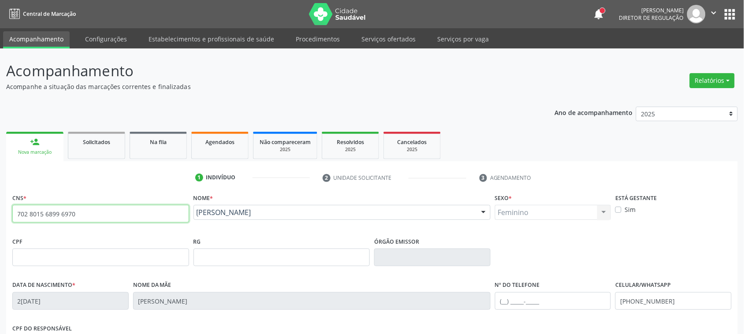
drag, startPoint x: 80, startPoint y: 212, endPoint x: 0, endPoint y: 204, distance: 80.6
click at [0, 204] on div "Acompanhamento Acompanhe a situação das marcações correntes e finalizadas Relat…" at bounding box center [372, 262] width 744 height 429
click at [228, 150] on link "Agendados" at bounding box center [219, 145] width 57 height 27
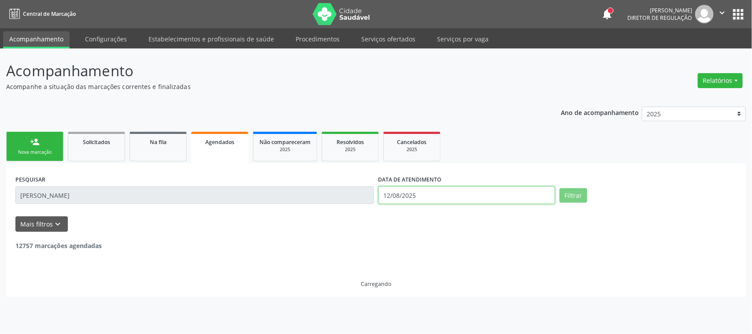
click at [417, 199] on input "12/08/2025" at bounding box center [467, 195] width 177 height 18
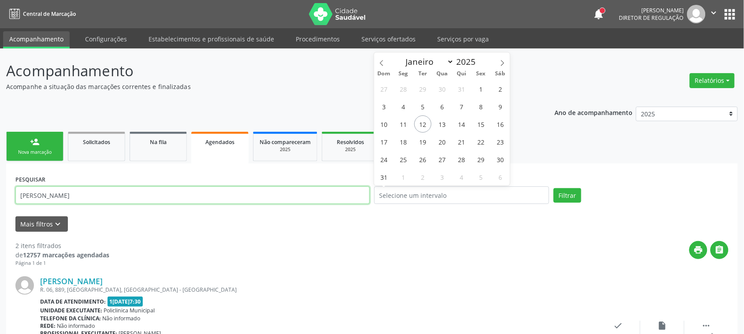
click at [250, 197] on input "[PERSON_NAME]" at bounding box center [192, 195] width 354 height 18
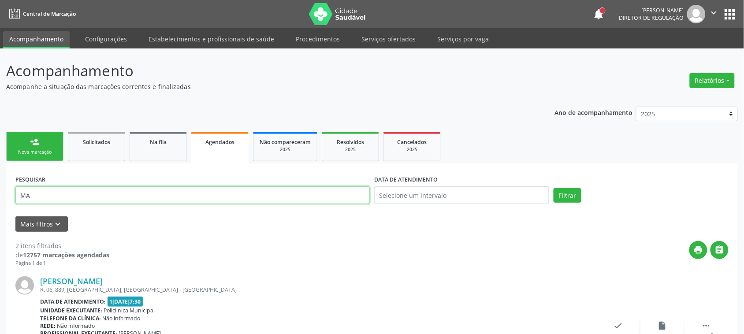
type input "M"
paste input "702 8015 6899 6970"
click at [553, 188] on button "Filtrar" at bounding box center [567, 195] width 28 height 15
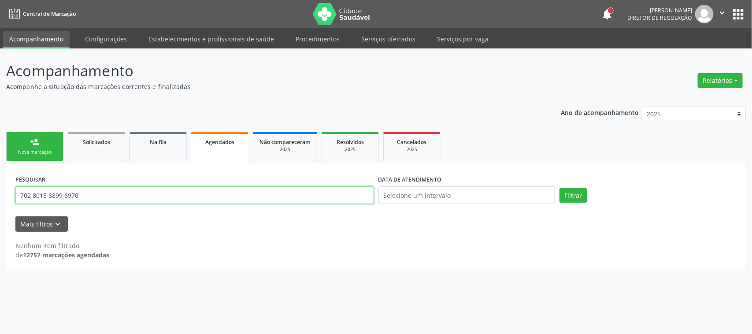
click at [63, 197] on input "702 8015 6899 6970" at bounding box center [194, 195] width 359 height 18
type input "702801568996970"
click at [560, 188] on button "Filtrar" at bounding box center [574, 195] width 28 height 15
click at [382, 145] on ul "person_add Nova marcação Solicitados Na fila Agendados Não compareceram 2025 Re…" at bounding box center [376, 147] width 740 height 34
click at [405, 145] on div "Cancelados" at bounding box center [412, 141] width 44 height 9
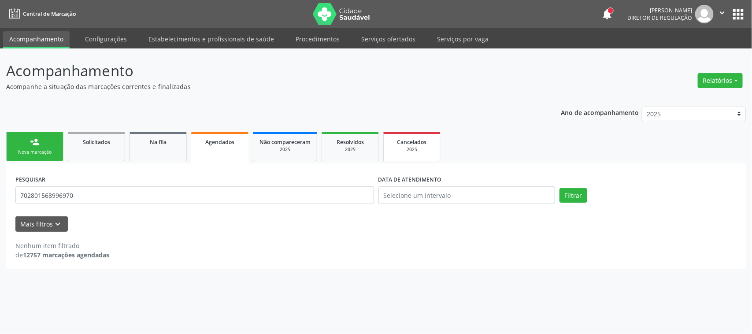
select select "7"
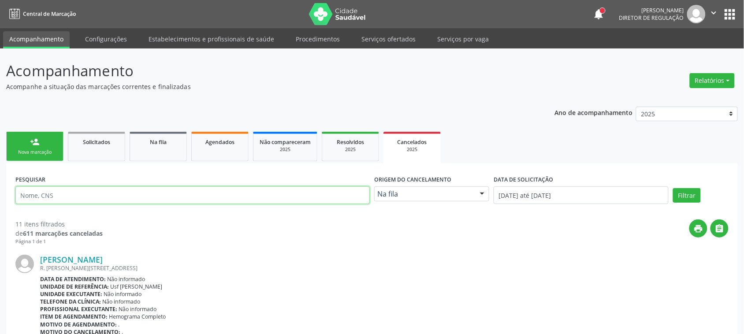
click at [275, 194] on input "text" at bounding box center [192, 195] width 354 height 18
paste input "702 8015 6899 6970"
type input "702 8015 6899 6970"
click at [540, 192] on input "[DATE] até [DATE]" at bounding box center [581, 195] width 175 height 18
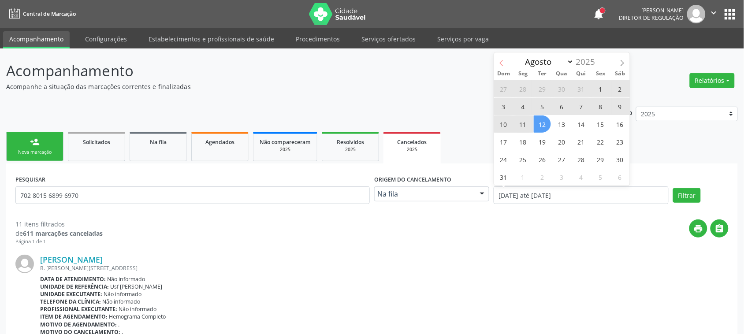
click at [501, 66] on icon at bounding box center [501, 63] width 6 height 6
select select "6"
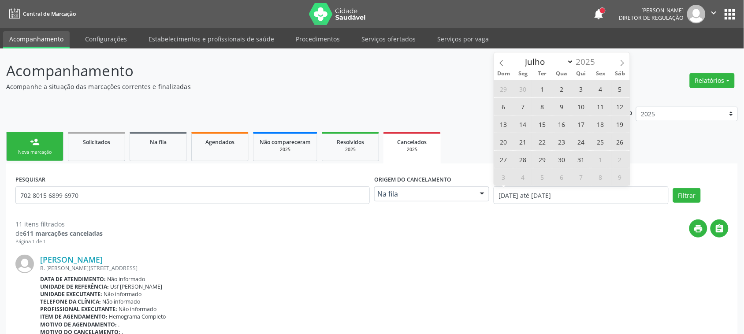
click at [523, 117] on span "14" at bounding box center [522, 123] width 17 height 17
type input "[DATE]"
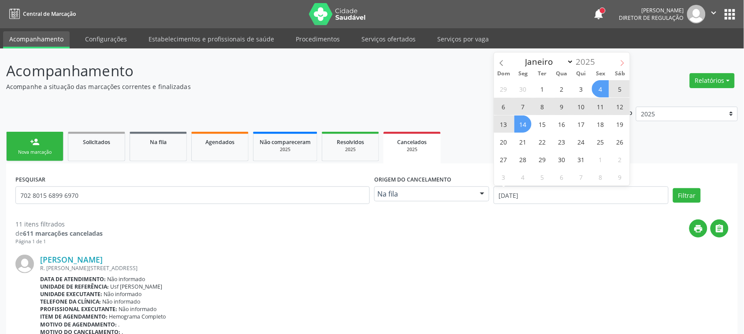
click at [624, 60] on icon at bounding box center [622, 63] width 6 height 6
select select "7"
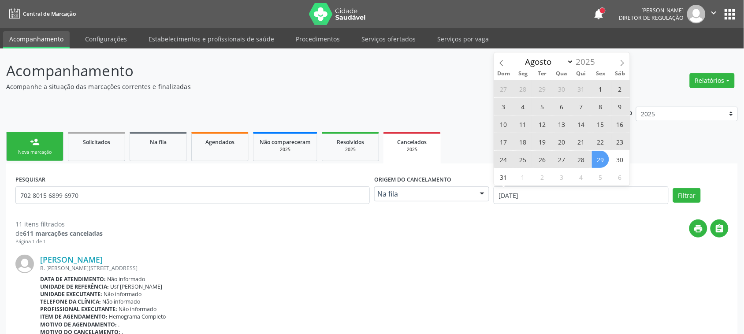
click at [598, 157] on span "29" at bounding box center [600, 159] width 17 height 17
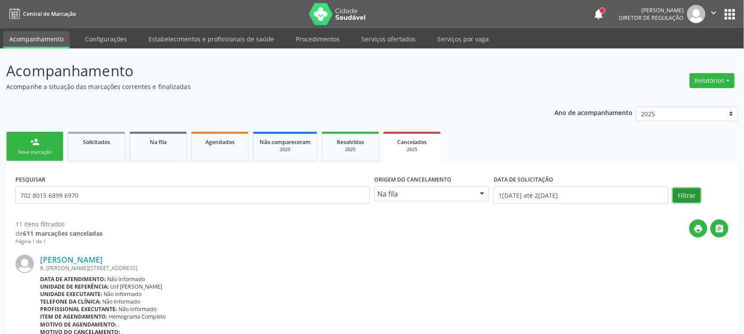
click at [679, 193] on button "Filtrar" at bounding box center [687, 195] width 28 height 15
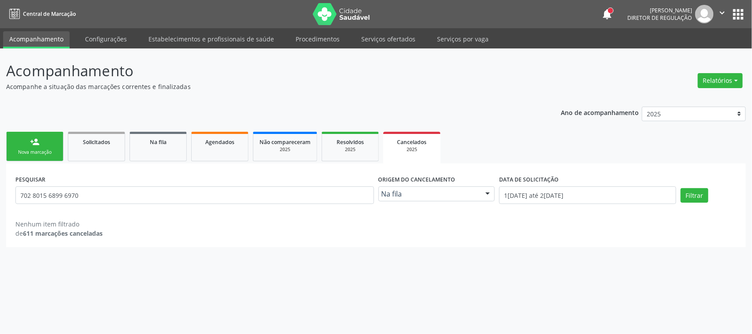
click at [45, 137] on link "person_add Nova marcação" at bounding box center [34, 147] width 57 height 30
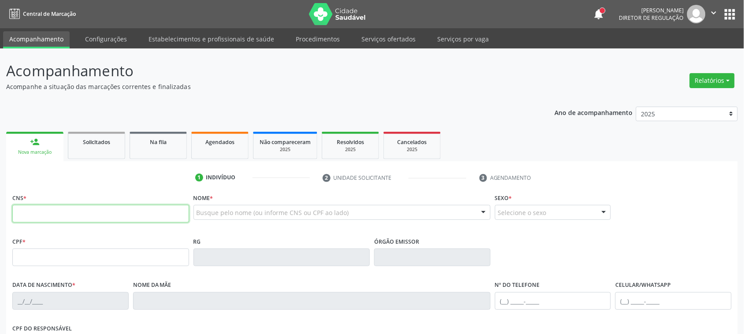
click at [107, 222] on input "text" at bounding box center [100, 214] width 177 height 18
type input "898 0034 0544 6483"
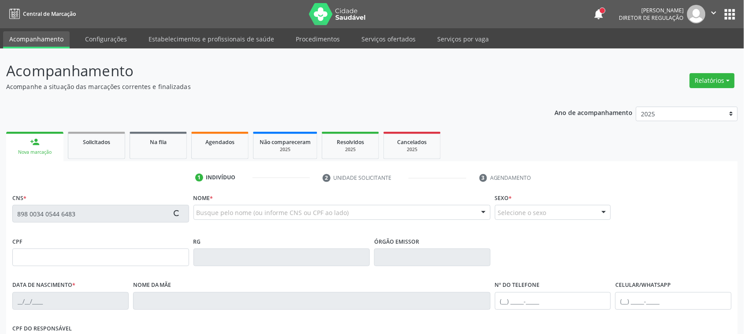
type input "11/03/2009"
type input "Ana Maria de Jesus"
type input "(99) 99999-9999"
type input "068.708.704-03"
type input "108"
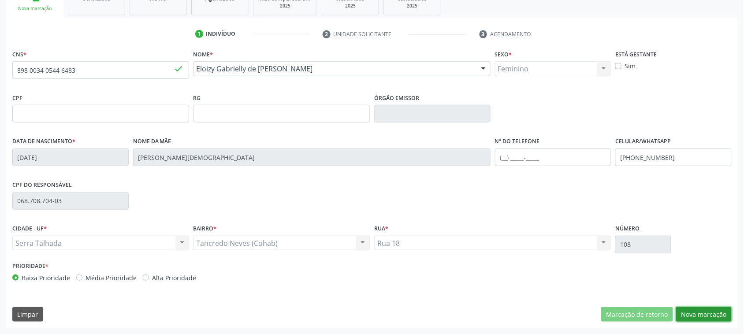
click at [710, 316] on button "Nova marcação" at bounding box center [704, 314] width 56 height 15
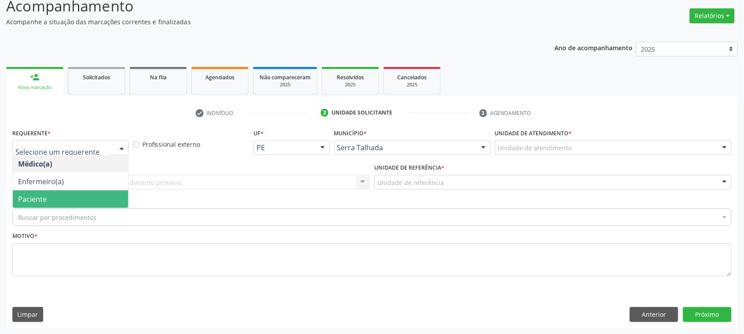
drag, startPoint x: 49, startPoint y: 196, endPoint x: 70, endPoint y: 172, distance: 31.6
click at [52, 193] on span "Paciente" at bounding box center [70, 199] width 115 height 18
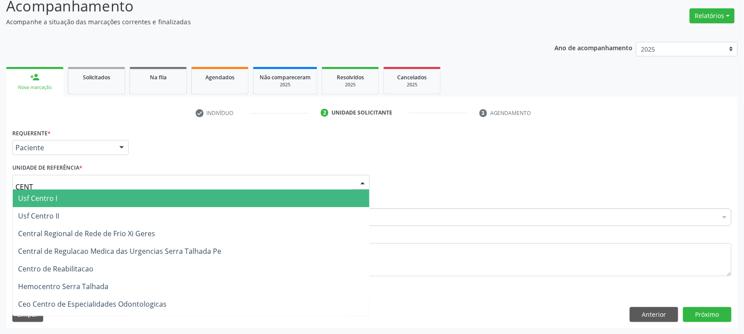
type input "CENTR"
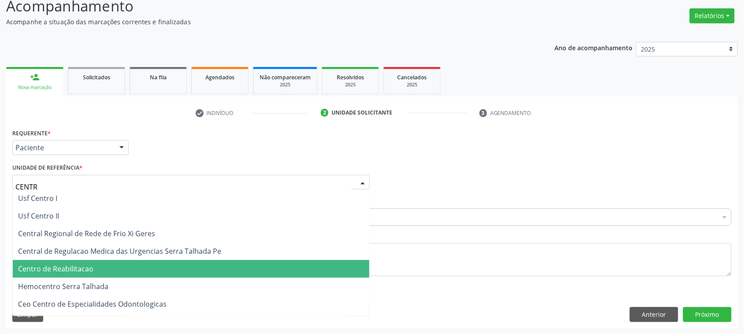
click at [91, 267] on span "Centro de Reabilitacao" at bounding box center [55, 269] width 75 height 10
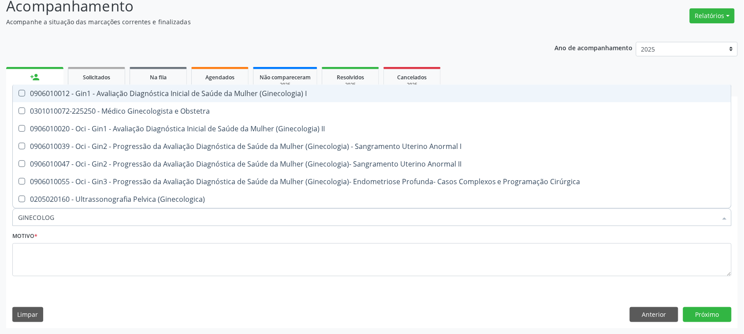
type input "GINECOLOGI"
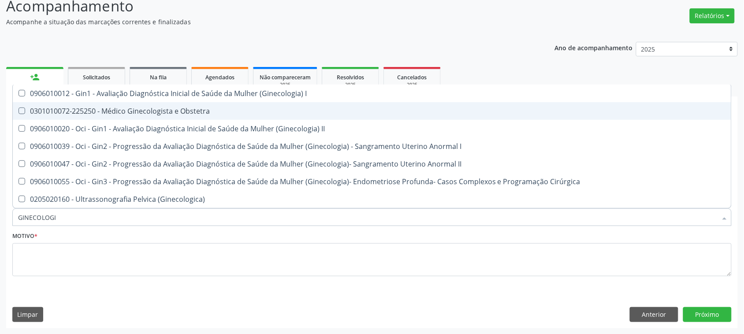
click at [162, 108] on div "0301010072-225250 - Médico Ginecologista e Obstetra" at bounding box center [372, 111] width 708 height 7
checkbox Obstetra "true"
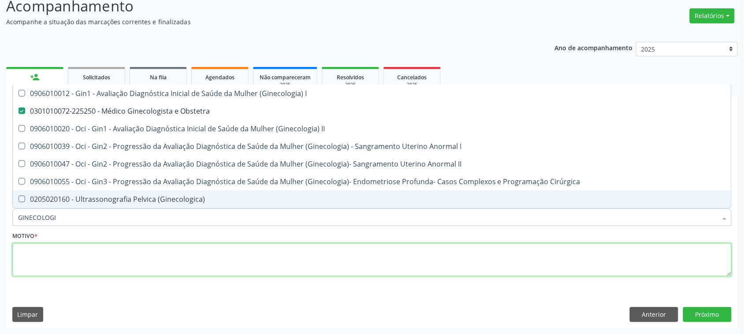
click at [130, 263] on textarea at bounding box center [371, 259] width 719 height 33
type textarea "."
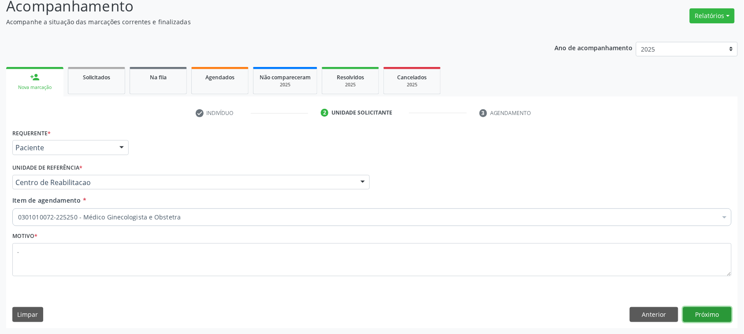
click at [728, 312] on button "Próximo" at bounding box center [707, 314] width 48 height 15
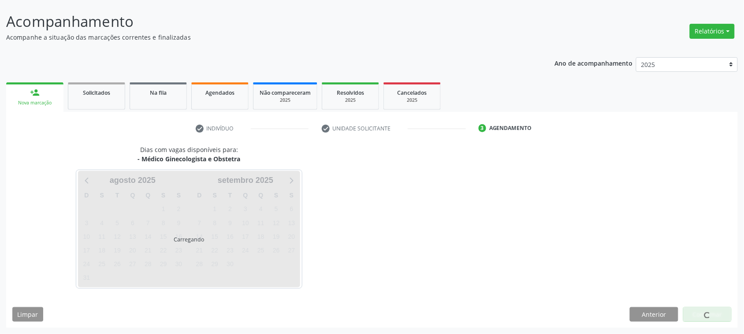
scroll to position [49, 0]
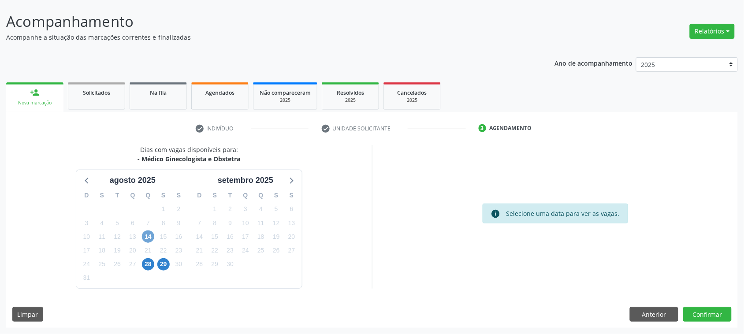
click at [148, 236] on span "14" at bounding box center [148, 236] width 12 height 12
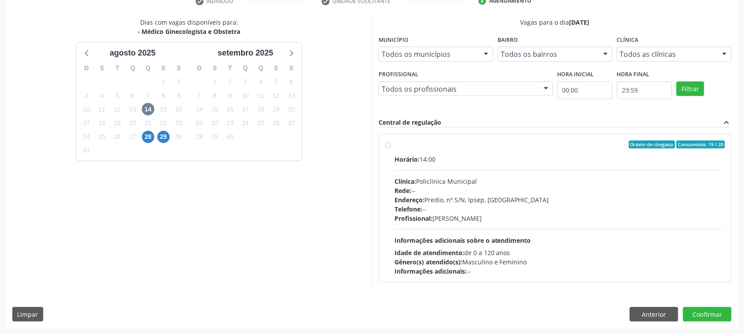
click at [505, 252] on div "Idade de atendimento: de 0 a 120 anos" at bounding box center [559, 252] width 330 height 9
click at [391, 149] on input "Ordem de chegada Consumidos: 19 / 20 Horário: 14:00 Clínica: Policlinica Munici…" at bounding box center [388, 145] width 6 height 8
radio input "true"
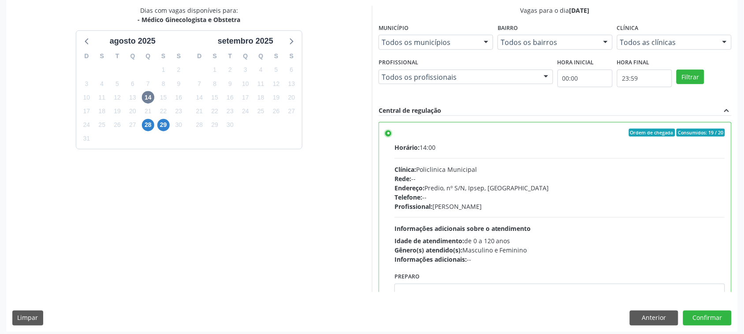
scroll to position [192, 0]
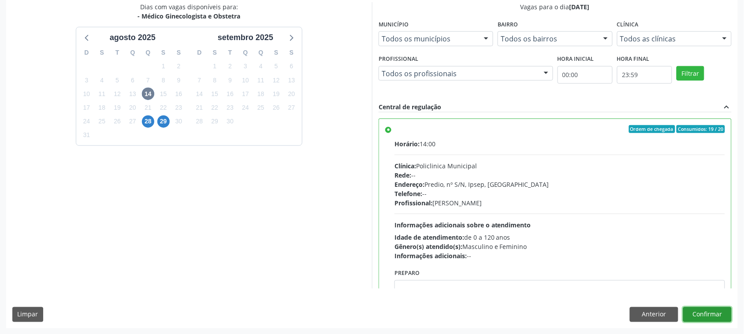
click at [699, 313] on button "Confirmar" at bounding box center [707, 314] width 48 height 15
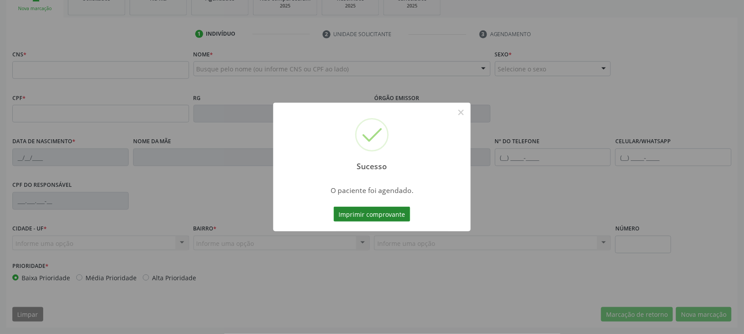
scroll to position [144, 0]
click at [382, 211] on button "Imprimir comprovante" at bounding box center [372, 214] width 77 height 15
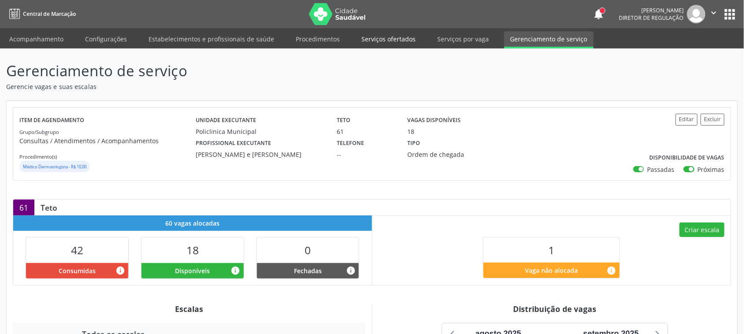
click at [384, 40] on link "Serviços ofertados" at bounding box center [388, 38] width 67 height 15
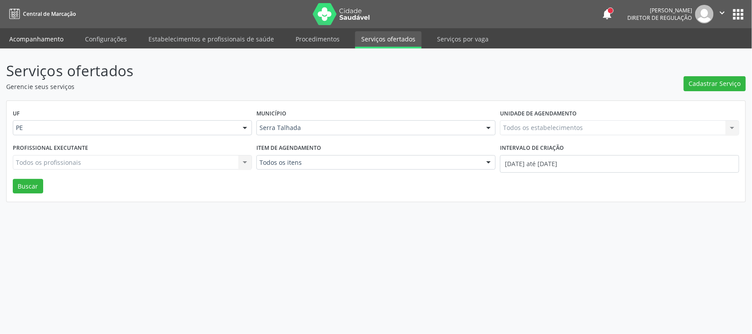
click at [36, 41] on link "Acompanhamento" at bounding box center [36, 38] width 67 height 15
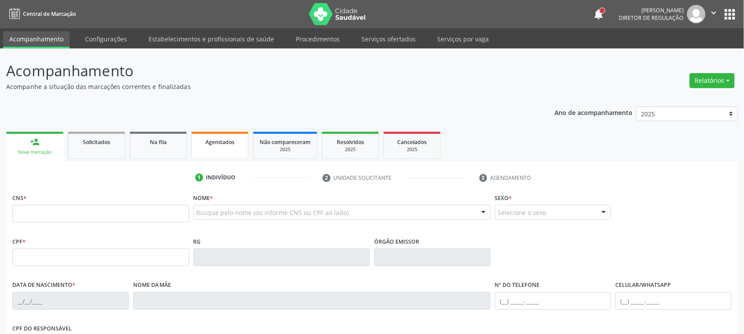
click at [227, 137] on div "Agendados" at bounding box center [220, 141] width 44 height 9
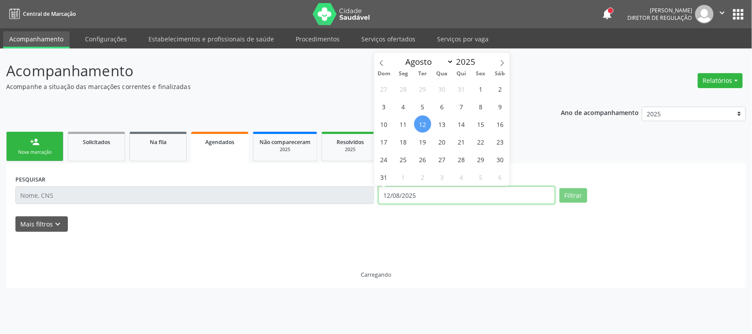
click at [419, 200] on input "12/08/2025" at bounding box center [467, 195] width 177 height 18
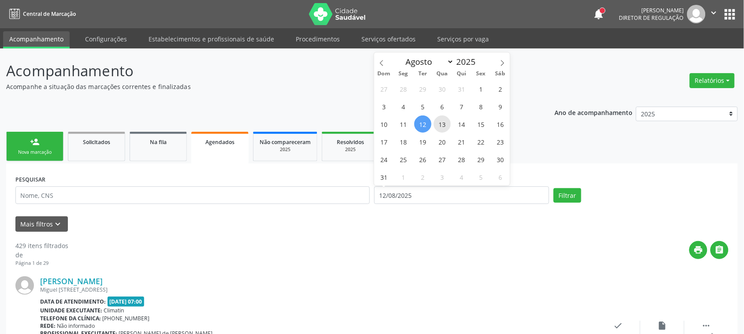
click at [444, 121] on span "13" at bounding box center [442, 123] width 17 height 17
type input "[DATE]"
click at [444, 121] on span "13" at bounding box center [442, 123] width 17 height 17
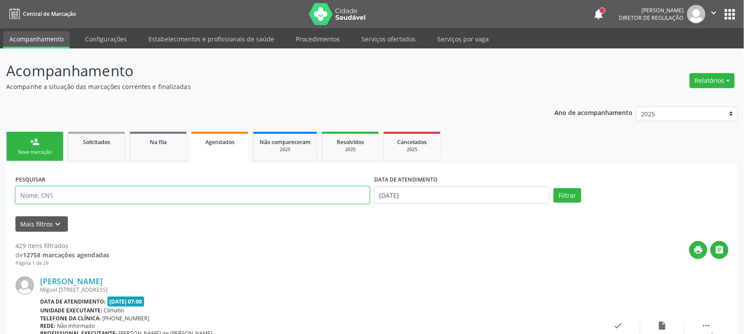
click at [189, 197] on input "text" at bounding box center [192, 195] width 354 height 18
type input "[PERSON_NAME]"
click at [553, 188] on button "Filtrar" at bounding box center [567, 195] width 28 height 15
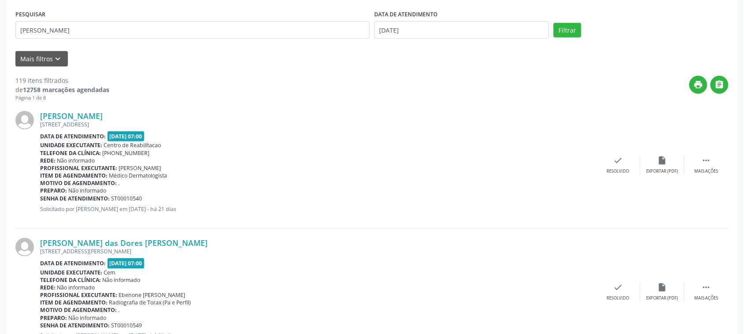
scroll to position [110, 0]
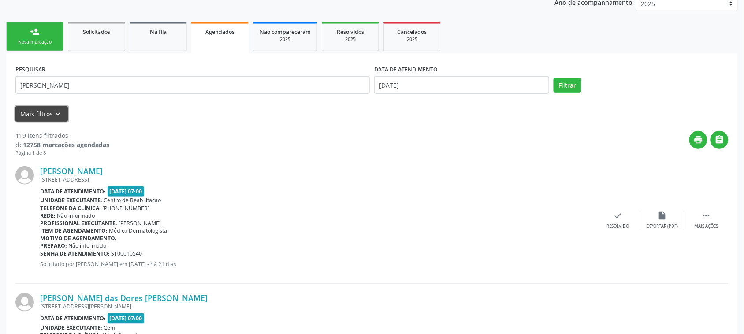
click at [35, 106] on button "Mais filtros keyboard_arrow_down" at bounding box center [41, 113] width 52 height 15
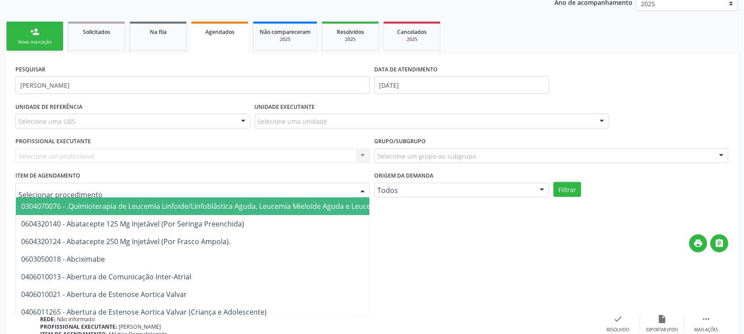
click at [350, 186] on div at bounding box center [192, 190] width 354 height 15
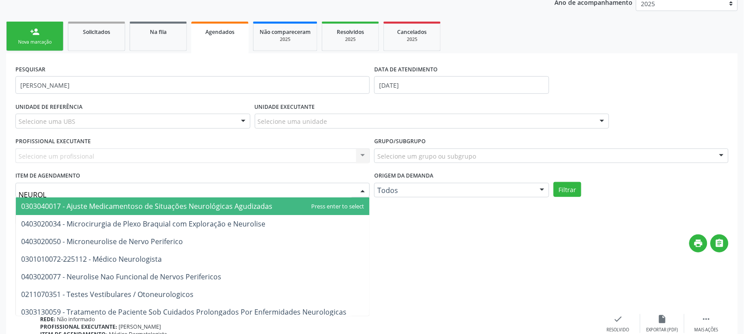
type input "NEUROLO"
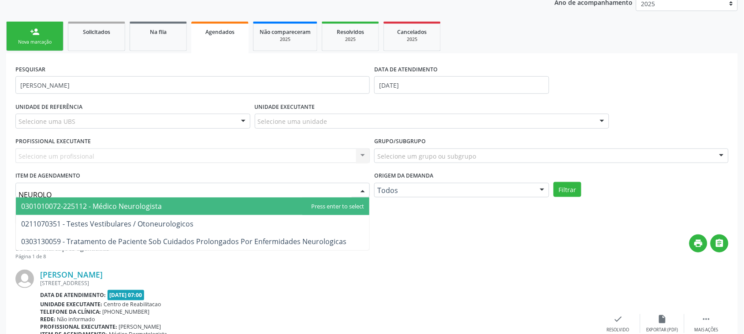
click at [297, 202] on span "0301010072-225112 - Médico Neurologista" at bounding box center [192, 206] width 353 height 18
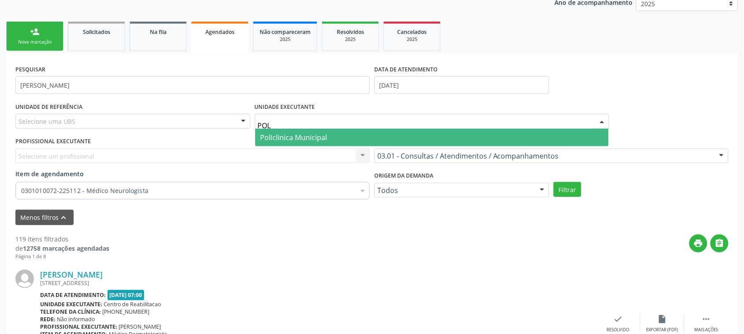
type input "POLI"
click at [311, 145] on span "Policlinica Municipal" at bounding box center [431, 138] width 353 height 18
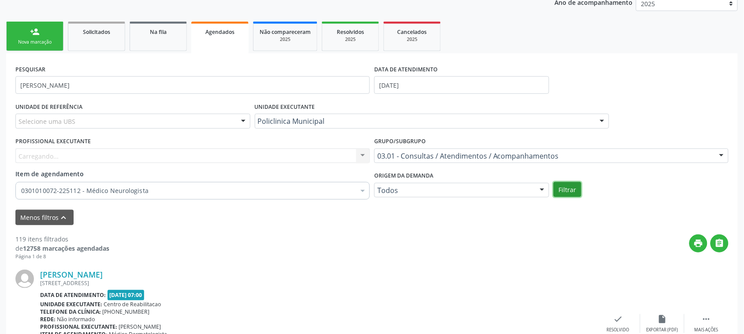
click at [558, 196] on button "Filtrar" at bounding box center [567, 189] width 28 height 15
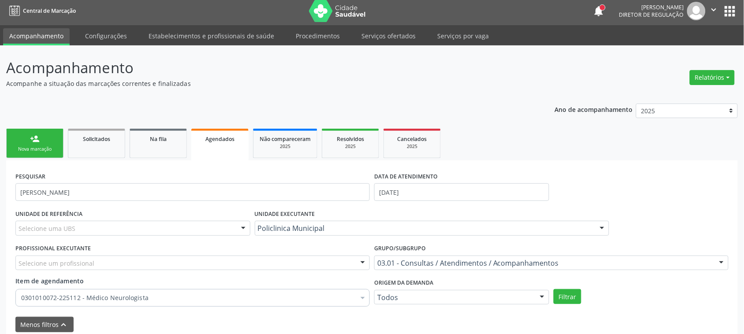
scroll to position [0, 0]
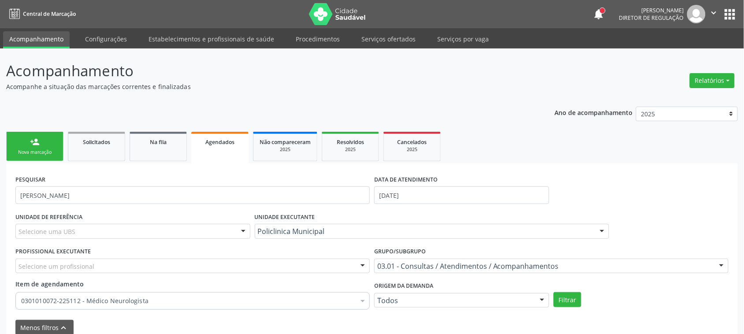
click at [51, 144] on link "person_add Nova marcação" at bounding box center [34, 147] width 57 height 30
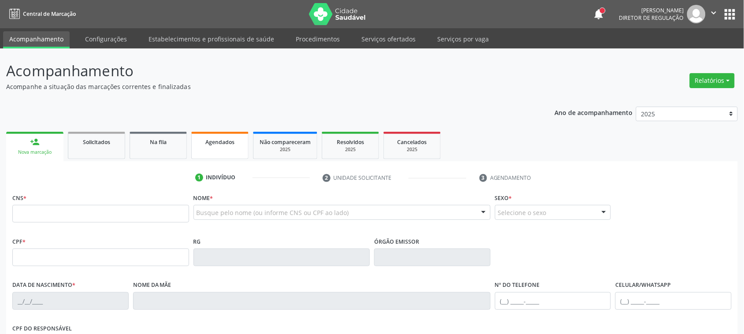
click at [234, 148] on link "Agendados" at bounding box center [219, 145] width 57 height 27
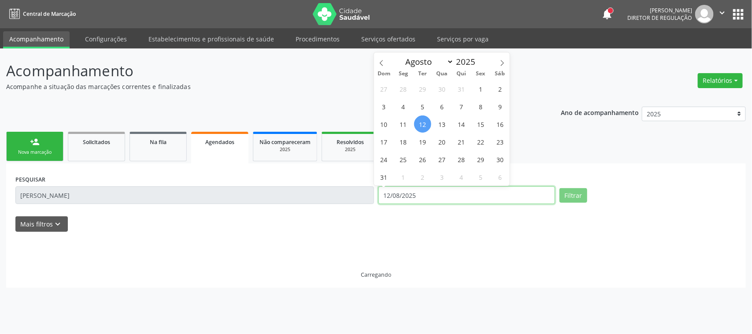
click at [409, 194] on input "12/08/2025" at bounding box center [467, 195] width 177 height 18
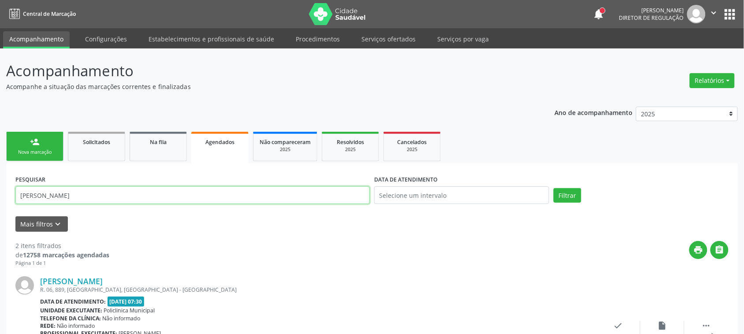
click at [155, 195] on input "[PERSON_NAME]" at bounding box center [192, 195] width 354 height 18
click at [553, 188] on button "Filtrar" at bounding box center [567, 195] width 28 height 15
drag, startPoint x: 128, startPoint y: 199, endPoint x: 139, endPoint y: 202, distance: 11.4
click at [132, 200] on input "[PERSON_NAME]" at bounding box center [192, 195] width 354 height 18
type input "[PERSON_NAME]"
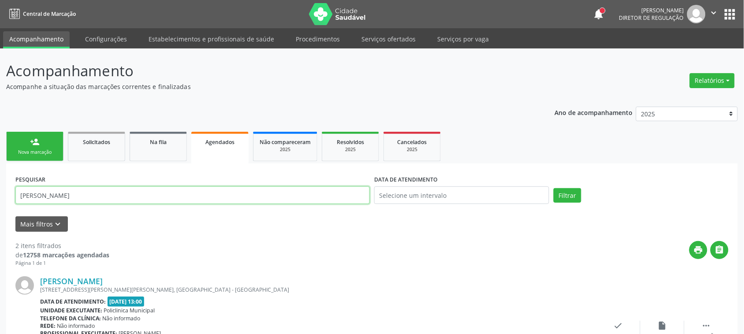
click at [553, 188] on button "Filtrar" at bounding box center [567, 195] width 28 height 15
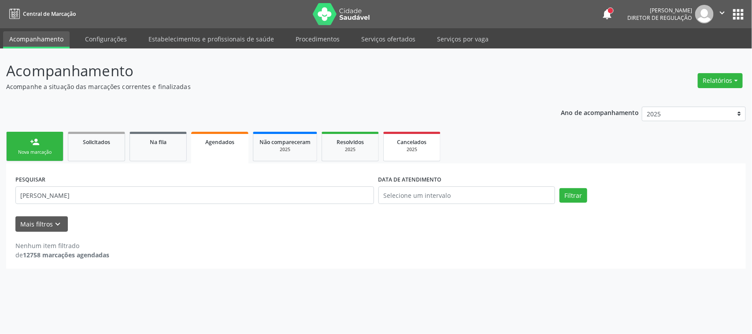
click at [397, 139] on div "Cancelados" at bounding box center [412, 141] width 44 height 9
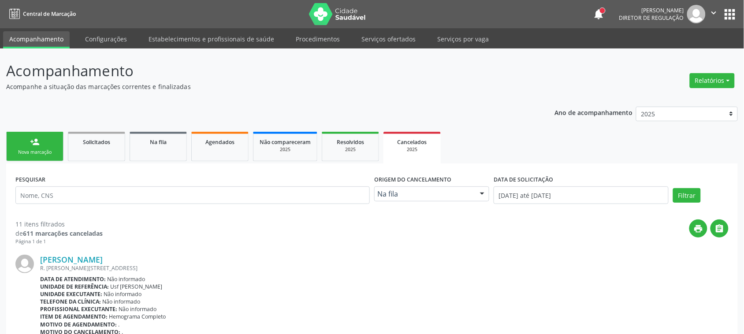
click at [547, 228] on div "print " at bounding box center [416, 232] width 626 height 26
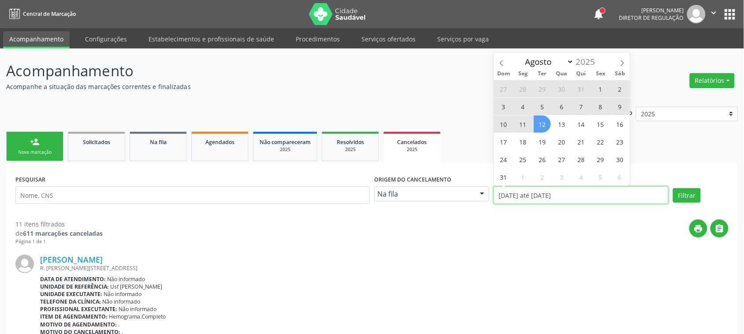
click at [546, 201] on input "[DATE] até [DATE]" at bounding box center [581, 195] width 175 height 18
click at [498, 56] on span at bounding box center [501, 59] width 15 height 15
select select "6"
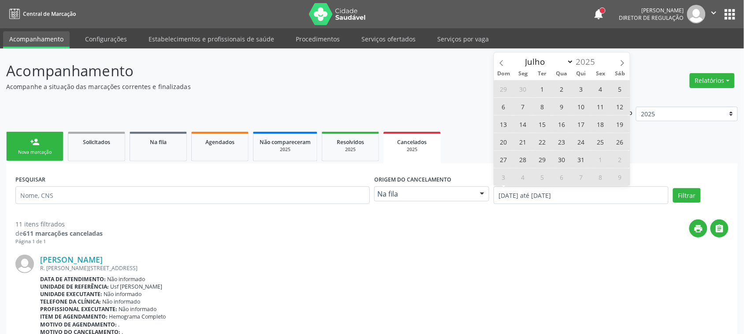
click at [523, 123] on span "14" at bounding box center [522, 123] width 17 height 17
type input "[DATE]"
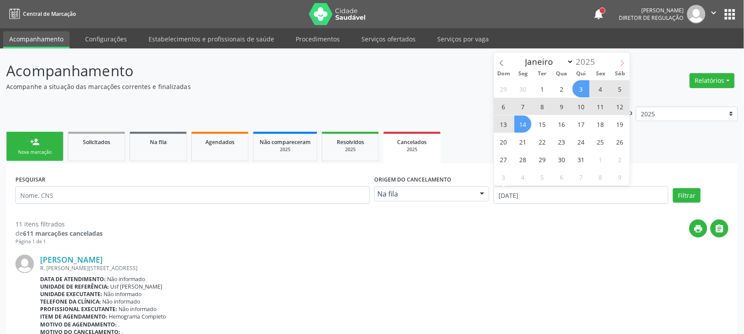
click at [617, 64] on span at bounding box center [622, 59] width 15 height 15
select select "7"
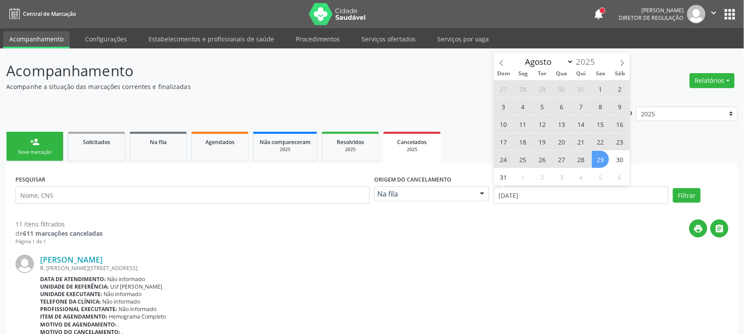
click at [600, 157] on span "29" at bounding box center [600, 159] width 17 height 17
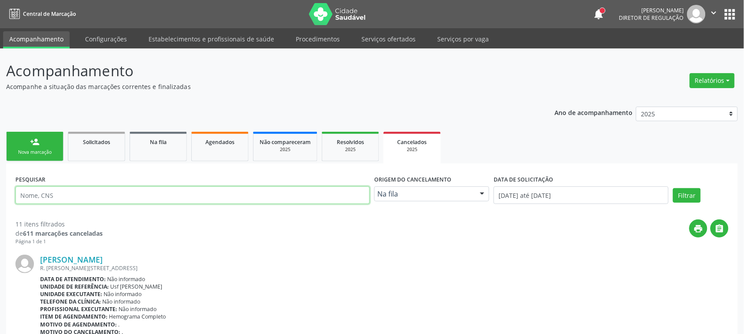
click at [265, 194] on input "text" at bounding box center [192, 195] width 354 height 18
type input "[PERSON_NAME]"
click at [673, 188] on button "Filtrar" at bounding box center [687, 195] width 28 height 15
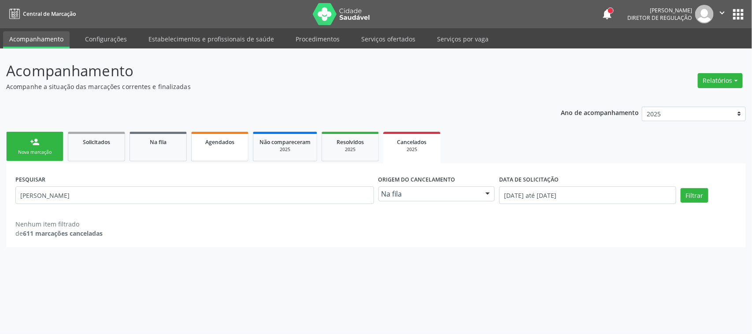
click at [204, 141] on div "Agendados" at bounding box center [220, 141] width 44 height 9
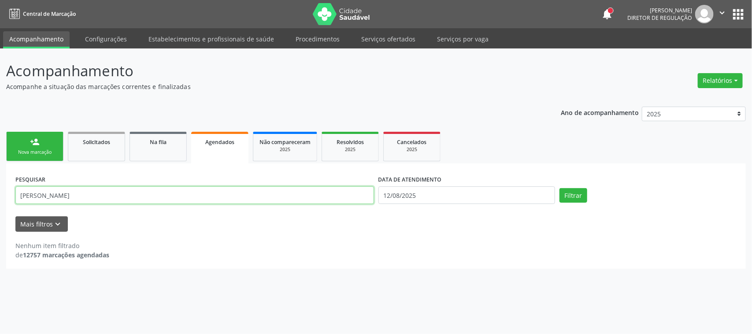
click at [159, 191] on input "[PERSON_NAME]" at bounding box center [194, 195] width 359 height 18
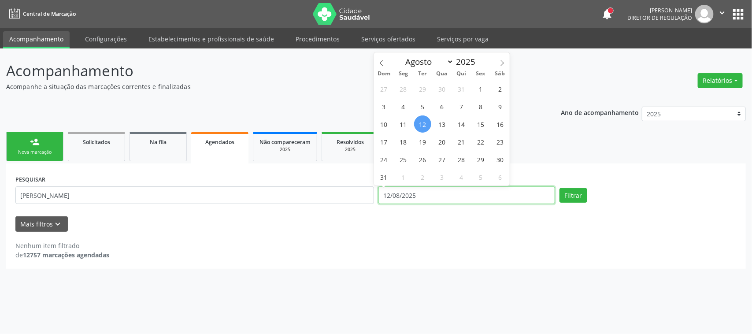
click at [415, 189] on input "12/08/2025" at bounding box center [467, 195] width 177 height 18
click at [441, 126] on span "13" at bounding box center [442, 123] width 17 height 17
type input "[DATE]"
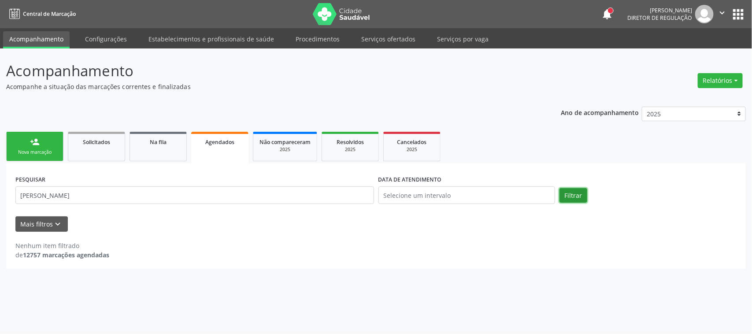
drag, startPoint x: 583, startPoint y: 195, endPoint x: 503, endPoint y: 207, distance: 80.7
click at [582, 195] on button "Filtrar" at bounding box center [574, 195] width 28 height 15
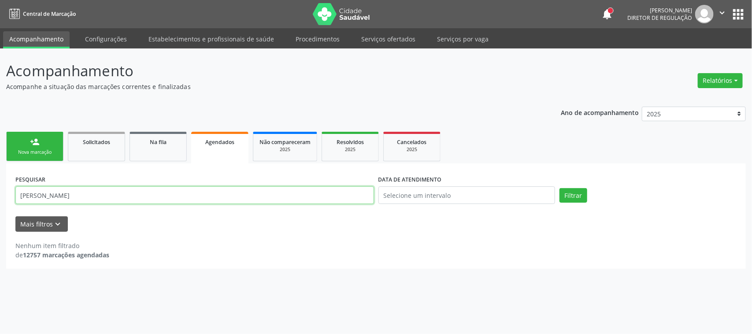
click at [142, 195] on input "[PERSON_NAME]" at bounding box center [194, 195] width 359 height 18
type input "[PERSON_NAME]"
click at [560, 188] on button "Filtrar" at bounding box center [574, 195] width 28 height 15
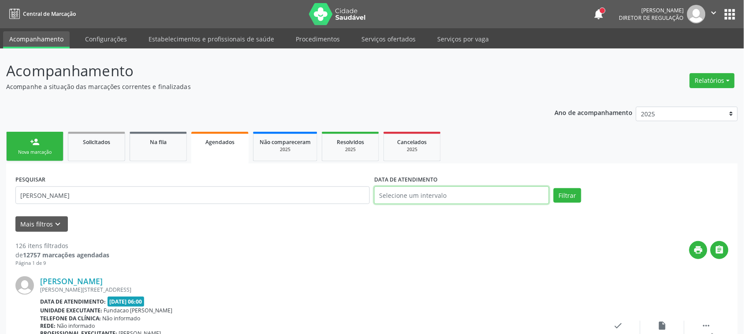
click at [438, 193] on input "text" at bounding box center [461, 195] width 175 height 18
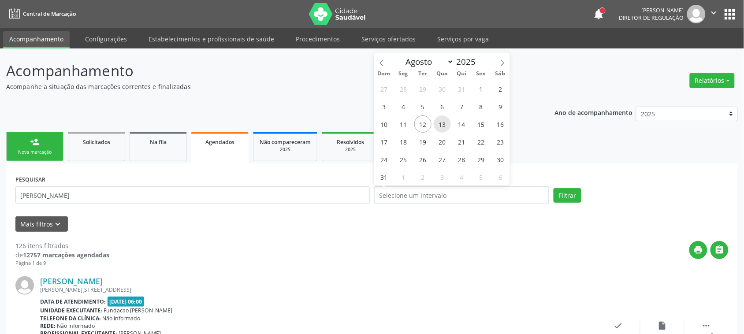
click at [437, 129] on span "13" at bounding box center [442, 123] width 17 height 17
type input "[DATE]"
click at [443, 122] on span "13" at bounding box center [442, 123] width 17 height 17
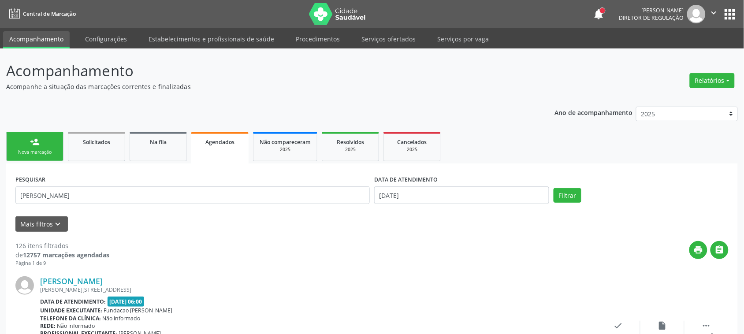
click at [558, 194] on button "Filtrar" at bounding box center [567, 195] width 28 height 15
click at [126, 194] on input "[PERSON_NAME]" at bounding box center [192, 195] width 354 height 18
type input "[PERSON_NAME]"
click at [553, 188] on button "Filtrar" at bounding box center [567, 195] width 28 height 15
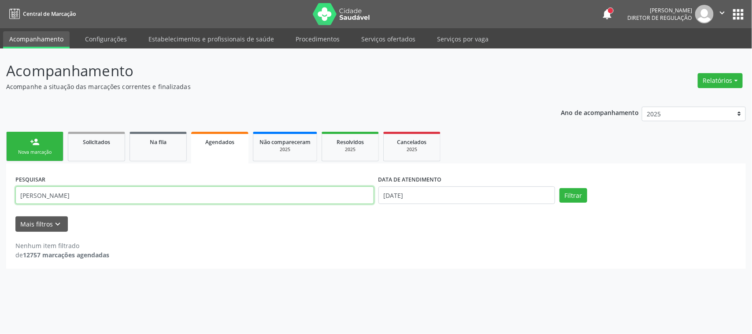
drag, startPoint x: 126, startPoint y: 197, endPoint x: 0, endPoint y: 197, distance: 126.5
click at [0, 197] on div "Acompanhamento Acompanhe a situação das marcações correntes e finalizadas Relat…" at bounding box center [376, 191] width 752 height 286
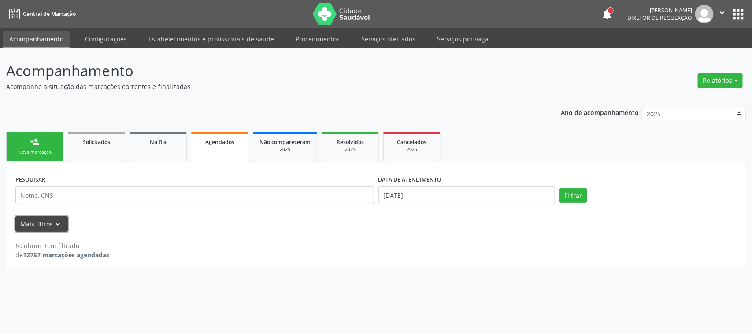
click at [65, 226] on button "Mais filtros keyboard_arrow_down" at bounding box center [41, 223] width 52 height 15
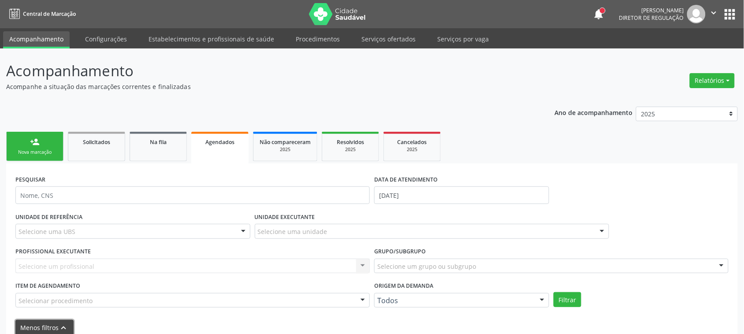
scroll to position [44, 0]
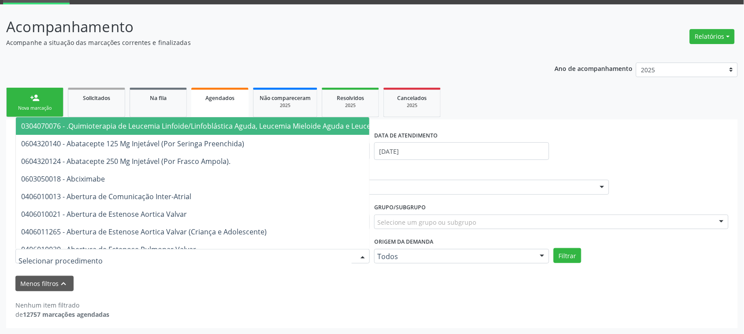
click at [362, 254] on div at bounding box center [362, 256] width 13 height 15
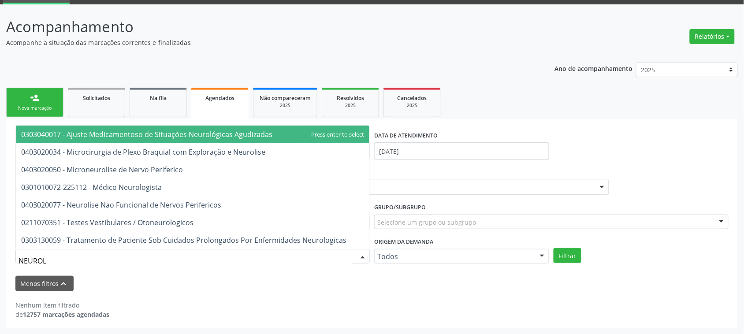
type input "NEUROLO"
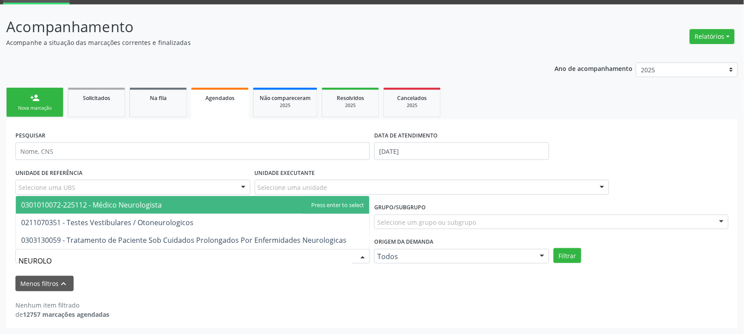
click at [225, 201] on span "0301010072-225112 - Médico Neurologista" at bounding box center [192, 205] width 353 height 18
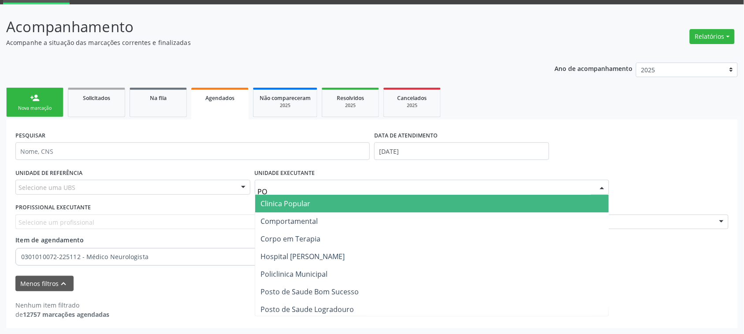
type input "POL"
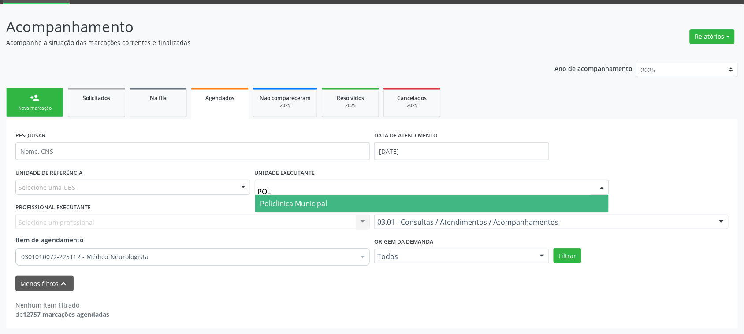
click at [309, 201] on span "Policlinica Municipal" at bounding box center [293, 204] width 67 height 10
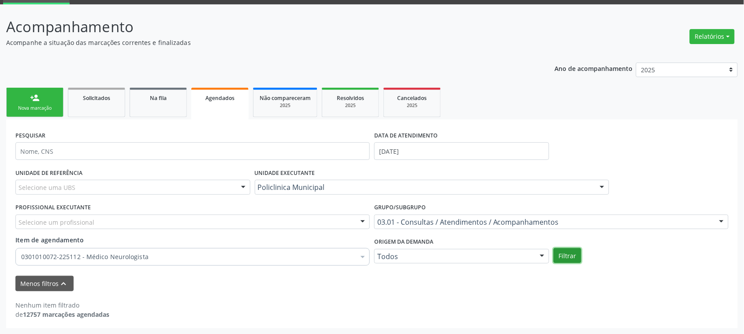
click at [571, 249] on button "Filtrar" at bounding box center [567, 255] width 28 height 15
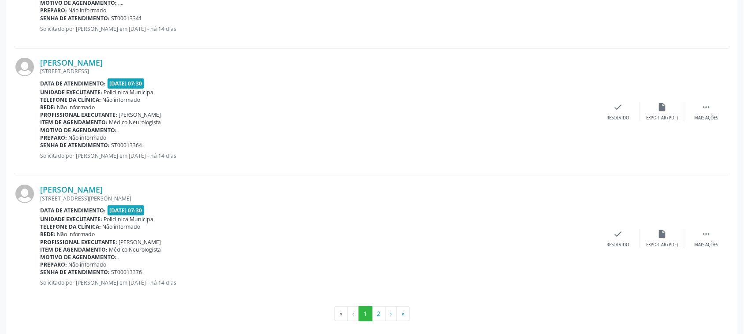
scroll to position [1982, 0]
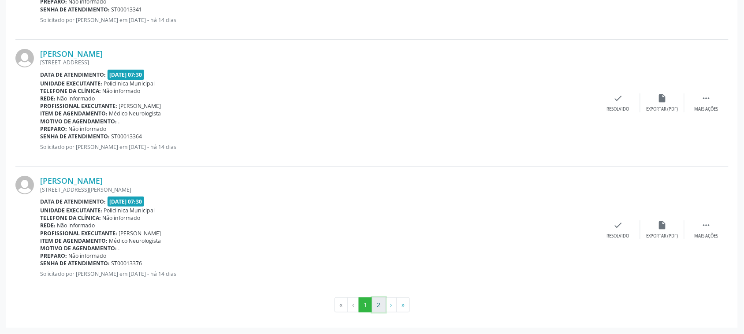
click at [382, 302] on button "2" at bounding box center [379, 304] width 14 height 15
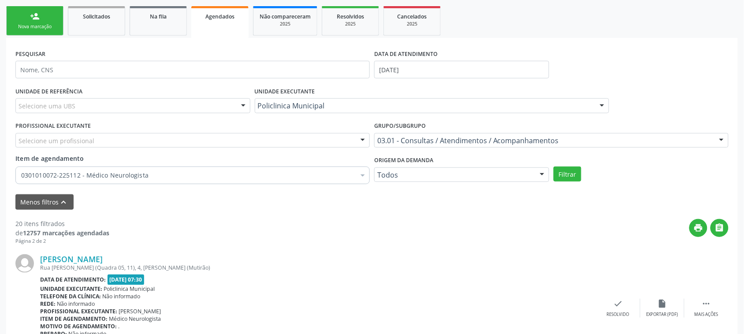
scroll to position [106, 0]
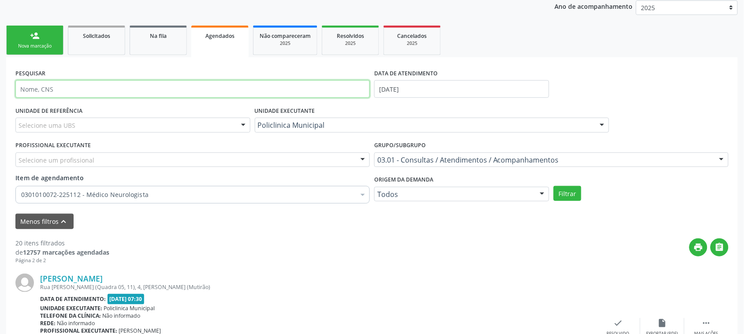
click at [133, 85] on input "text" at bounding box center [192, 89] width 354 height 18
type input "[PERSON_NAME]"
click at [553, 186] on button "Filtrar" at bounding box center [567, 193] width 28 height 15
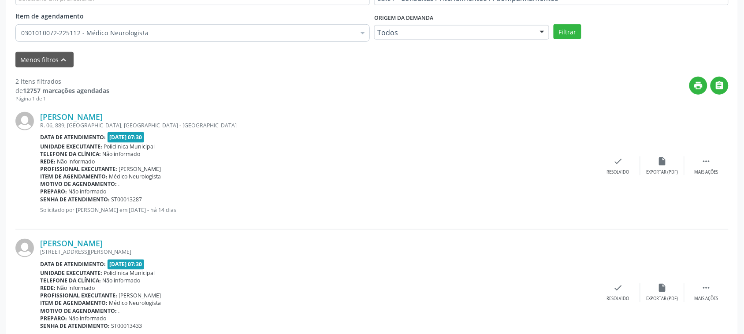
scroll to position [305, 0]
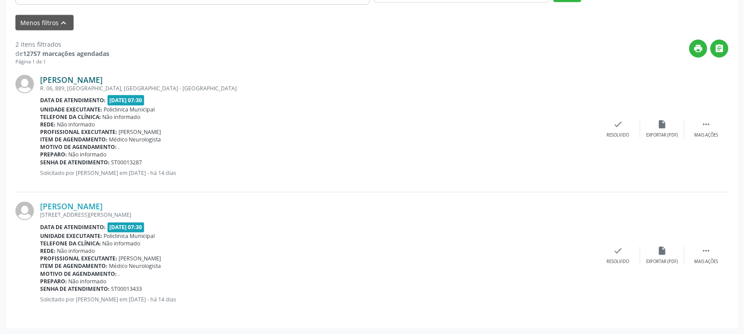
click at [72, 77] on link "[PERSON_NAME]" at bounding box center [71, 80] width 63 height 10
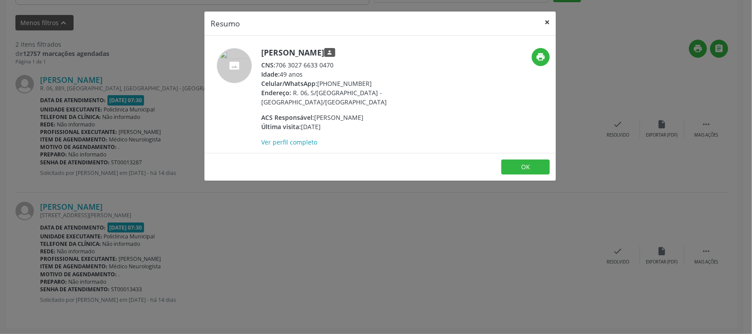
click at [549, 21] on button "×" at bounding box center [547, 22] width 18 height 22
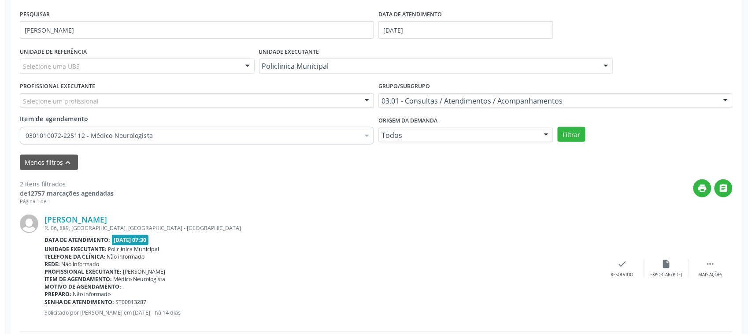
scroll to position [220, 0]
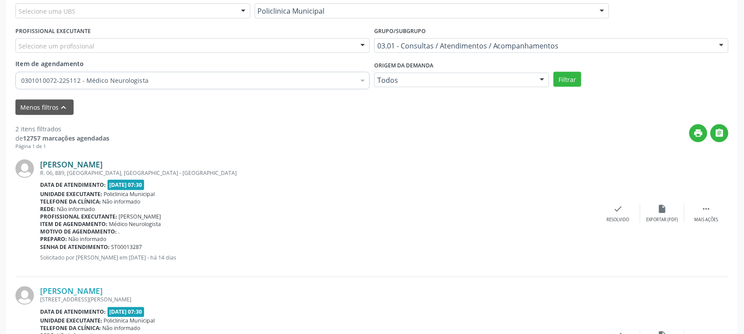
click at [103, 160] on link "[PERSON_NAME]" at bounding box center [71, 165] width 63 height 10
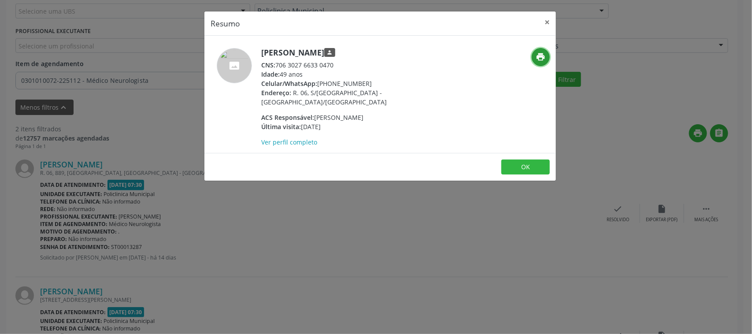
click at [545, 56] on icon "print" at bounding box center [541, 57] width 10 height 10
